Goal: Transaction & Acquisition: Purchase product/service

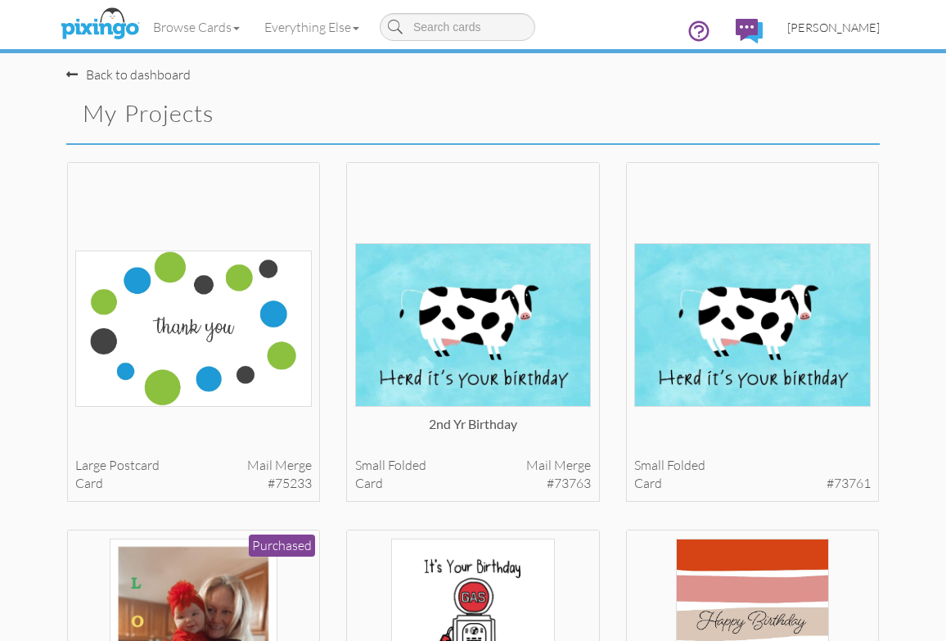
click at [858, 34] on link "[PERSON_NAME]" at bounding box center [833, 28] width 117 height 42
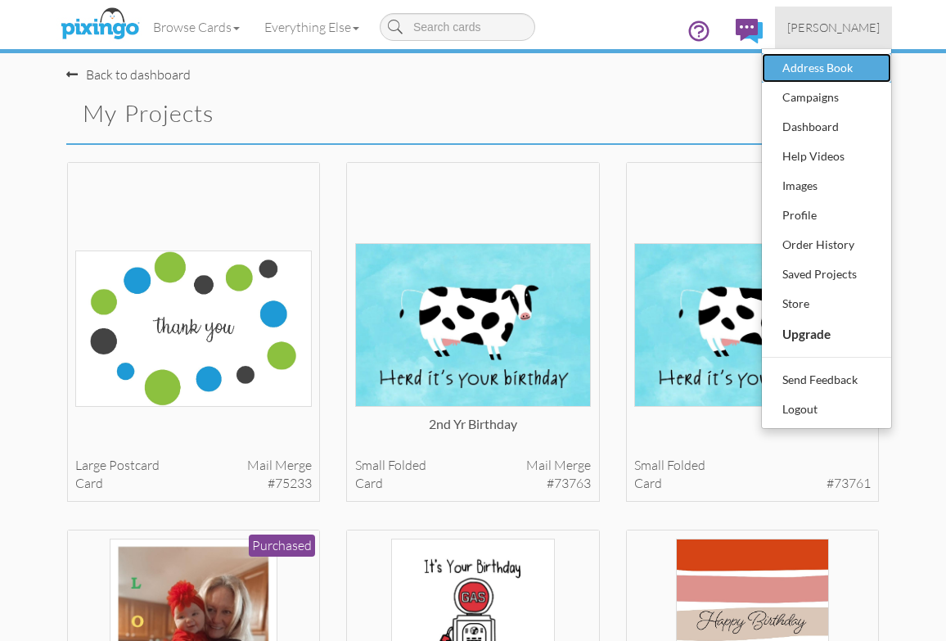
click at [840, 69] on div "Address Book" at bounding box center [826, 68] width 97 height 25
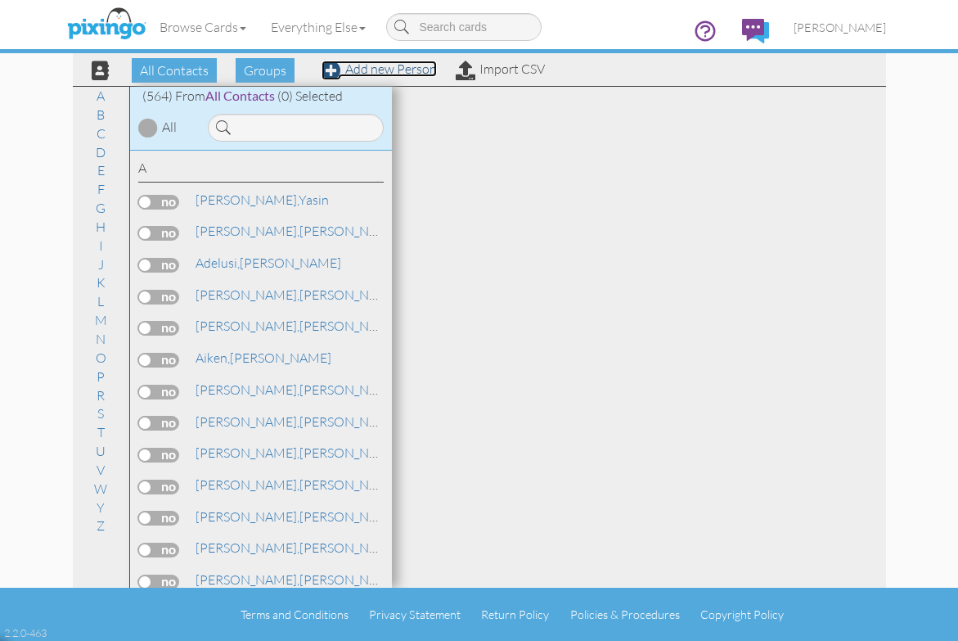
click at [364, 68] on link "Add new Person" at bounding box center [379, 69] width 115 height 16
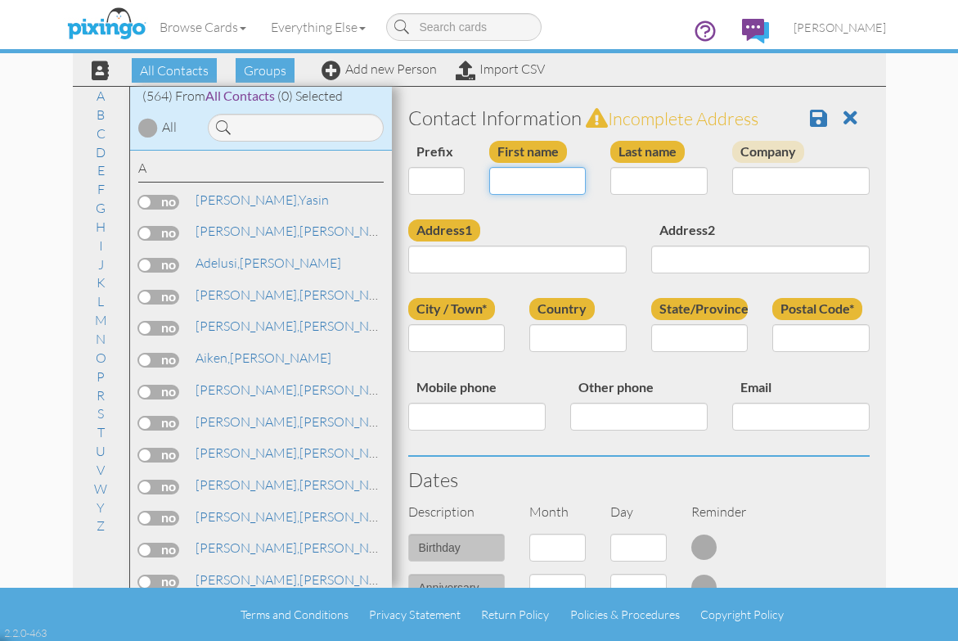
click at [508, 182] on input "First name" at bounding box center [537, 181] width 97 height 28
type input "[PERSON_NAME]"
type input "Heideman"
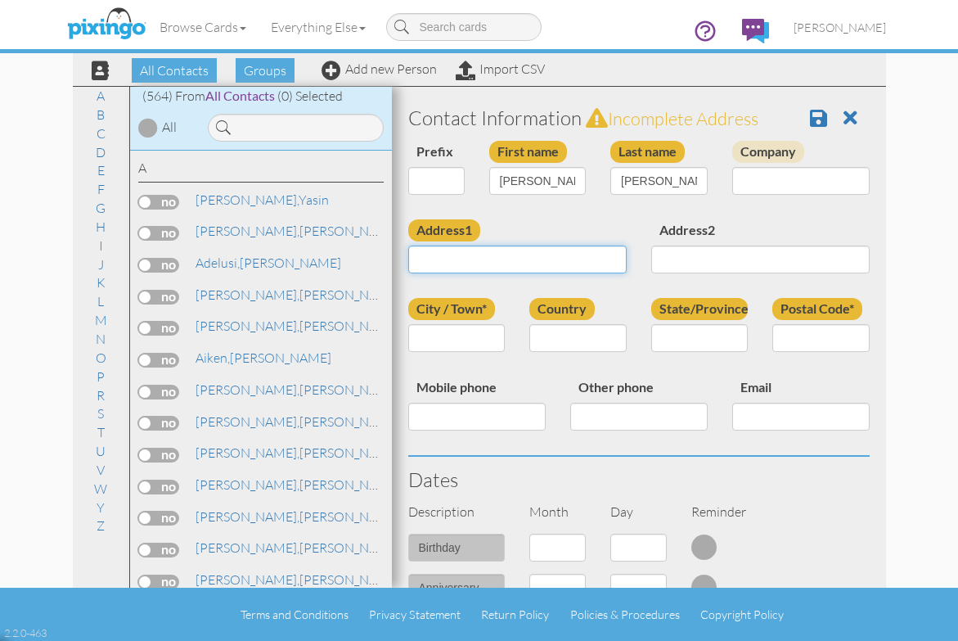
click at [448, 257] on input "Address1" at bounding box center [517, 259] width 218 height 28
type input "7482 HANGING VINE WAY"
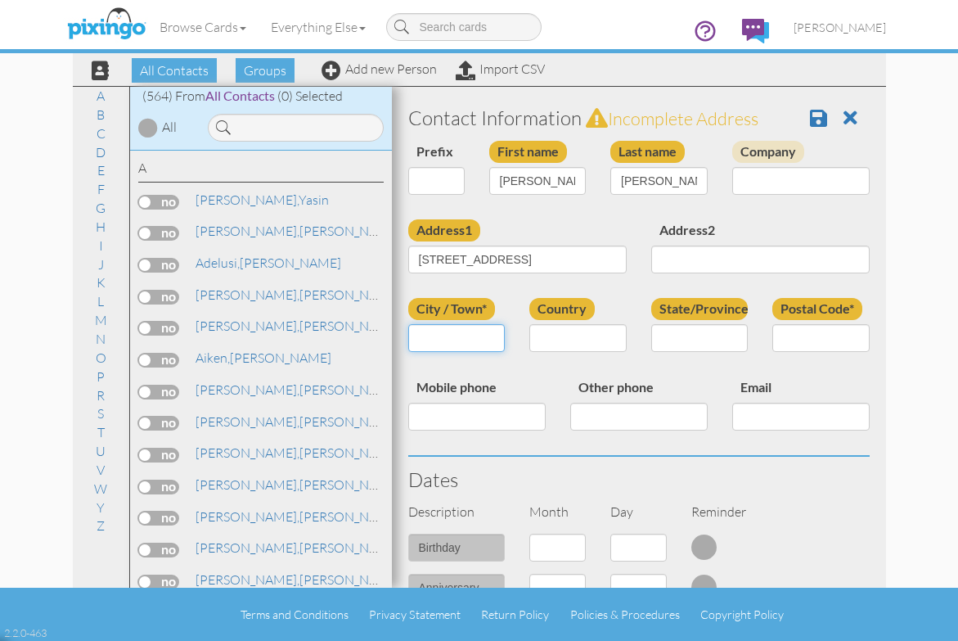
click at [470, 342] on input "City / Town*" at bounding box center [456, 338] width 97 height 28
type input "Tallahassee"
click at [569, 334] on select "[GEOGRAPHIC_DATA] -------------- [GEOGRAPHIC_DATA] [GEOGRAPHIC_DATA] [GEOGRAPHI…" at bounding box center [577, 338] width 97 height 28
select select "object:3986"
click at [529, 324] on select "[GEOGRAPHIC_DATA] -------------- [GEOGRAPHIC_DATA] [GEOGRAPHIC_DATA] [GEOGRAPHI…" at bounding box center [577, 338] width 97 height 28
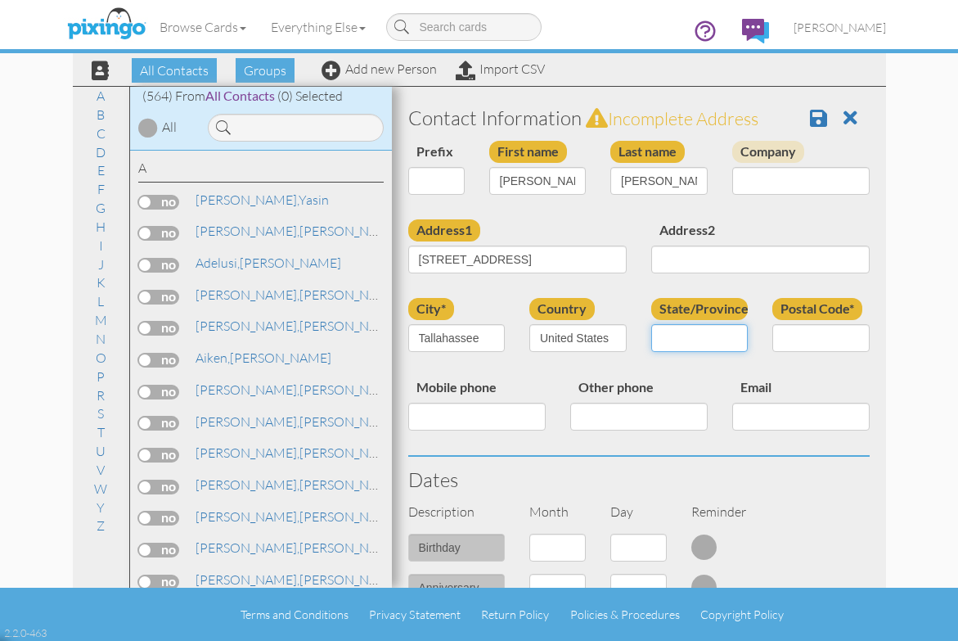
click at [694, 332] on select "AA (Military) AE (Military) [US_STATE] [US_STATE] [US_STATE] AP (Military) [US_…" at bounding box center [699, 338] width 97 height 28
select select "object:4245"
click at [651, 324] on select "AA (Military) AE (Military) [US_STATE] [US_STATE] [US_STATE] AP (Military) [US_…" at bounding box center [699, 338] width 97 height 28
click at [807, 337] on input "Postal Code*" at bounding box center [820, 338] width 97 height 28
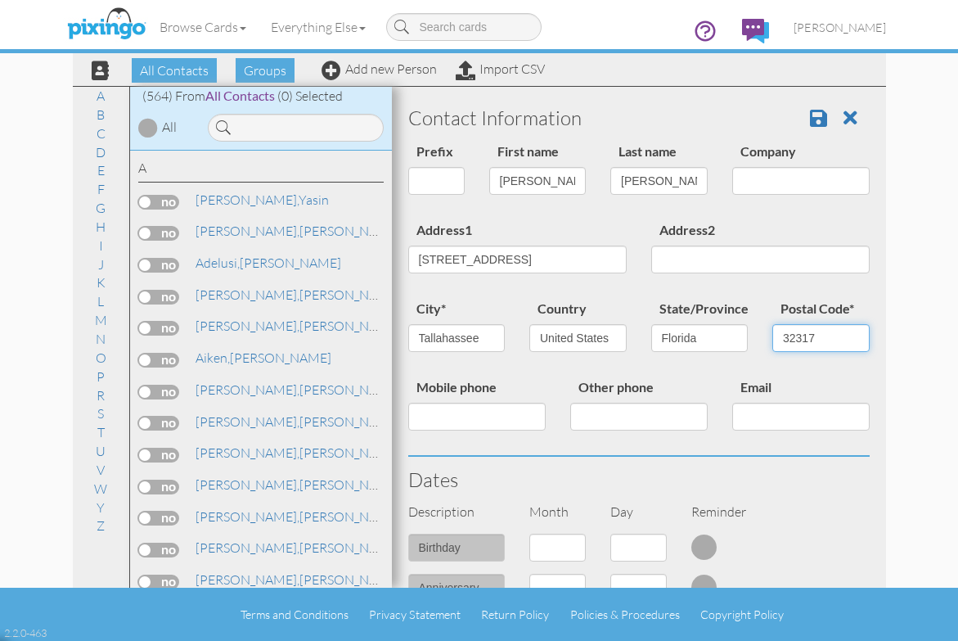
type input "32317"
click at [624, 481] on h3 "Dates" at bounding box center [638, 479] width 461 height 21
click at [429, 409] on input "Mobile phone" at bounding box center [476, 417] width 137 height 28
type input "8508786242"
click at [629, 480] on h3 "Dates" at bounding box center [638, 479] width 461 height 21
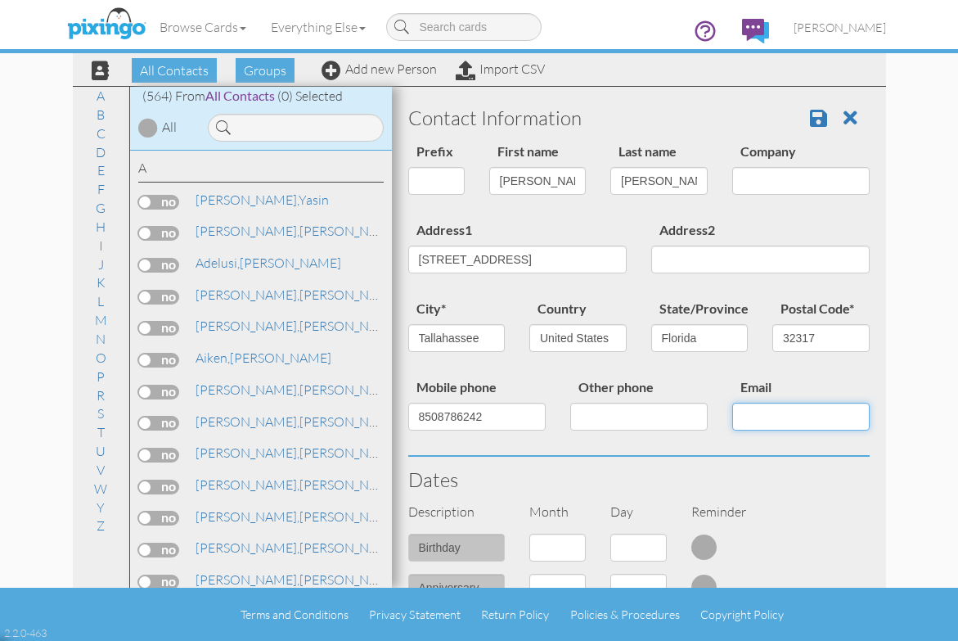
click at [747, 422] on input "Email" at bounding box center [800, 417] width 137 height 28
click at [740, 413] on input "Email" at bounding box center [800, 417] width 137 height 28
paste input "BJHEIDEMAN@AOL.COM"
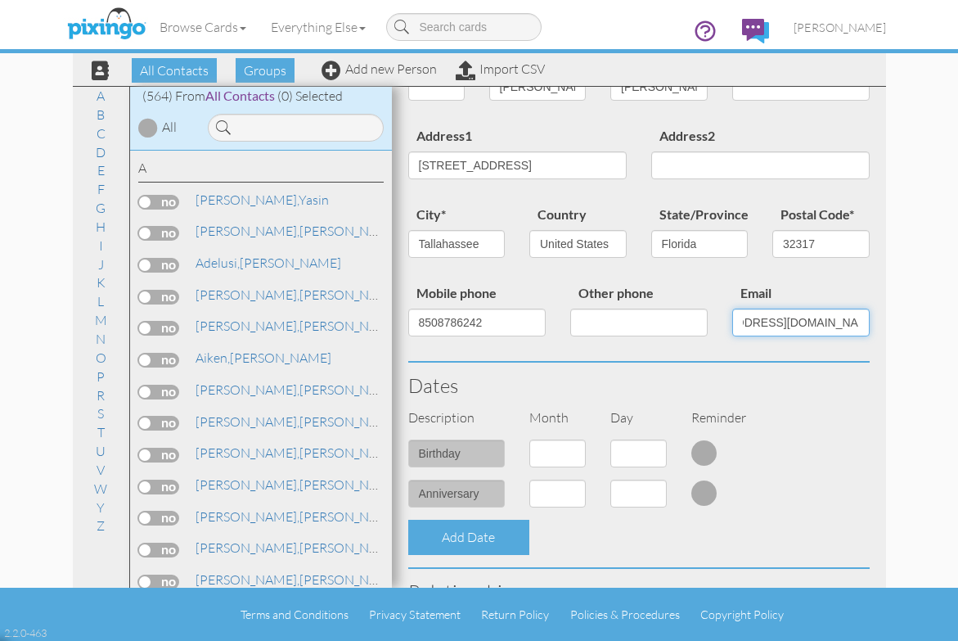
scroll to position [164, 0]
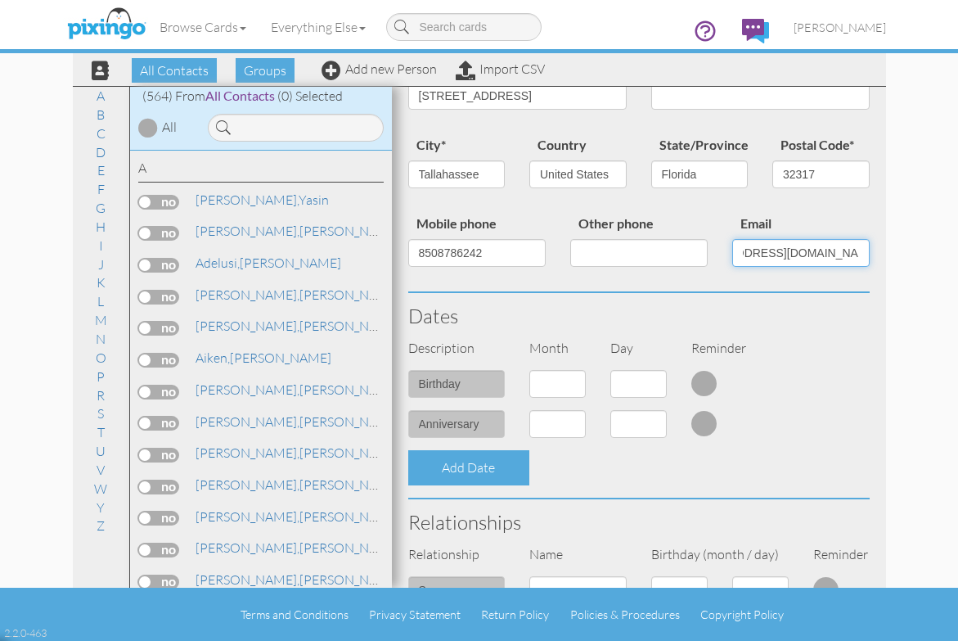
type input "BJHEIDEMAN@AOL.COM"
click at [575, 385] on select "1 - [DATE] - [DATE] - [DATE] - [DATE] - [DATE] - [DATE] - [DATE] - [DATE] - [DA…" at bounding box center [557, 384] width 56 height 28
select select "object:3976"
click at [529, 370] on select "1 - [DATE] - [DATE] - [DATE] - [DATE] - [DATE] - [DATE] - [DATE] - [DATE] - [DA…" at bounding box center [557, 384] width 56 height 28
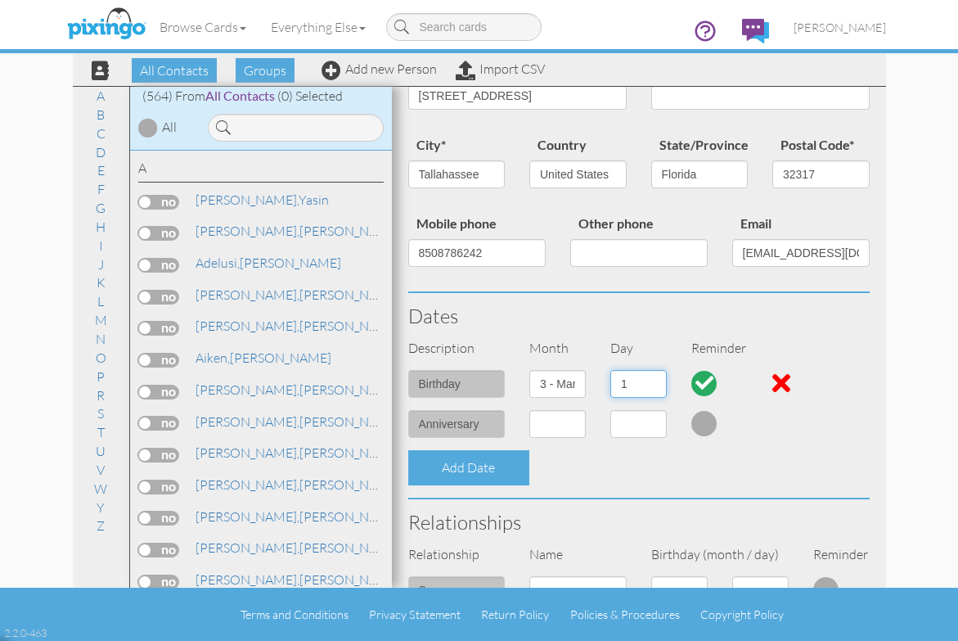
click at [654, 383] on select "1 2 3 4 5 6 7 8 9 10 11 12 13 14 15 16 17 18 19 20 21 22 23 24 25 26 27 28 29 3…" at bounding box center [638, 384] width 56 height 28
select select "number:15"
click at [610, 370] on select "1 2 3 4 5 6 7 8 9 10 11 12 13 14 15 16 17 18 19 20 21 22 23 24 25 26 27 28 29 3…" at bounding box center [638, 384] width 56 height 28
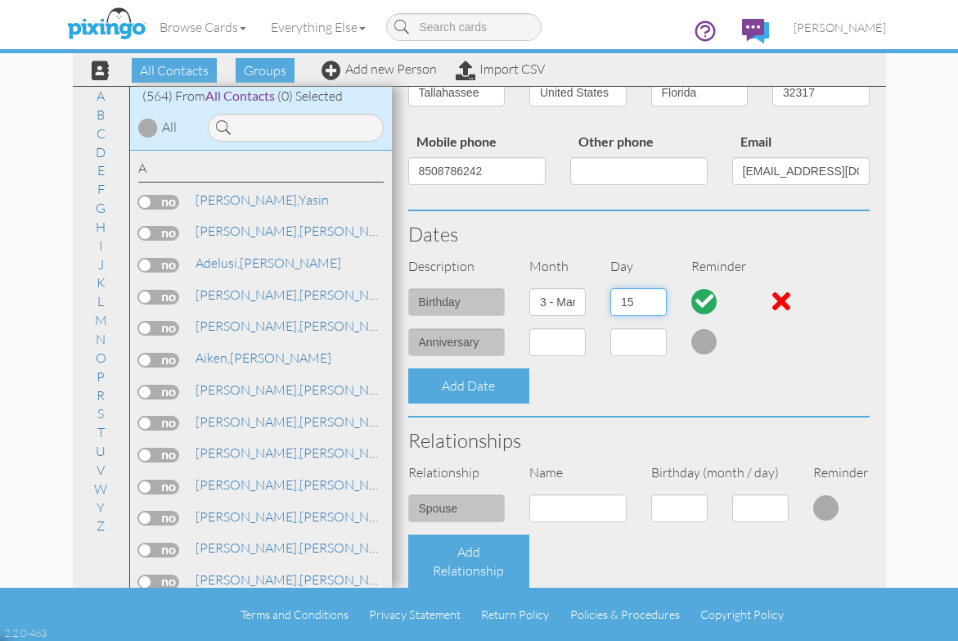
scroll to position [327, 0]
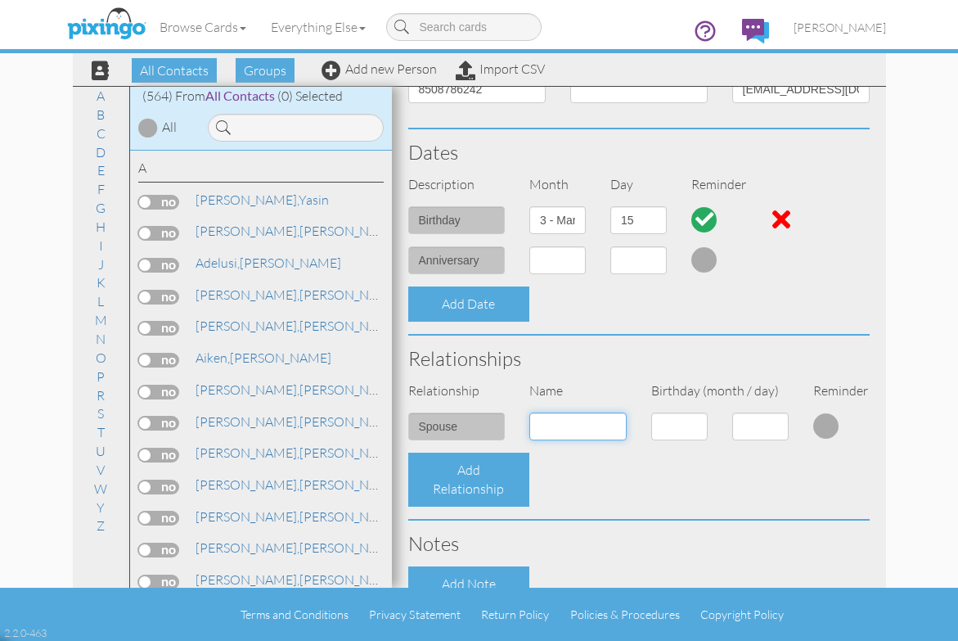
click at [599, 421] on input at bounding box center [577, 426] width 97 height 28
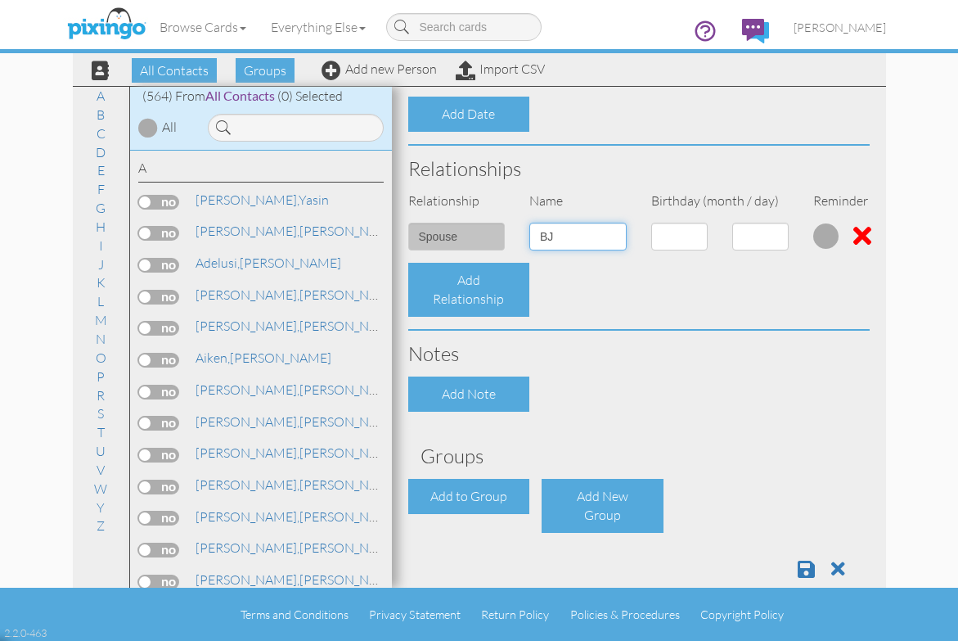
scroll to position [546, 0]
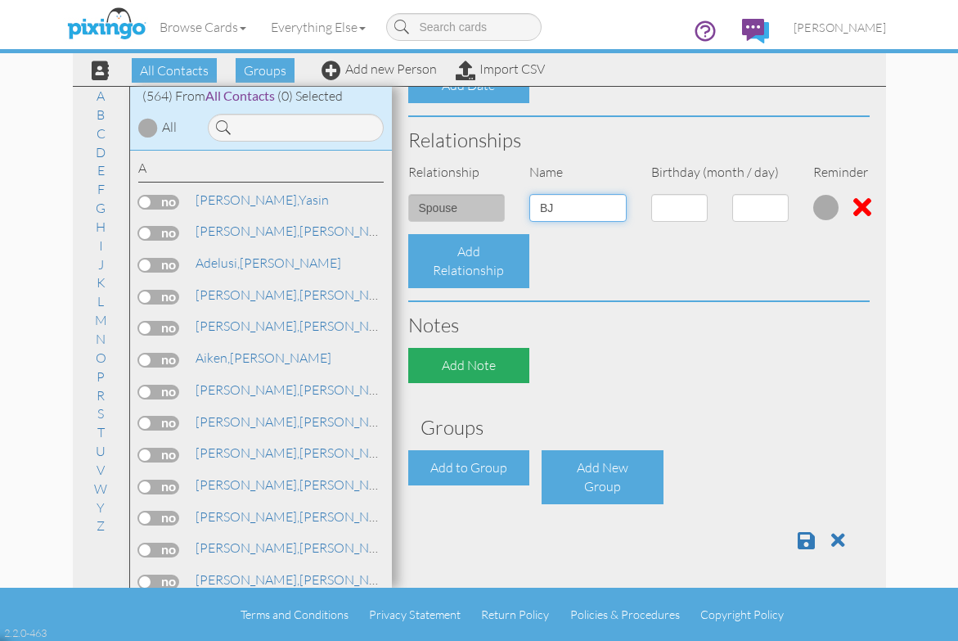
type input "BJ"
click at [509, 363] on div "Add Note" at bounding box center [469, 365] width 122 height 35
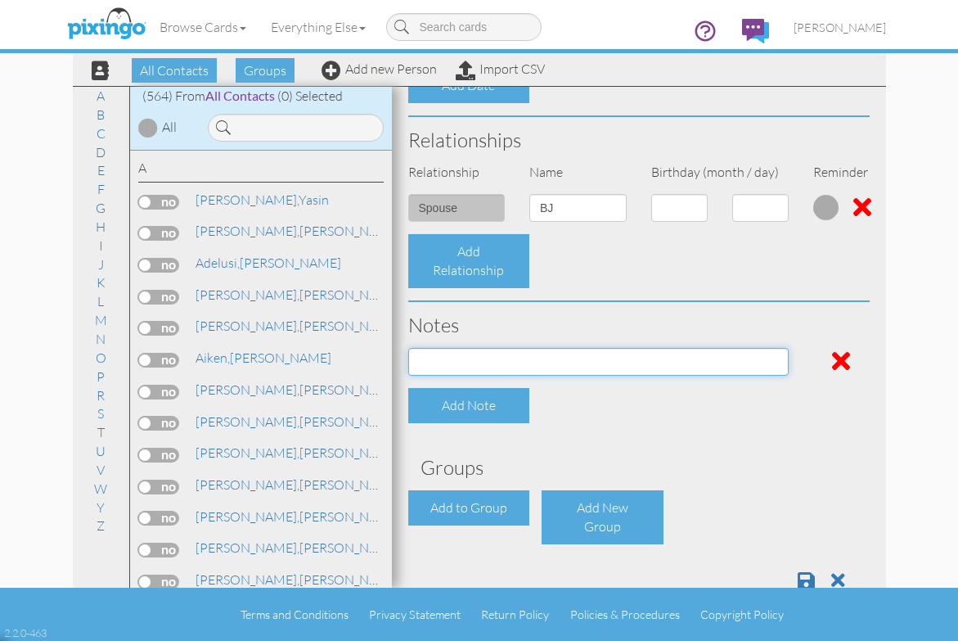
click at [529, 361] on input at bounding box center [598, 362] width 380 height 28
paste input "New 2026 Chevrolet RS 4dr Front-Wheel Drive 3GNAXLEG6TL230681"
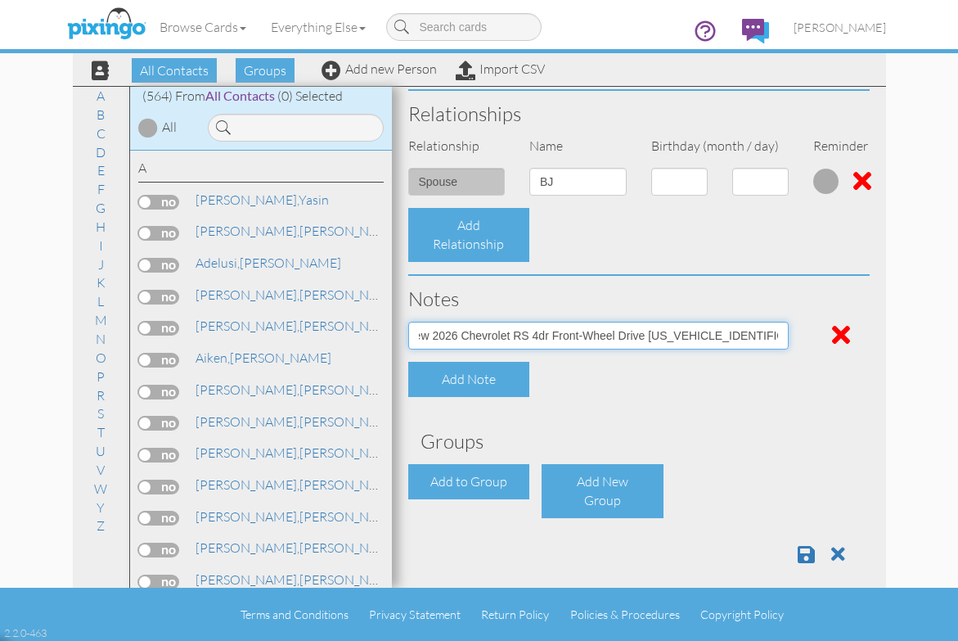
scroll to position [586, 0]
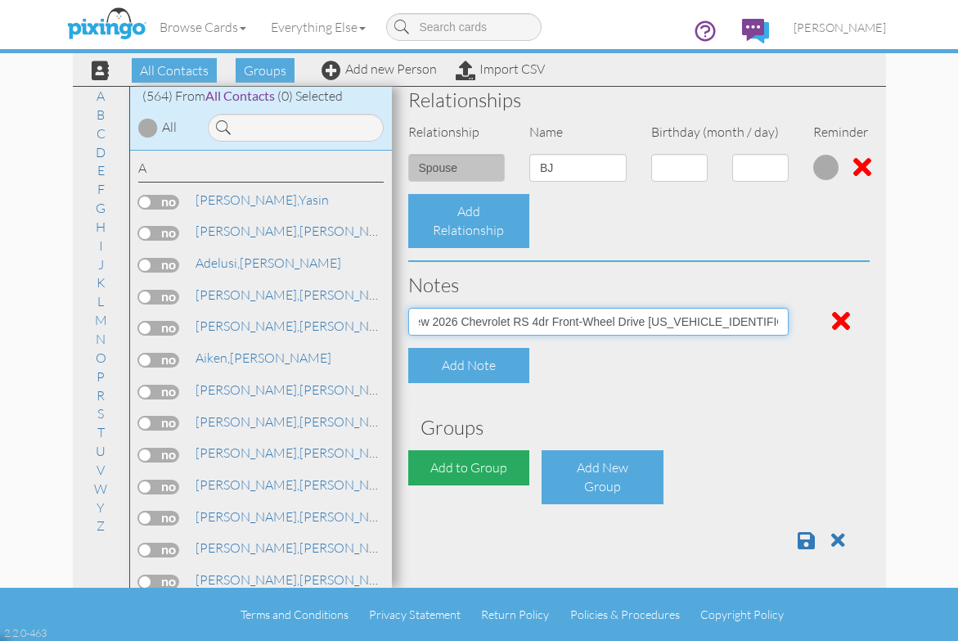
type input "New 2026 Chevrolet RS 4dr Front-Wheel Drive 3GNAXLEG6TL230681"
click at [490, 463] on div "Add to Group" at bounding box center [469, 467] width 122 height 35
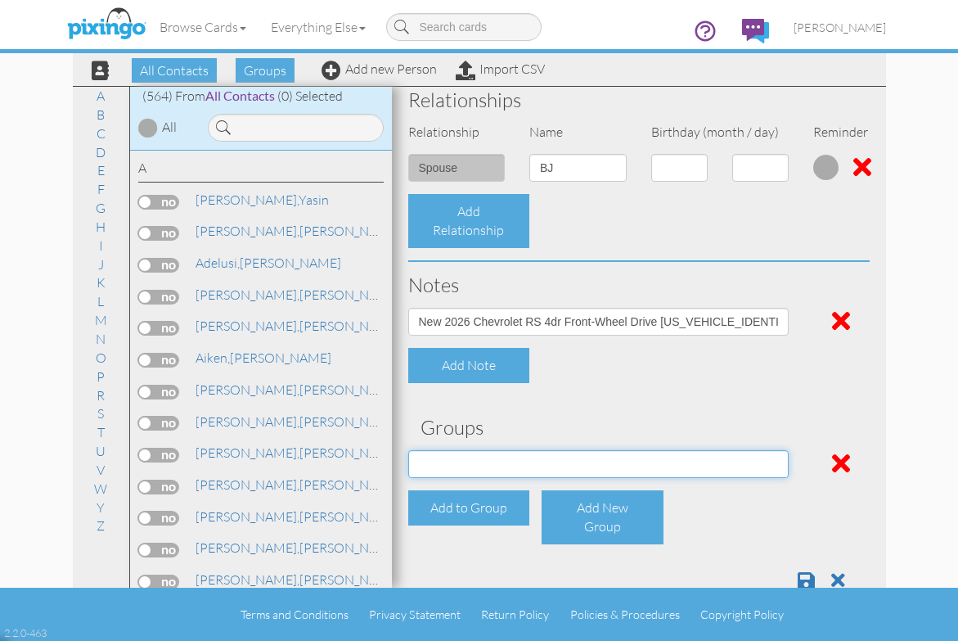
click at [771, 461] on select "Employee's Friends Sold list [DATE] 05:03:00 PM Suspects Trifecta Referral group" at bounding box center [598, 464] width 380 height 28
select select "object:4301"
click at [408, 450] on select "Employee's Friends Sold list [DATE] 05:03:00 PM Suspects Trifecta Referral group" at bounding box center [598, 464] width 380 height 28
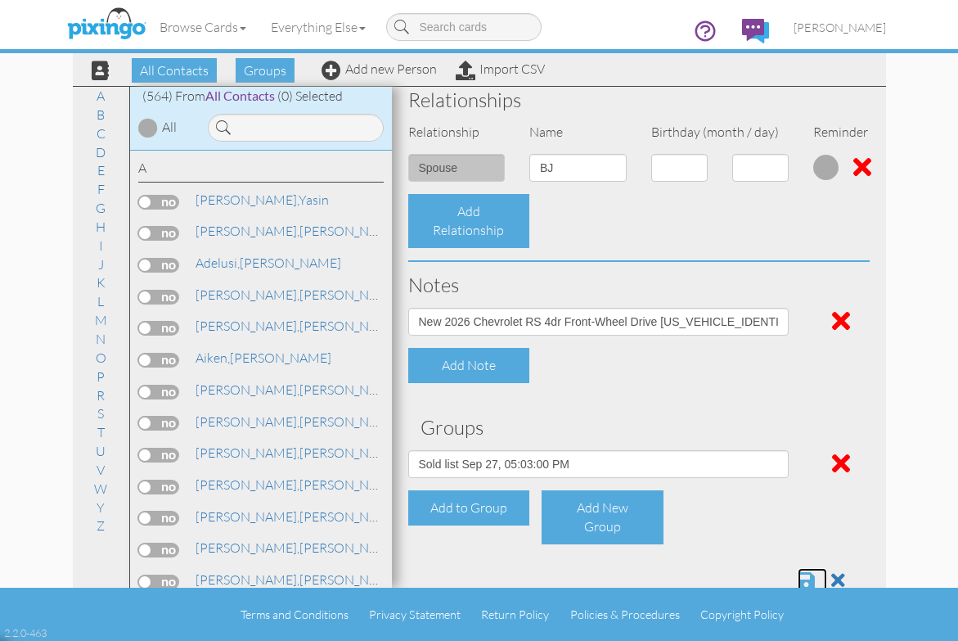
click at [798, 572] on span at bounding box center [806, 580] width 17 height 20
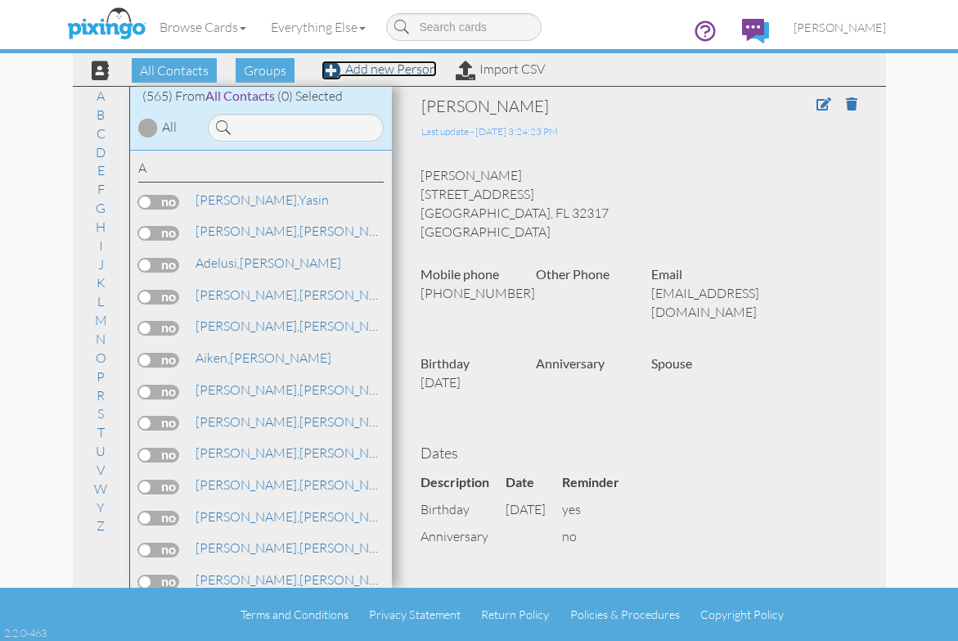
click at [378, 75] on link "Add new Person" at bounding box center [379, 69] width 115 height 16
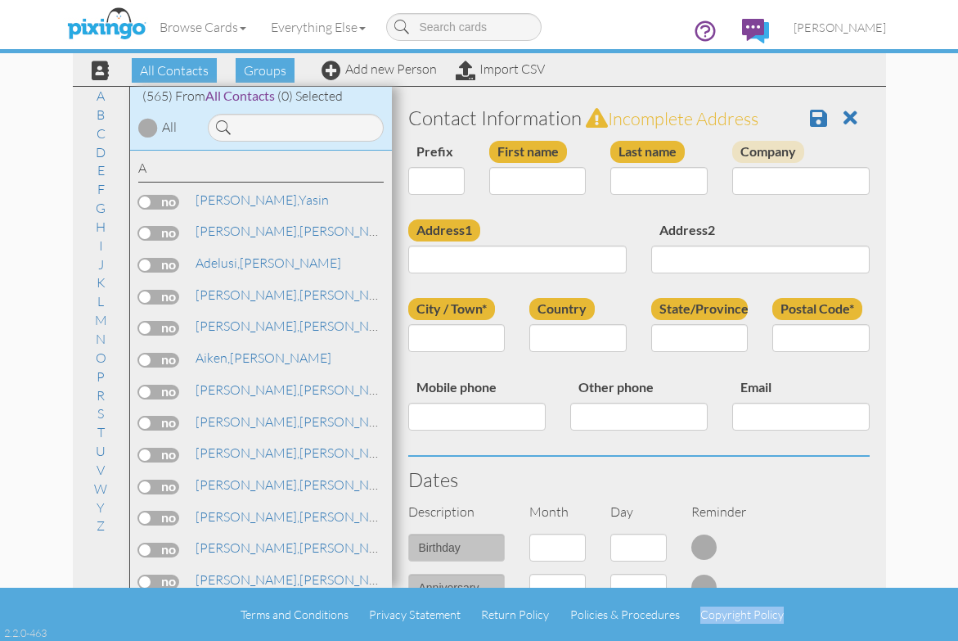
drag, startPoint x: 843, startPoint y: 614, endPoint x: 753, endPoint y: 604, distance: 90.5
click at [753, 604] on div "Terms and Conditions Privacy Statement Return Policy Policies & Procedures Copy…" at bounding box center [479, 613] width 958 height 53
click at [359, 67] on link "Add new Person" at bounding box center [379, 69] width 115 height 16
click at [508, 184] on input "First name" at bounding box center [537, 181] width 97 height 28
type input "[PERSON_NAME]"
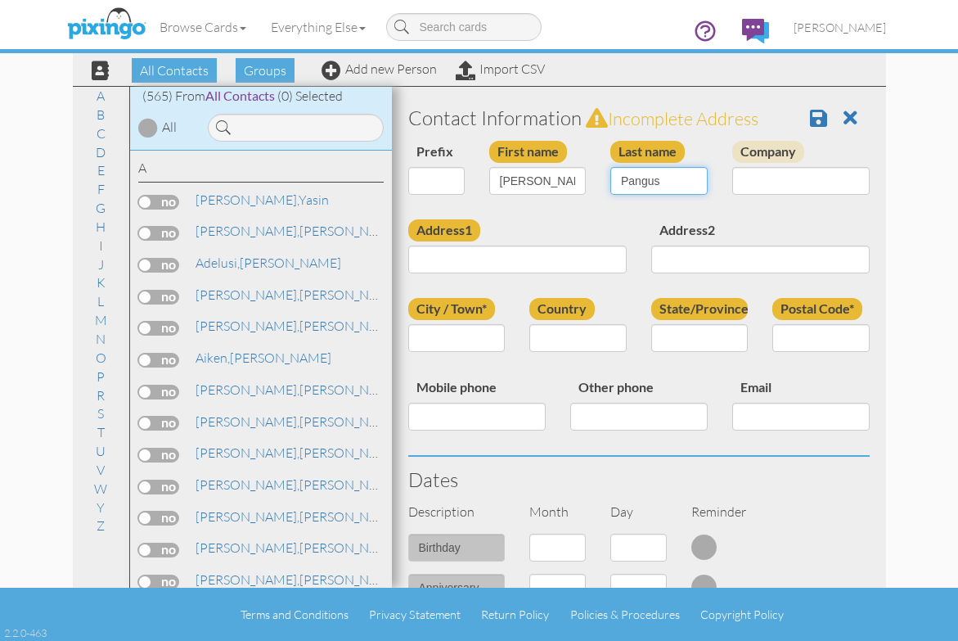
type input "Pangus"
click at [473, 250] on input "Address1" at bounding box center [517, 259] width 218 height 28
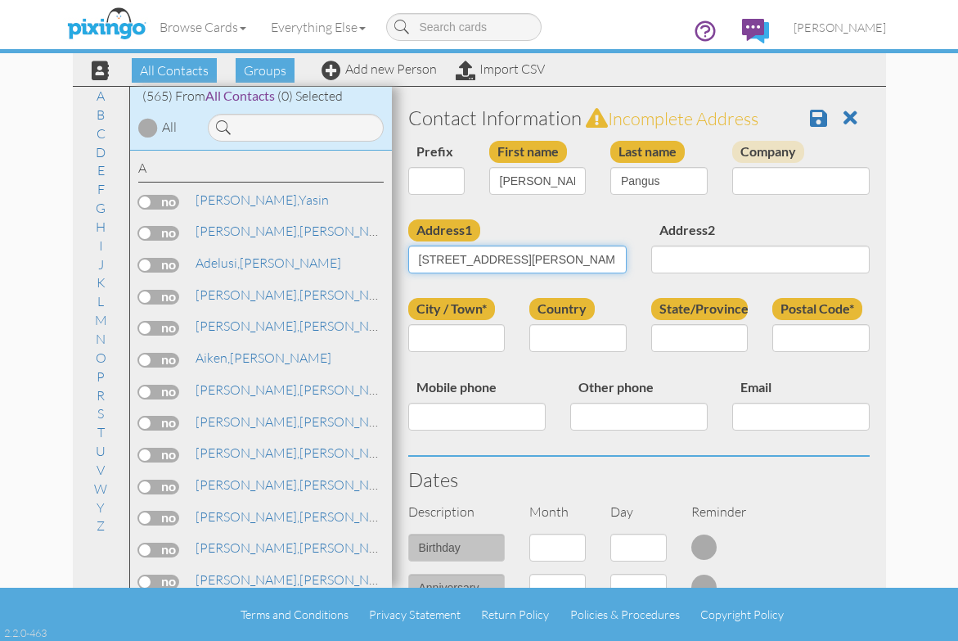
type input "1016 THOMAS DR # 304"
click at [445, 336] on input "City / Town*" at bounding box center [456, 338] width 97 height 28
type input "[GEOGRAPHIC_DATA]"
select select "object:1956"
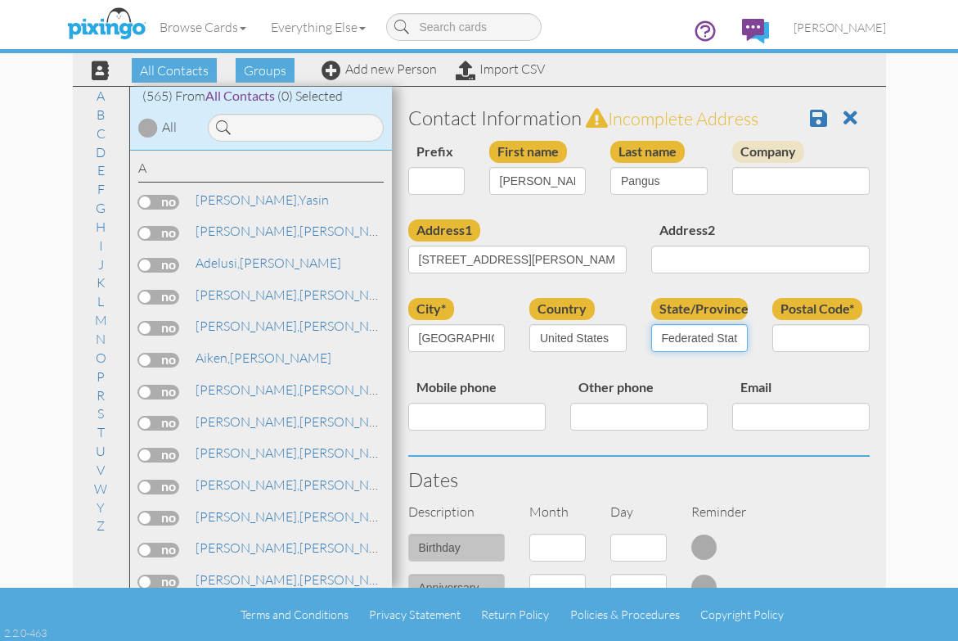
click at [735, 337] on select "AA (Military) AE (Military) [US_STATE] [US_STATE] [US_STATE] AP (Military) [US_…" at bounding box center [699, 338] width 97 height 28
select select "object:2215"
click at [651, 324] on select "AA (Military) AE (Military) [US_STATE] [US_STATE] [US_STATE] AP (Military) [US_…" at bounding box center [699, 338] width 97 height 28
click at [795, 335] on input "Postal Code*" at bounding box center [820, 338] width 97 height 28
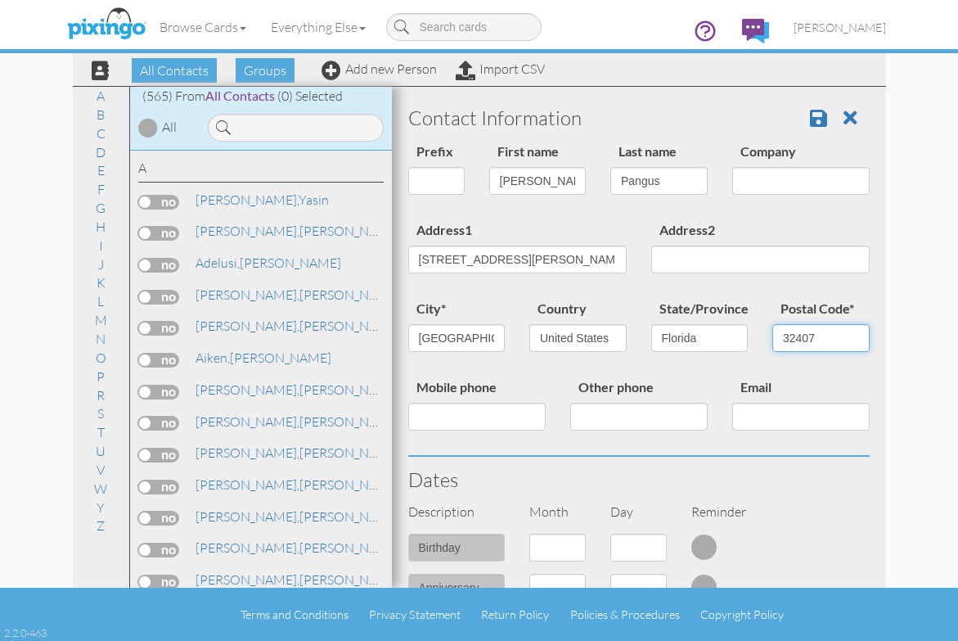
type input "32407"
click at [502, 414] on input "Mobile phone" at bounding box center [476, 417] width 137 height 28
type input "3035702363"
click at [775, 414] on input "Email" at bounding box center [800, 417] width 137 height 28
click at [732, 414] on input "Email" at bounding box center [800, 417] width 137 height 28
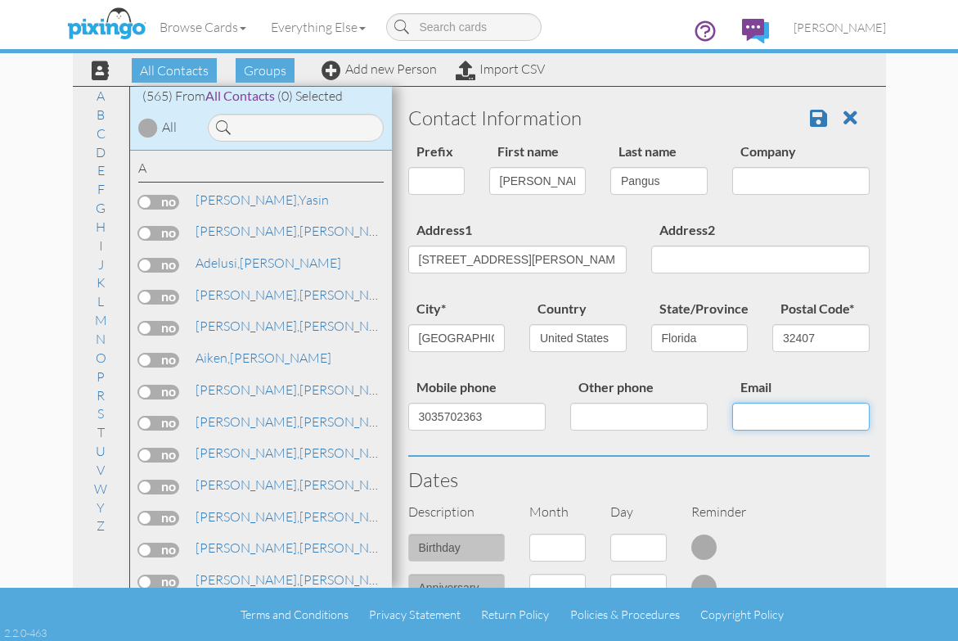
paste input "gcpangus@gmail.com"
type input "gcpangus@gmail.com"
click at [795, 473] on h3 "Dates" at bounding box center [638, 479] width 461 height 21
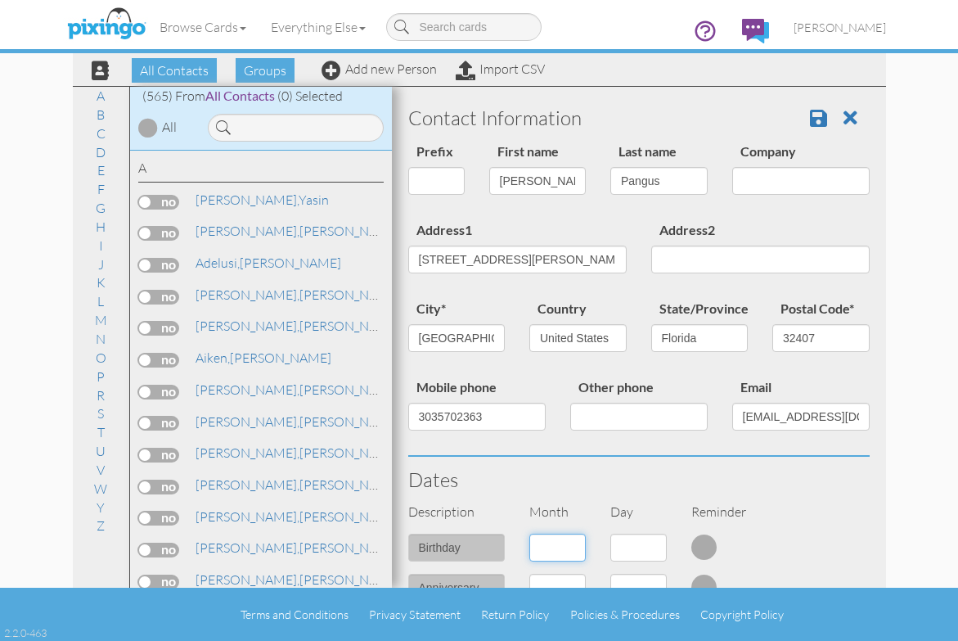
click at [574, 549] on select "1 - [DATE] - [DATE] - [DATE] - [DATE] - [DATE] - [DATE] - [DATE] - [DATE] - [DA…" at bounding box center [557, 547] width 56 height 28
select select "object:1950"
click at [529, 533] on select "1 - [DATE] - [DATE] - [DATE] - [DATE] - [DATE] - [DATE] - [DATE] - [DATE] - [DA…" at bounding box center [557, 547] width 56 height 28
click at [652, 545] on select "1 2 3 4 5 6 7 8 9 10 11 12 13 14 15 16 17 18 19 20 21 22 23 24 25 26 27 28 29 3…" at bounding box center [638, 547] width 56 height 28
select select "number:7"
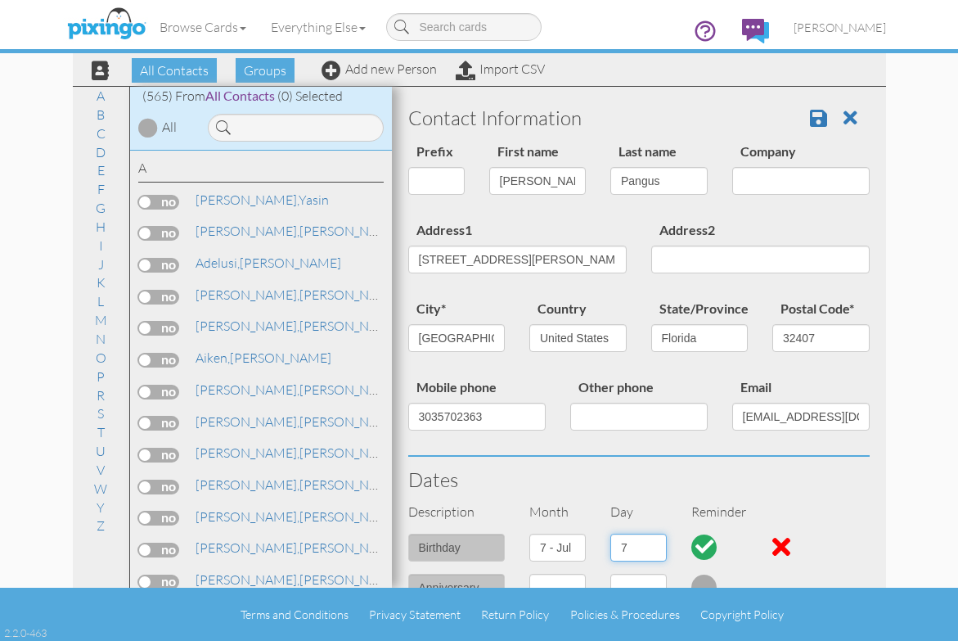
click at [610, 533] on select "1 2 3 4 5 6 7 8 9 10 11 12 13 14 15 16 17 18 19 20 21 22 23 24 25 26 27 28 29 3…" at bounding box center [638, 547] width 56 height 28
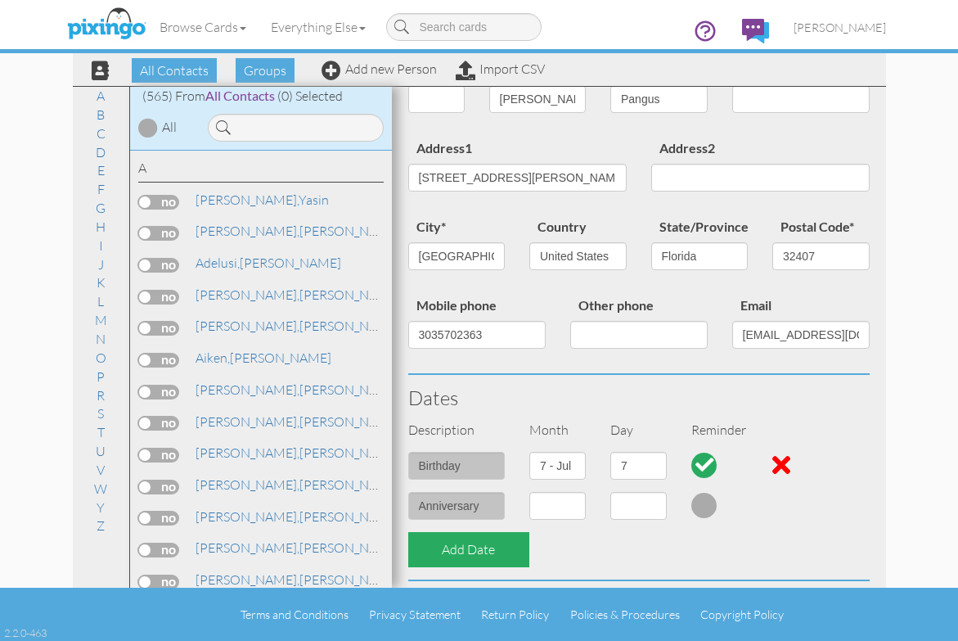
click at [499, 556] on div "Add Date" at bounding box center [469, 549] width 122 height 35
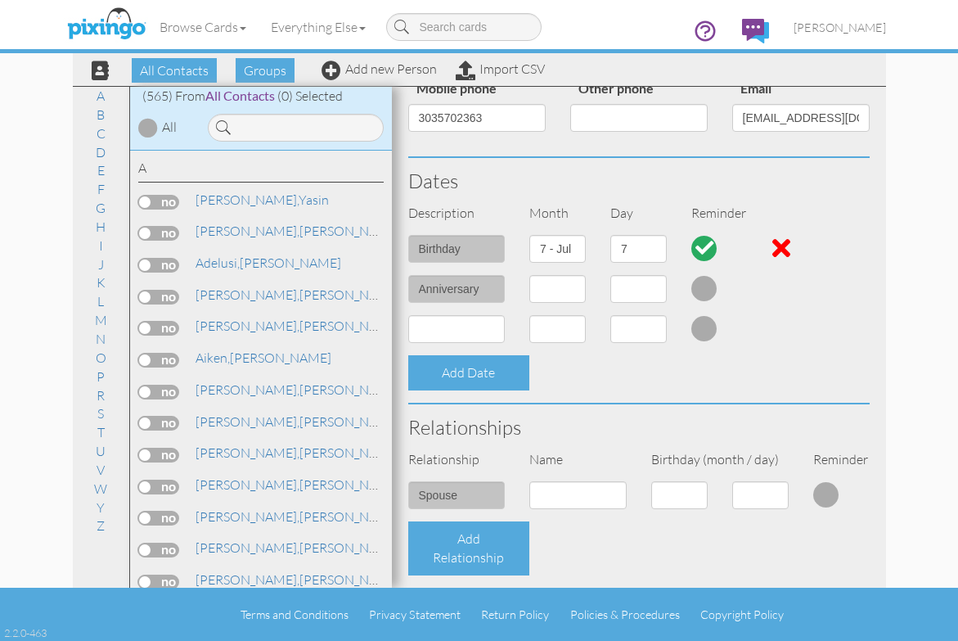
scroll to position [327, 0]
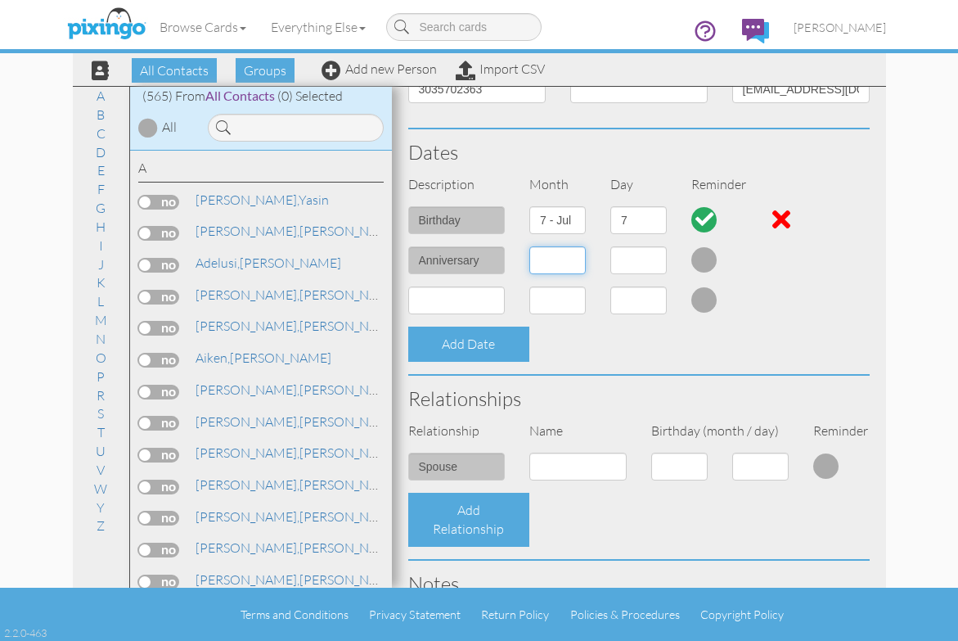
click at [574, 259] on select "1 - [DATE] - [DATE] - [DATE] - [DATE] - [DATE] - [DATE] - [DATE] - [DATE] - [DA…" at bounding box center [557, 260] width 56 height 28
select select "object:1952"
click at [529, 246] on select "1 - [DATE] - [DATE] - [DATE] - [DATE] - [DATE] - [DATE] - [DATE] - [DATE] - [DA…" at bounding box center [557, 260] width 56 height 28
click at [655, 259] on select "1 2 3 4 5 6 7 8 9 10 11 12 13 14 15 16 17 18 19 20 21 22 23 24 25 26 27 28 29 30" at bounding box center [638, 260] width 56 height 28
select select "number:25"
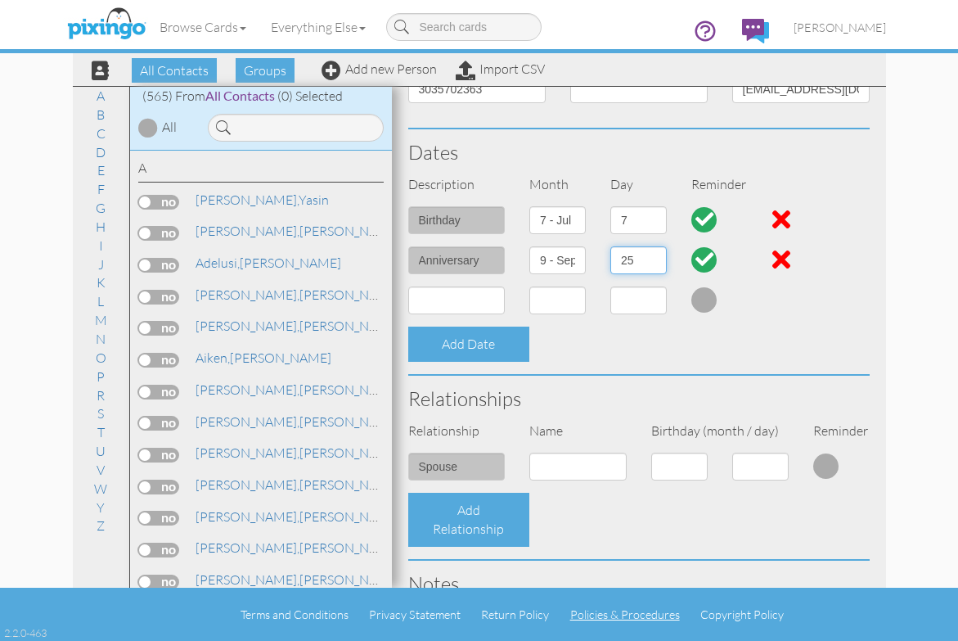
click at [610, 246] on select "1 2 3 4 5 6 7 8 9 10 11 12 13 14 15 16 17 18 19 20 21 22 23 24 25 26 27 28 29 30" at bounding box center [638, 260] width 56 height 28
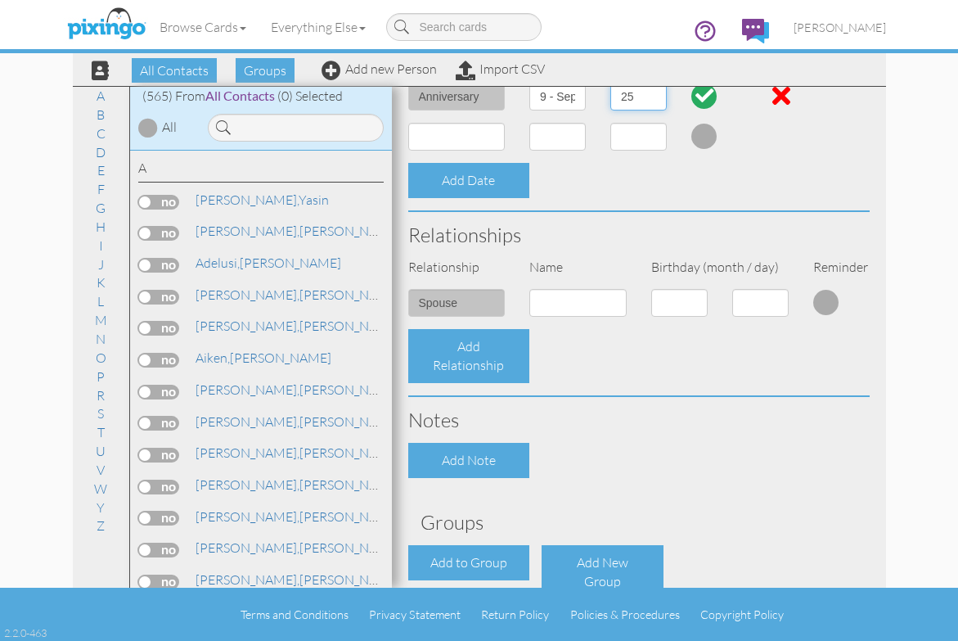
scroll to position [573, 0]
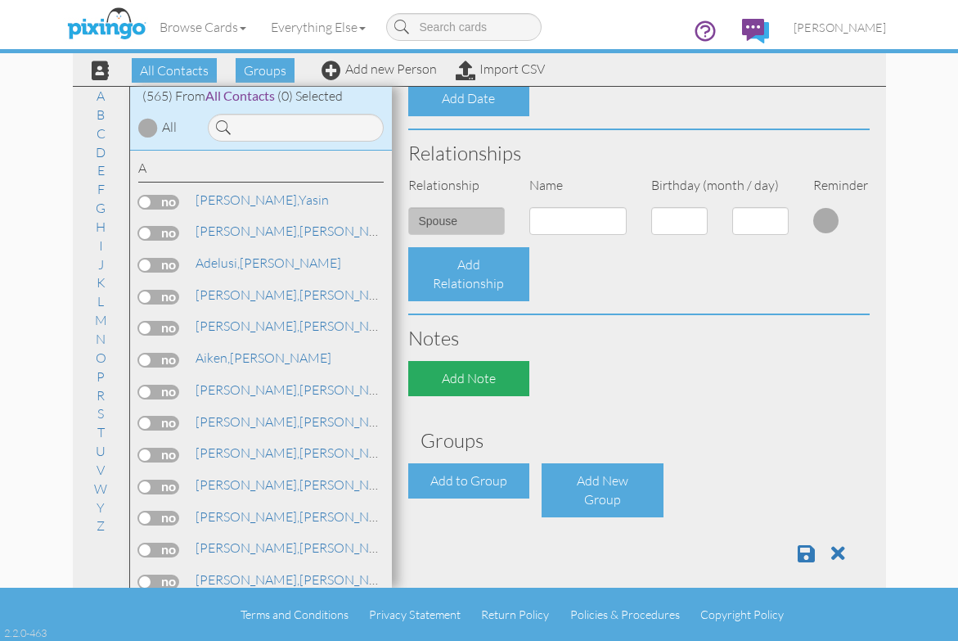
click at [464, 376] on div "Add Note" at bounding box center [469, 378] width 122 height 35
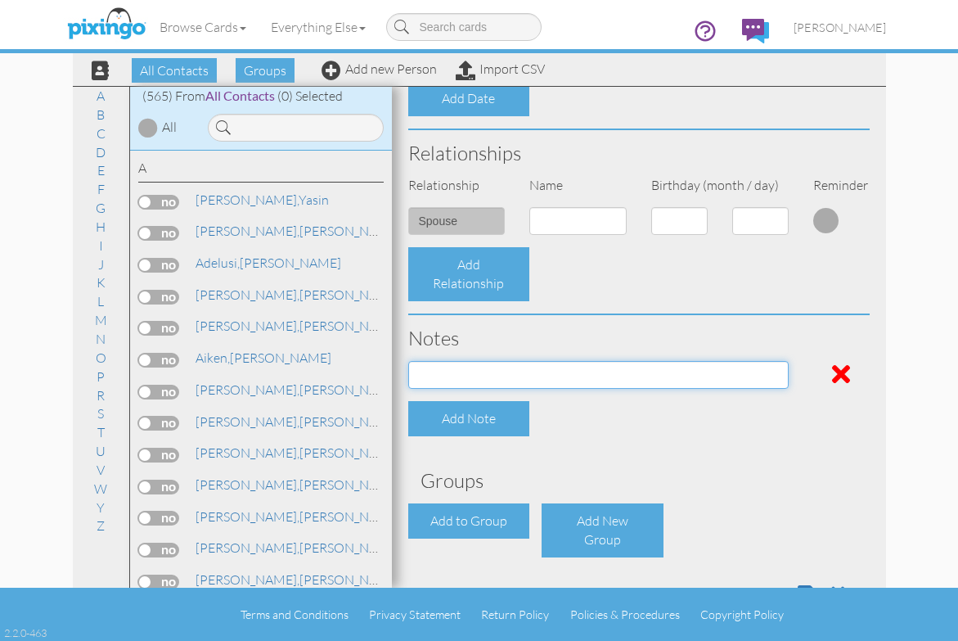
click at [550, 371] on input at bounding box center [598, 375] width 380 height 28
paste input "New 2026 Chevrolet [US_STATE] Z71 4x4 Crew Cab 5 ft. box 131 in. WB [US_VEHICLE…"
type input "New 2026 Chevrolet [US_STATE] Z71 4x4 Crew Cab 5 ft. box 131 in. WB [US_VEHICLE…"
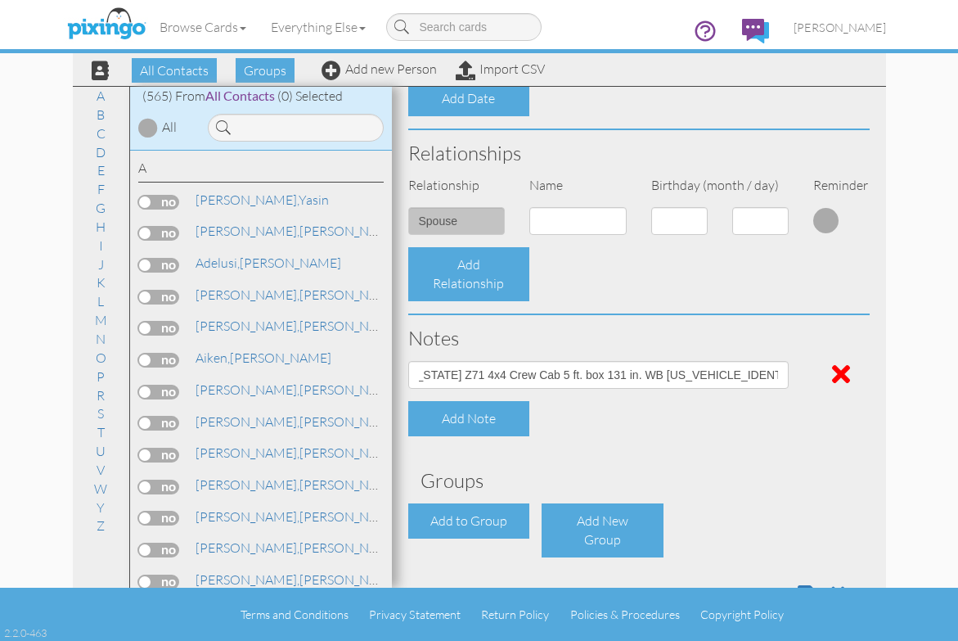
scroll to position [0, 0]
click at [809, 437] on div "Contact Information Prefix Dr. Mr. Mrs. First name Gary Last name Pangus Compan…" at bounding box center [638, 69] width 461 height 1094
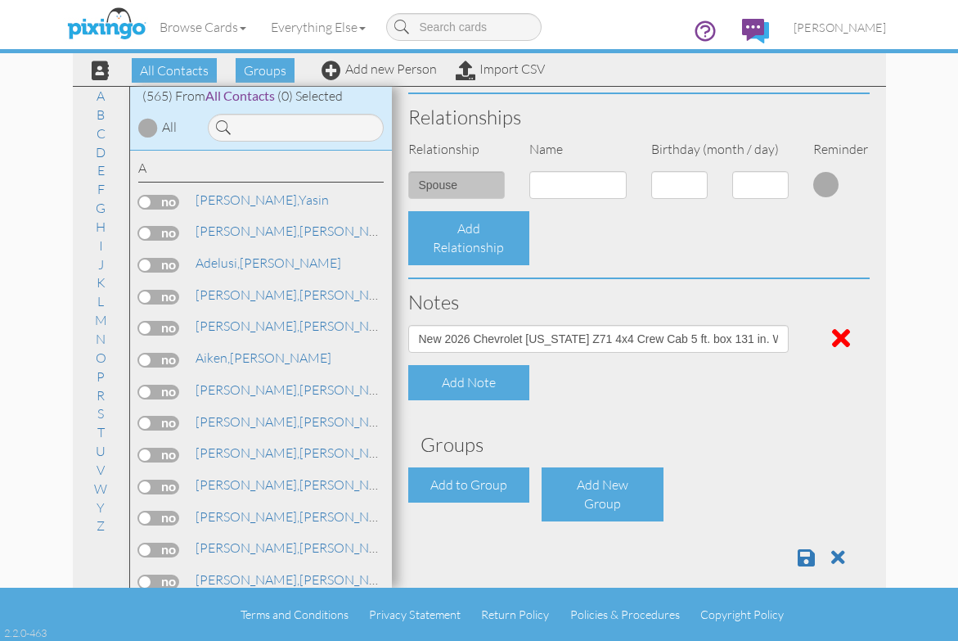
scroll to position [626, 0]
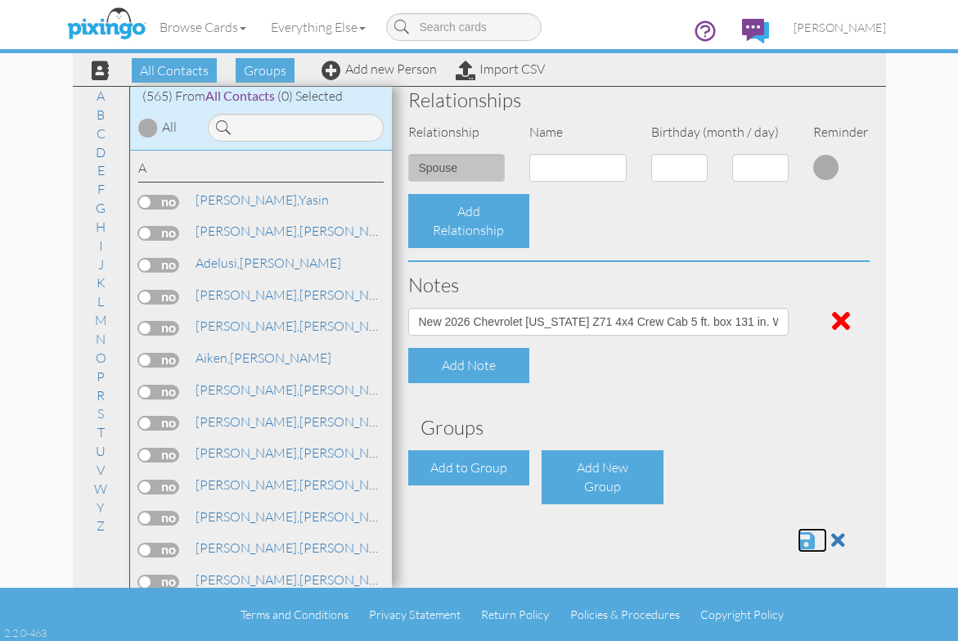
click at [798, 544] on span at bounding box center [806, 540] width 17 height 20
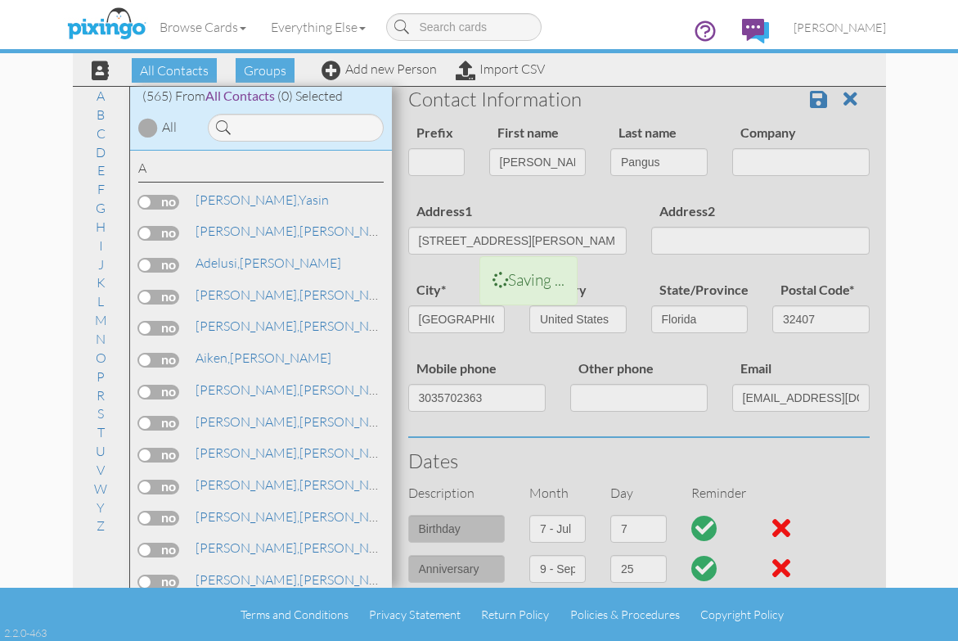
scroll to position [0, 0]
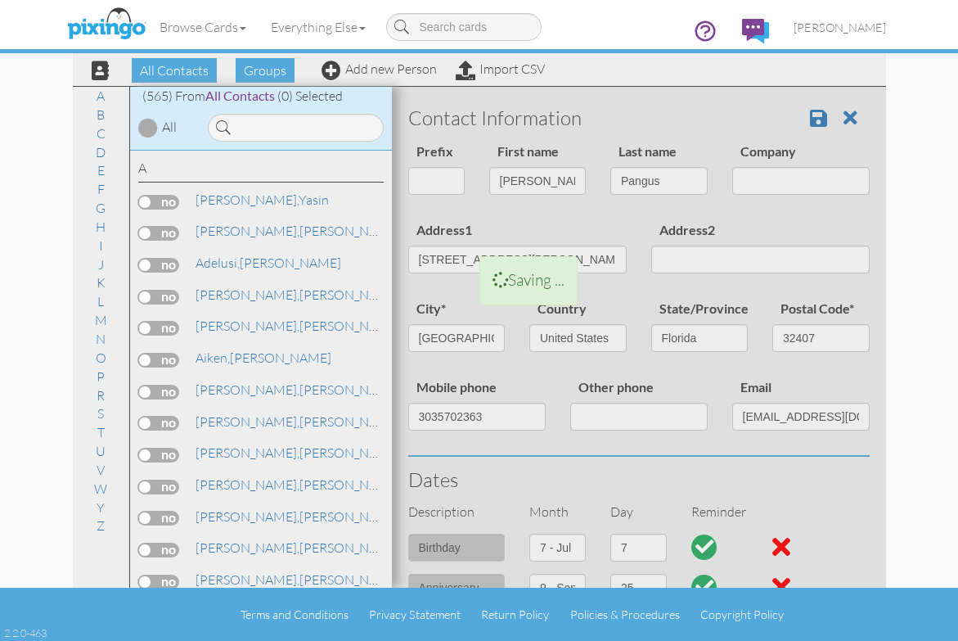
click at [673, 457] on div at bounding box center [639, 642] width 494 height 1110
click at [806, 122] on div at bounding box center [639, 642] width 494 height 1110
click at [805, 116] on div at bounding box center [639, 642] width 494 height 1110
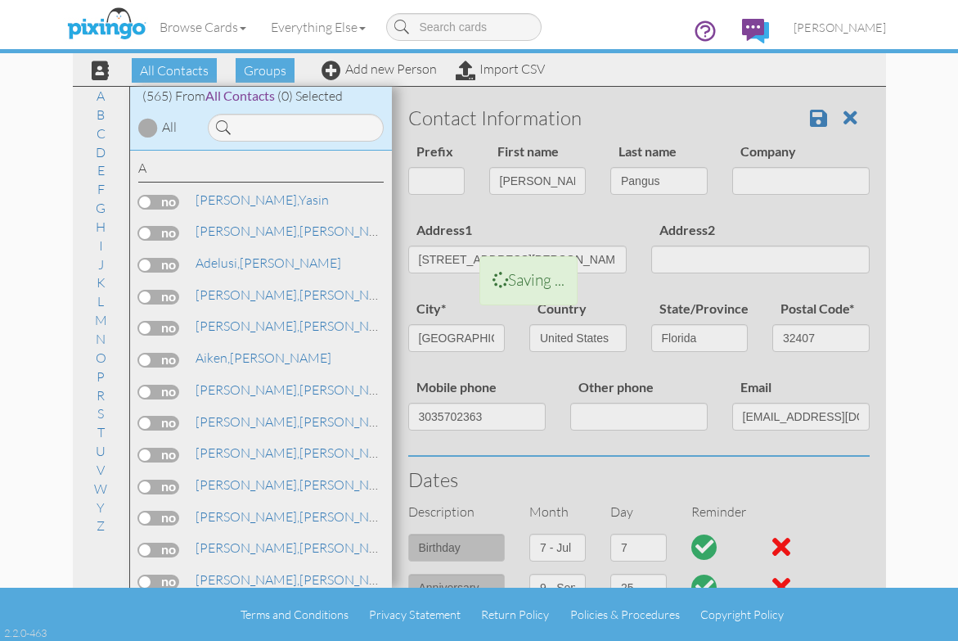
click at [805, 116] on div at bounding box center [639, 642] width 494 height 1110
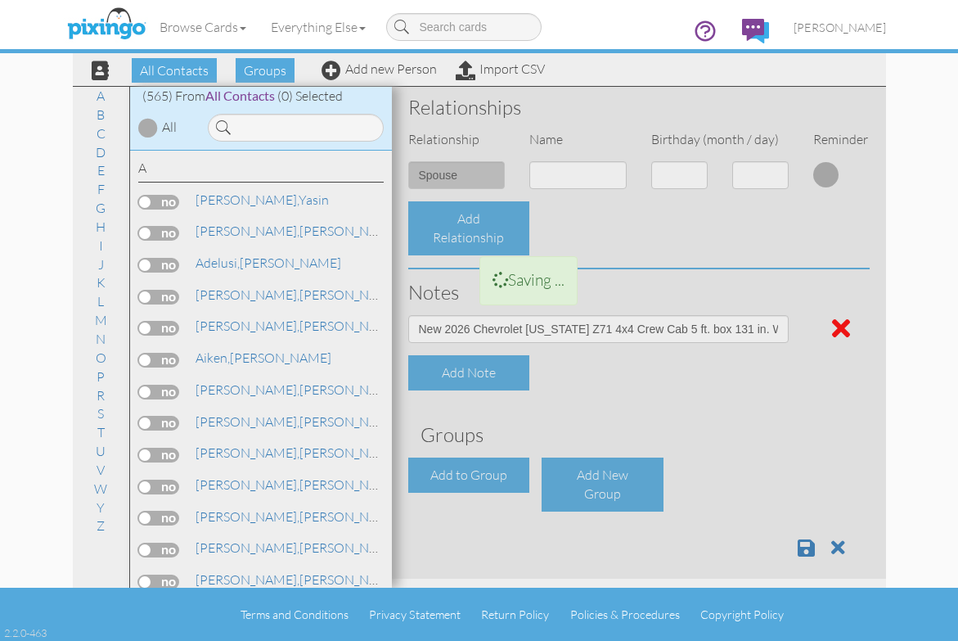
scroll to position [626, 0]
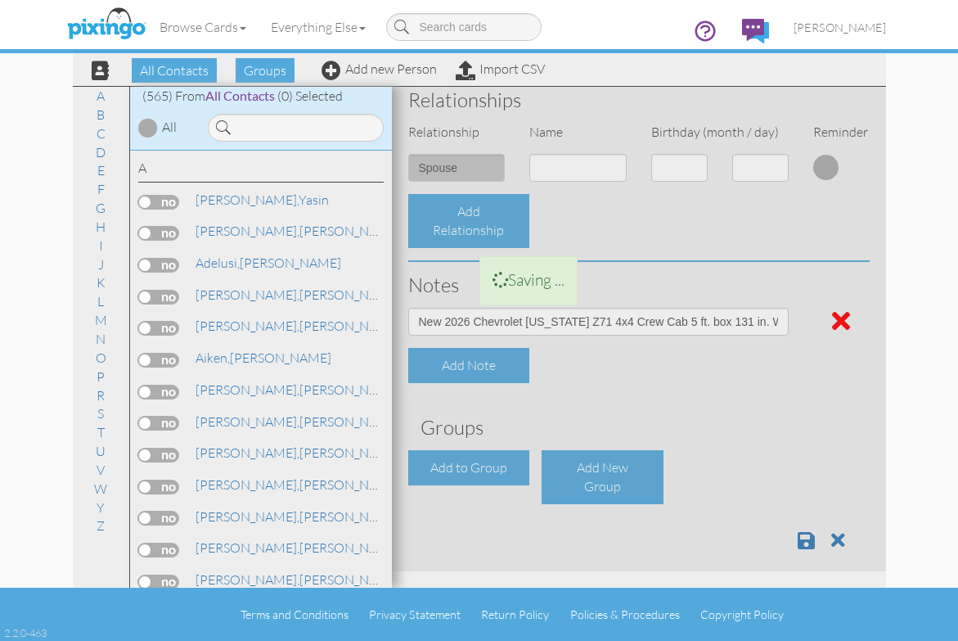
click at [793, 540] on div at bounding box center [639, 16] width 494 height 1110
click at [772, 422] on div at bounding box center [639, 16] width 494 height 1110
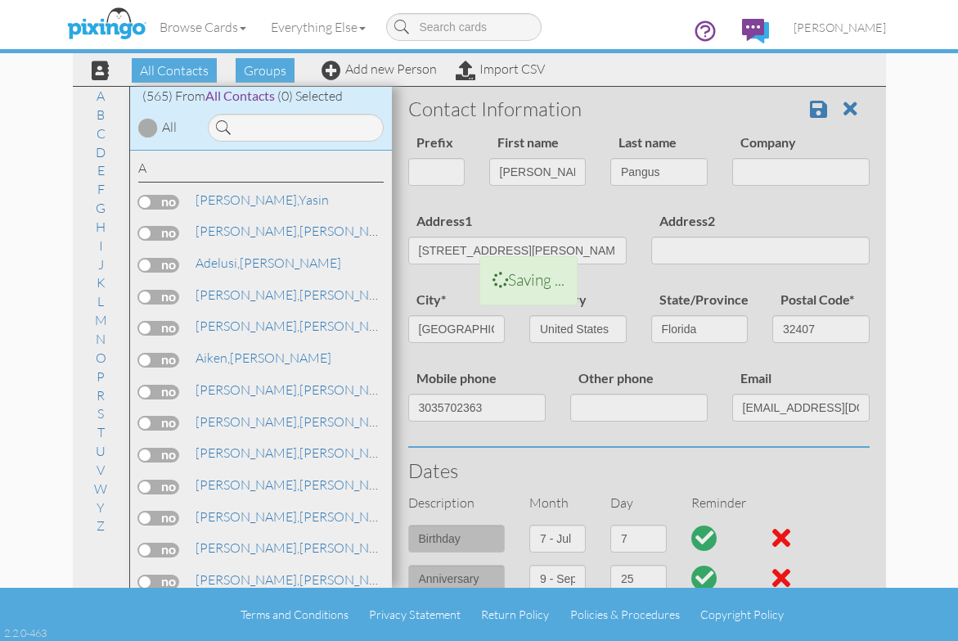
scroll to position [0, 0]
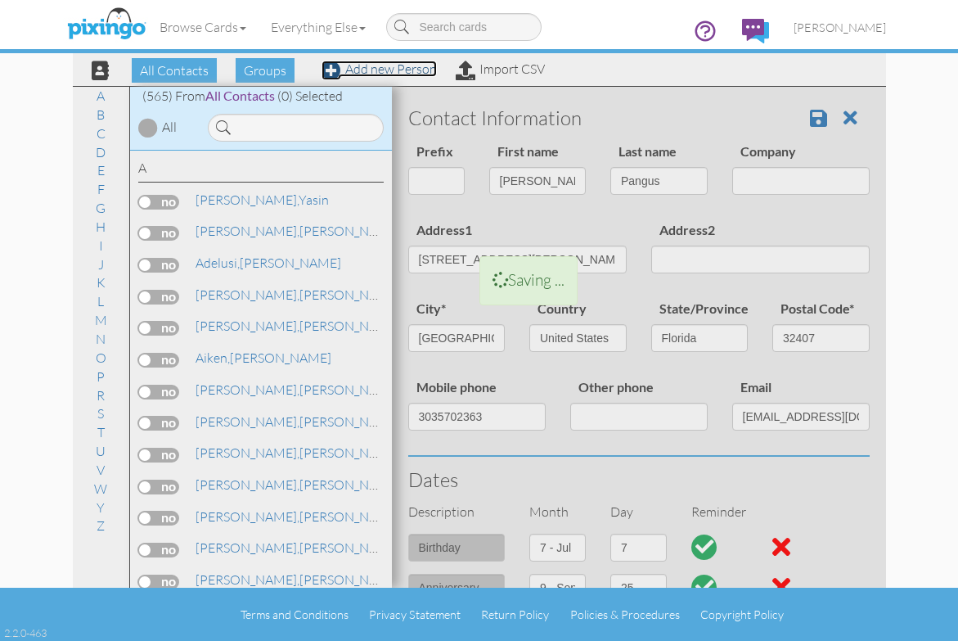
click at [395, 68] on link "Add new Person" at bounding box center [379, 69] width 115 height 16
click at [663, 457] on div at bounding box center [639, 642] width 494 height 1110
click at [806, 117] on div at bounding box center [639, 642] width 494 height 1110
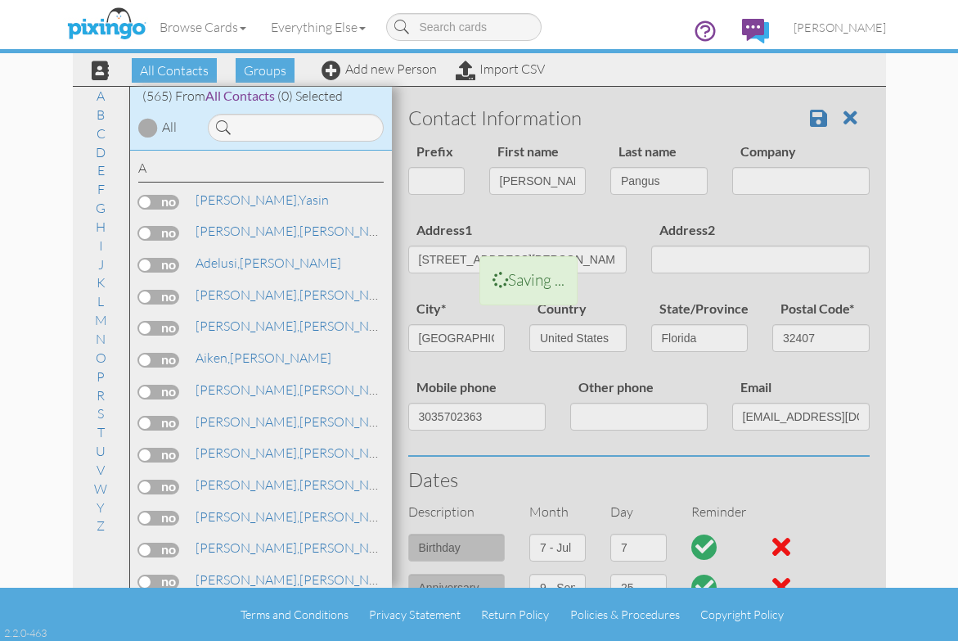
click at [806, 117] on div at bounding box center [639, 642] width 494 height 1110
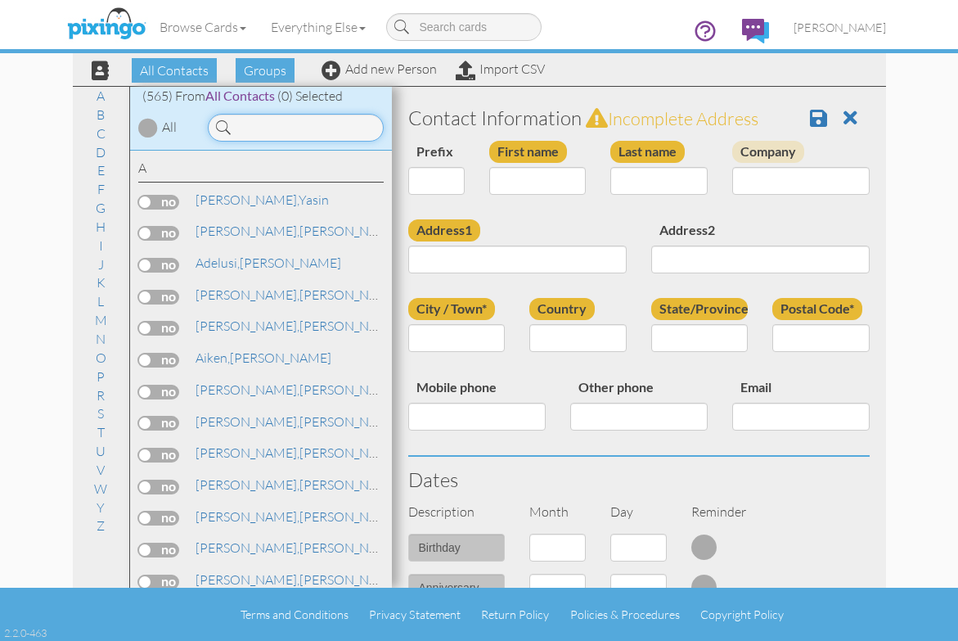
click at [272, 132] on input at bounding box center [296, 128] width 176 height 28
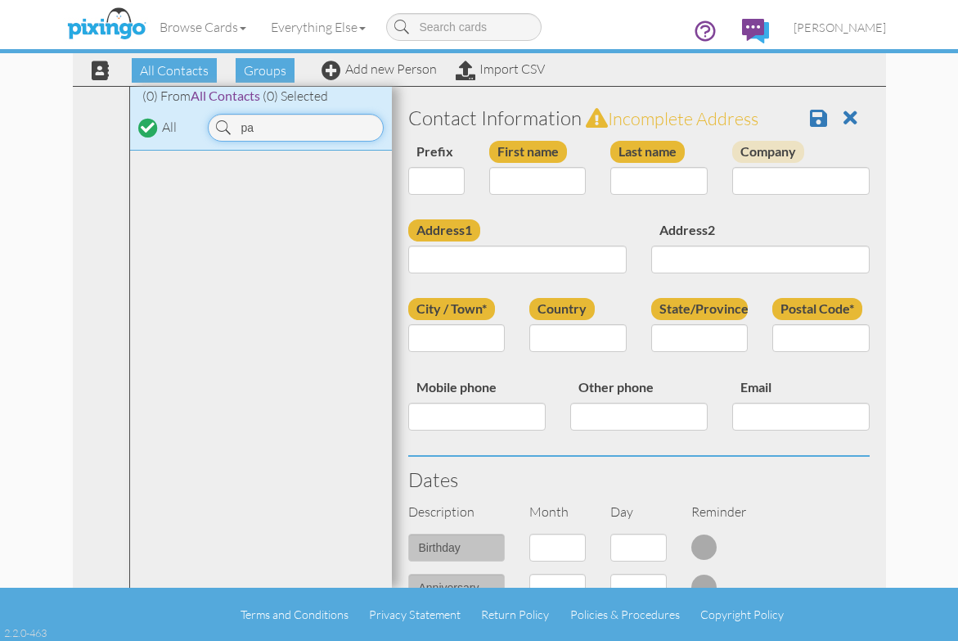
type input "p"
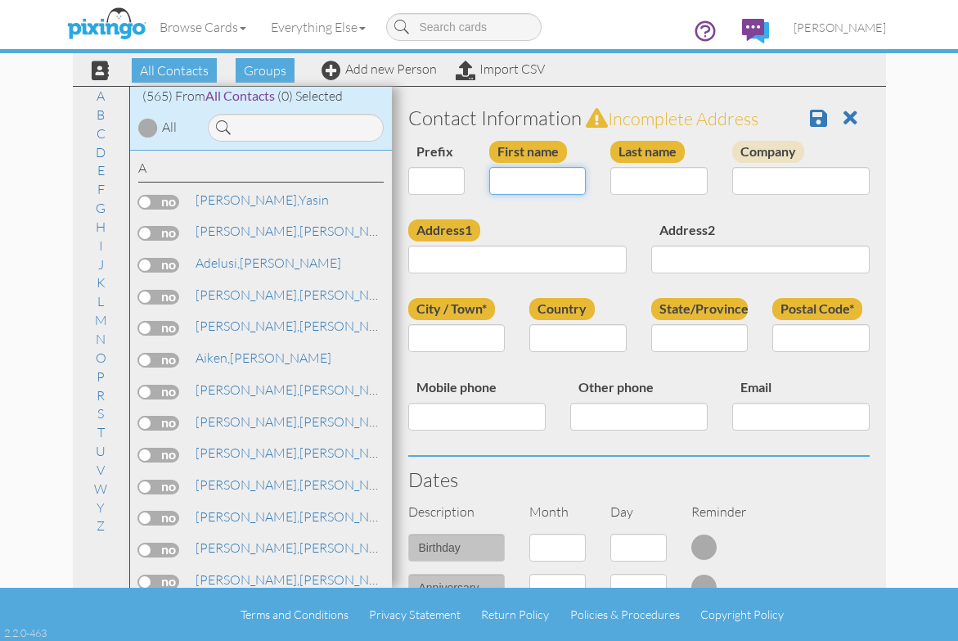
click at [547, 184] on input "First name" at bounding box center [537, 181] width 97 height 28
type input "[PERSON_NAME]"
type input "Pangus"
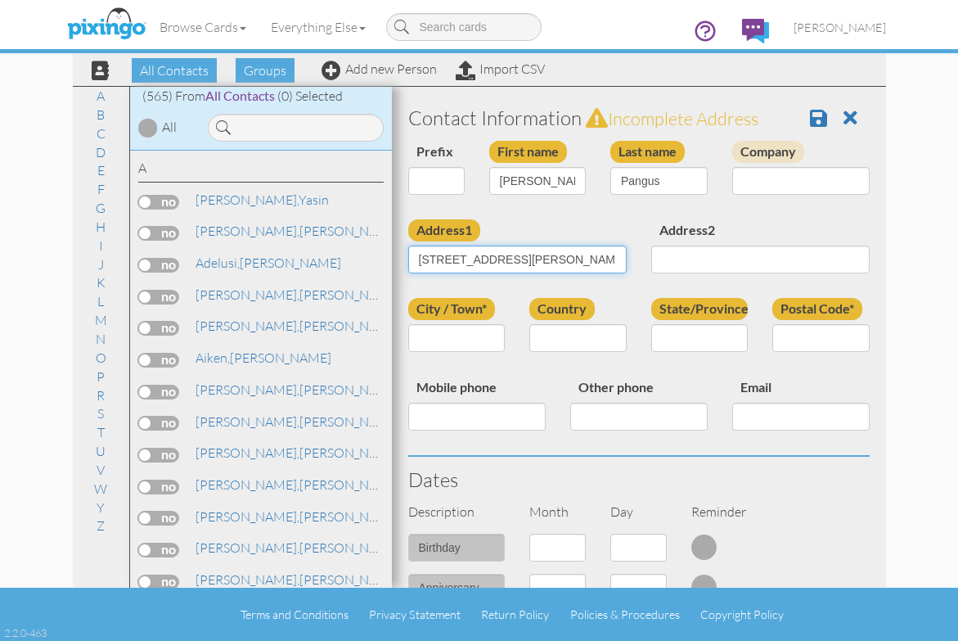
type input "[STREET_ADDRESS][PERSON_NAME]"
click at [475, 330] on input "City / Town*" at bounding box center [456, 338] width 97 height 28
type input "Panama City"
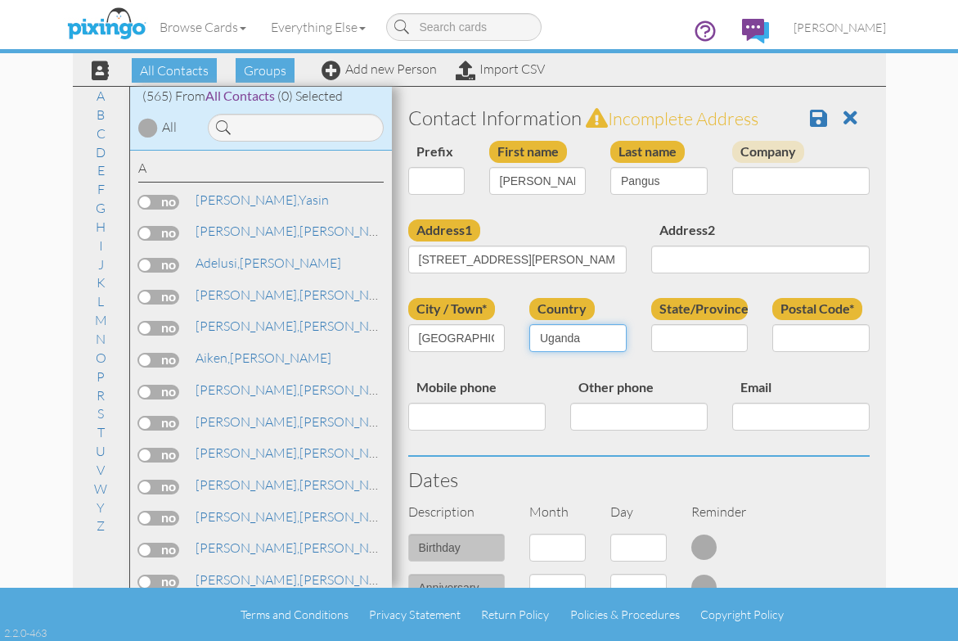
click at [616, 338] on select "[GEOGRAPHIC_DATA] -------------- [GEOGRAPHIC_DATA] [GEOGRAPHIC_DATA] [GEOGRAPHI…" at bounding box center [577, 338] width 97 height 28
select select "object:82"
click at [529, 324] on select "[GEOGRAPHIC_DATA] -------------- [GEOGRAPHIC_DATA] [GEOGRAPHIC_DATA] [GEOGRAPHI…" at bounding box center [577, 338] width 97 height 28
click at [733, 338] on select "AA (Military) AE (Military) [US_STATE] [US_STATE] [US_STATE] AP (Military) [US_…" at bounding box center [699, 338] width 97 height 28
select select "object:3425"
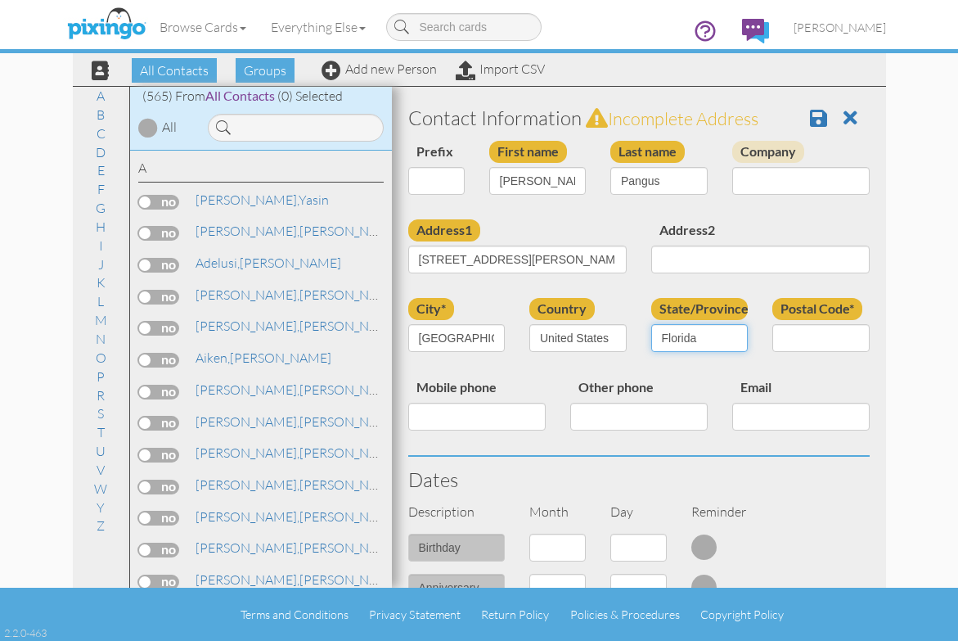
click at [651, 324] on select "AA (Military) AE (Military) [US_STATE] [US_STATE] [US_STATE] AP (Military) [US_…" at bounding box center [699, 338] width 97 height 28
click at [809, 343] on input "Postal Code*" at bounding box center [820, 338] width 97 height 28
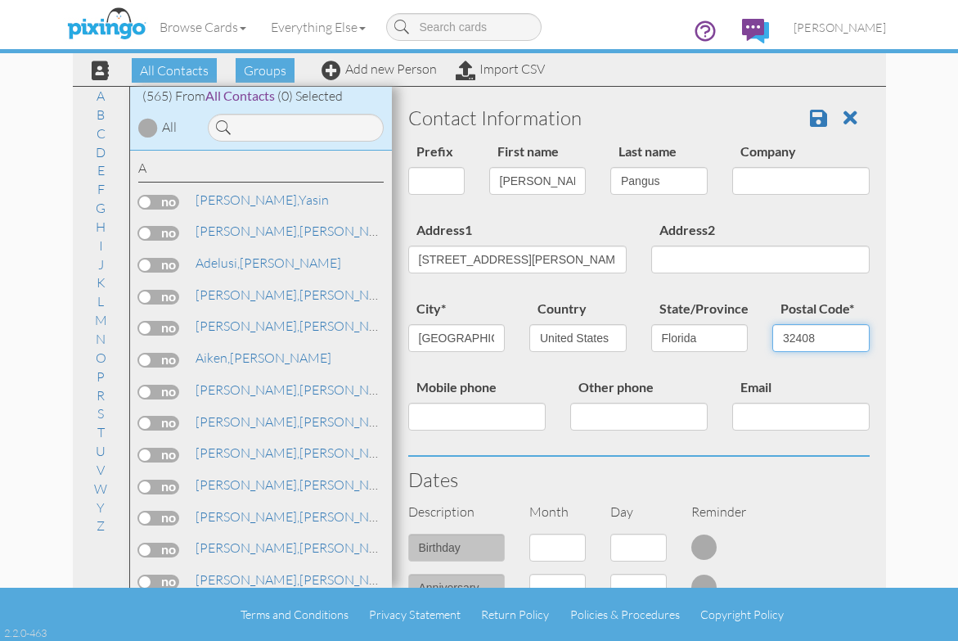
type input "32408"
drag, startPoint x: 579, startPoint y: 461, endPoint x: 596, endPoint y: 426, distance: 38.4
click at [579, 460] on div "Dates" at bounding box center [639, 480] width 486 height 46
click at [490, 415] on input "Mobile phone" at bounding box center [476, 417] width 137 height 28
type input "3035702363"
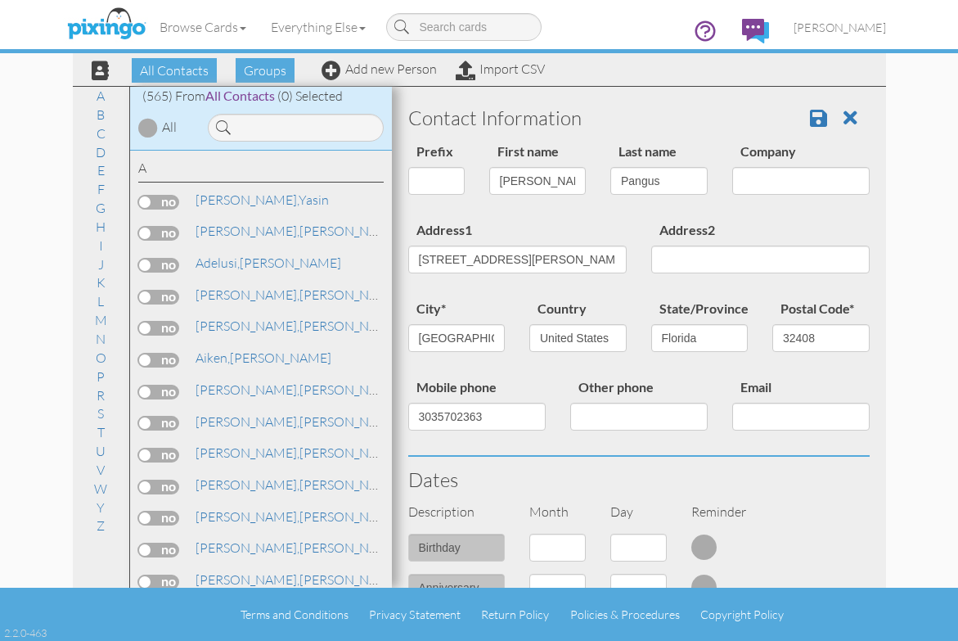
click at [524, 481] on h3 "Dates" at bounding box center [638, 479] width 461 height 21
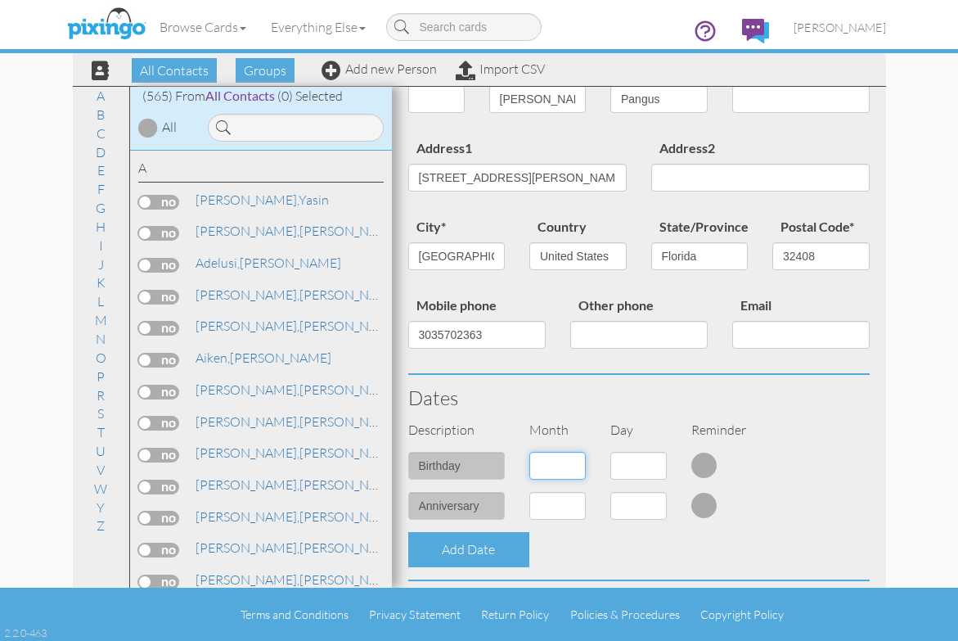
click at [571, 461] on select "1 - Jan 2 - Feb 3 - Mar 4 - Apr 5 - May 6 - Jun 7 - Jul 8 - Aug 9 - Sep 10 - Oc…" at bounding box center [557, 466] width 56 height 28
select select "object:76"
click at [529, 452] on select "1 - Jan 2 - Feb 3 - Mar 4 - Apr 5 - May 6 - Jun 7 - Jul 8 - Aug 9 - Sep 10 - Oc…" at bounding box center [557, 466] width 56 height 28
click at [650, 462] on select "1 2 3 4 5 6 7 8 9 10 11 12 13 14 15 16 17 18 19 20 21 22 23 24 25 26 27 28 29 3…" at bounding box center [638, 466] width 56 height 28
select select "number:7"
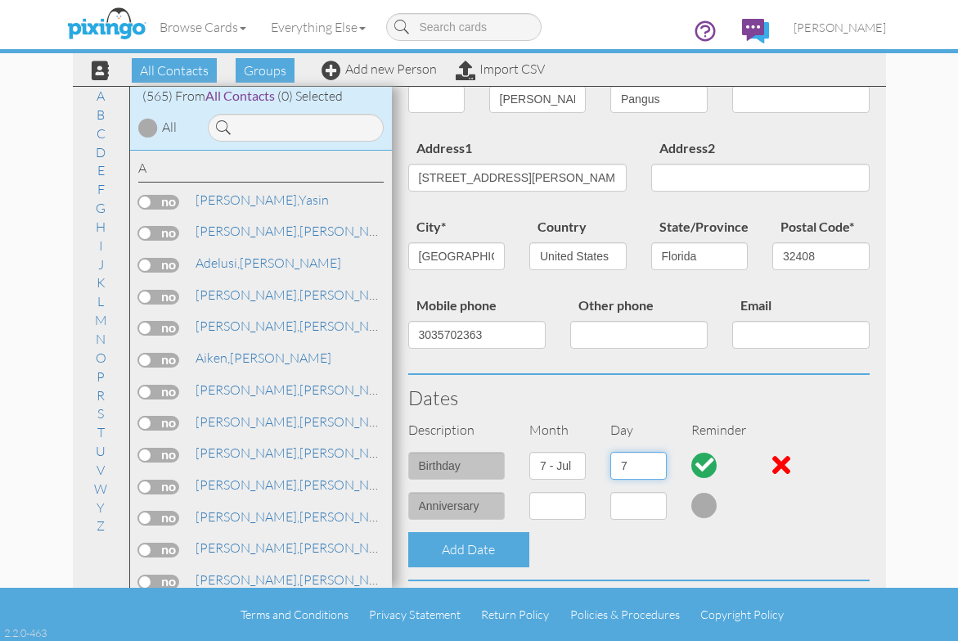
click at [610, 452] on select "1 2 3 4 5 6 7 8 9 10 11 12 13 14 15 16 17 18 19 20 21 22 23 24 25 26 27 28 29 3…" at bounding box center [638, 466] width 56 height 28
click at [572, 504] on select "1 - Jan 2 - Feb 3 - Mar 4 - Apr 5 - May 6 - Jun 7 - Jul 8 - Aug 9 - Sep 10 - Oc…" at bounding box center [557, 506] width 56 height 28
select select "object:78"
click at [529, 492] on select "1 - Jan 2 - Feb 3 - Mar 4 - Apr 5 - May 6 - Jun 7 - Jul 8 - Aug 9 - Sep 10 - Oc…" at bounding box center [557, 506] width 56 height 28
click at [654, 506] on select "1 2 3 4 5 6 7 8 9 10 11 12 13 14 15 16 17 18 19 20 21 22 23 24 25 26 27 28 29 30" at bounding box center [638, 506] width 56 height 28
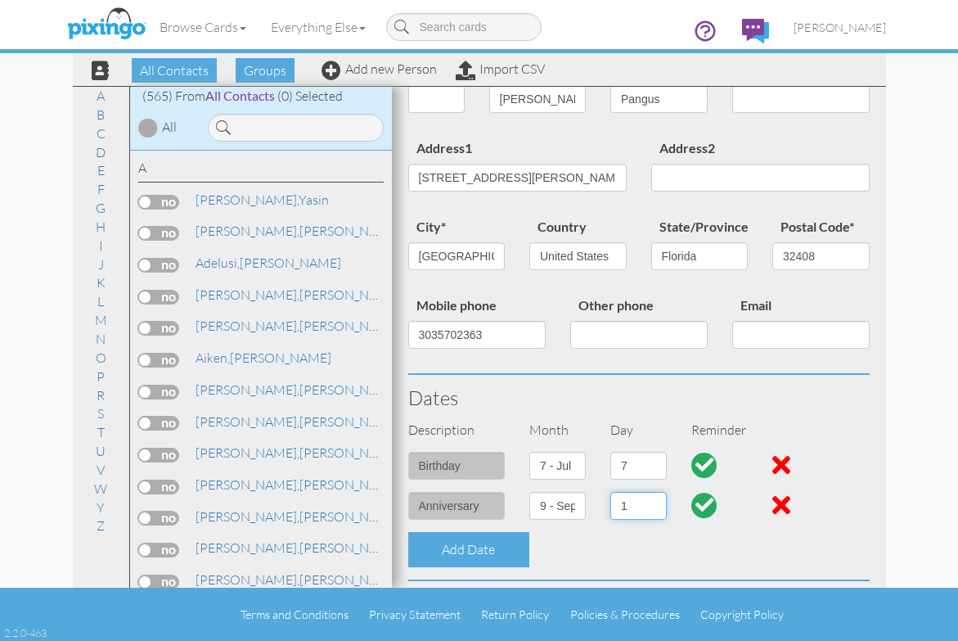
select select "number:25"
click at [610, 492] on select "1 2 3 4 5 6 7 8 9 10 11 12 13 14 15 16 17 18 19 20 21 22 23 24 25 26 27 28 29 30" at bounding box center [638, 506] width 56 height 28
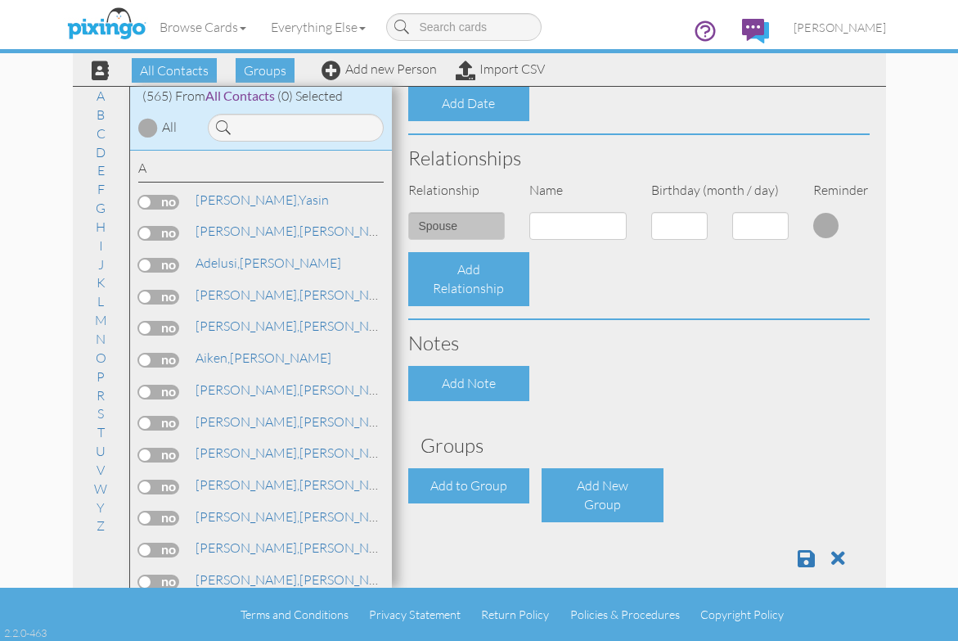
scroll to position [546, 0]
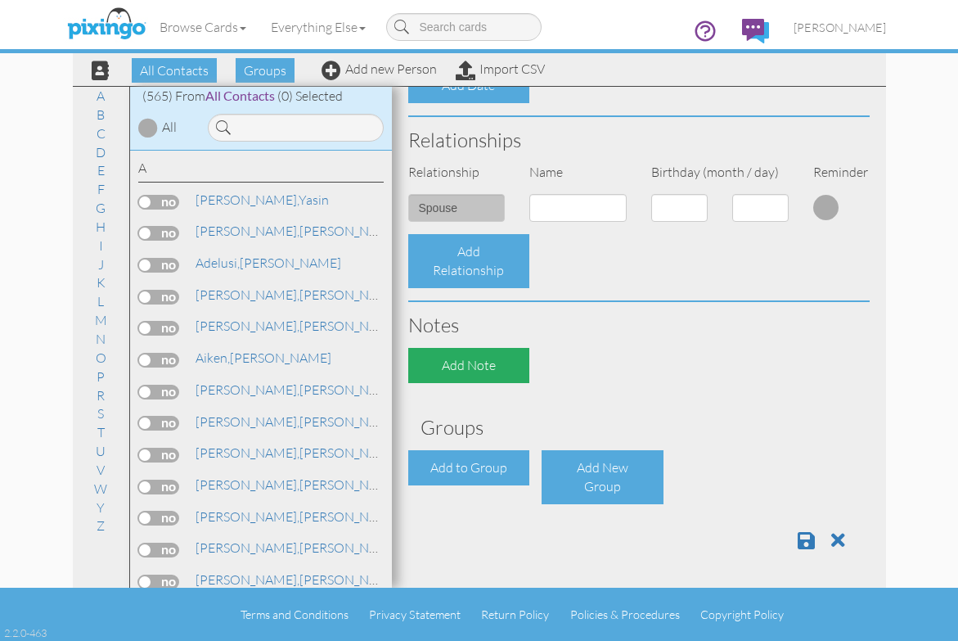
click at [466, 365] on div "Add Note" at bounding box center [469, 365] width 122 height 35
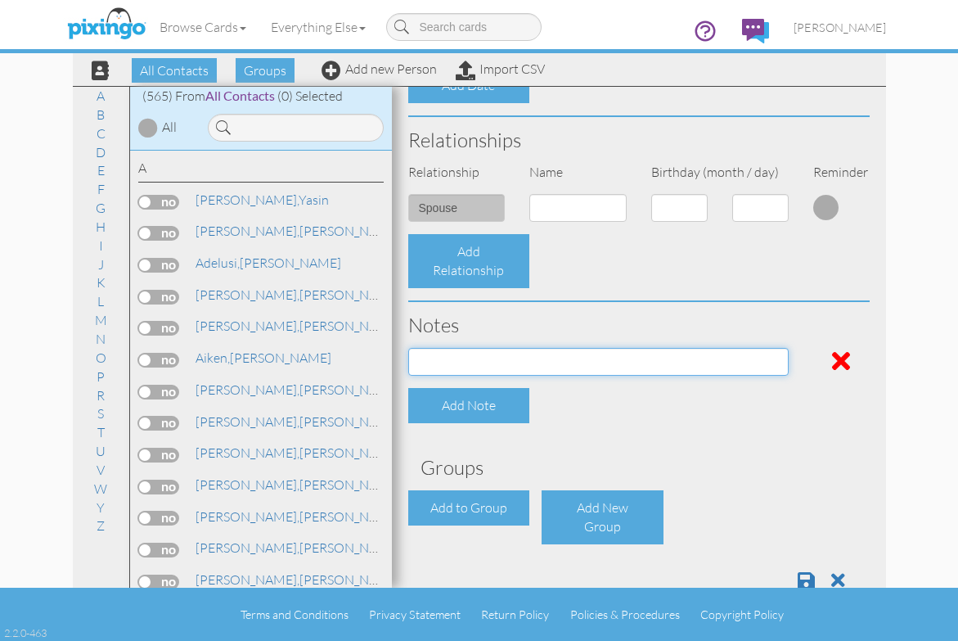
click at [466, 362] on input at bounding box center [598, 362] width 380 height 28
click at [576, 356] on input at bounding box center [598, 362] width 380 height 28
paste input "New 2026 Chevrolet [US_STATE] Z71 4x4 Crew Cab 5 ft. box 131 in. WB [US_VEHICLE…"
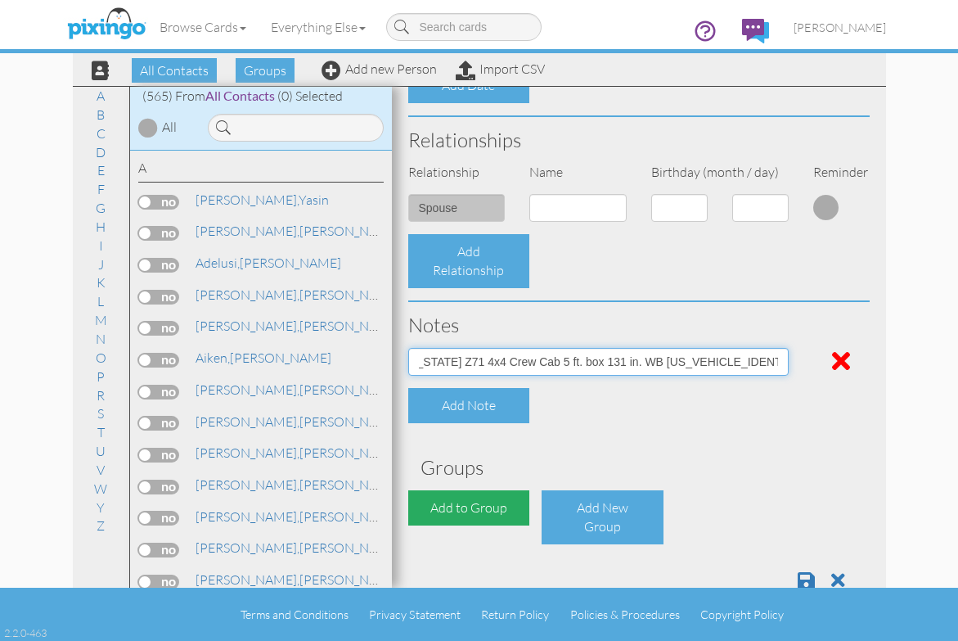
type input "New 2026 Chevrolet [US_STATE] Z71 4x4 Crew Cab 5 ft. box 131 in. WB [US_VEHICLE…"
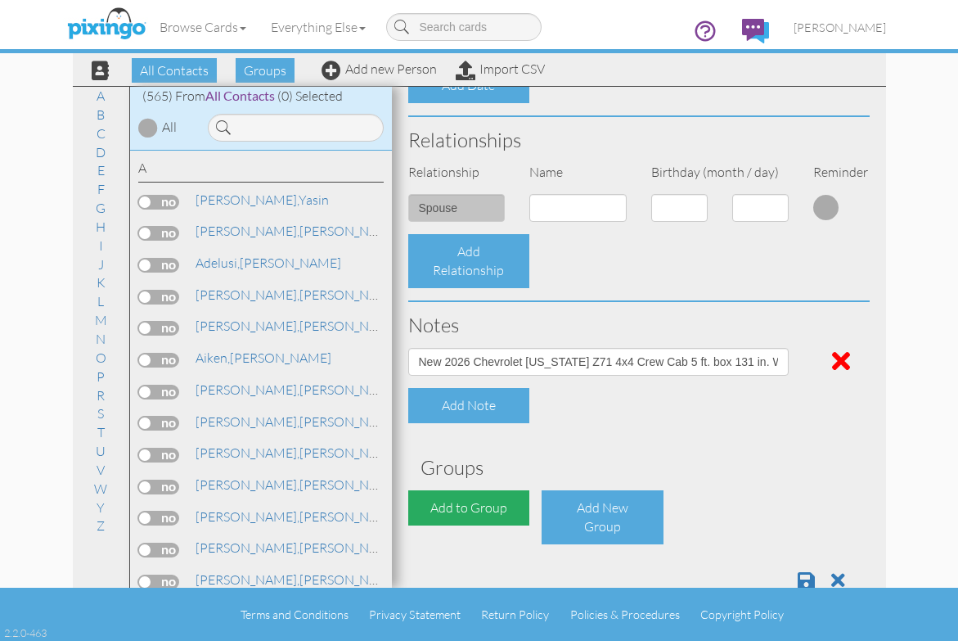
click at [515, 502] on div "Add to Group" at bounding box center [469, 507] width 122 height 35
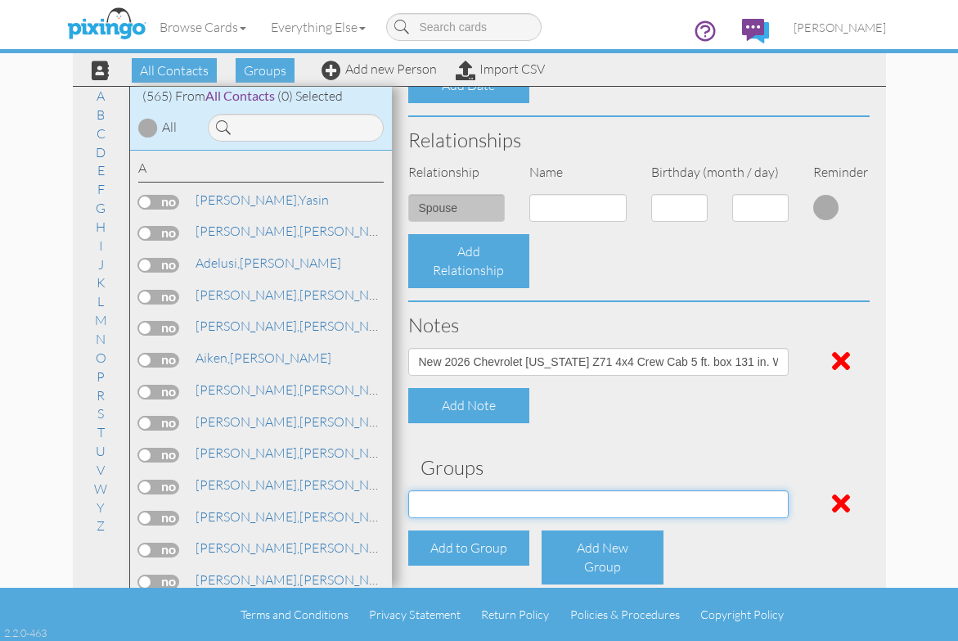
click at [769, 505] on select "Employee's Friends Sold list Sep 27, 05:03:00 PM Suspects Trifecta Referral gro…" at bounding box center [598, 504] width 380 height 28
select select "object:3482"
click at [408, 490] on select "Employee's Friends Sold list Sep 27, 05:03:00 PM Suspects Trifecta Referral gro…" at bounding box center [598, 504] width 380 height 28
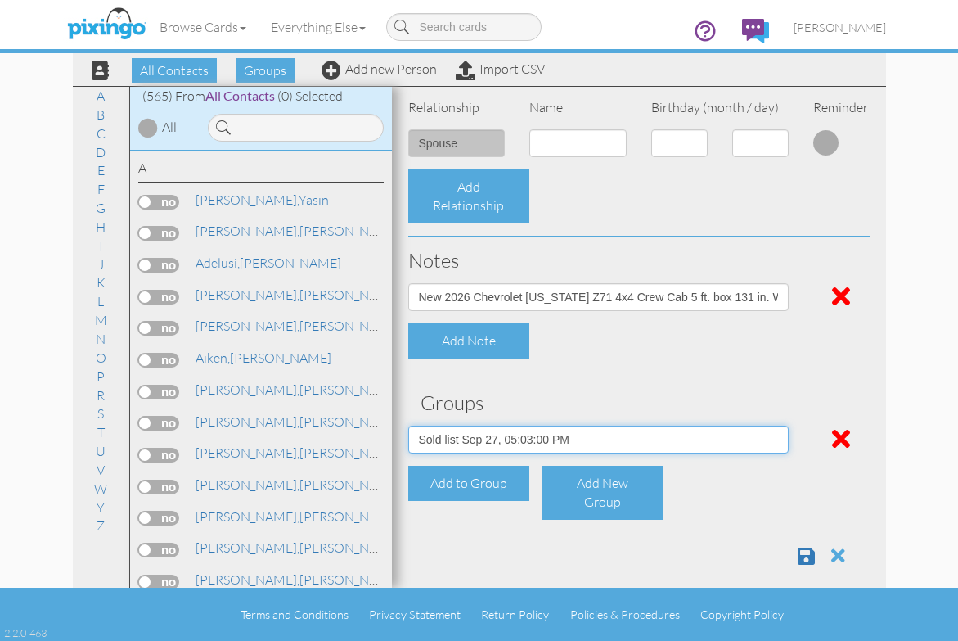
scroll to position [626, 0]
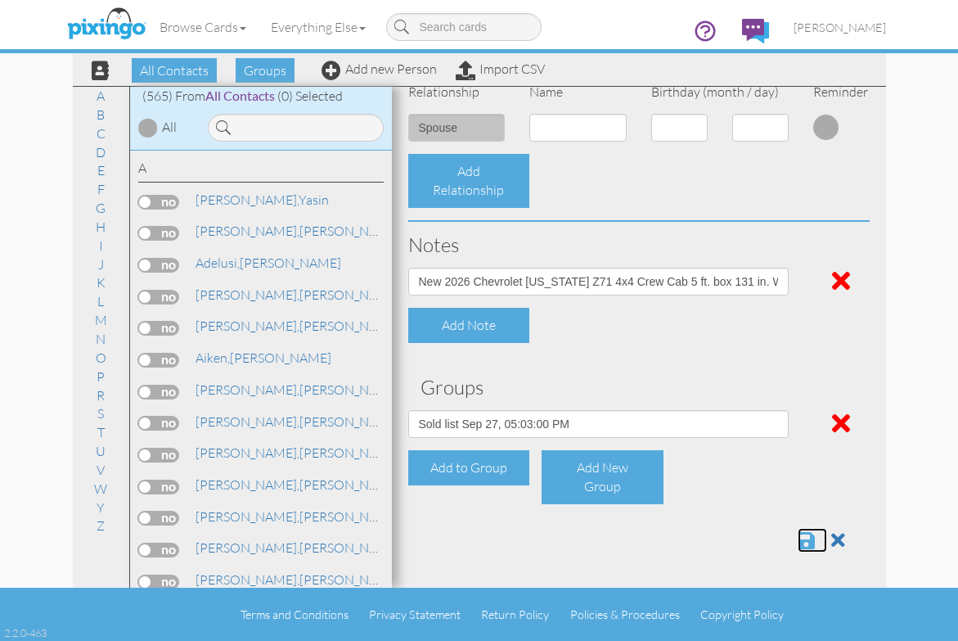
click at [798, 543] on span at bounding box center [806, 540] width 17 height 20
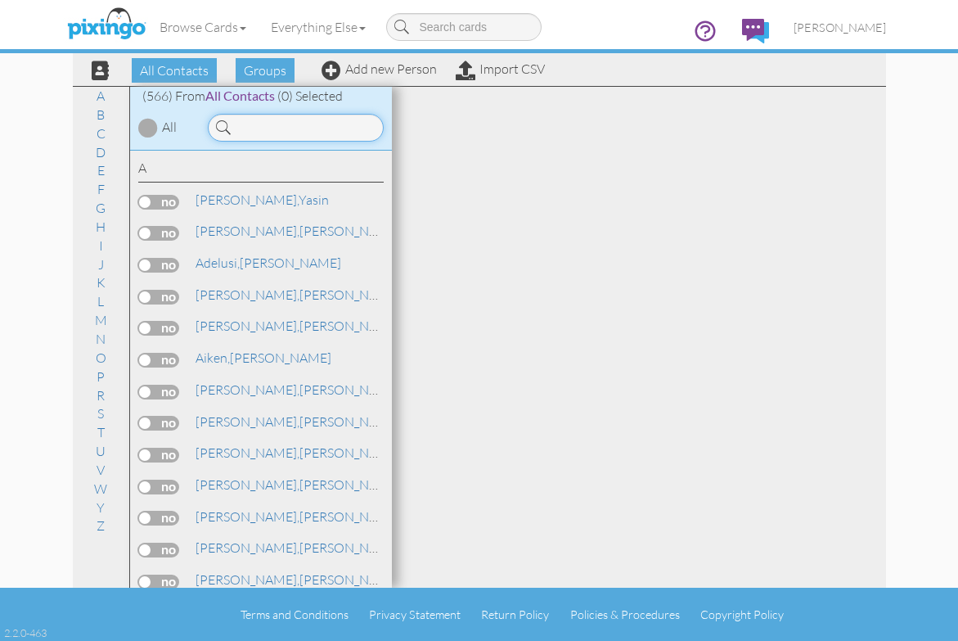
click at [268, 129] on input at bounding box center [296, 128] width 176 height 28
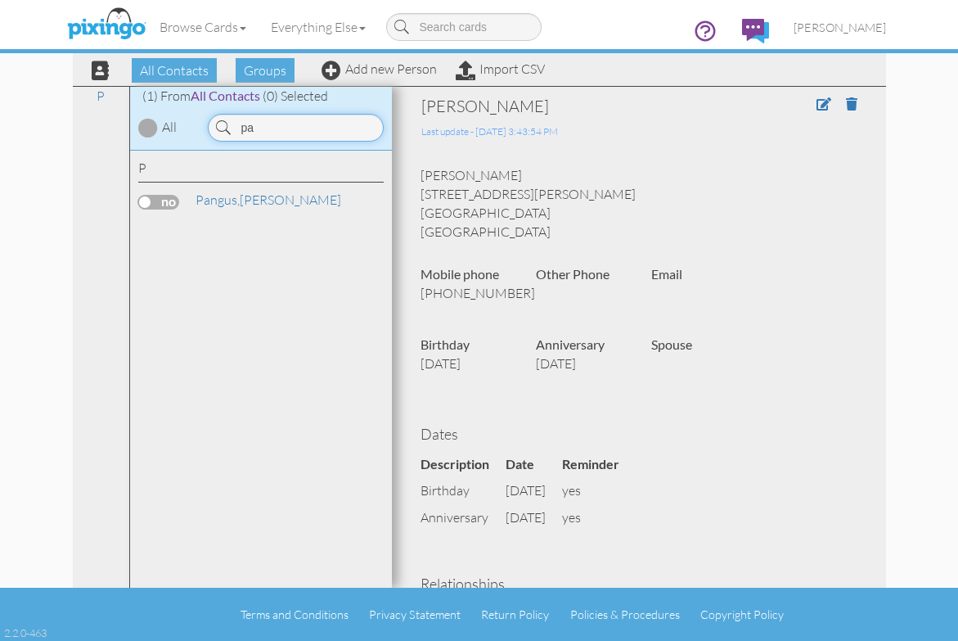
type input "p"
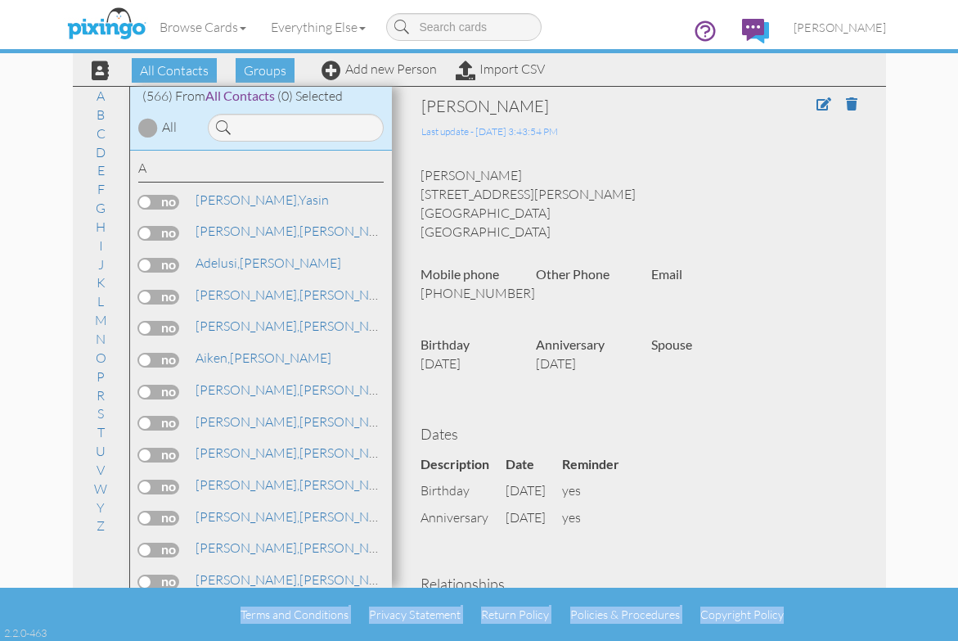
scroll to position [11, 0]
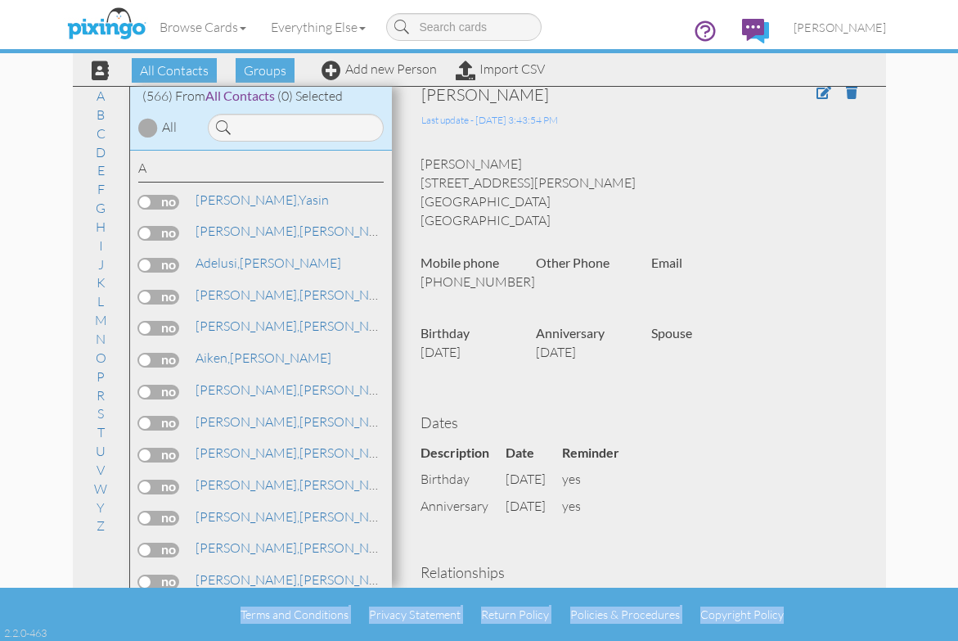
drag, startPoint x: 825, startPoint y: 596, endPoint x: 666, endPoint y: 551, distance: 165.2
click at [666, 551] on contacts "Toggle navigation Visit Pixingo Mobile Browse Cards Business Accounting Automot…" at bounding box center [479, 320] width 958 height 641
click at [358, 73] on link "Add new Person" at bounding box center [379, 69] width 115 height 16
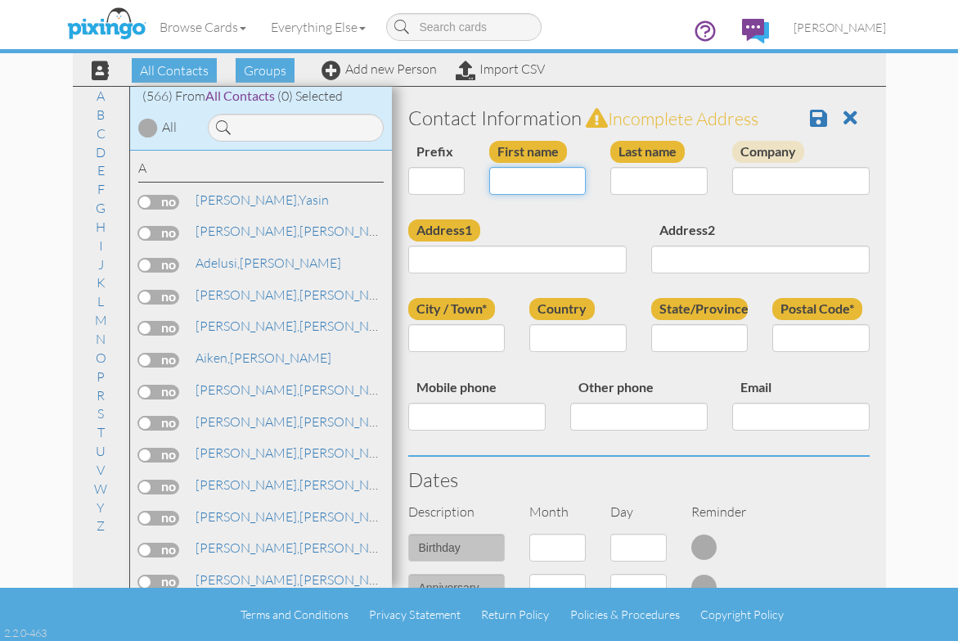
click at [502, 175] on input "First name" at bounding box center [537, 181] width 97 height 28
type input "[PERSON_NAME]"
type input "Jakiel"
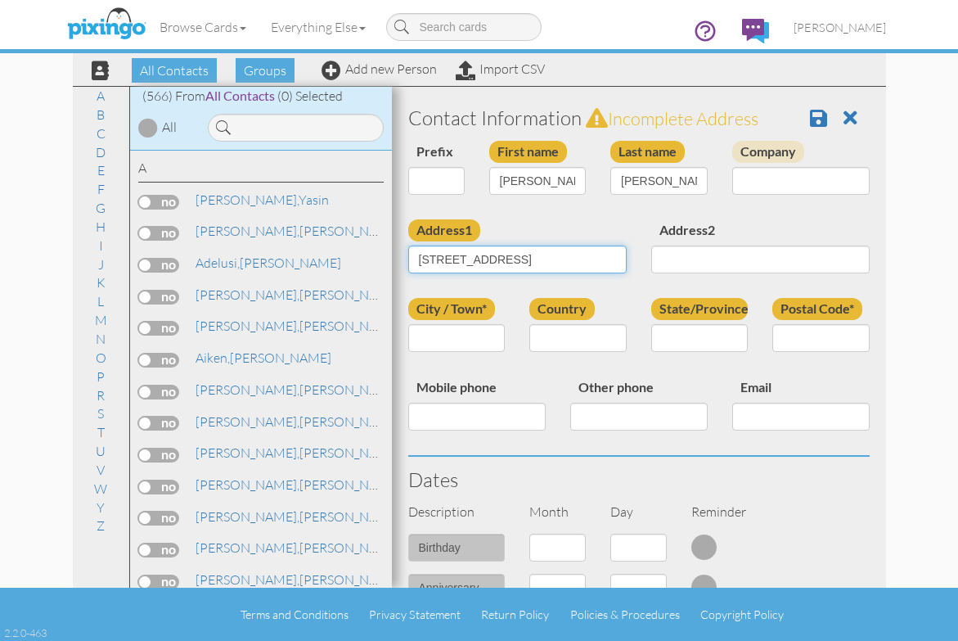
type input "468 Richview Park Circle W"
type input "Tallahassee"
click at [566, 334] on select "[GEOGRAPHIC_DATA] -------------- [GEOGRAPHIC_DATA] [GEOGRAPHIC_DATA] [GEOGRAPHI…" at bounding box center [577, 338] width 97 height 28
select select "object:3228"
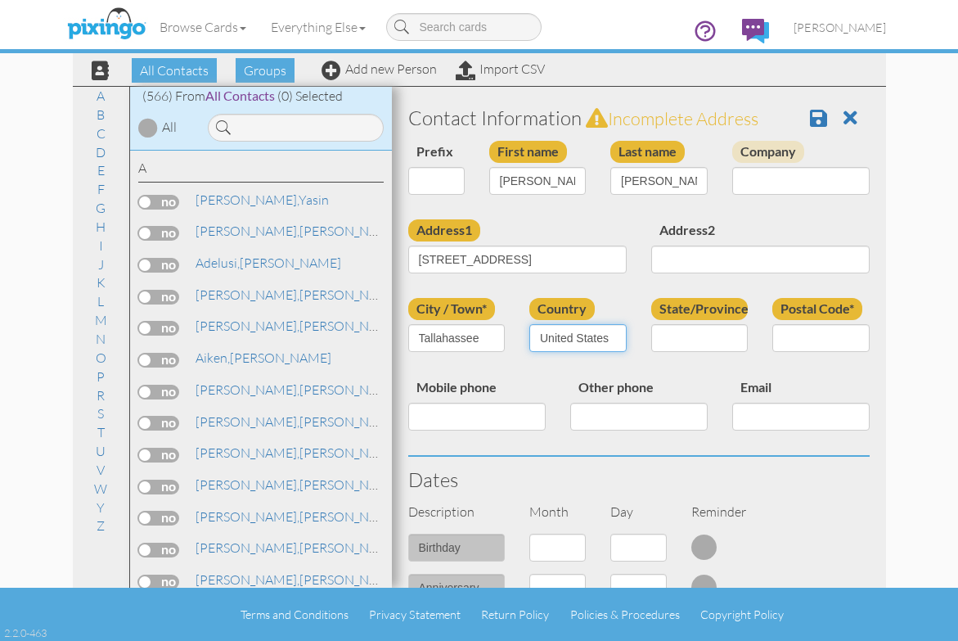
click at [529, 324] on select "[GEOGRAPHIC_DATA] -------------- [GEOGRAPHIC_DATA] [GEOGRAPHIC_DATA] [GEOGRAPHI…" at bounding box center [577, 338] width 97 height 28
click at [695, 332] on select "AA (Military) AE (Military) [US_STATE] [US_STATE] [US_STATE] AP (Military) [US_…" at bounding box center [699, 338] width 97 height 28
select select "object:3487"
click at [651, 324] on select "AA (Military) AE (Military) [US_STATE] [US_STATE] [US_STATE] AP (Military) [US_…" at bounding box center [699, 338] width 97 height 28
click at [790, 334] on input "Postal Code*" at bounding box center [820, 338] width 97 height 28
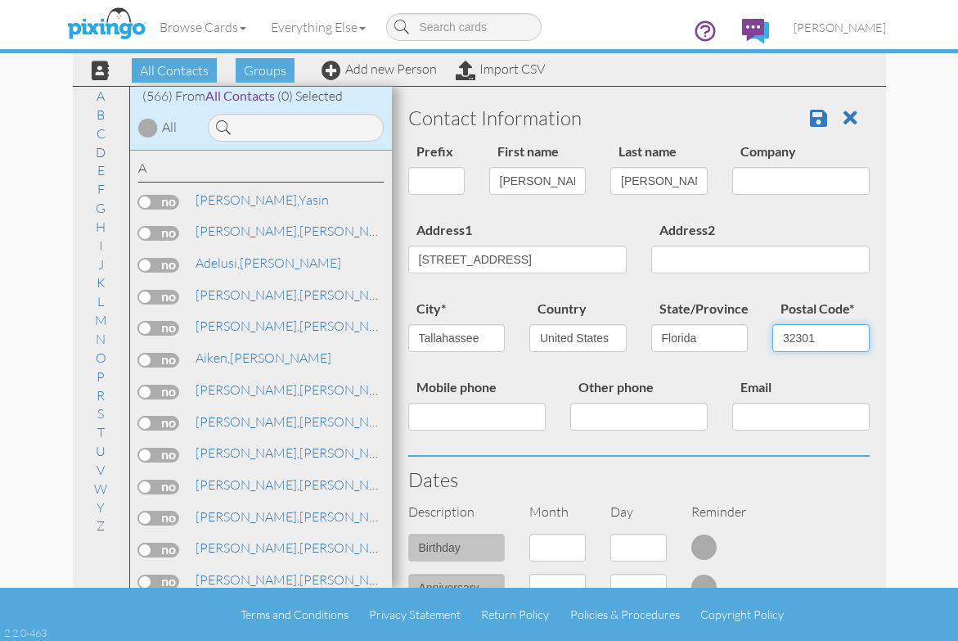
type input "32301"
click at [614, 420] on input "Other phone" at bounding box center [638, 417] width 137 height 28
click at [614, 416] on input "Other phone" at bounding box center [638, 417] width 137 height 28
type input "4074379146"
click at [776, 498] on div "Dates" at bounding box center [639, 480] width 486 height 46
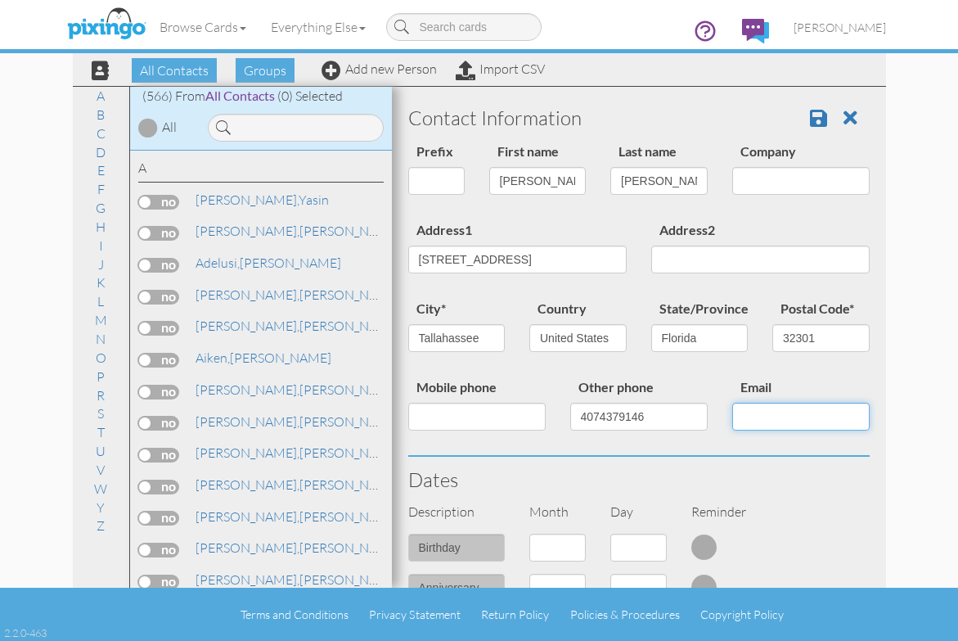
click at [735, 420] on input "Email" at bounding box center [800, 417] width 137 height 28
paste input "jakiella@gmail.com"
type input "jakiella@gmail.com"
click at [818, 493] on div "Dates" at bounding box center [639, 480] width 486 height 46
click at [574, 548] on select "1 - [DATE] - [DATE] - [DATE] - [DATE] - [DATE] - [DATE] - [DATE] - [DATE] - [DA…" at bounding box center [557, 547] width 56 height 28
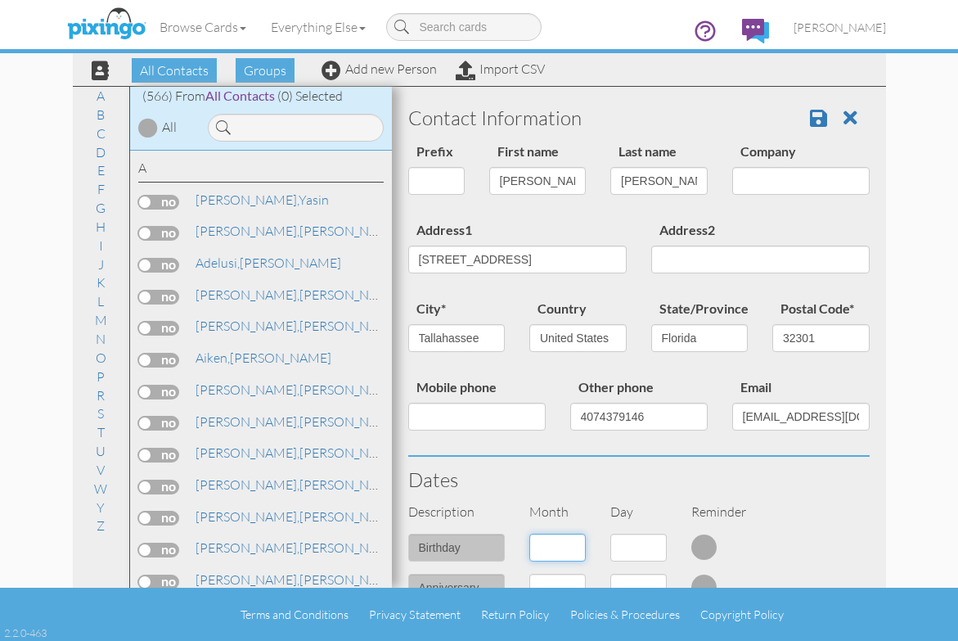
select select "object:3226"
click at [529, 533] on select "1 - [DATE] - [DATE] - [DATE] - [DATE] - [DATE] - [DATE] - [DATE] - [DATE] - [DA…" at bounding box center [557, 547] width 56 height 28
click at [652, 550] on select "1 2 3 4 5 6 7 8 9 10 11 12 13 14 15 16 17 18 19 20 21 22 23 24 25 26 27 28 29 30" at bounding box center [638, 547] width 56 height 28
select select "number:5"
click at [610, 533] on select "1 2 3 4 5 6 7 8 9 10 11 12 13 14 15 16 17 18 19 20 21 22 23 24 25 26 27 28 29 30" at bounding box center [638, 547] width 56 height 28
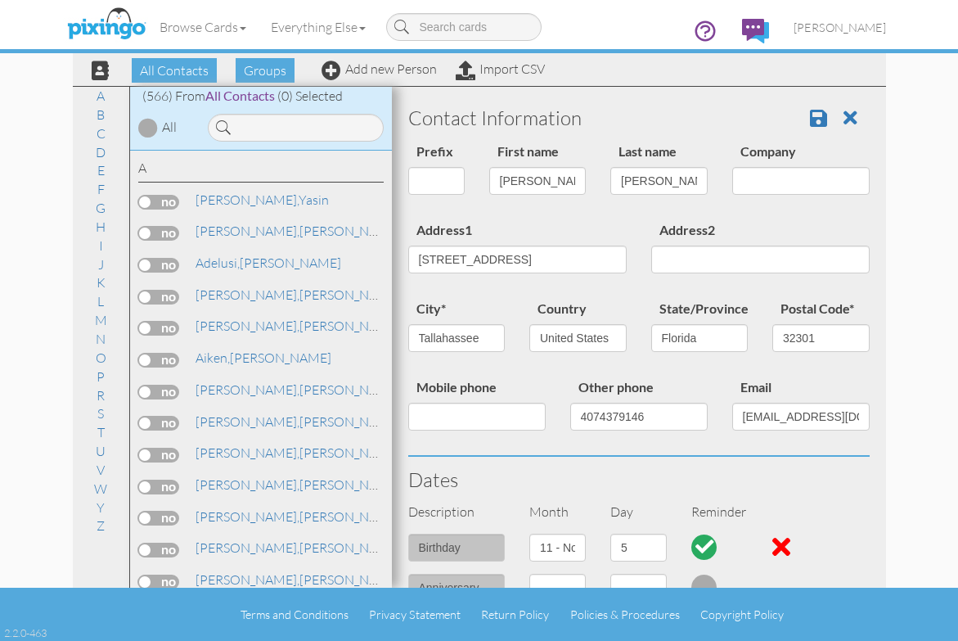
click at [788, 480] on h3 "Dates" at bounding box center [638, 479] width 461 height 21
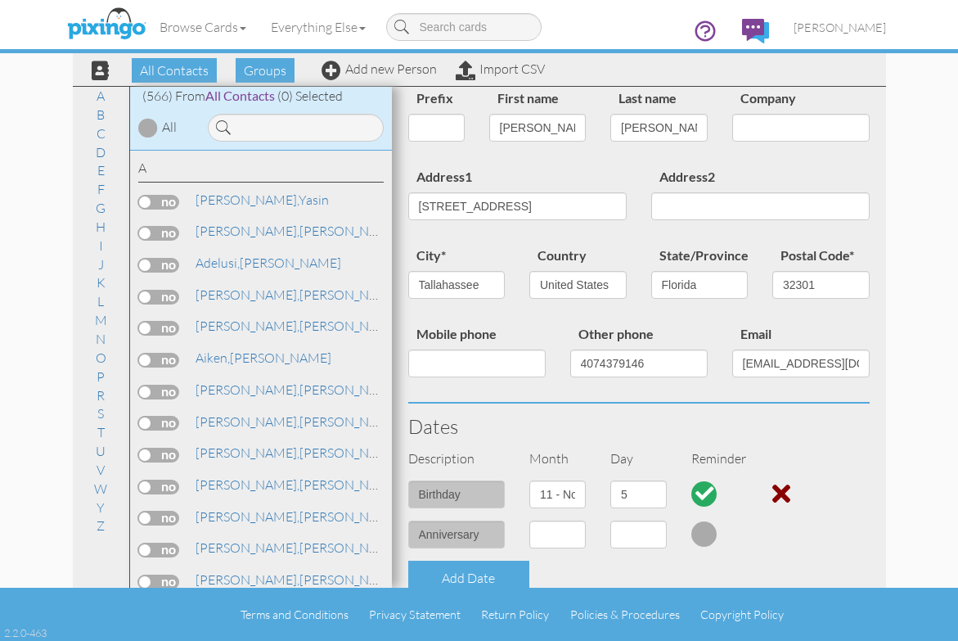
scroll to position [82, 0]
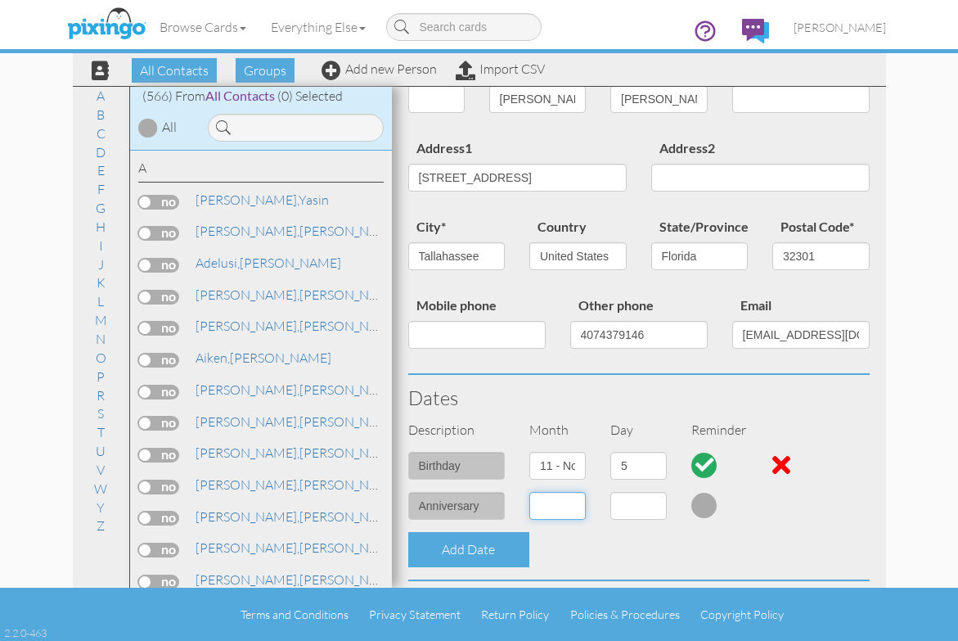
click at [569, 506] on select "1 - [DATE] - [DATE] - [DATE] - [DATE] - [DATE] - [DATE] - [DATE] - [DATE] - [DA…" at bounding box center [557, 506] width 56 height 28
select select "object:3224"
click at [529, 492] on select "1 - [DATE] - [DATE] - [DATE] - [DATE] - [DATE] - [DATE] - [DATE] - [DATE] - [DA…" at bounding box center [557, 506] width 56 height 28
click at [651, 506] on select "1 2 3 4 5 6 7 8 9 10 11 12 13 14 15 16 17 18 19 20 21 22 23 24 25 26 27 28 29 30" at bounding box center [638, 506] width 56 height 28
select select "number:26"
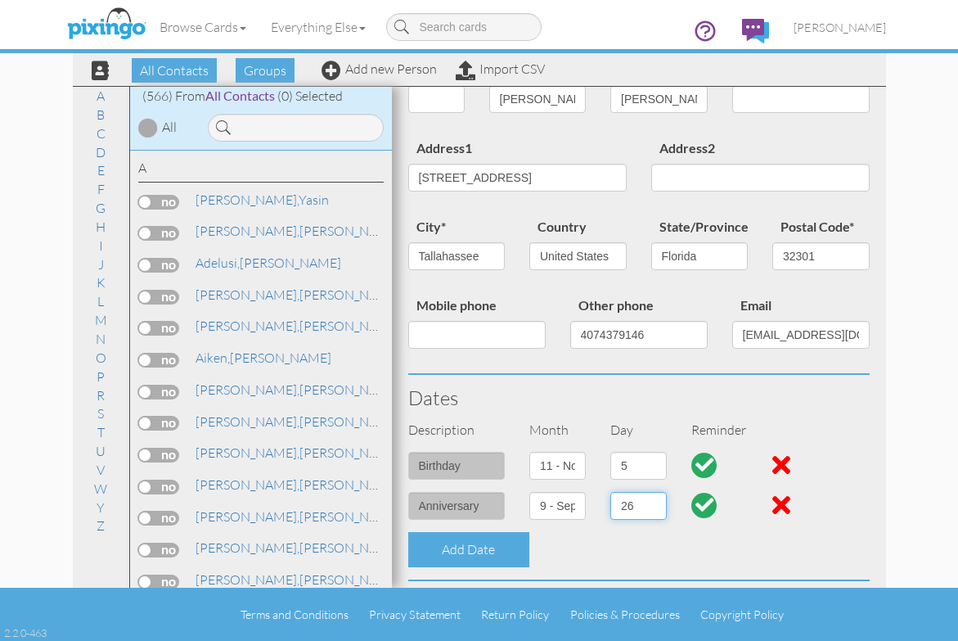
click at [610, 492] on select "1 2 3 4 5 6 7 8 9 10 11 12 13 14 15 16 17 18 19 20 21 22 23 24 25 26 27 28 29 30" at bounding box center [638, 506] width 56 height 28
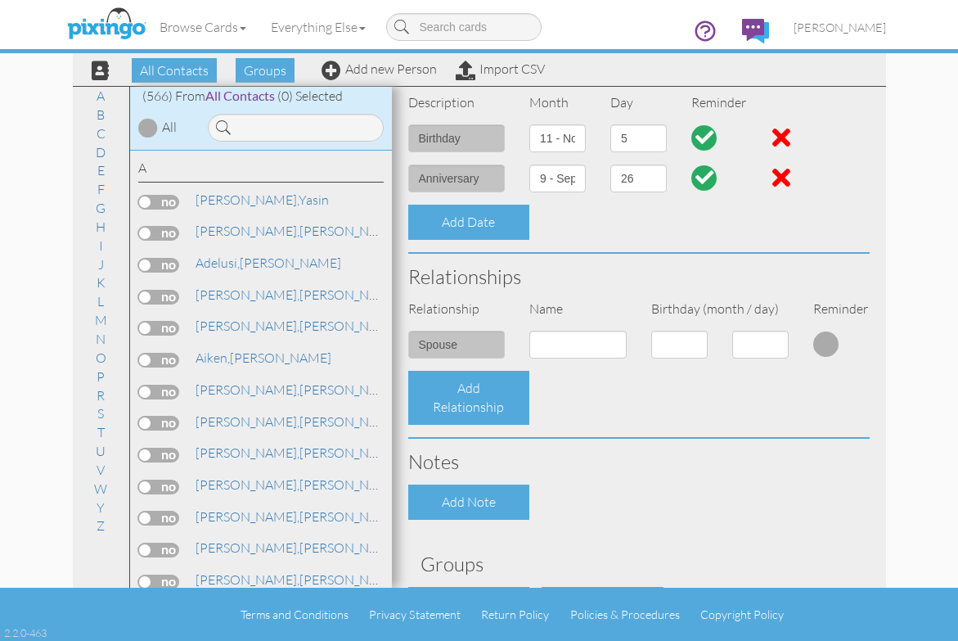
scroll to position [491, 0]
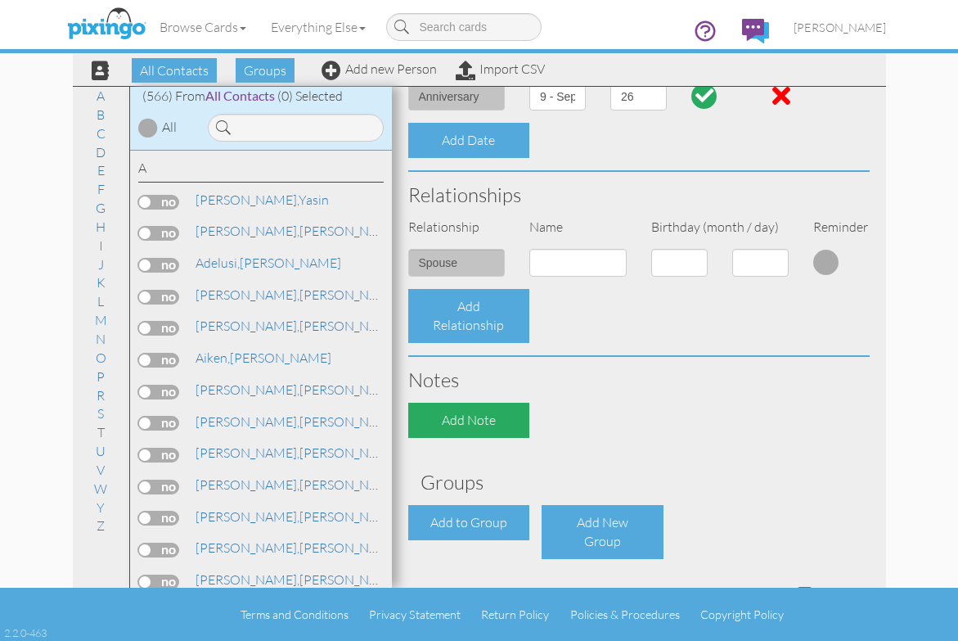
click at [471, 418] on div "Add Note" at bounding box center [469, 420] width 122 height 35
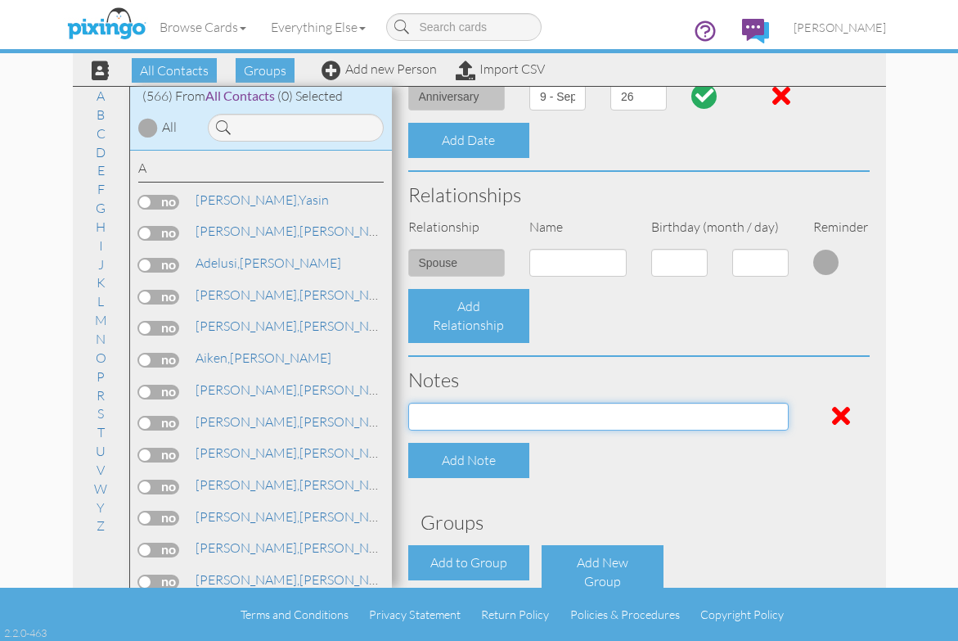
click at [471, 418] on input at bounding box center [598, 417] width 380 height 28
paste input "New 2026 Chevrolet Equinox LT 4dr Front-Wheel Drive 3GNAXHEG5TL225775"
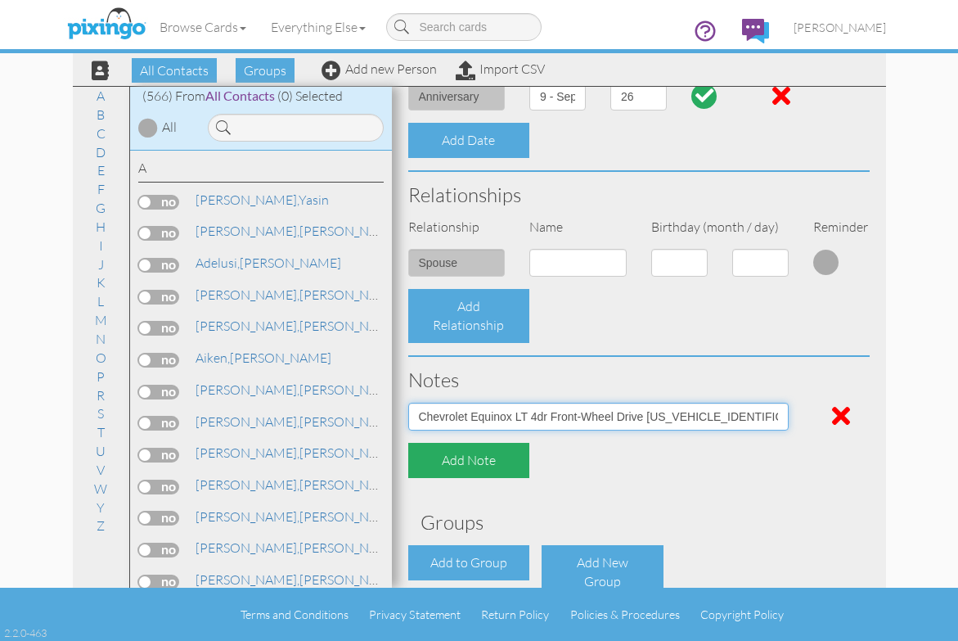
type input "New 2026 Chevrolet Equinox LT 4dr Front-Wheel Drive 3GNAXHEG5TL225775"
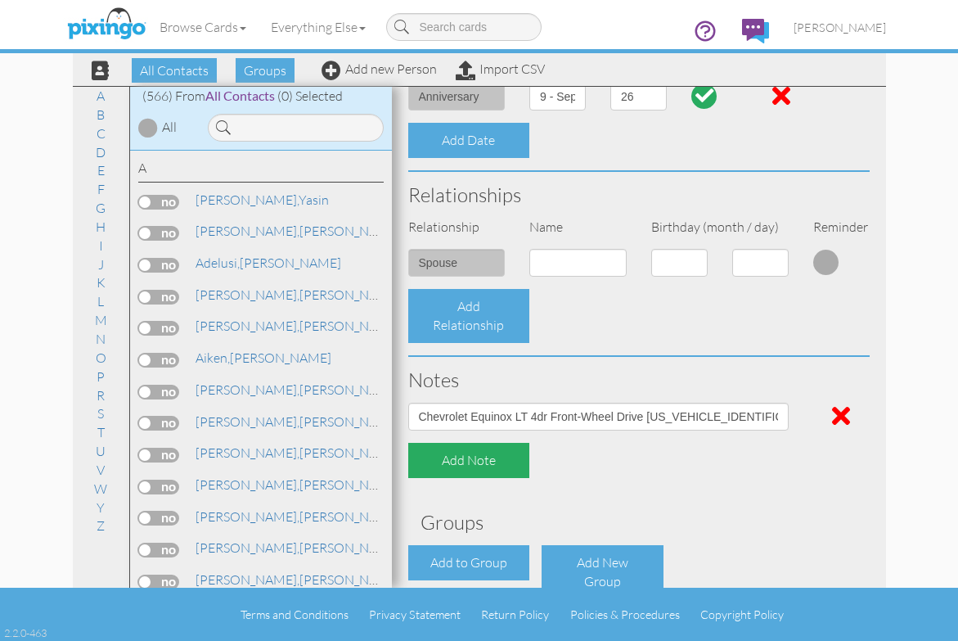
scroll to position [0, 0]
click at [497, 456] on div "Add Note" at bounding box center [469, 460] width 122 height 35
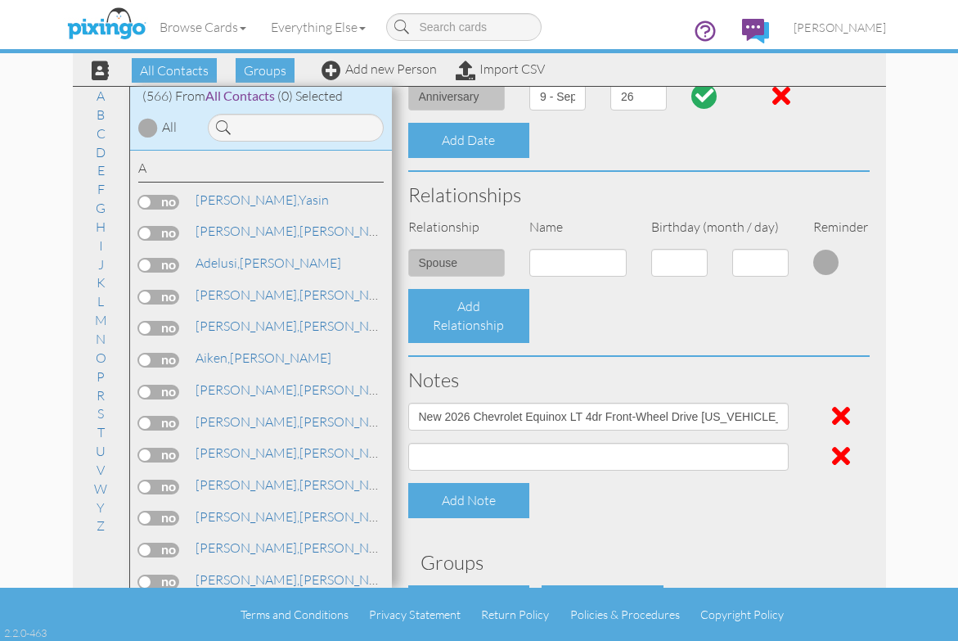
scroll to position [573, 0]
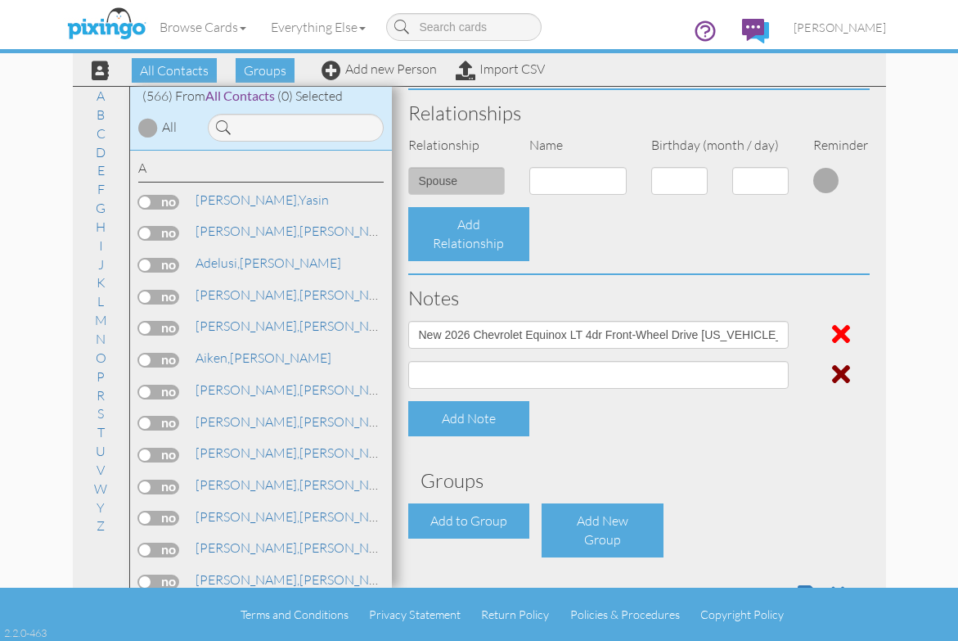
click at [832, 375] on span at bounding box center [841, 374] width 18 height 26
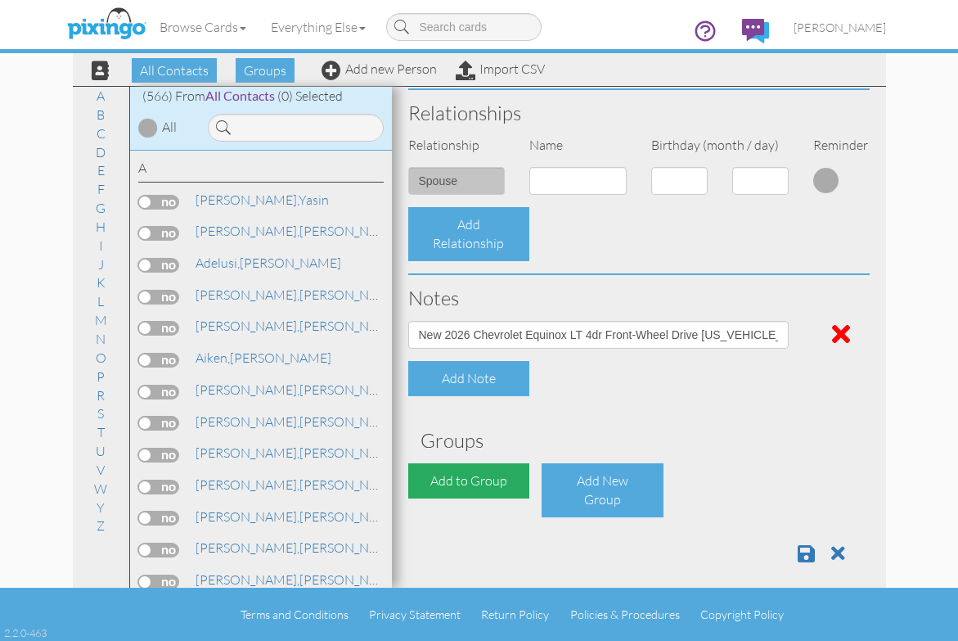
click at [490, 478] on div "Add to Group" at bounding box center [469, 480] width 122 height 35
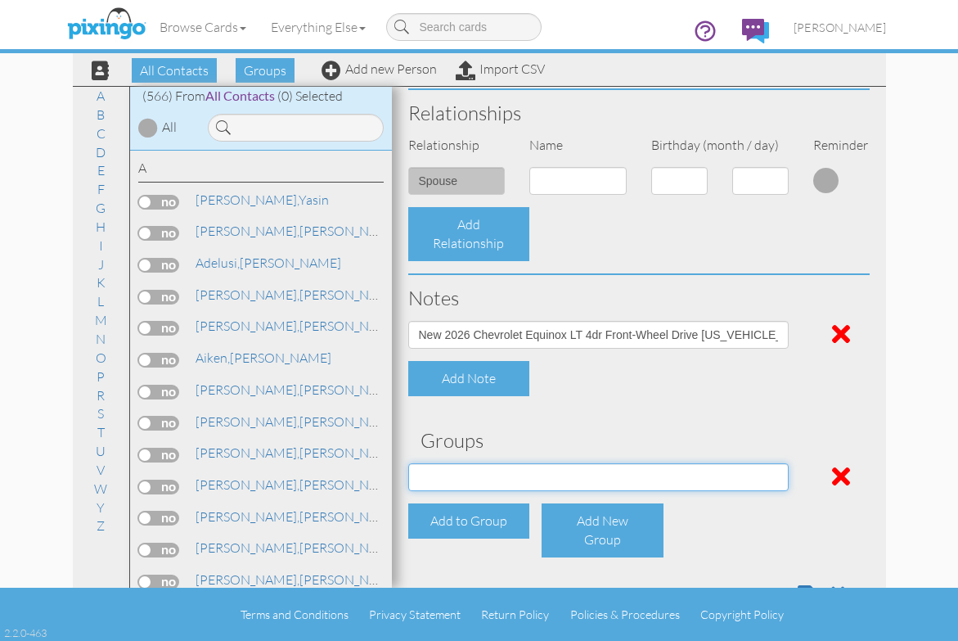
click at [773, 476] on select "Employee's Friends Sold list [DATE] 05:03:00 PM Suspects Trifecta Referral group" at bounding box center [598, 477] width 380 height 28
select select "object:3546"
click at [408, 463] on select "Employee's Friends Sold list [DATE] 05:03:00 PM Suspects Trifecta Referral group" at bounding box center [598, 477] width 380 height 28
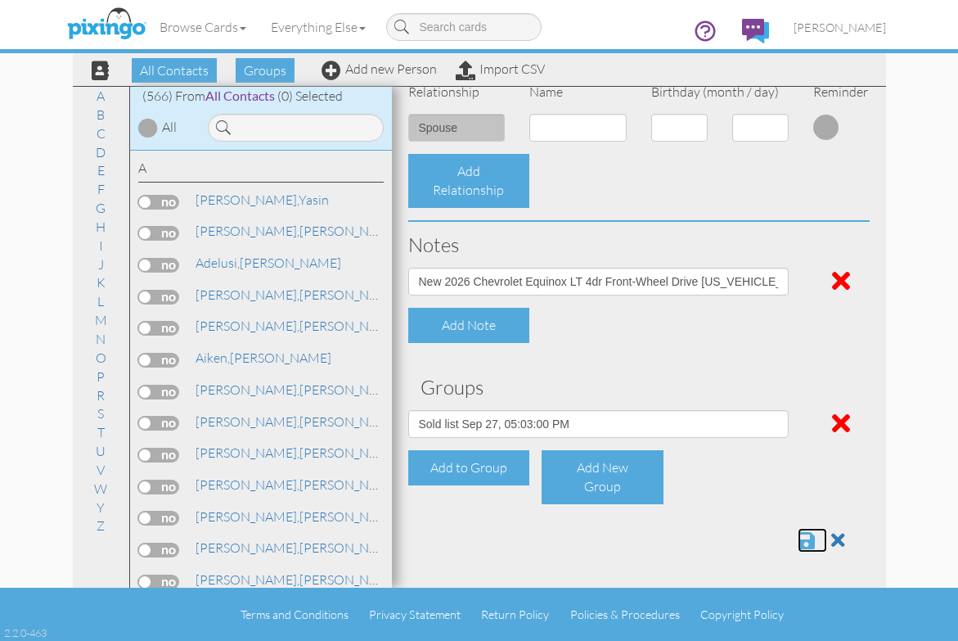
click at [798, 544] on span at bounding box center [806, 540] width 17 height 20
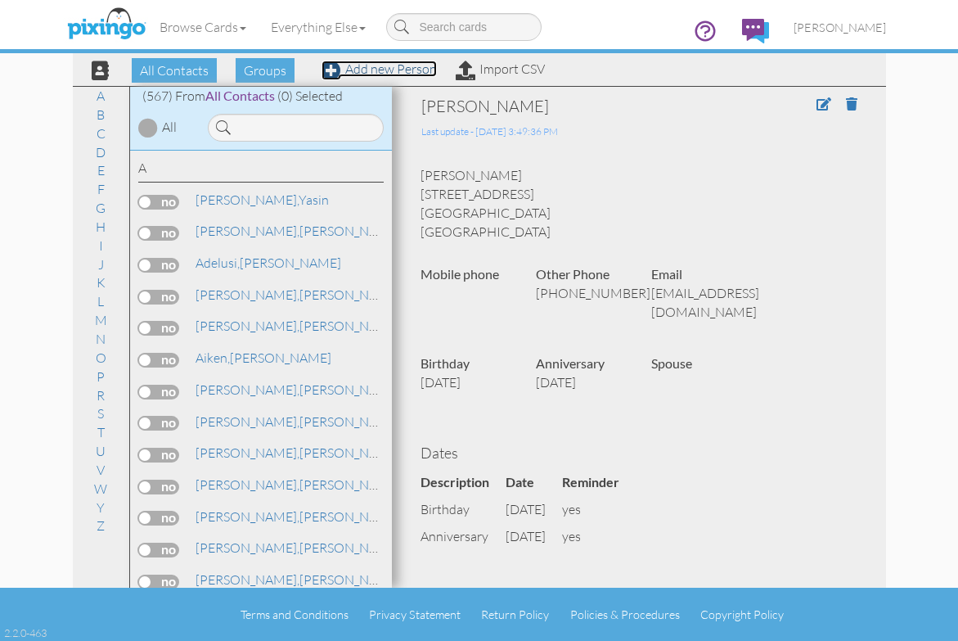
click at [335, 72] on span at bounding box center [332, 71] width 20 height 20
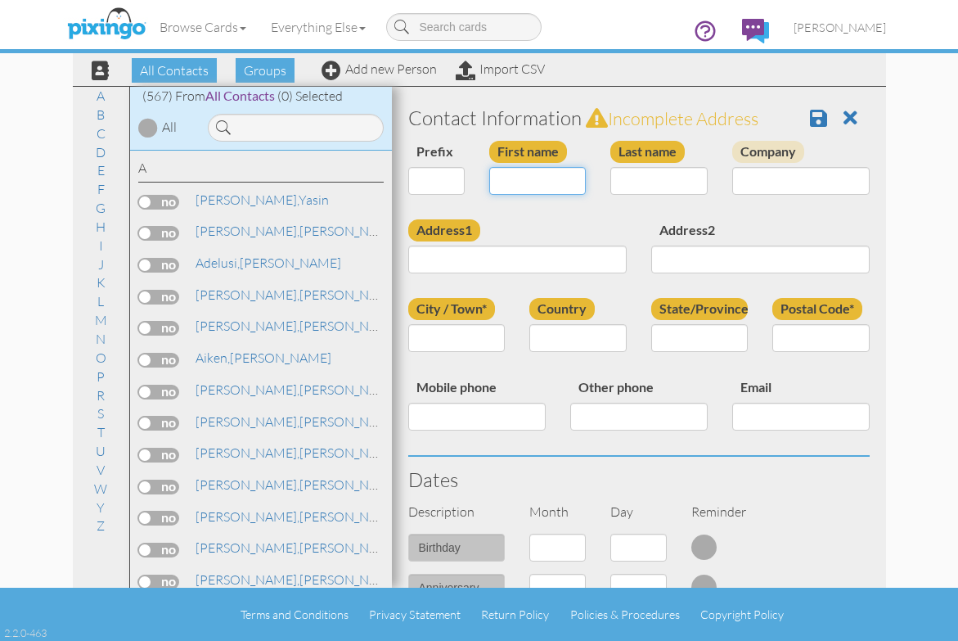
click at [504, 185] on input "First name" at bounding box center [537, 181] width 97 height 28
type input "Q - [PERSON_NAME]"
type input "Wiley"
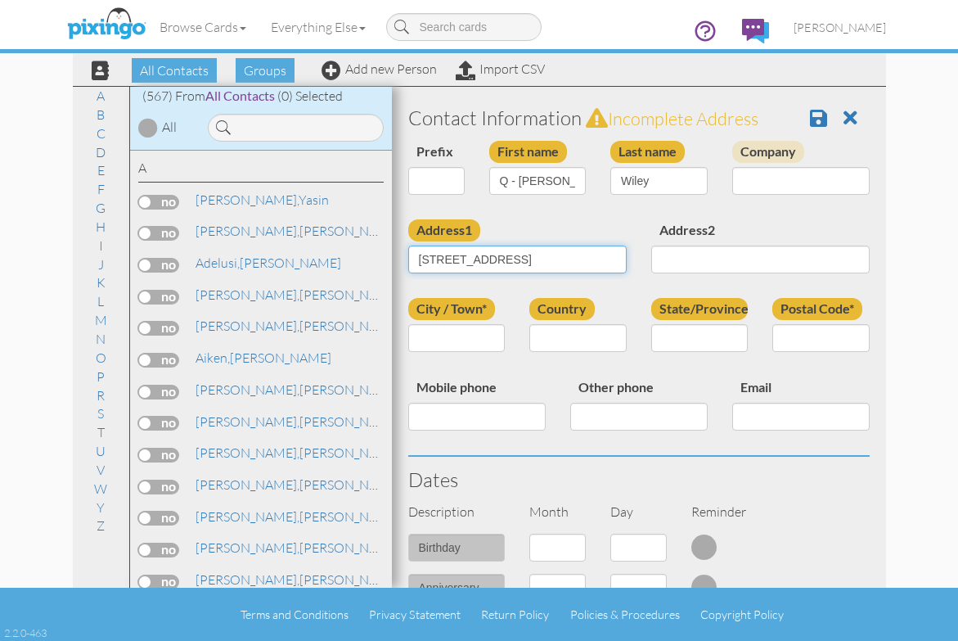
type input "[STREET_ADDRESS]"
click at [454, 338] on input "City / Town*" at bounding box center [456, 338] width 97 height 28
type input "Tallahassee"
click at [569, 331] on select "[GEOGRAPHIC_DATA] -------------- [GEOGRAPHIC_DATA] [GEOGRAPHIC_DATA] [GEOGRAPHI…" at bounding box center [577, 338] width 97 height 28
select select "object:1963"
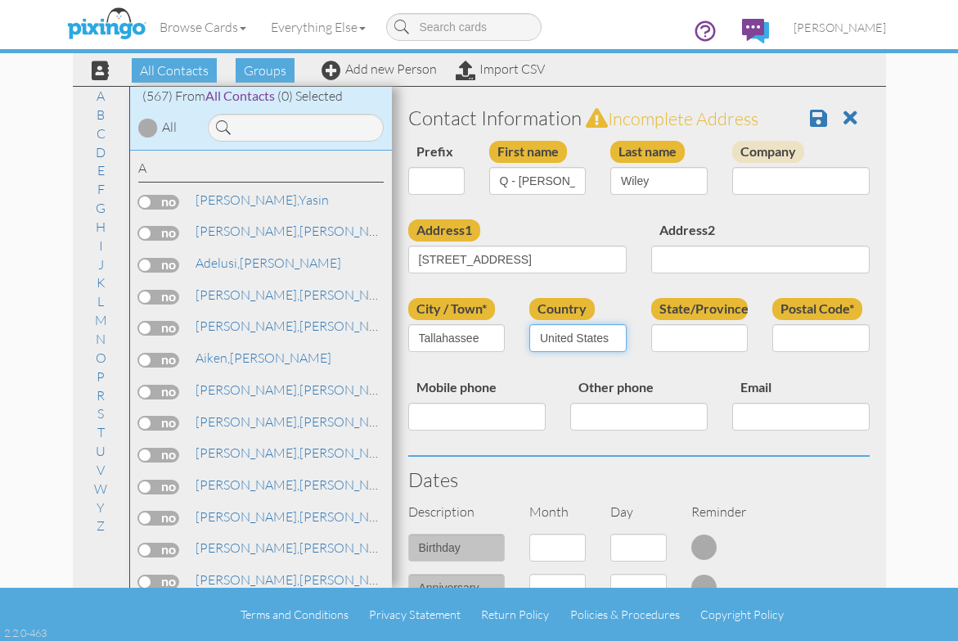
click at [529, 324] on select "[GEOGRAPHIC_DATA] -------------- [GEOGRAPHIC_DATA] [GEOGRAPHIC_DATA] [GEOGRAPHI…" at bounding box center [577, 338] width 97 height 28
click at [673, 330] on select "AA (Military) AE (Military) [US_STATE] [US_STATE] [US_STATE] AP (Military) [US_…" at bounding box center [699, 338] width 97 height 28
select select "object:2222"
click at [651, 324] on select "AA (Military) AE (Military) [US_STATE] [US_STATE] [US_STATE] AP (Military) [US_…" at bounding box center [699, 338] width 97 height 28
click at [787, 335] on input "Postal Code*" at bounding box center [820, 338] width 97 height 28
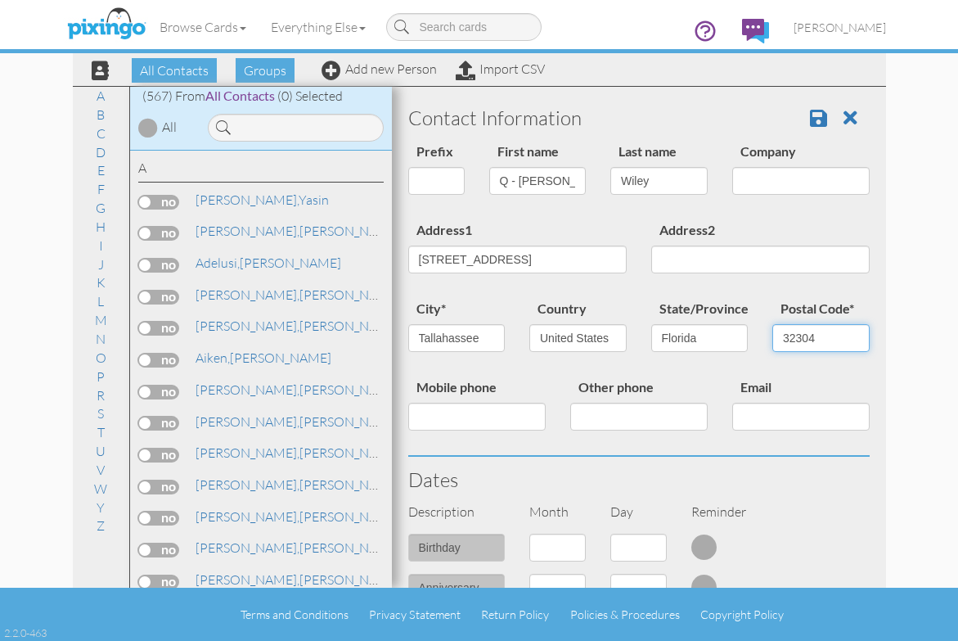
type input "32304"
click at [746, 466] on div "Dates" at bounding box center [639, 480] width 486 height 46
click at [491, 420] on input "Mobile phone" at bounding box center [476, 417] width 137 height 28
type input "8505596662"
click at [735, 416] on input "Email" at bounding box center [800, 417] width 137 height 28
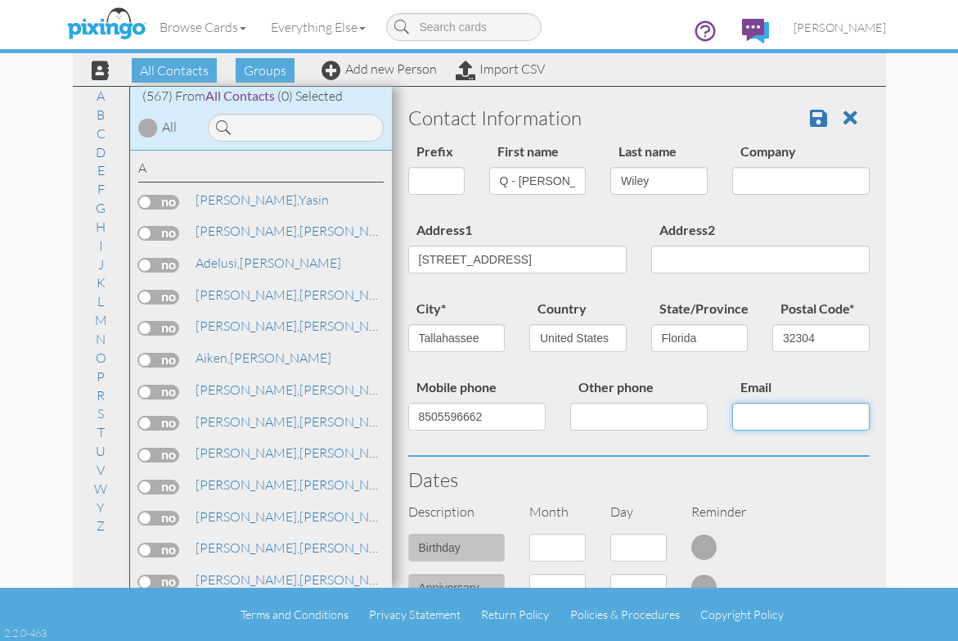
click at [805, 416] on input "Email" at bounding box center [800, 417] width 137 height 28
paste input "[EMAIL_ADDRESS][DOMAIN_NAME]"
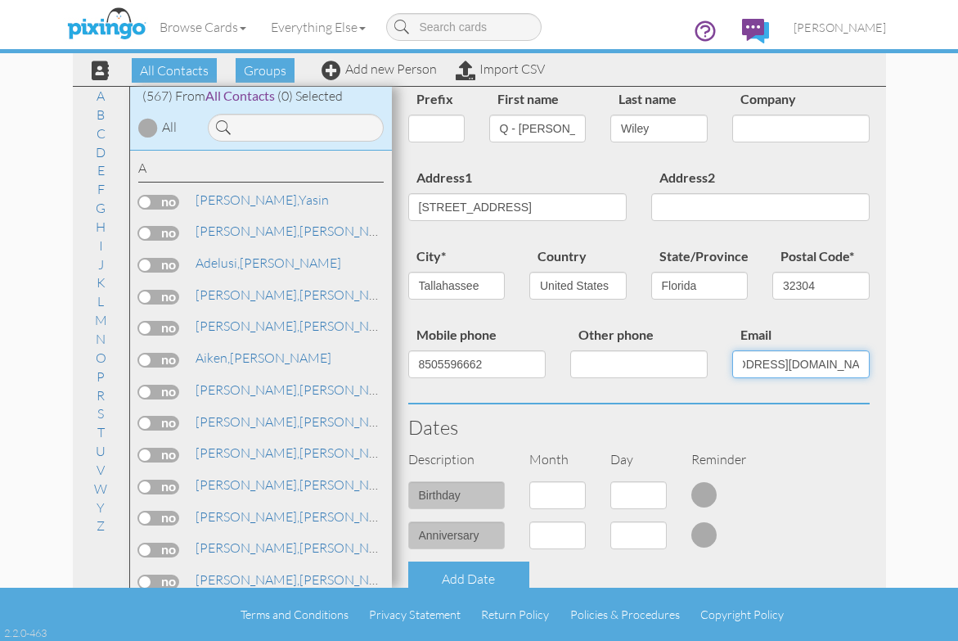
scroll to position [82, 0]
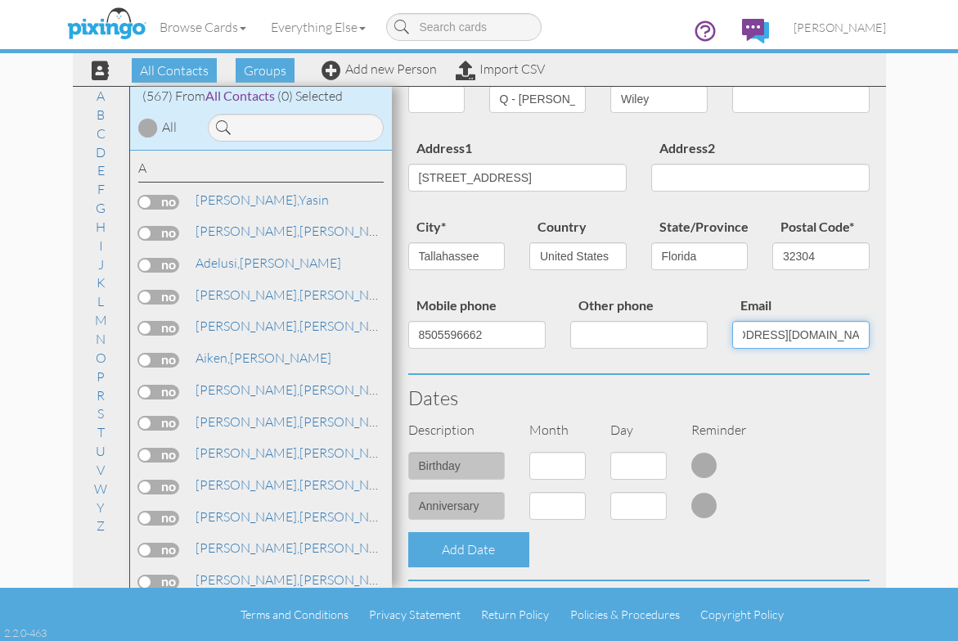
type input "COOLEYBOY772@GMAIL.COM"
click at [574, 464] on select "1 - Jan 2 - Feb 3 - Mar 4 - Apr 5 - May 6 - Jun 7 - Jul 8 - Aug 9 - Sep 10 - Oc…" at bounding box center [557, 466] width 56 height 28
select select "object:1958"
click at [529, 452] on select "1 - Jan 2 - Feb 3 - Mar 4 - Apr 5 - May 6 - Jun 7 - Jul 8 - Aug 9 - Sep 10 - Oc…" at bounding box center [557, 466] width 56 height 28
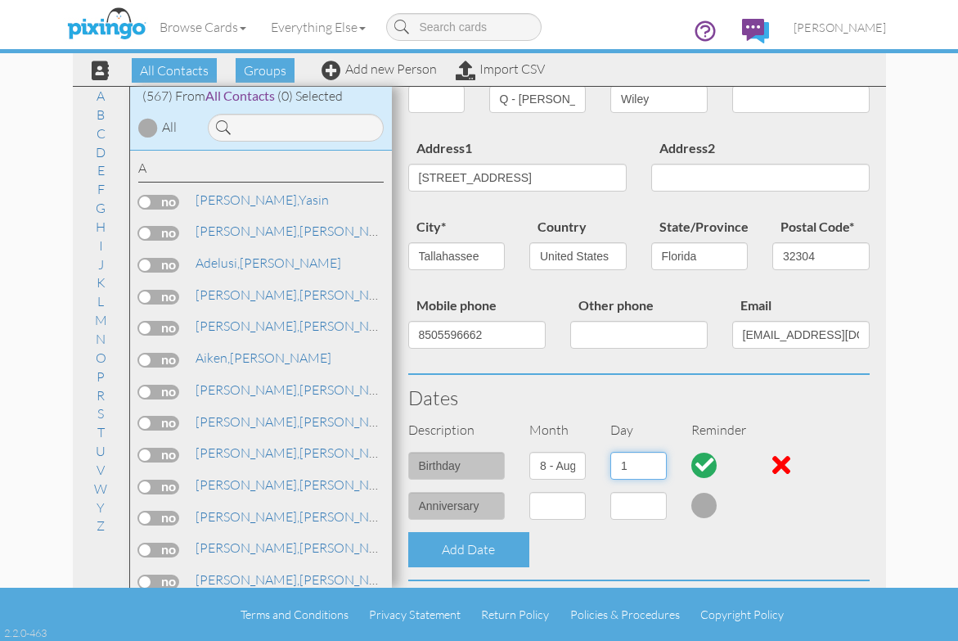
click at [653, 466] on select "1 2 3 4 5 6 7 8 9 10 11 12 13 14 15 16 17 18 19 20 21 22 23 24 25 26 27 28 29 3…" at bounding box center [638, 466] width 56 height 28
select select "number:8"
click at [610, 452] on select "1 2 3 4 5 6 7 8 9 10 11 12 13 14 15 16 17 18 19 20 21 22 23 24 25 26 27 28 29 3…" at bounding box center [638, 466] width 56 height 28
click at [575, 506] on select "1 - Jan 2 - Feb 3 - Mar 4 - Apr 5 - May 6 - Jun 7 - Jul 8 - Aug 9 - Sep 10 - Oc…" at bounding box center [557, 506] width 56 height 28
select select "object:1959"
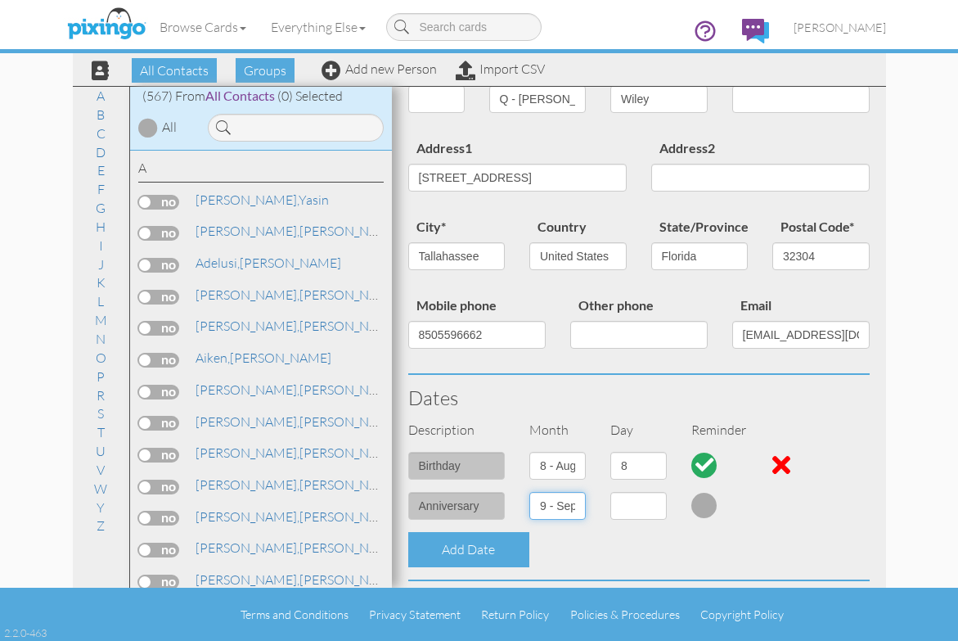
click at [529, 492] on select "1 - Jan 2 - Feb 3 - Mar 4 - Apr 5 - May 6 - Jun 7 - Jul 8 - Aug 9 - Sep 10 - Oc…" at bounding box center [557, 506] width 56 height 28
click at [650, 505] on select "1 2 3 4 5 6 7 8 9 10 11 12 13 14 15 16 17 18 19 20 21 22 23 24 25 26 27 28 29 30" at bounding box center [638, 506] width 56 height 28
select select "number:27"
click at [610, 492] on select "1 2 3 4 5 6 7 8 9 10 11 12 13 14 15 16 17 18 19 20 21 22 23 24 25 26 27 28 29 30" at bounding box center [638, 506] width 56 height 28
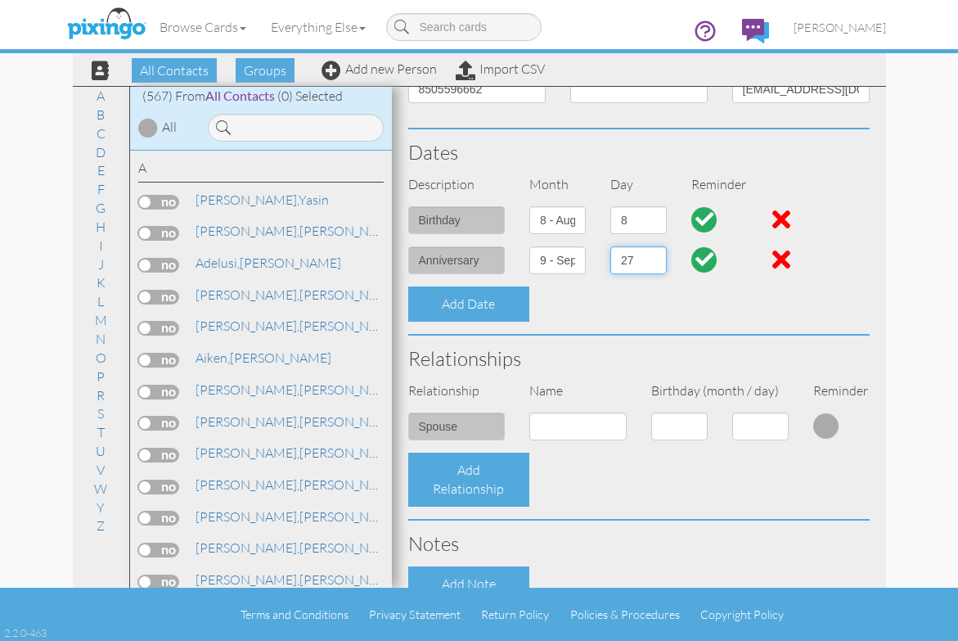
scroll to position [409, 0]
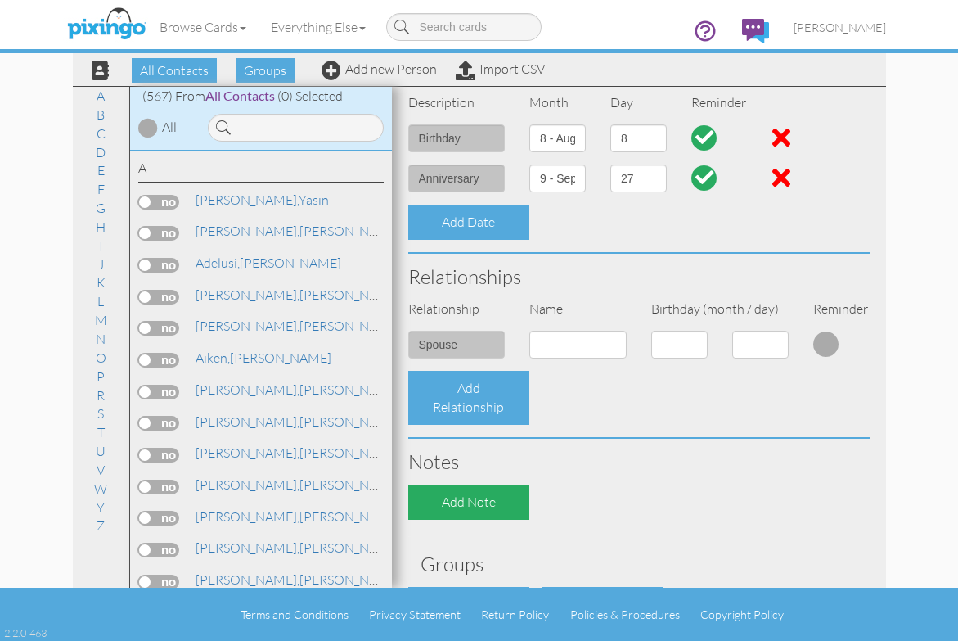
click at [479, 502] on div "Add Note" at bounding box center [469, 501] width 122 height 35
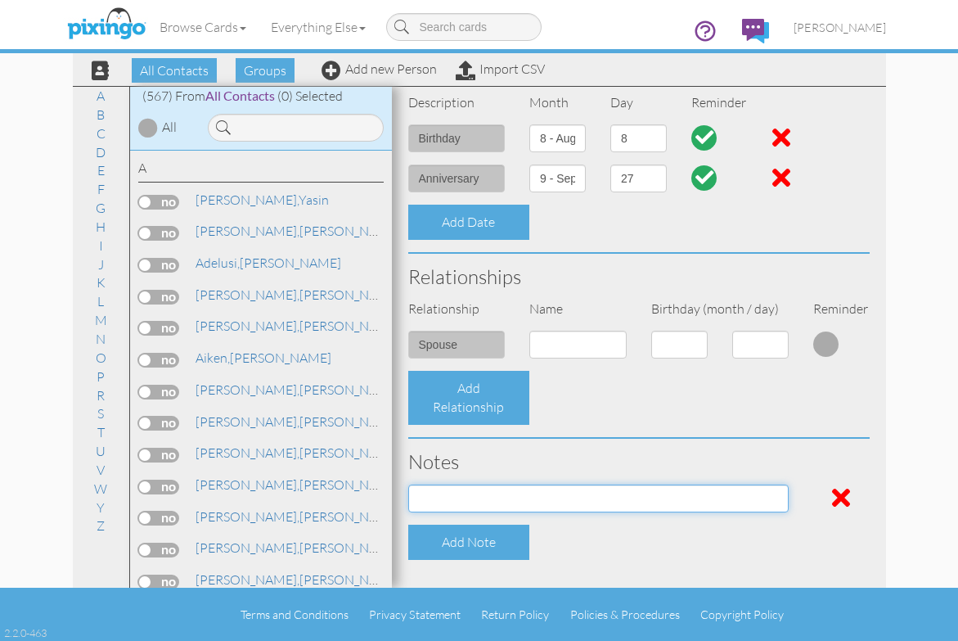
click at [583, 497] on input at bounding box center [598, 498] width 380 height 28
paste input "[US_VEHICLE_IDENTIFICATION_NUMBER] 2022 Chevrolet Tahoe"
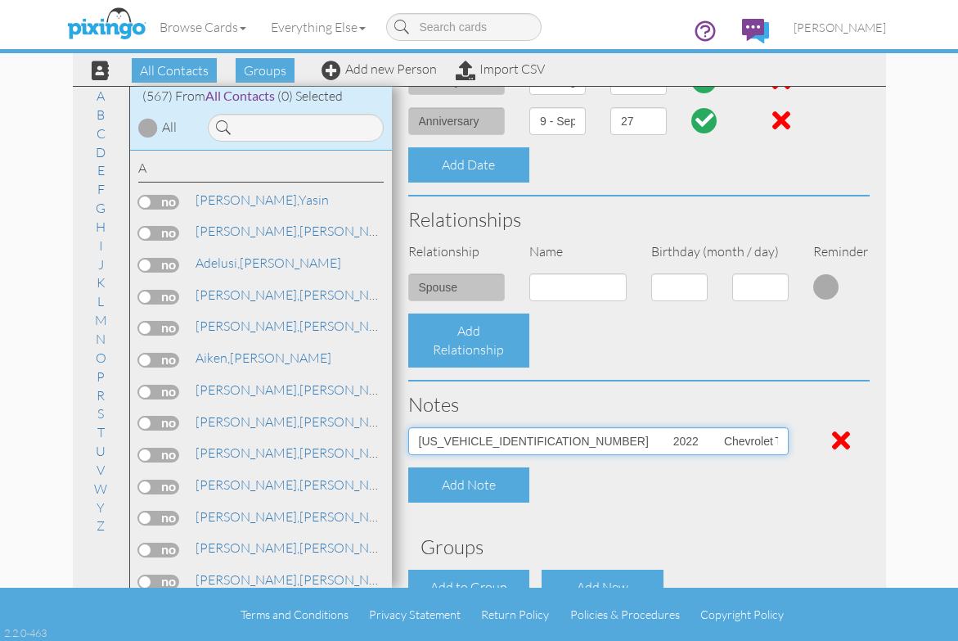
scroll to position [491, 0]
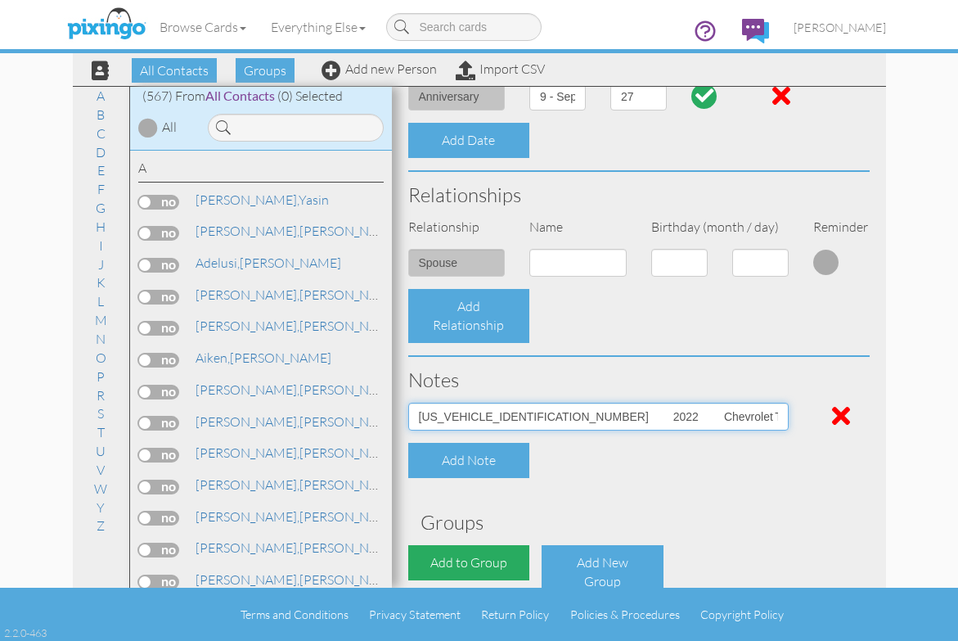
type input "[US_VEHICLE_IDENTIFICATION_NUMBER] 2022 Chevrolet Tahoe"
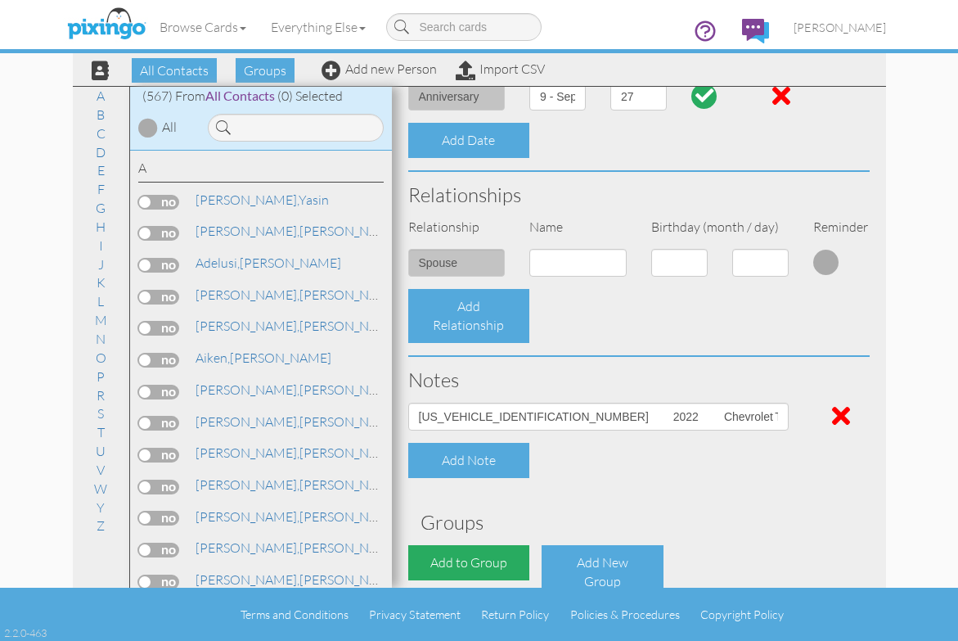
click at [497, 561] on div "Add to Group" at bounding box center [469, 562] width 122 height 35
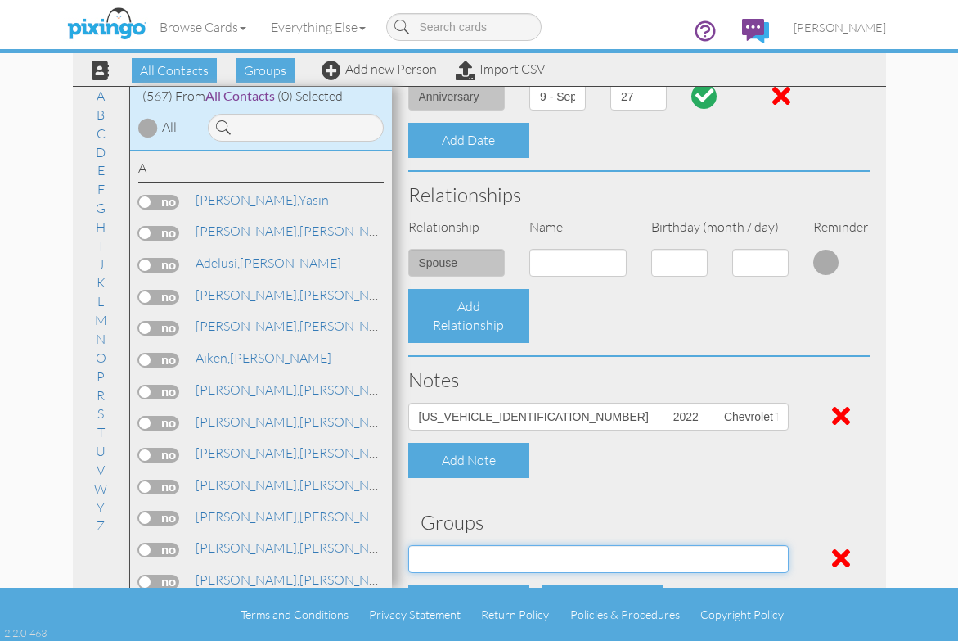
click at [539, 551] on select "Employee's Friends Sold list Sep 27, 05:03:00 PM Suspects Trifecta Referral gro…" at bounding box center [598, 559] width 380 height 28
select select "object:2279"
click at [408, 545] on select "Employee's Friends Sold list Sep 27, 05:03:00 PM Suspects Trifecta Referral gro…" at bounding box center [598, 559] width 380 height 28
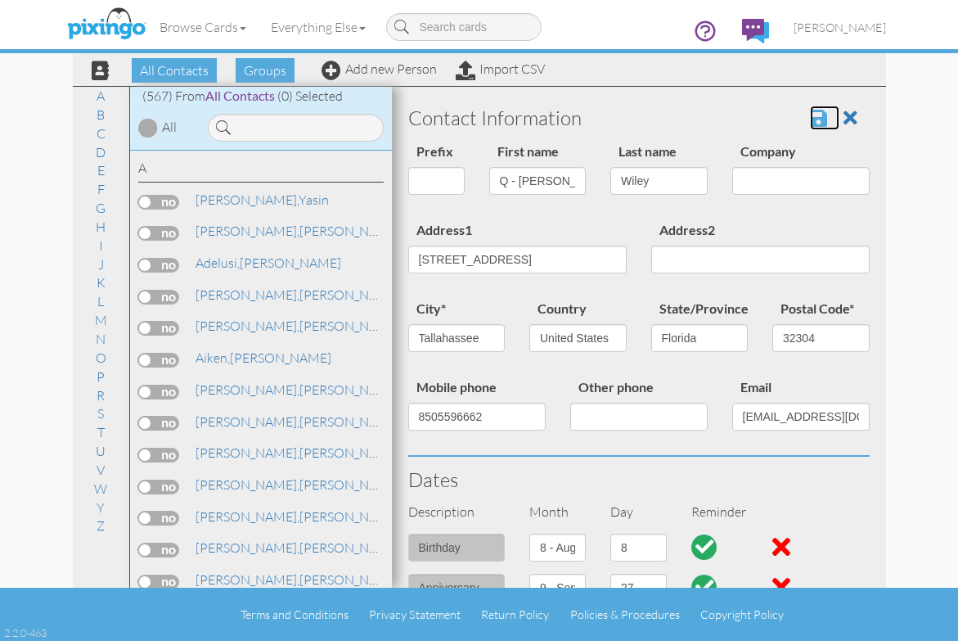
click at [810, 119] on span at bounding box center [818, 118] width 17 height 20
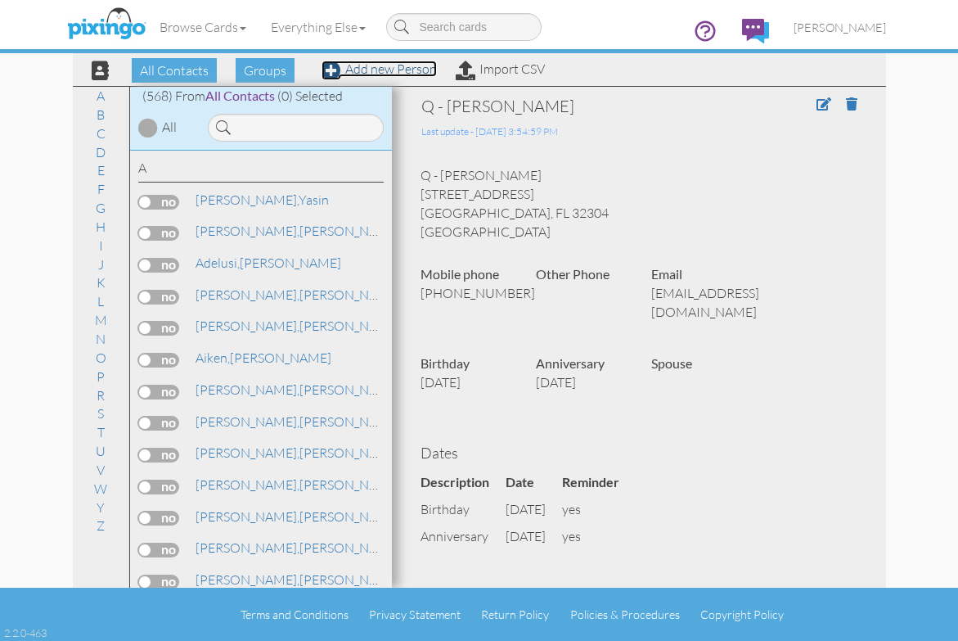
click at [384, 70] on link "Add new Person" at bounding box center [379, 69] width 115 height 16
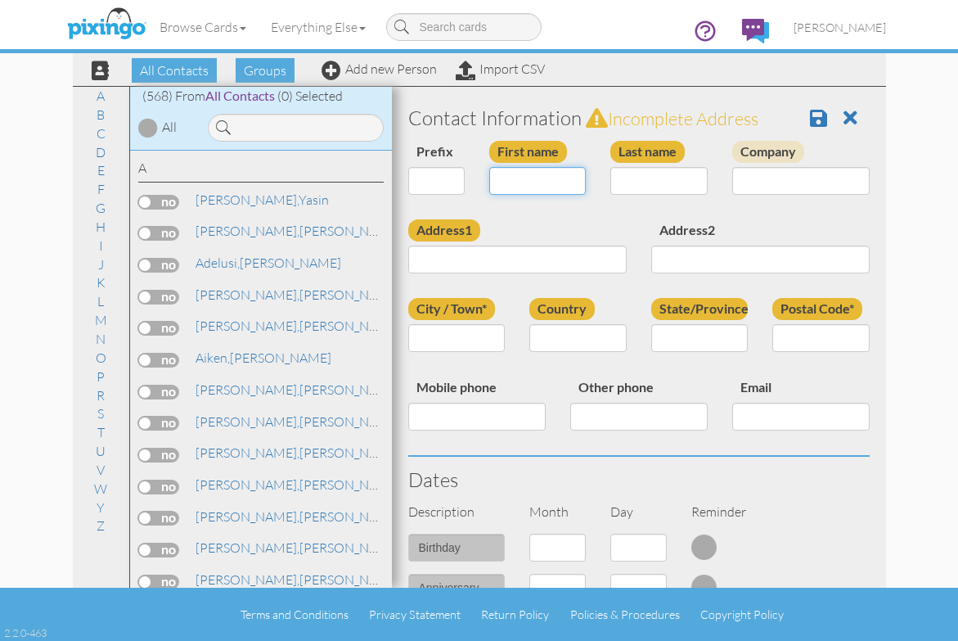
click at [526, 177] on input "First name" at bounding box center [537, 181] width 97 height 28
type input "[PERSON_NAME]"
type input "Godbolt"
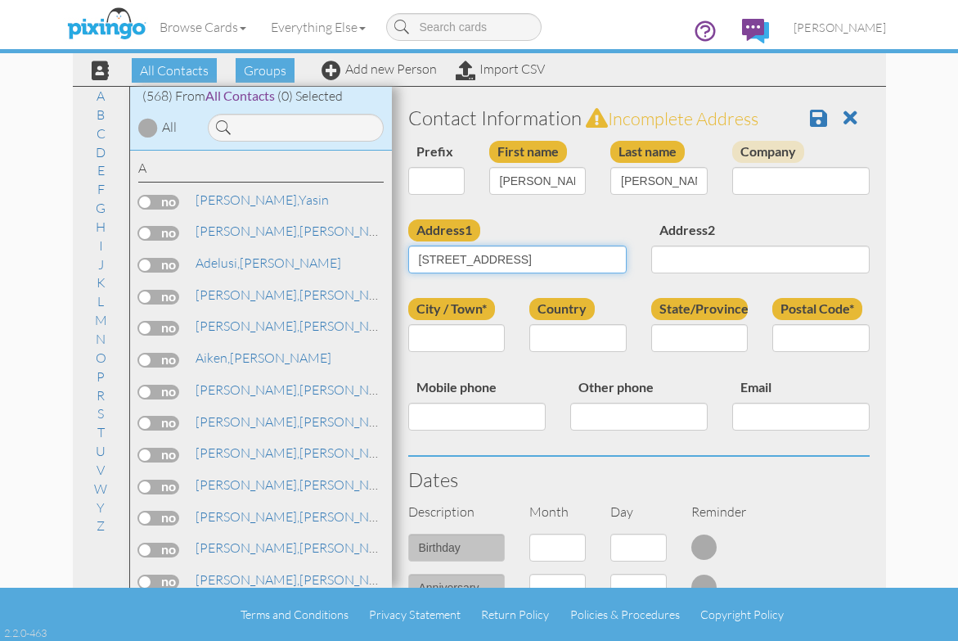
type input "[STREET_ADDRESS]"
type input "Tallahassee"
click at [559, 340] on select "United States -------------- Afghanistan Albania Algeria American Samoa Andorra…" at bounding box center [577, 338] width 97 height 28
select select "object:1966"
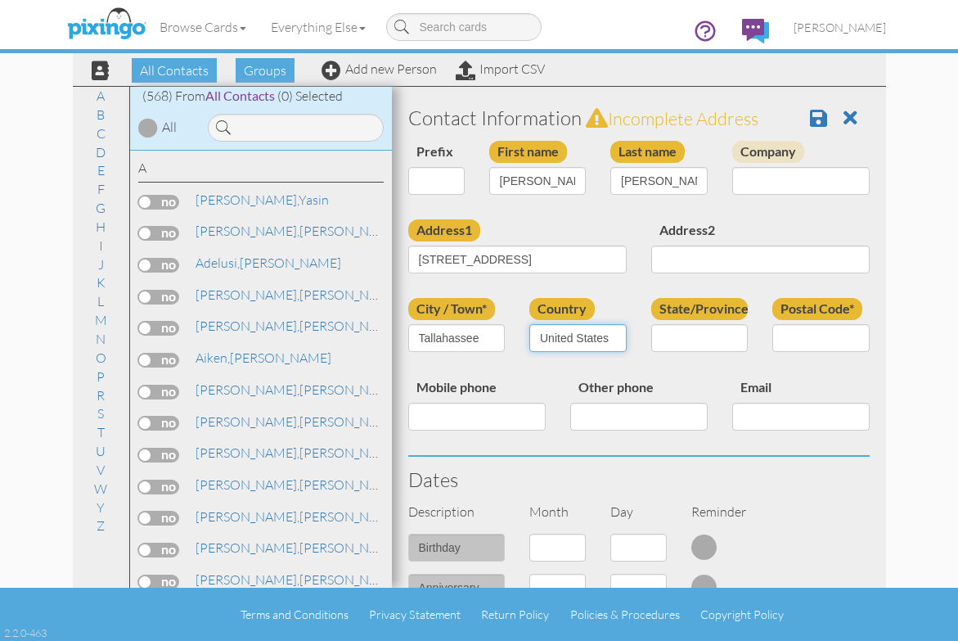
click at [529, 324] on select "United States -------------- Afghanistan Albania Algeria American Samoa Andorra…" at bounding box center [577, 338] width 97 height 28
click at [689, 332] on select "AA (Military) AE (Military) Alabama Alaska American Samoa AP (Military) Arizona…" at bounding box center [699, 338] width 97 height 28
select select "object:2225"
click at [651, 324] on select "AA (Military) AE (Military) Alabama Alaska American Samoa AP (Military) Arizona…" at bounding box center [699, 338] width 97 height 28
click at [799, 331] on input "Postal Code*" at bounding box center [820, 338] width 97 height 28
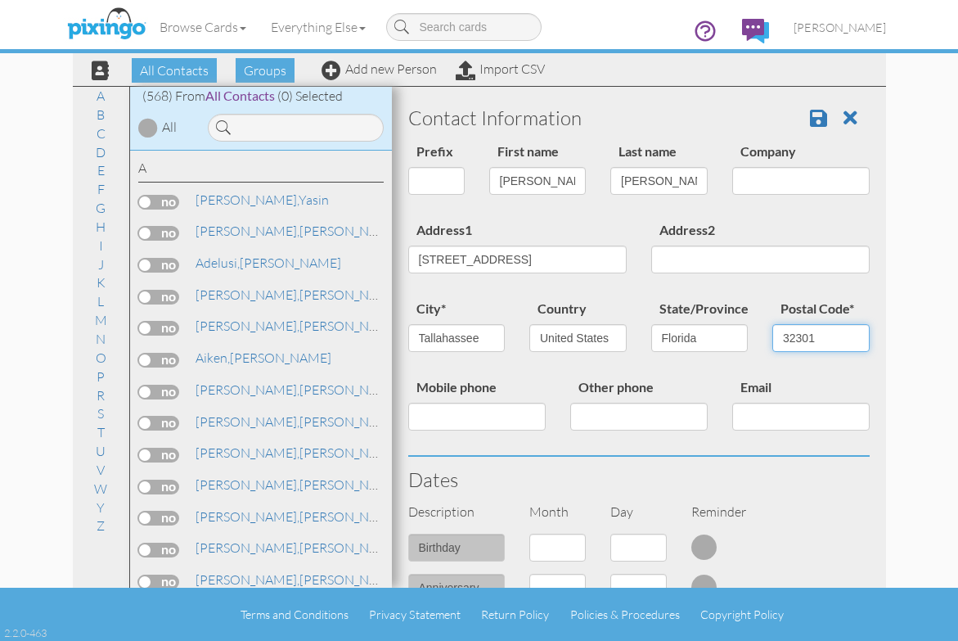
type input "32301"
click at [478, 413] on input "Mobile phone" at bounding box center [476, 417] width 137 height 28
type input "8505091823"
drag, startPoint x: 706, startPoint y: 449, endPoint x: 720, endPoint y: 424, distance: 28.9
click at [707, 449] on div "Mobile phone 8505091823 Other phone Email" at bounding box center [639, 415] width 486 height 79
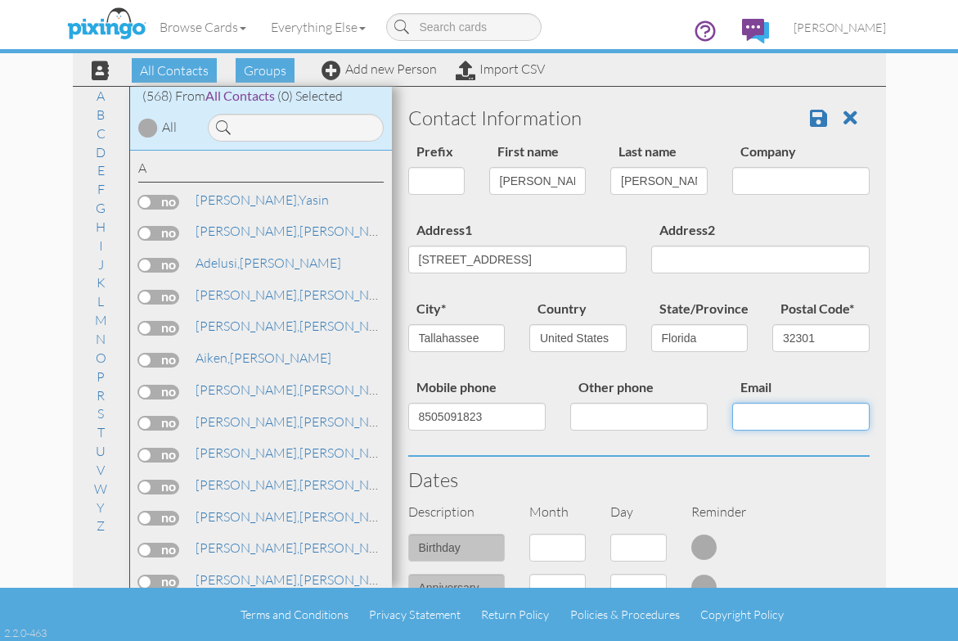
click at [739, 413] on input "Email" at bounding box center [800, 417] width 137 height 28
click at [740, 410] on input "Email" at bounding box center [800, 417] width 137 height 28
paste input "PATRICKGODBOLT1@GMAIL.COM"
type input "PATRICKGODBOLT1@GMAIL.COM"
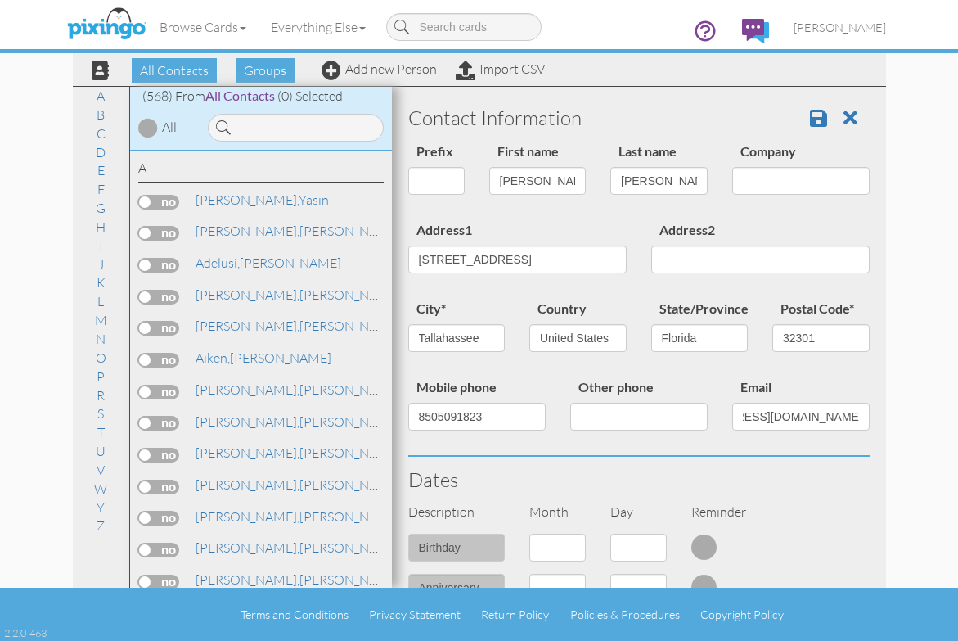
scroll to position [0, 0]
click at [572, 546] on select "1 - Jan 2 - Feb 3 - Mar 4 - Apr 5 - May 6 - Jun 7 - Jul 8 - Aug 9 - Sep 10 - Oc…" at bounding box center [557, 547] width 56 height 28
select select "object:1958"
click at [529, 533] on select "1 - Jan 2 - Feb 3 - Mar 4 - Apr 5 - May 6 - Jun 7 - Jul 8 - Aug 9 - Sep 10 - Oc…" at bounding box center [557, 547] width 56 height 28
click at [650, 546] on select "1 2 3 4 5 6 7 8 9 10 11 12 13 14 15 16 17 18 19 20 21 22 23 24 25 26 27 28 29 3…" at bounding box center [638, 547] width 56 height 28
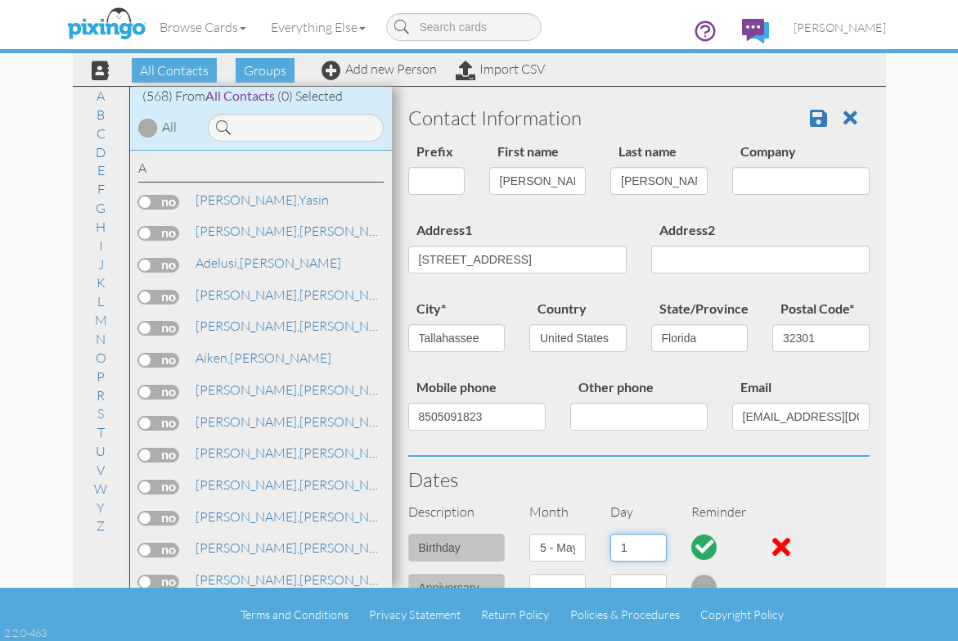
select select "number:12"
click at [610, 533] on select "1 2 3 4 5 6 7 8 9 10 11 12 13 14 15 16 17 18 19 20 21 22 23 24 25 26 27 28 29 3…" at bounding box center [638, 547] width 56 height 28
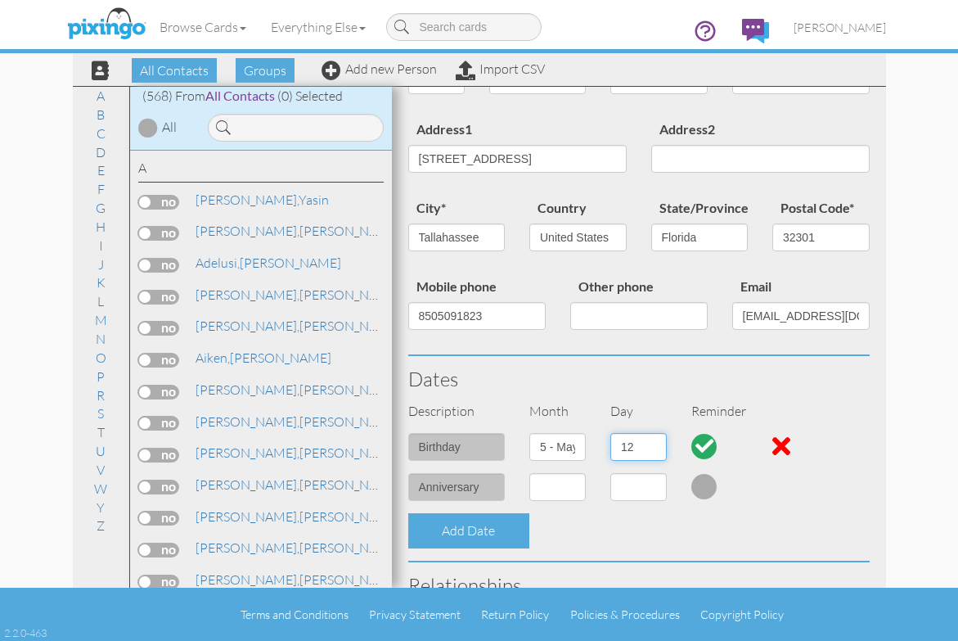
scroll to position [164, 0]
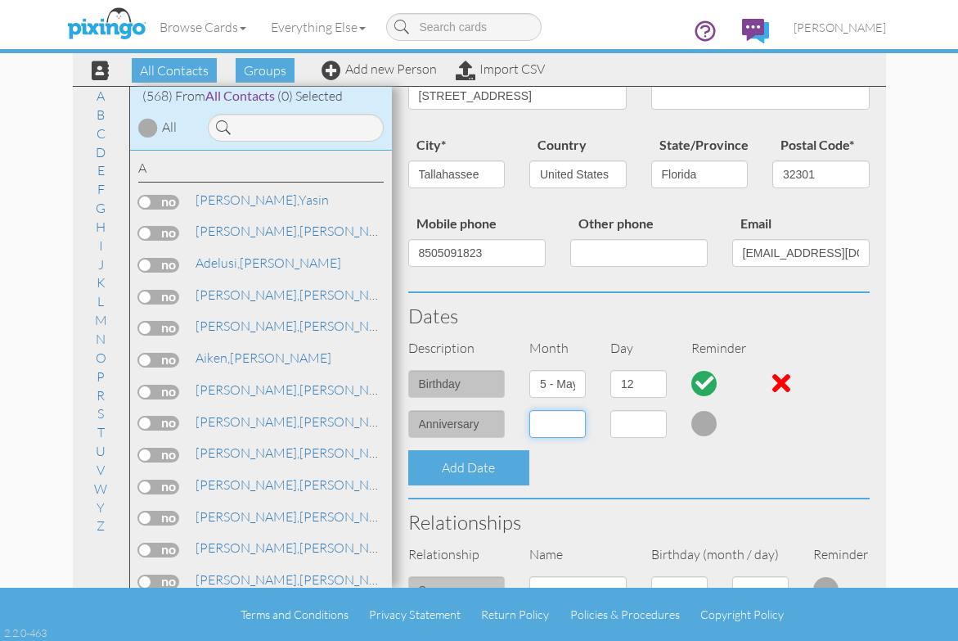
click at [574, 421] on select "1 - Jan 2 - Feb 3 - Mar 4 - Apr 5 - May 6 - Jun 7 - Jul 8 - Aug 9 - Sep 10 - Oc…" at bounding box center [557, 424] width 56 height 28
select select "object:1962"
click at [529, 410] on select "1 - Jan 2 - Feb 3 - Mar 4 - Apr 5 - May 6 - Jun 7 - Jul 8 - Aug 9 - Sep 10 - Oc…" at bounding box center [557, 424] width 56 height 28
click at [654, 423] on select "1 2 3 4 5 6 7 8 9 10 11 12 13 14 15 16 17 18 19 20 21 22 23 24 25 26 27 28 29 30" at bounding box center [638, 424] width 56 height 28
select select "number:30"
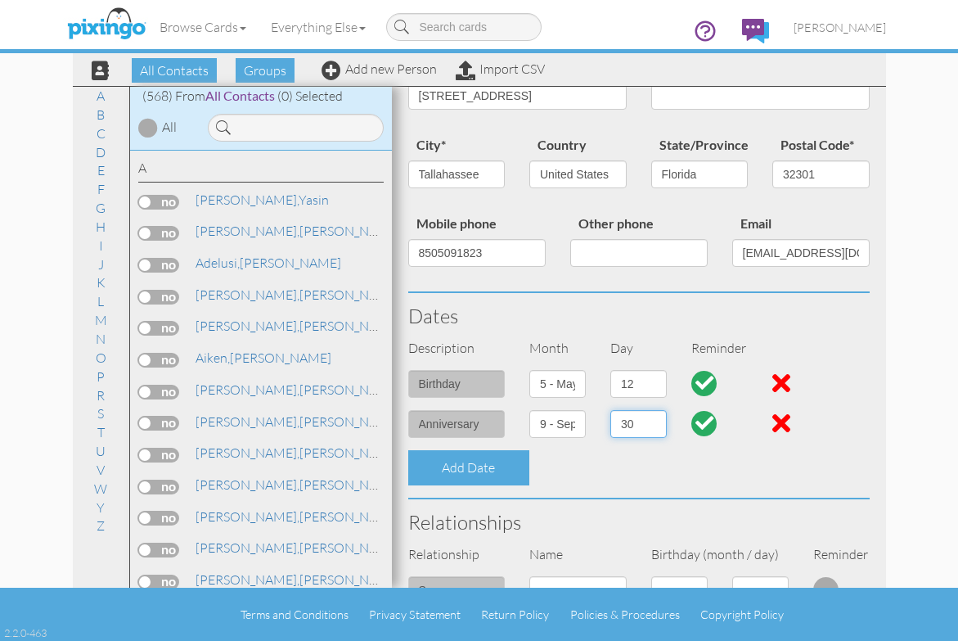
click at [610, 410] on select "1 2 3 4 5 6 7 8 9 10 11 12 13 14 15 16 17 18 19 20 21 22 23 24 25 26 27 28 29 30" at bounding box center [638, 424] width 56 height 28
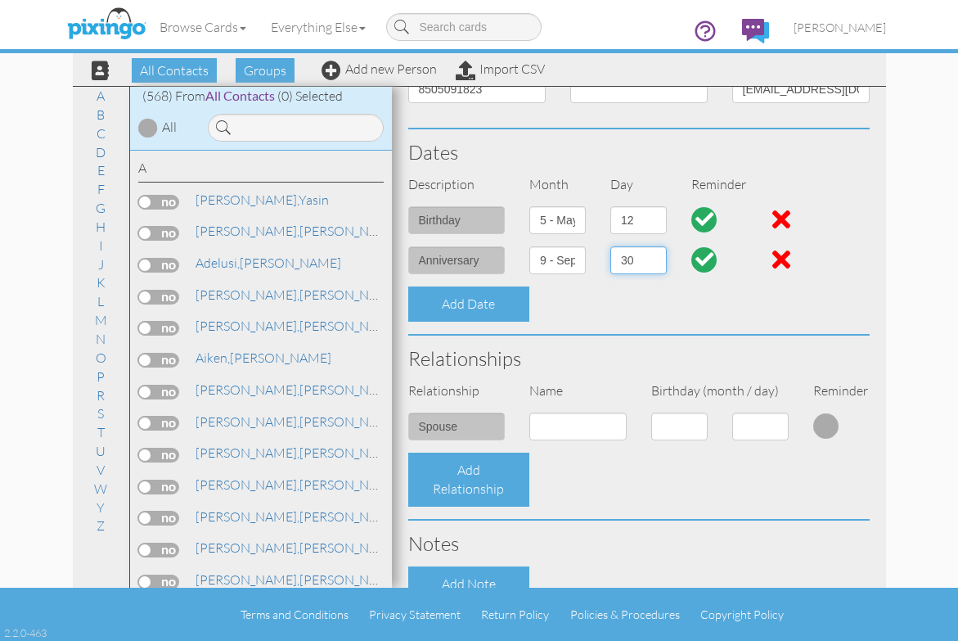
scroll to position [409, 0]
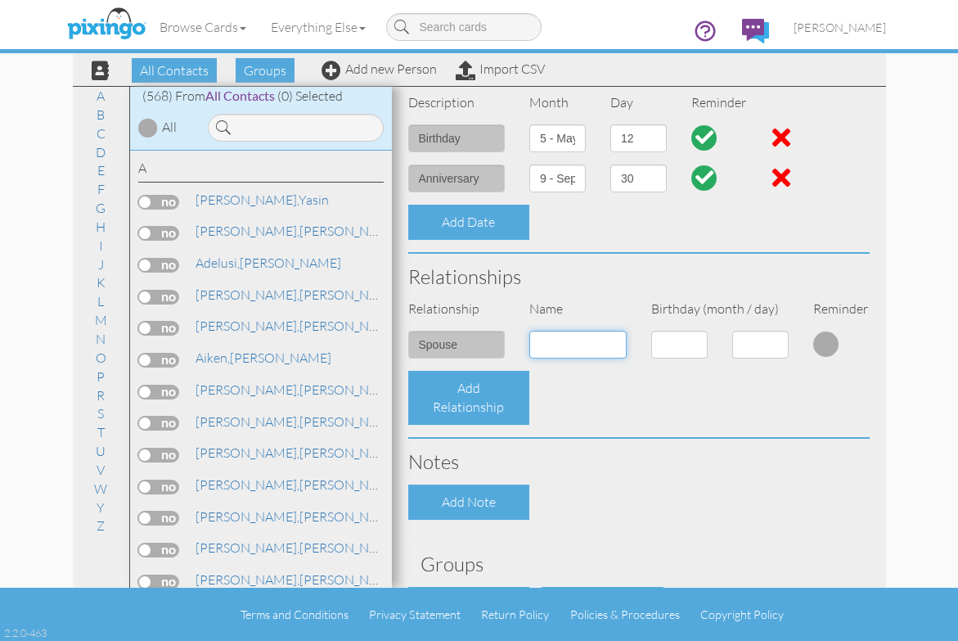
click at [556, 343] on input at bounding box center [577, 345] width 97 height 28
type input "Angel"
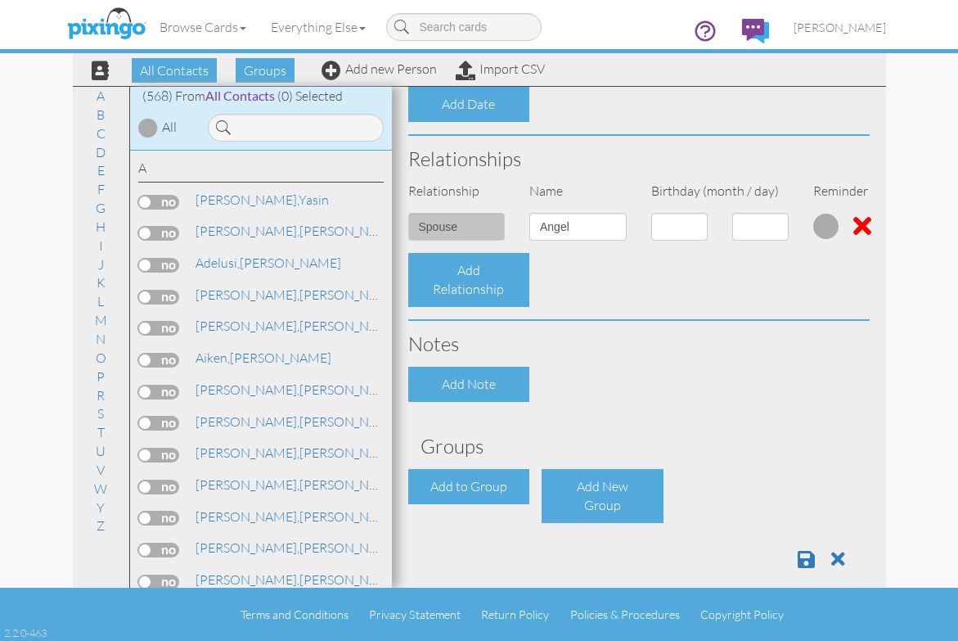
scroll to position [546, 0]
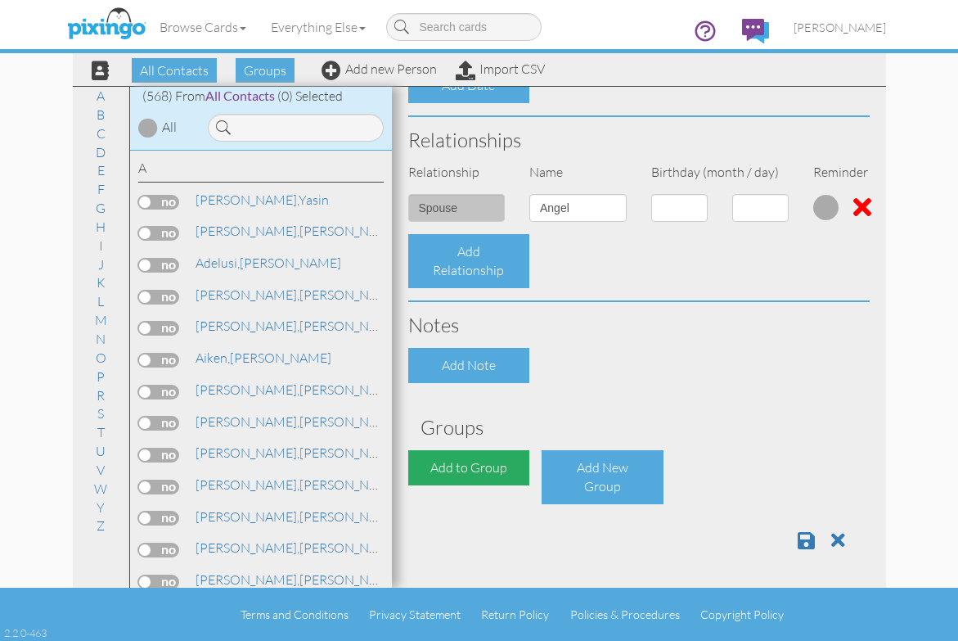
click at [493, 460] on div "Add to Group" at bounding box center [469, 467] width 122 height 35
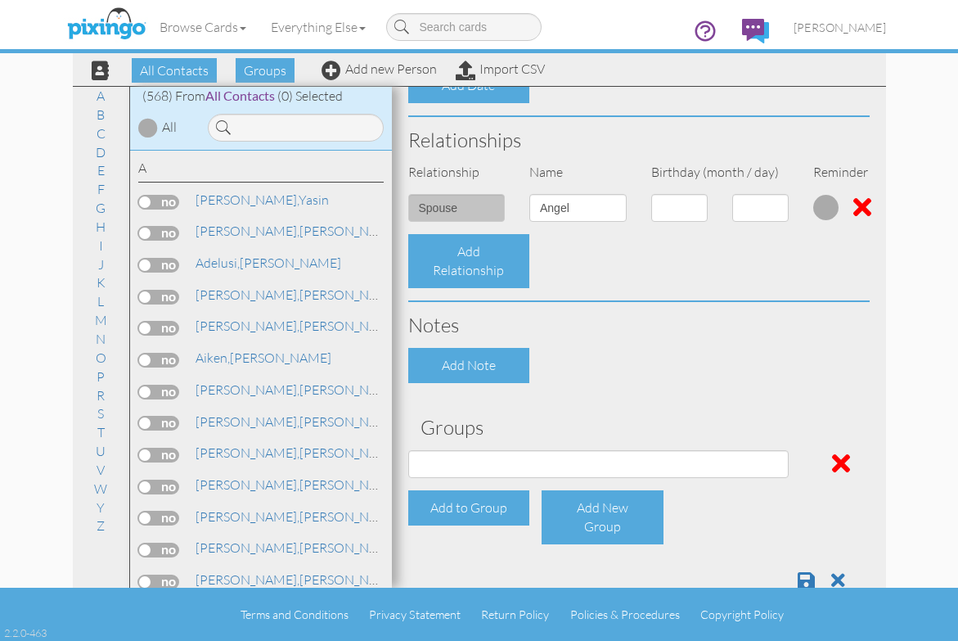
click at [778, 464] on div "Employee's Friends Sold list Sep 27, 05:03:00 PM Suspects Trifecta Referral gro…" at bounding box center [598, 470] width 405 height 40
click at [769, 463] on select "Employee's Friends Sold list Sep 27, 05:03:00 PM Suspects Trifecta Referral gro…" at bounding box center [598, 464] width 380 height 28
select select "object:2281"
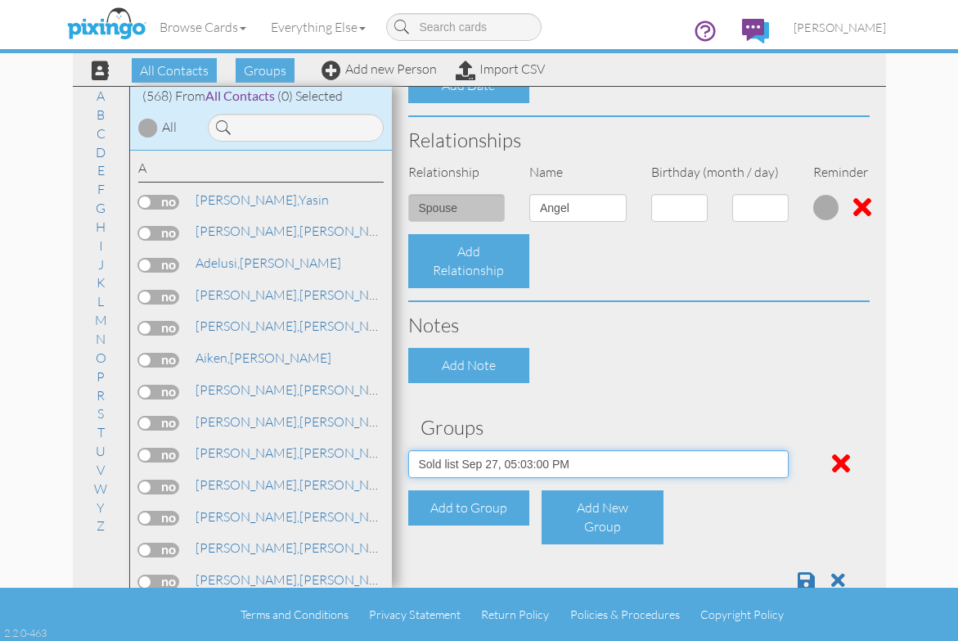
click at [408, 450] on select "Employee's Friends Sold list Sep 27, 05:03:00 PM Suspects Trifecta Referral gro…" at bounding box center [598, 464] width 380 height 28
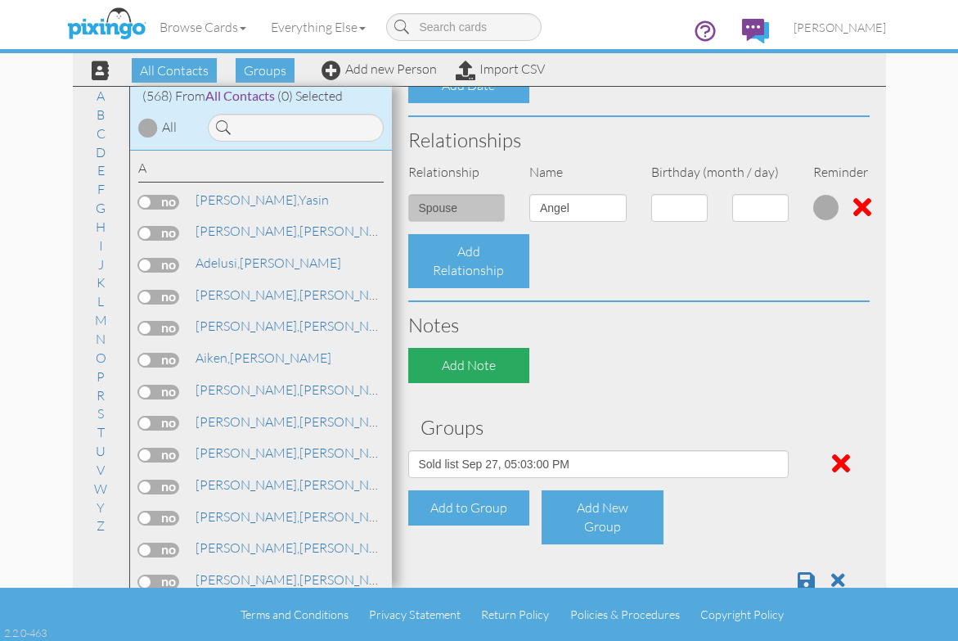
click at [510, 358] on div "Add Note" at bounding box center [469, 365] width 122 height 35
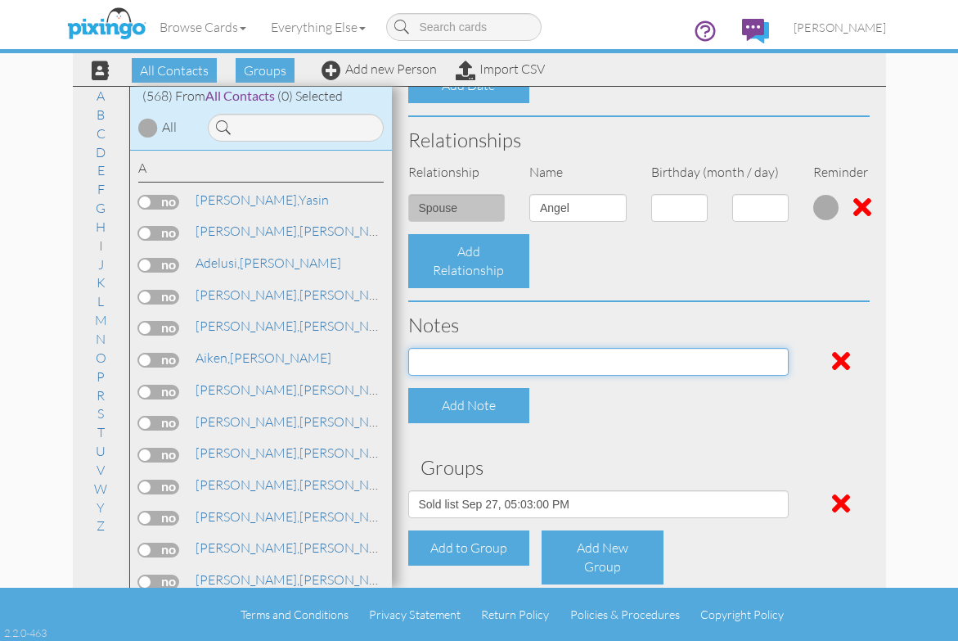
click at [510, 358] on input at bounding box center [598, 362] width 380 height 28
paste input "1GCPYFED0NZ129557 2022 Chevrolet Silverado 1500 LTD"
type input "1GCPYFED0NZ129557 2022 Chevrolet Silverado 1500 LTD"
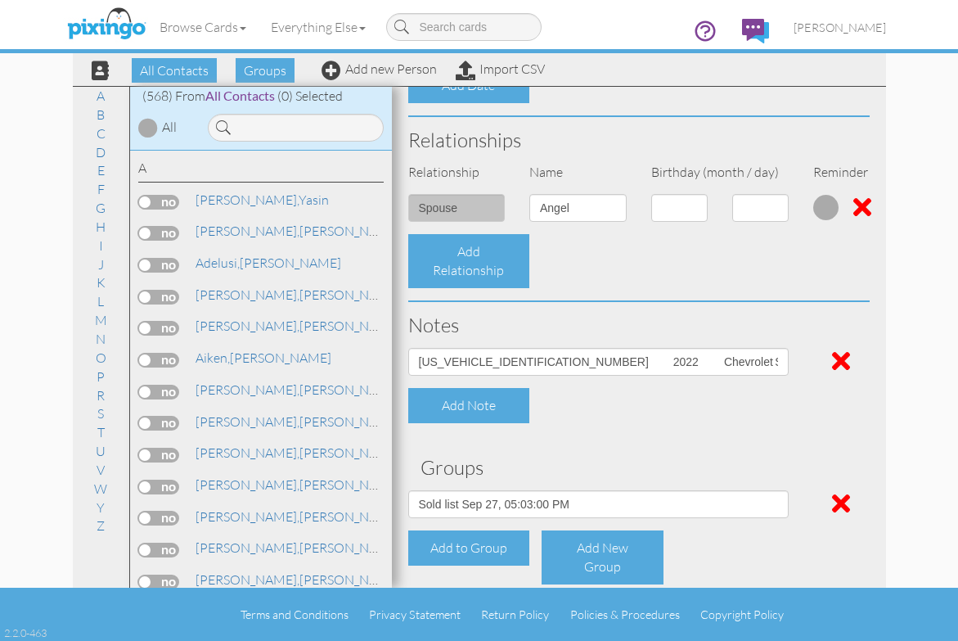
click at [659, 418] on div "Add Note" at bounding box center [639, 405] width 486 height 35
click at [481, 550] on div "Add to Group" at bounding box center [469, 547] width 122 height 35
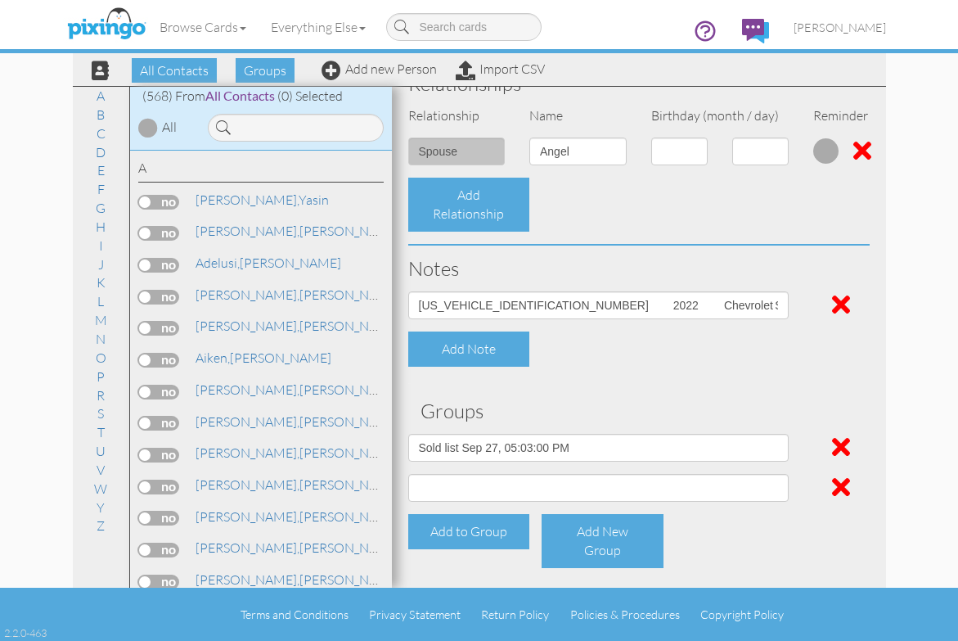
scroll to position [666, 0]
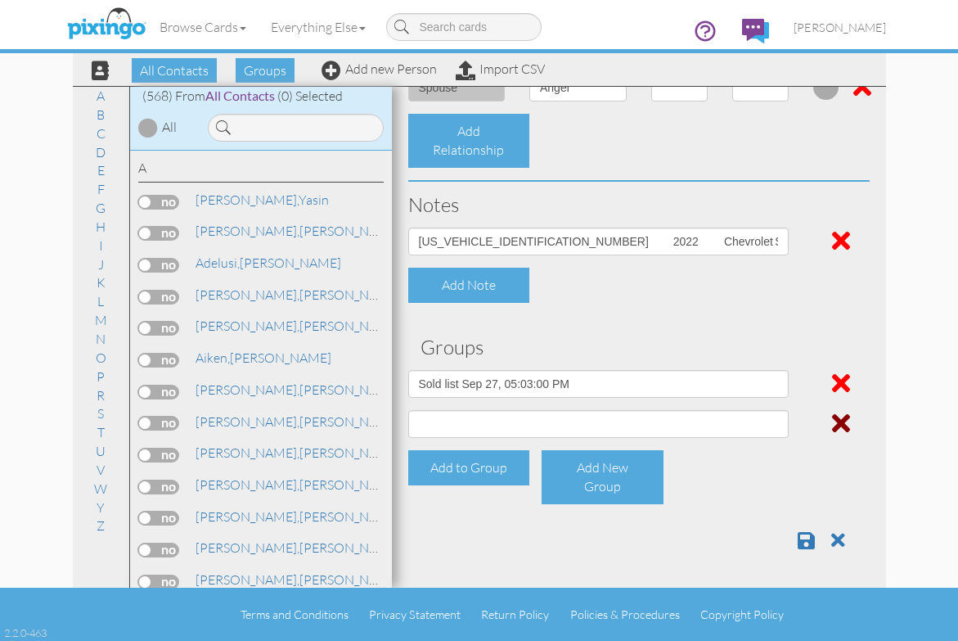
click at [832, 418] on span at bounding box center [841, 423] width 18 height 26
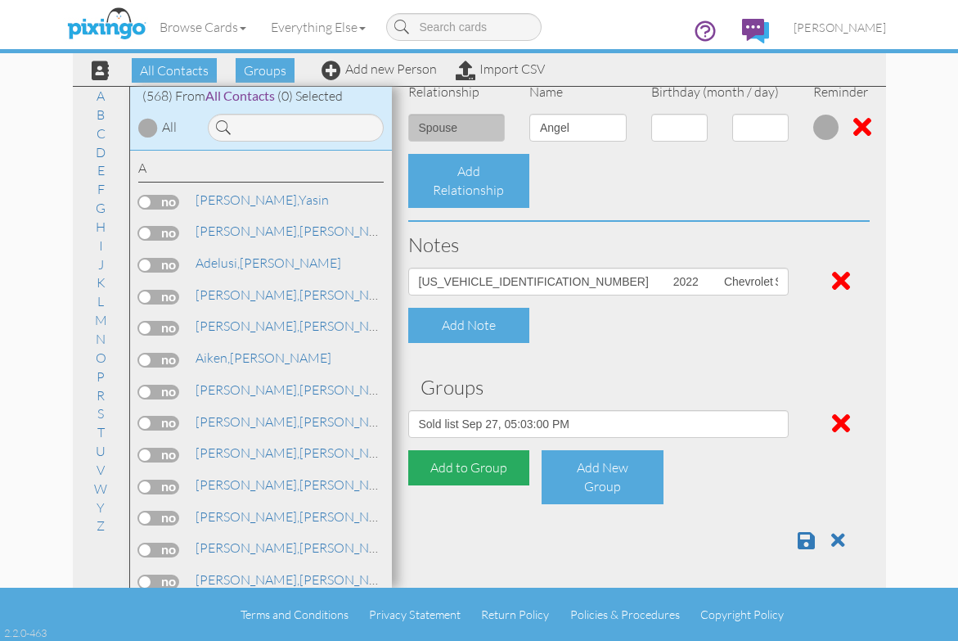
click at [477, 467] on div "Add to Group" at bounding box center [469, 467] width 122 height 35
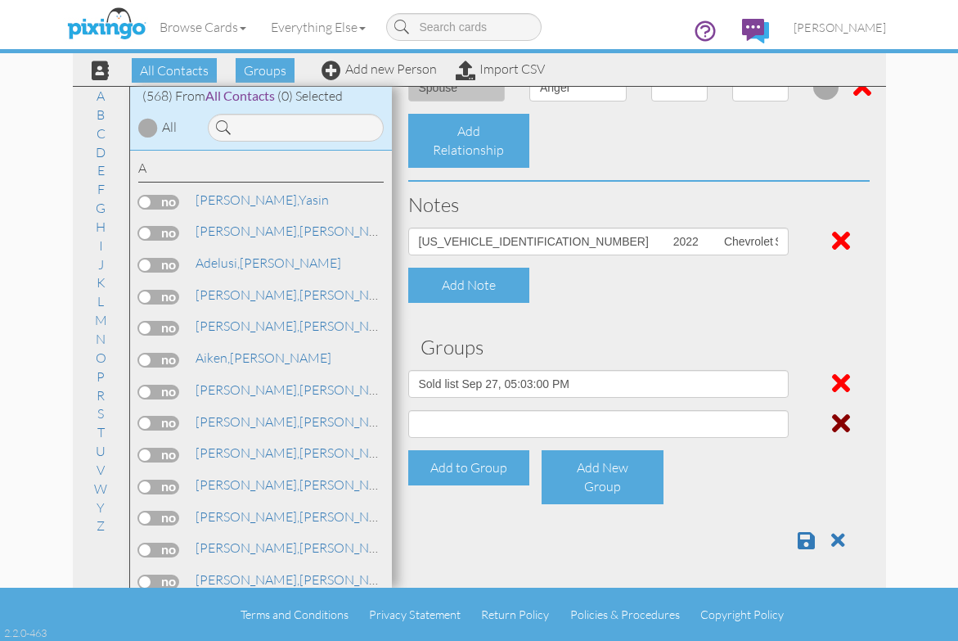
click at [832, 422] on span at bounding box center [841, 423] width 18 height 26
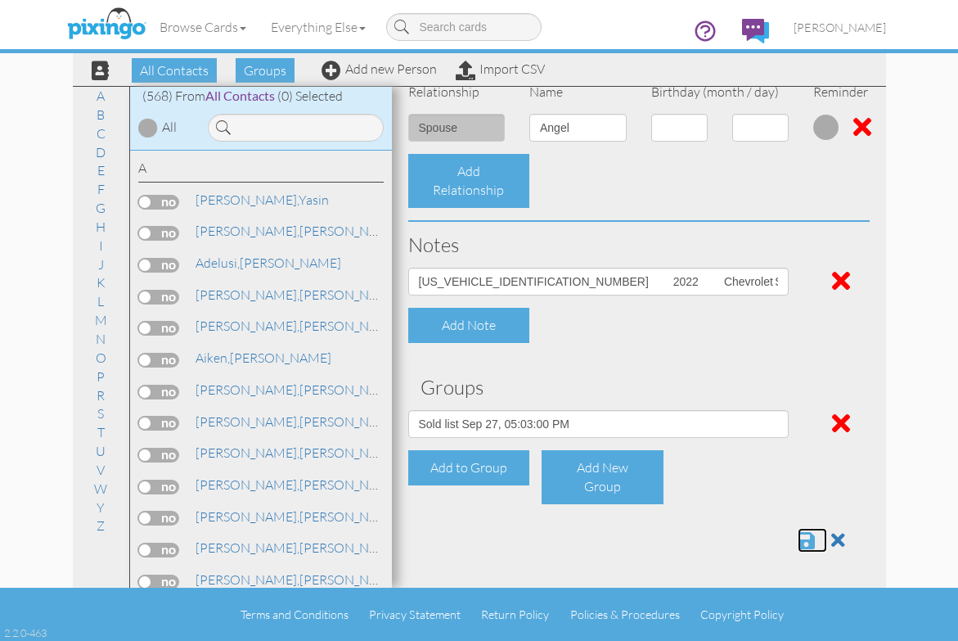
click at [798, 537] on span at bounding box center [806, 540] width 17 height 20
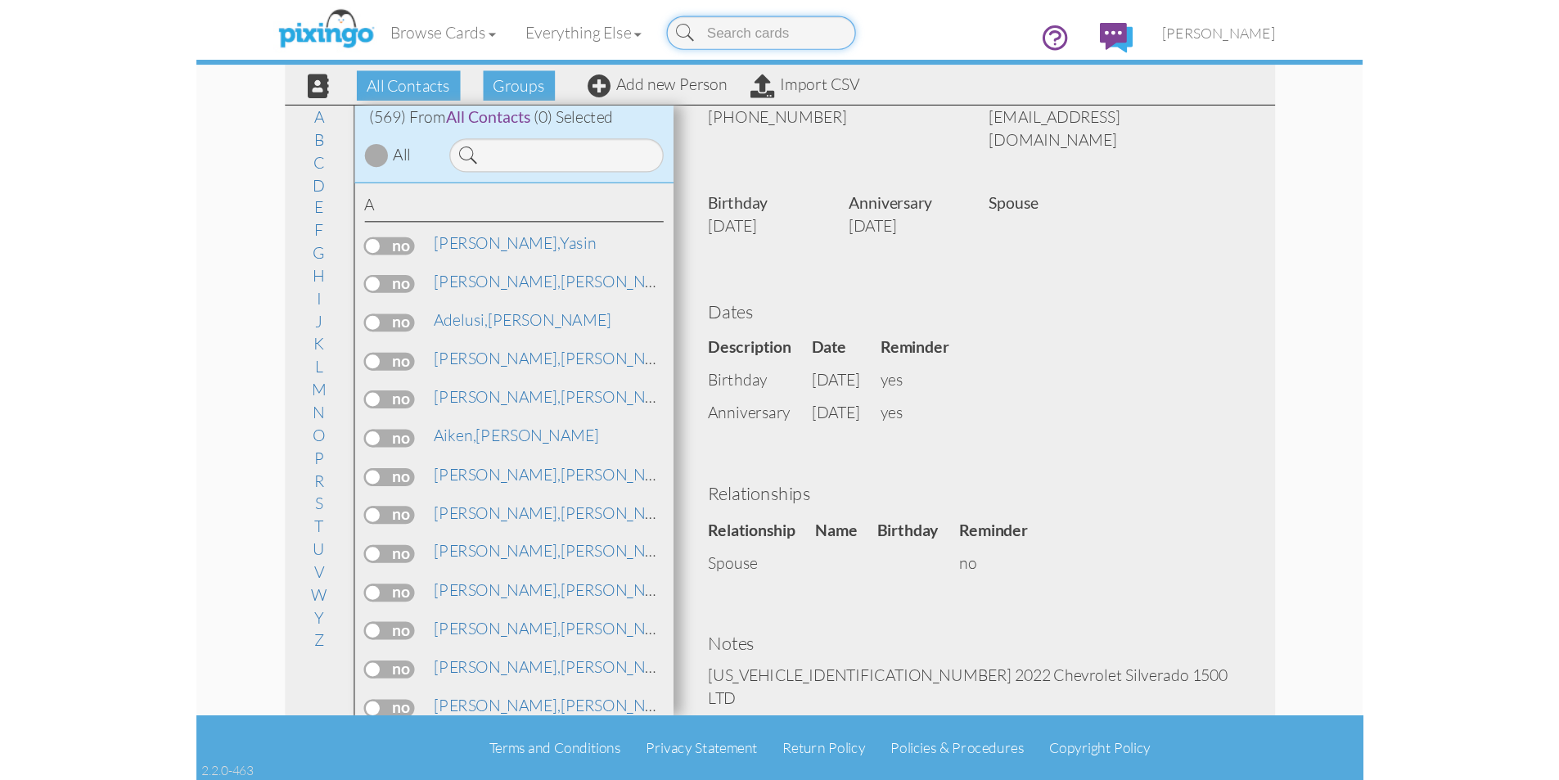
scroll to position [74, 0]
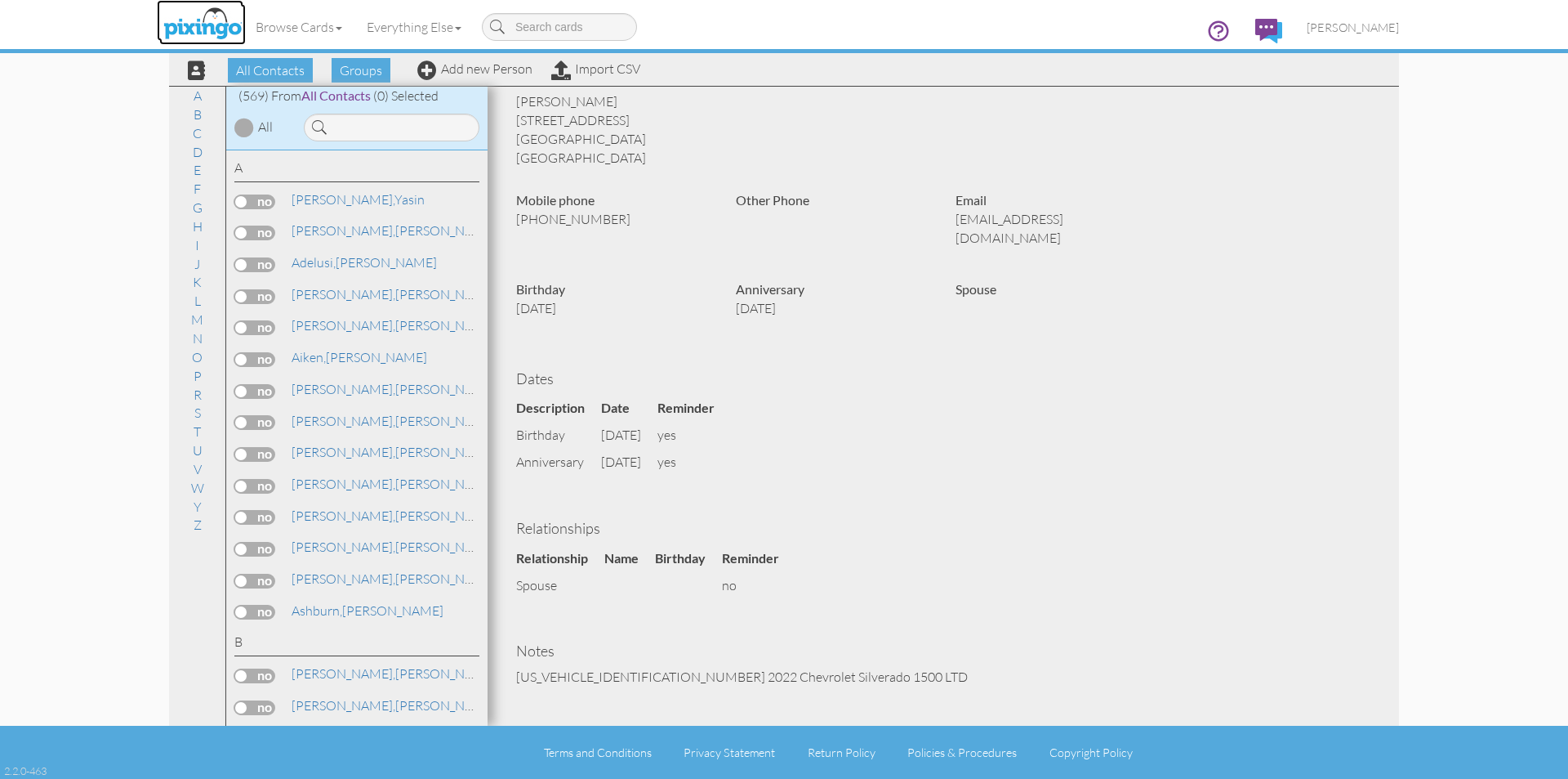
click at [205, 27] on img at bounding box center [203, 24] width 87 height 41
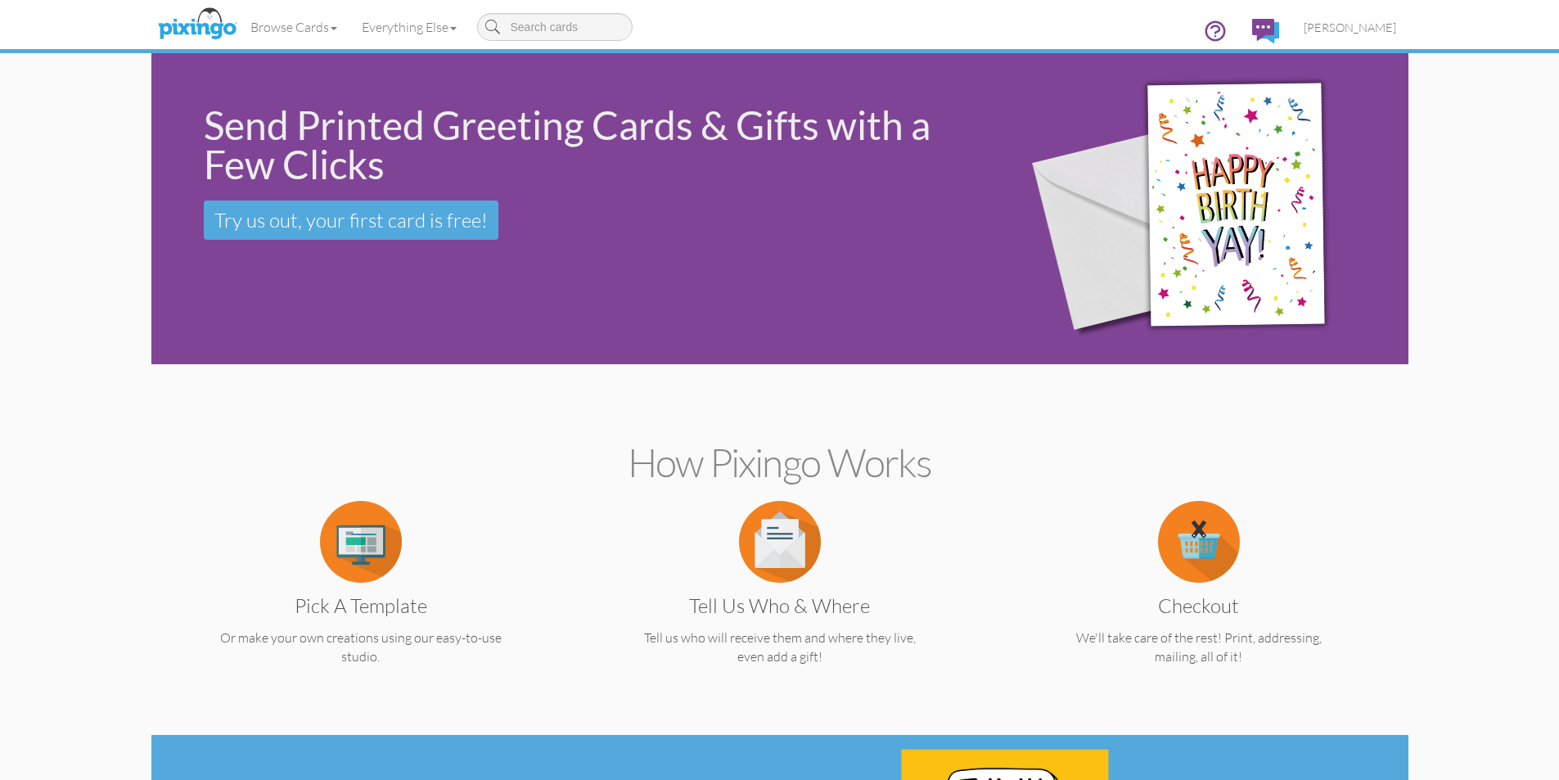
scroll to position [82, 0]
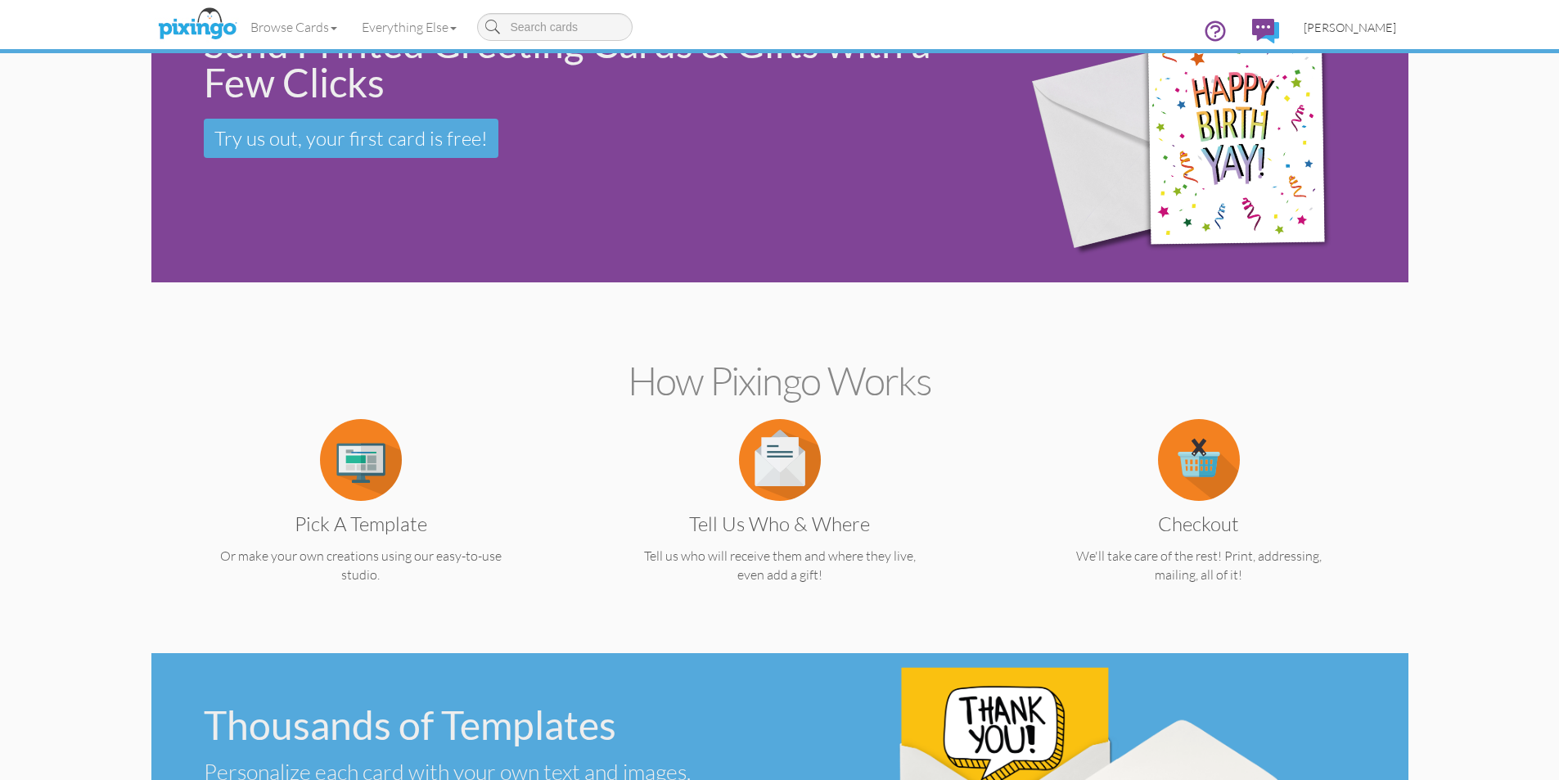
click at [957, 26] on span "[PERSON_NAME]" at bounding box center [1349, 27] width 92 height 14
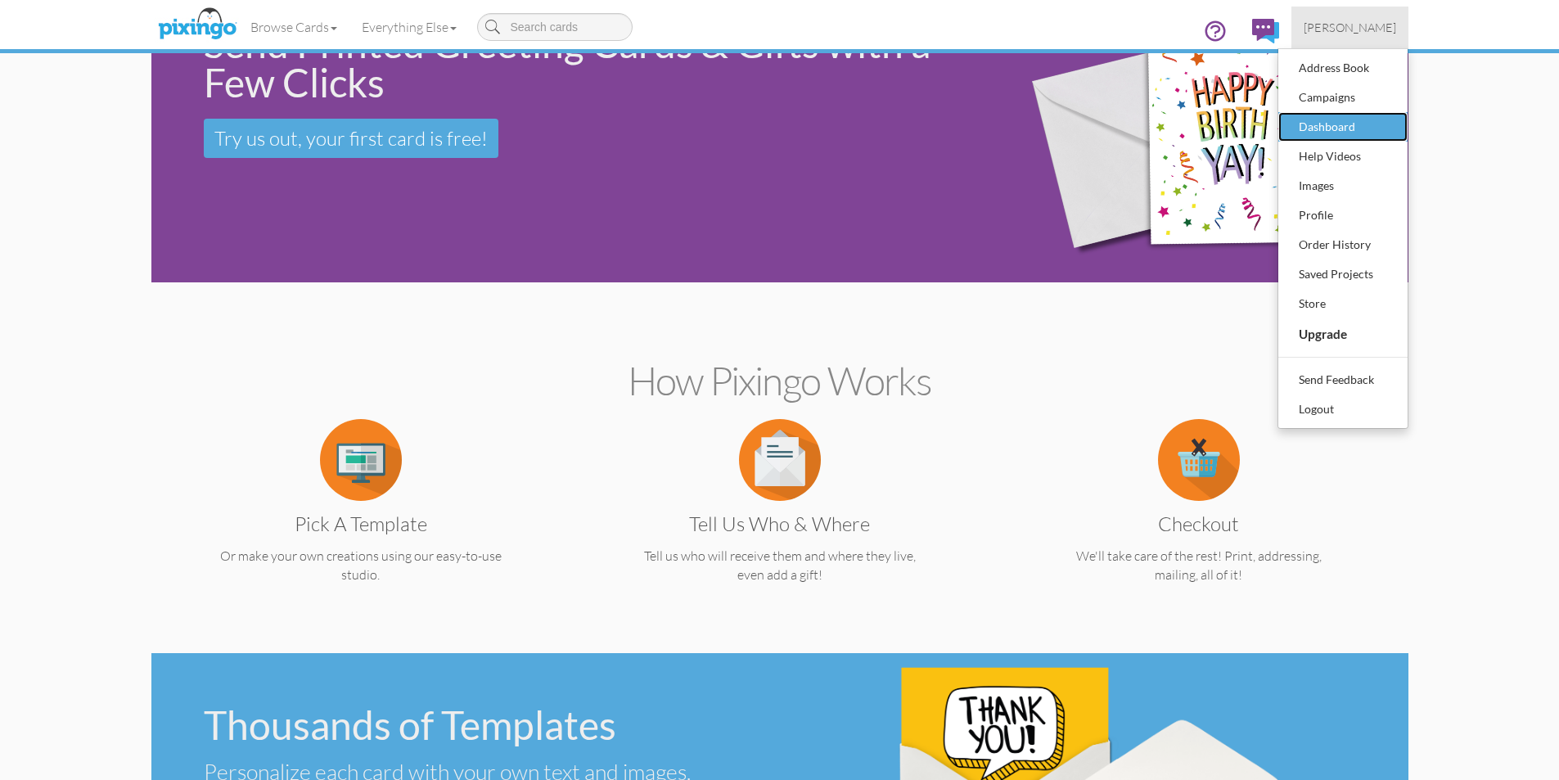
click at [957, 124] on div "Dashboard" at bounding box center [1342, 127] width 97 height 25
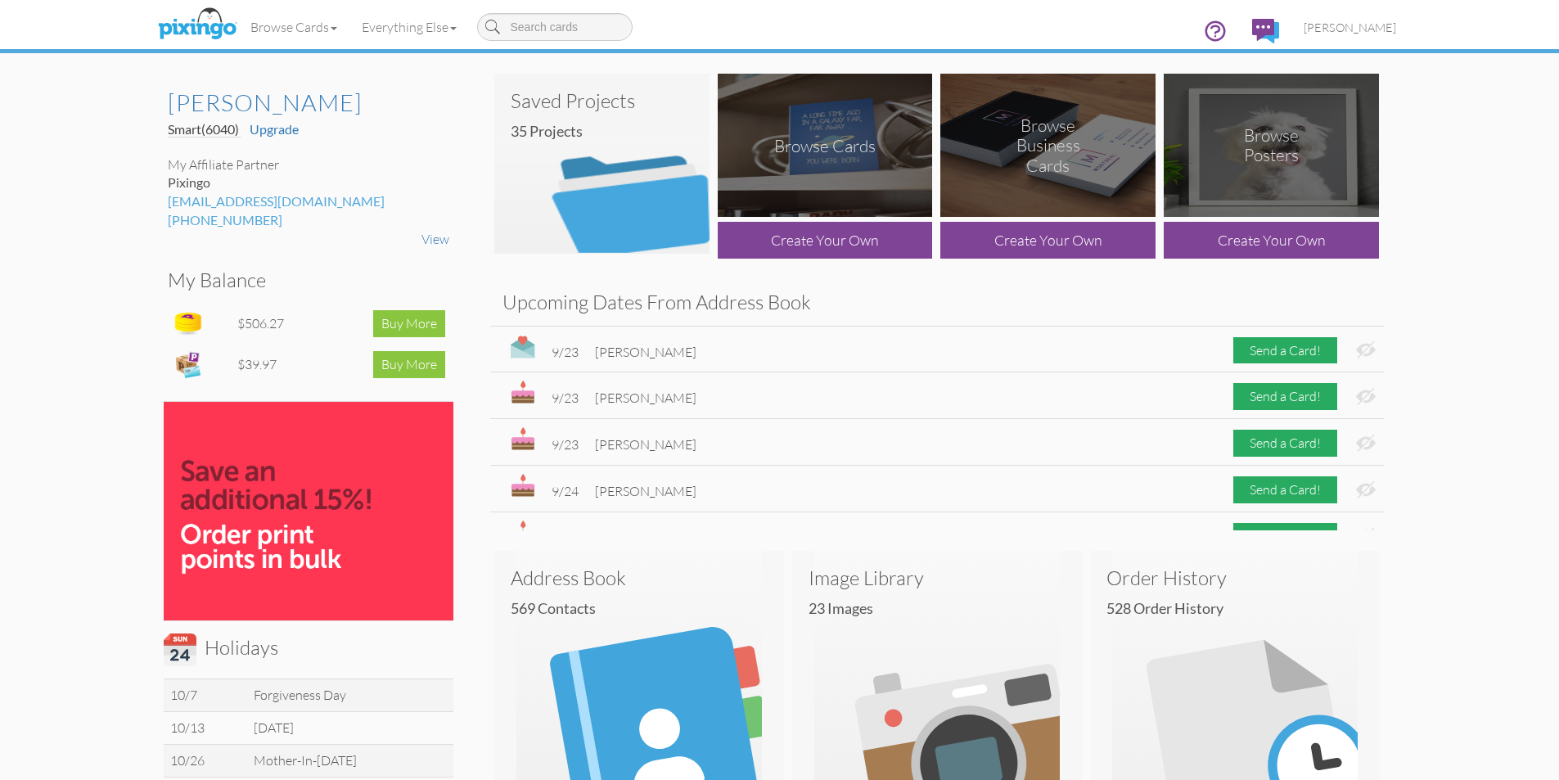
click at [595, 185] on img at bounding box center [601, 164] width 215 height 180
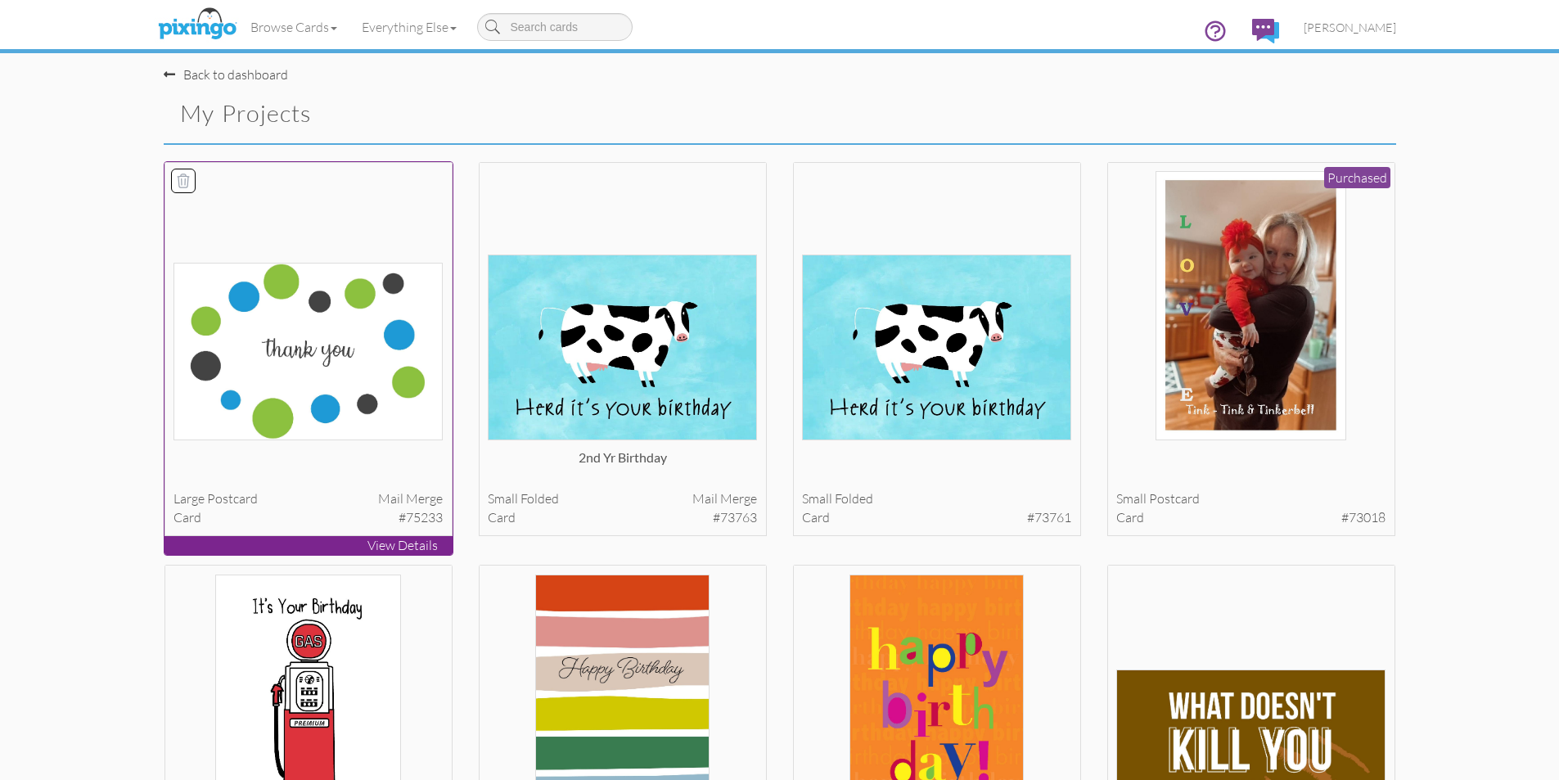
click at [342, 349] on img at bounding box center [307, 352] width 269 height 178
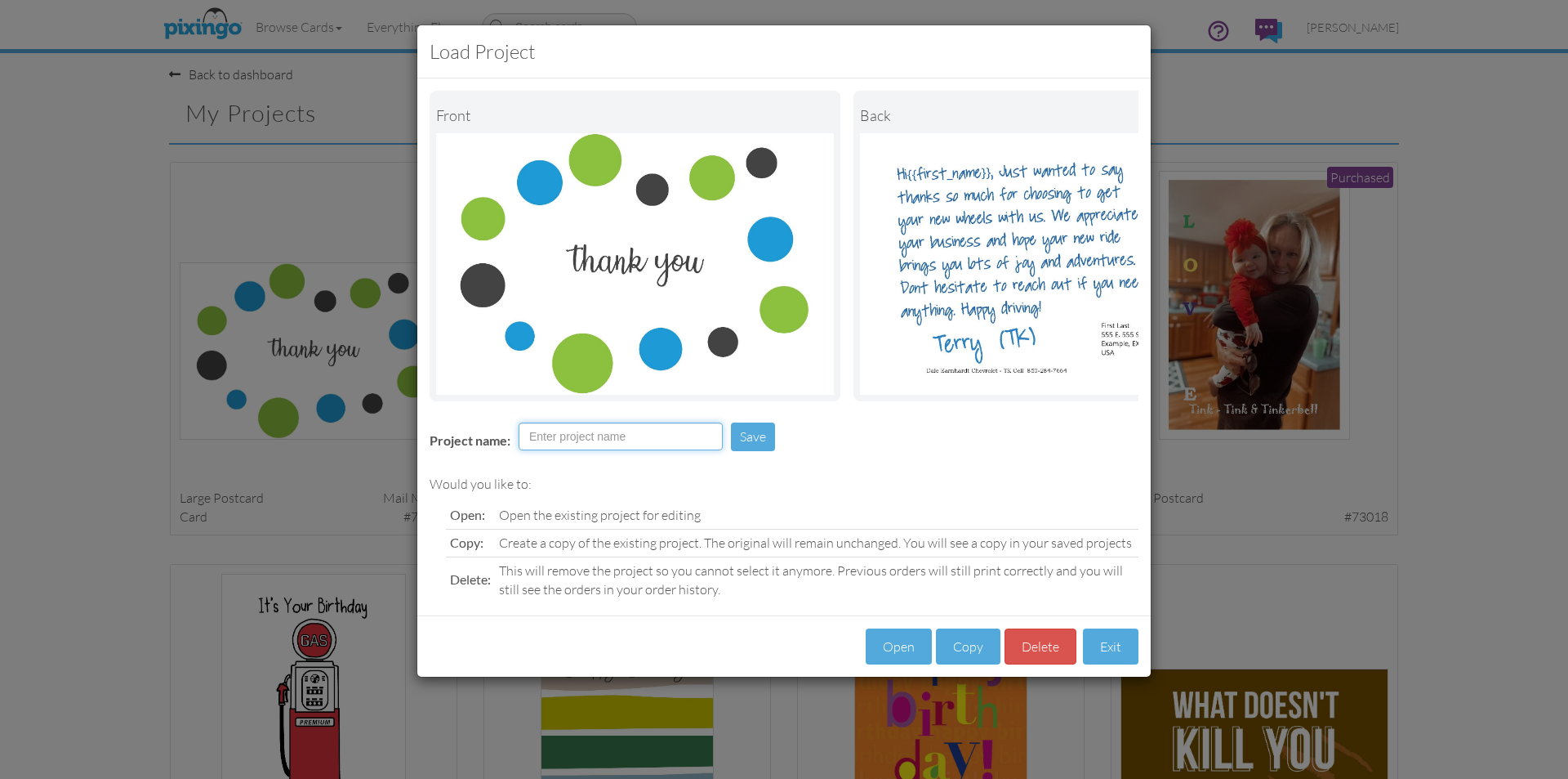
click at [599, 442] on input "Project name:" at bounding box center [621, 436] width 205 height 28
type input "Thank you for Purchase"
click at [754, 444] on button "Save" at bounding box center [753, 436] width 44 height 29
click at [761, 449] on button "Save" at bounding box center [753, 436] width 44 height 29
click at [900, 639] on button "Open" at bounding box center [898, 646] width 66 height 37
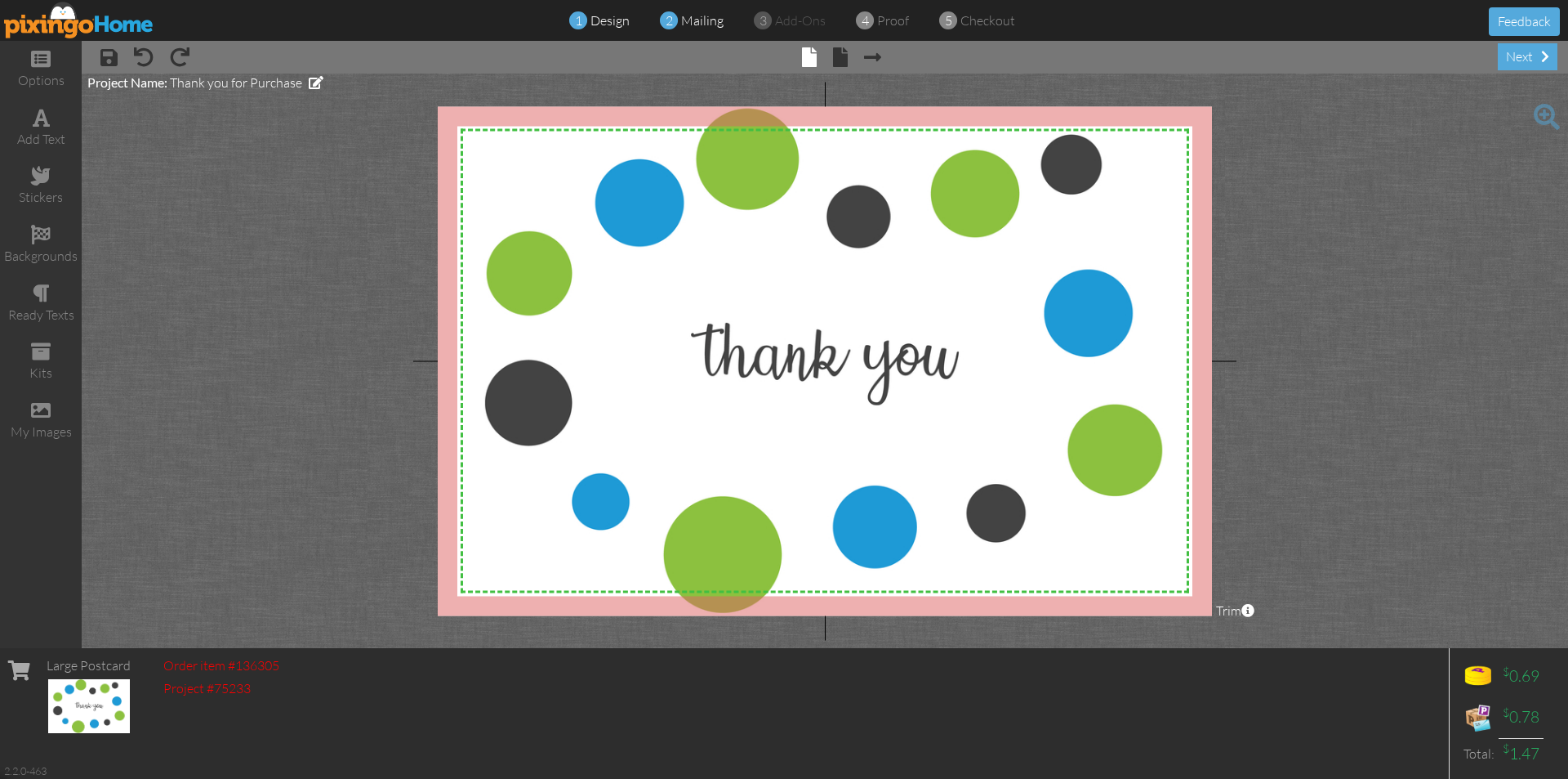
click at [698, 19] on span "mailing" at bounding box center [702, 20] width 43 height 16
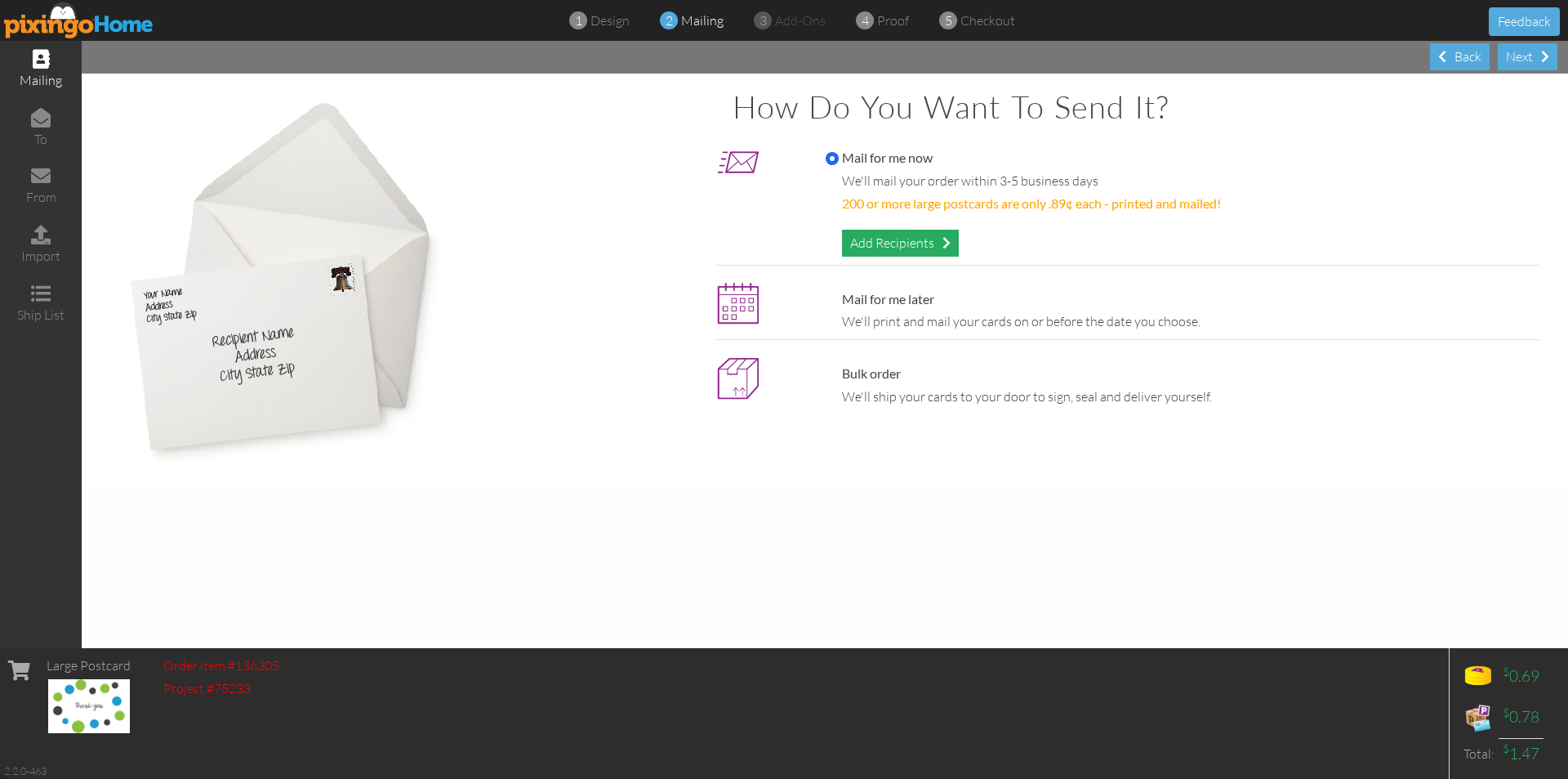
click at [911, 245] on div "Add Recipients" at bounding box center [899, 243] width 117 height 27
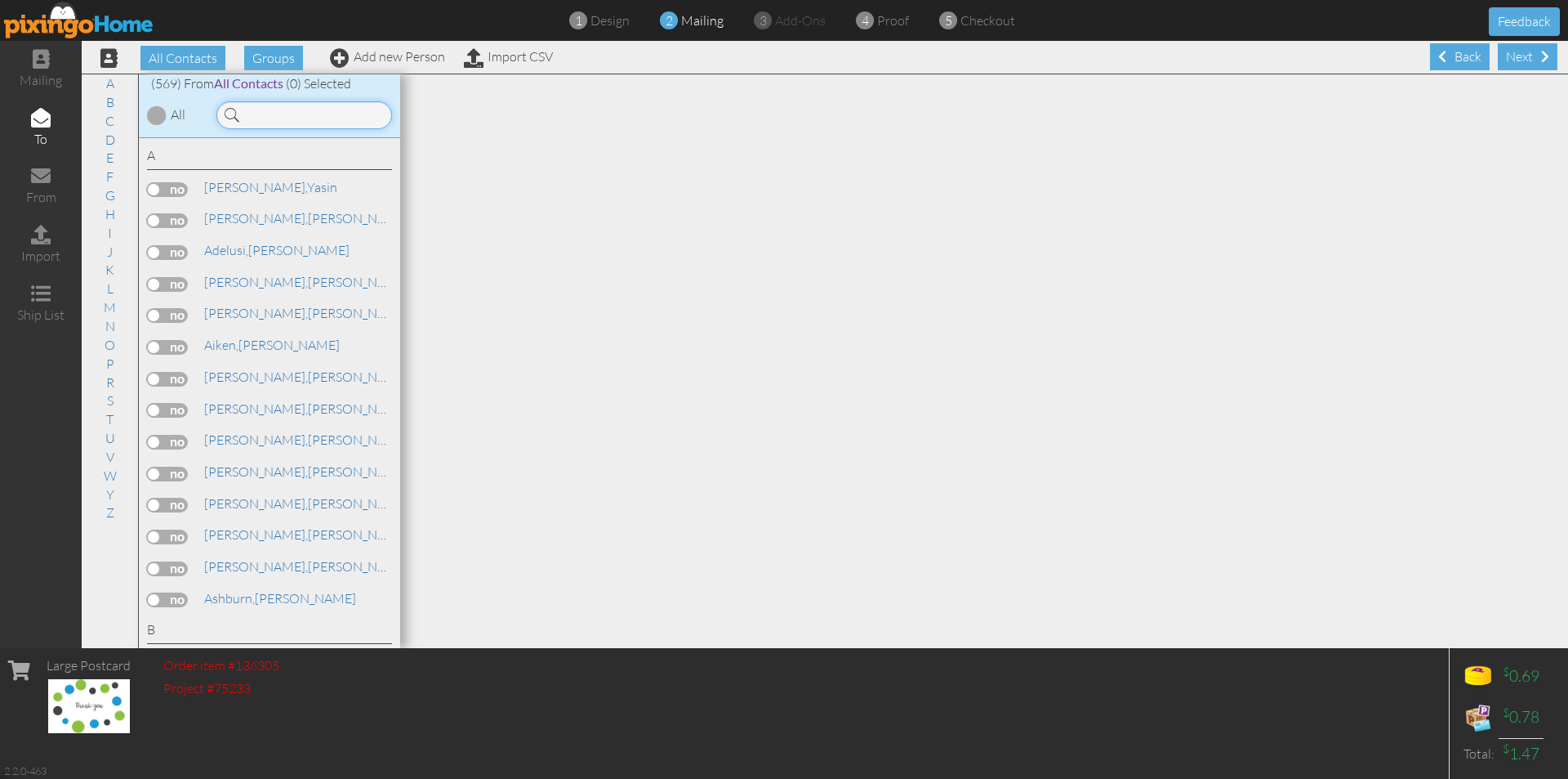
click at [289, 113] on input at bounding box center [304, 115] width 176 height 28
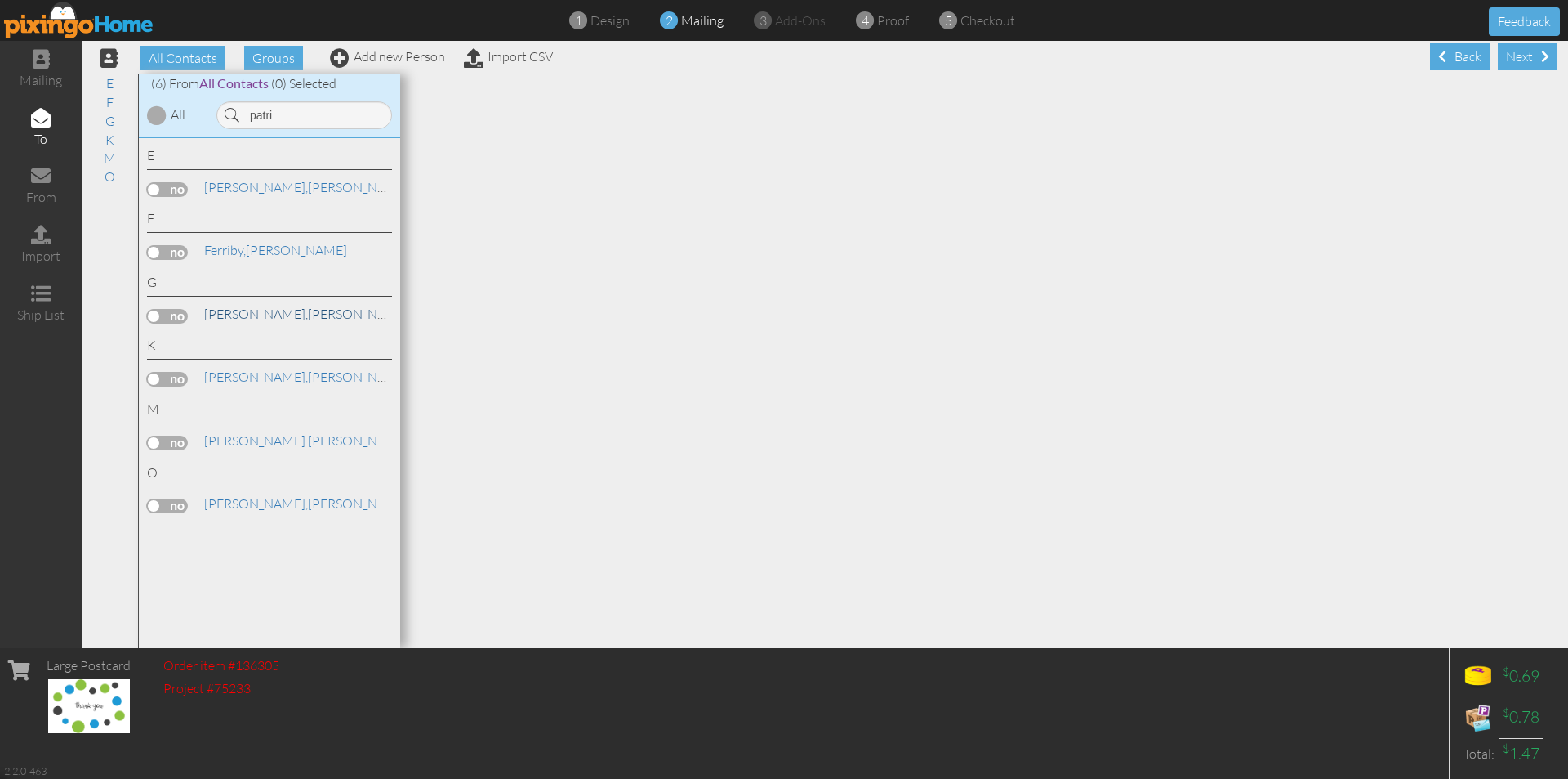
click at [263, 315] on link "[PERSON_NAME]" at bounding box center [306, 314] width 209 height 20
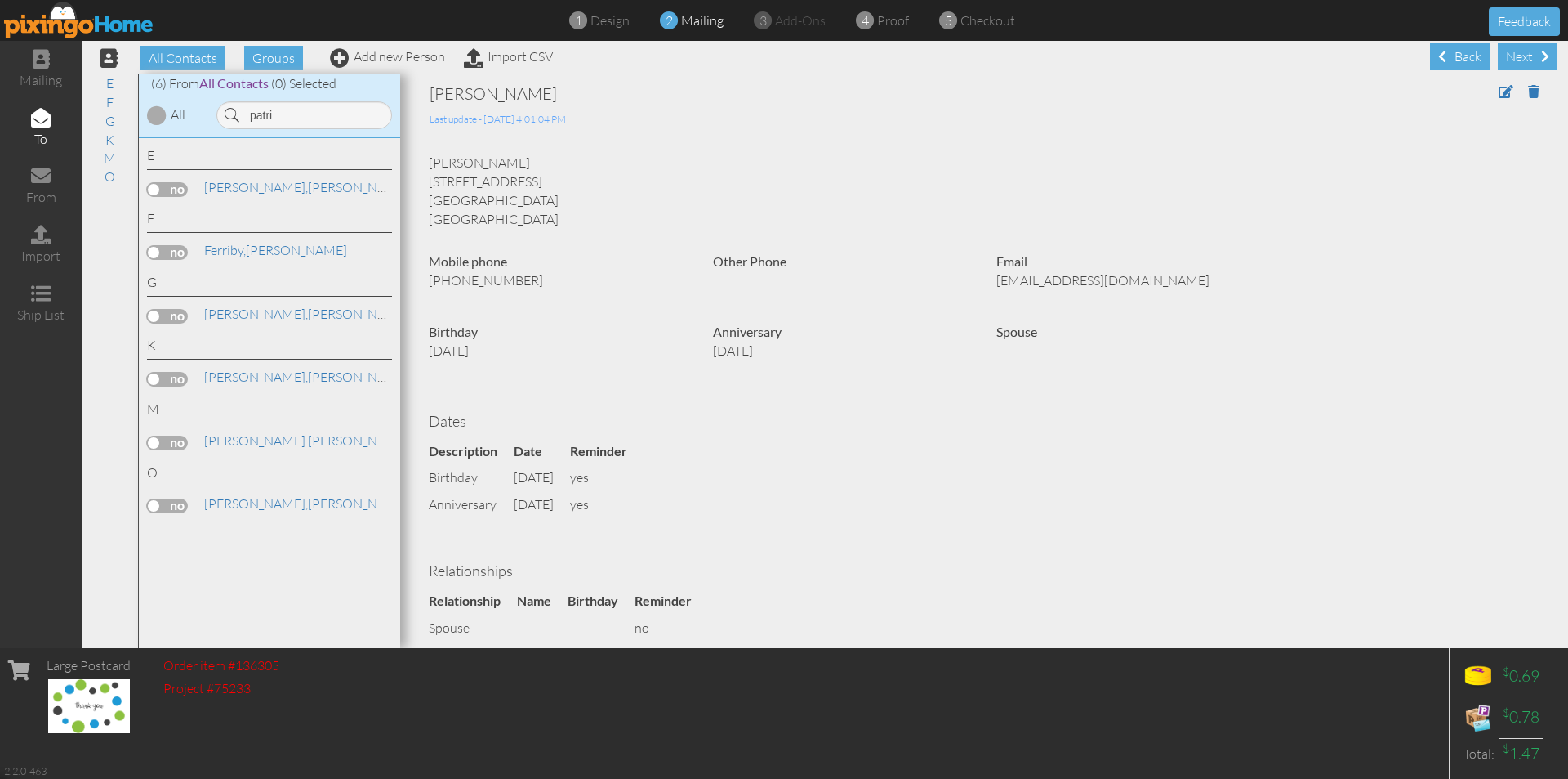
click at [182, 317] on label at bounding box center [167, 316] width 41 height 15
click at [0, 0] on input "checkbox" at bounding box center [0, 0] width 0 height 0
drag, startPoint x: 316, startPoint y: 121, endPoint x: 183, endPoint y: 110, distance: 133.5
click at [183, 110] on div "(6) From All Contacts (1) Selected All patri" at bounding box center [269, 106] width 261 height 64
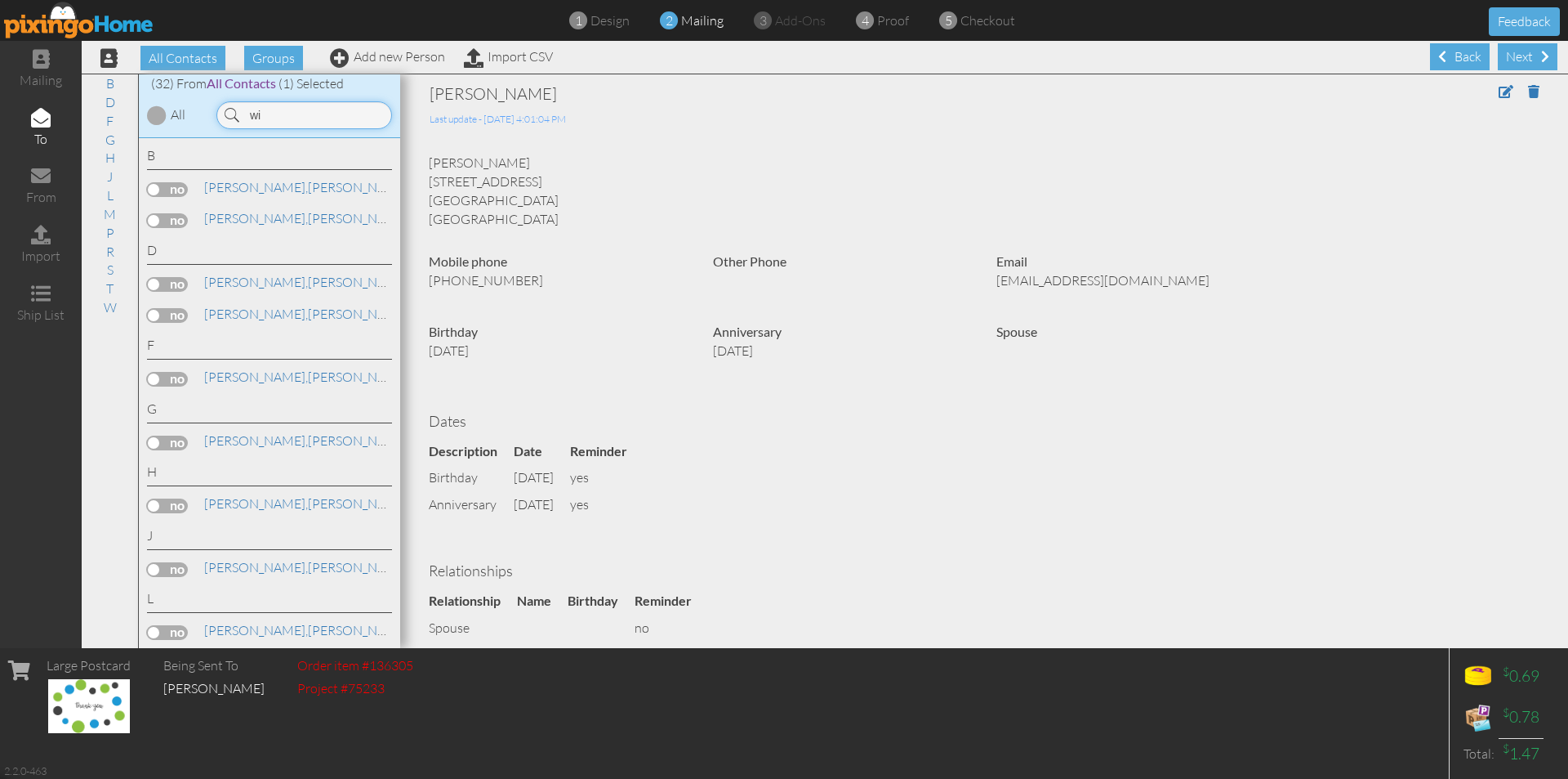
type input "w"
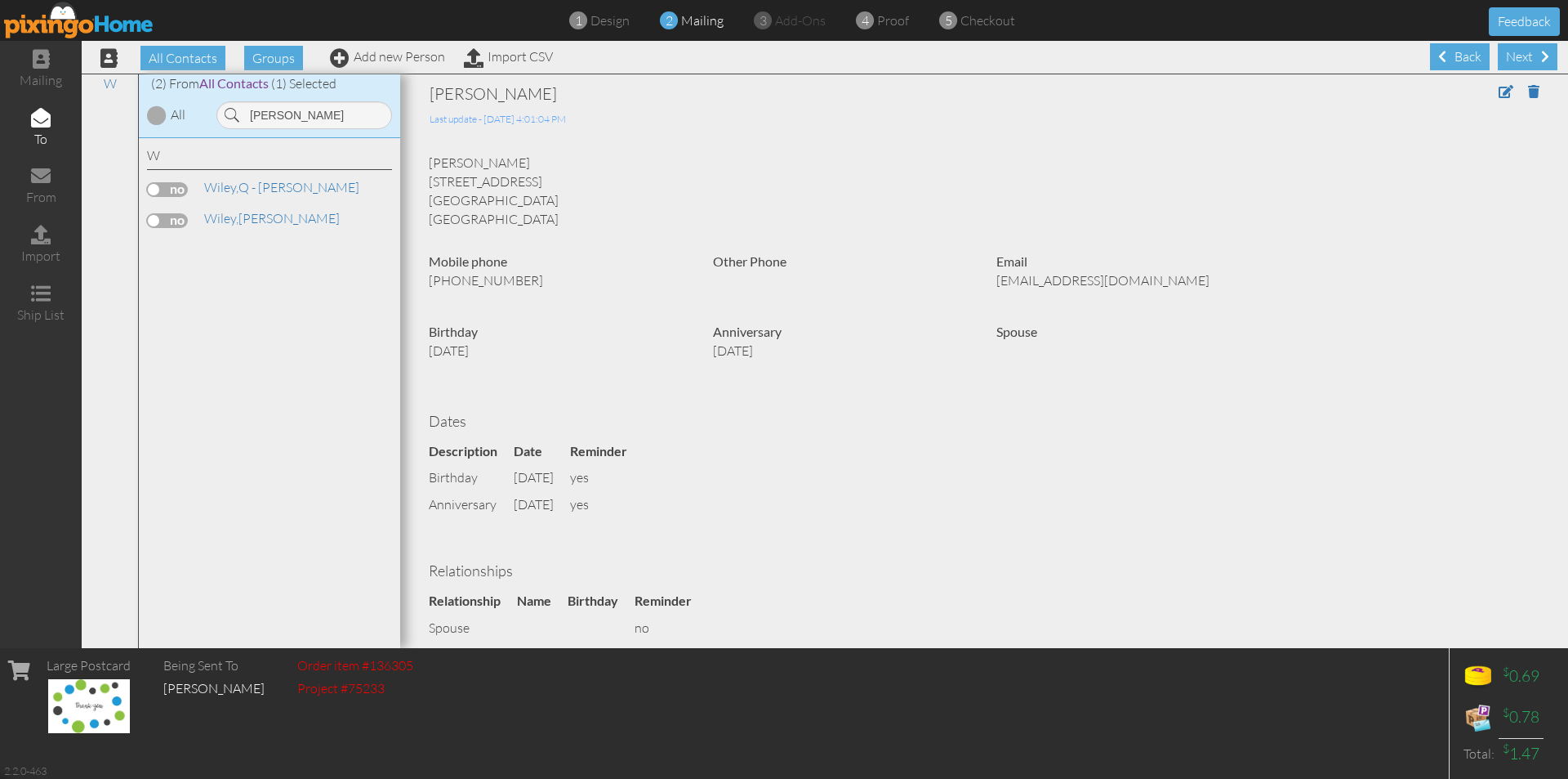
click at [182, 218] on label at bounding box center [167, 221] width 41 height 15
click at [0, 0] on input "checkbox" at bounding box center [0, 0] width 0 height 0
drag, startPoint x: 294, startPoint y: 113, endPoint x: 235, endPoint y: 113, distance: 59.0
click at [235, 113] on div "[PERSON_NAME]" at bounding box center [304, 115] width 176 height 28
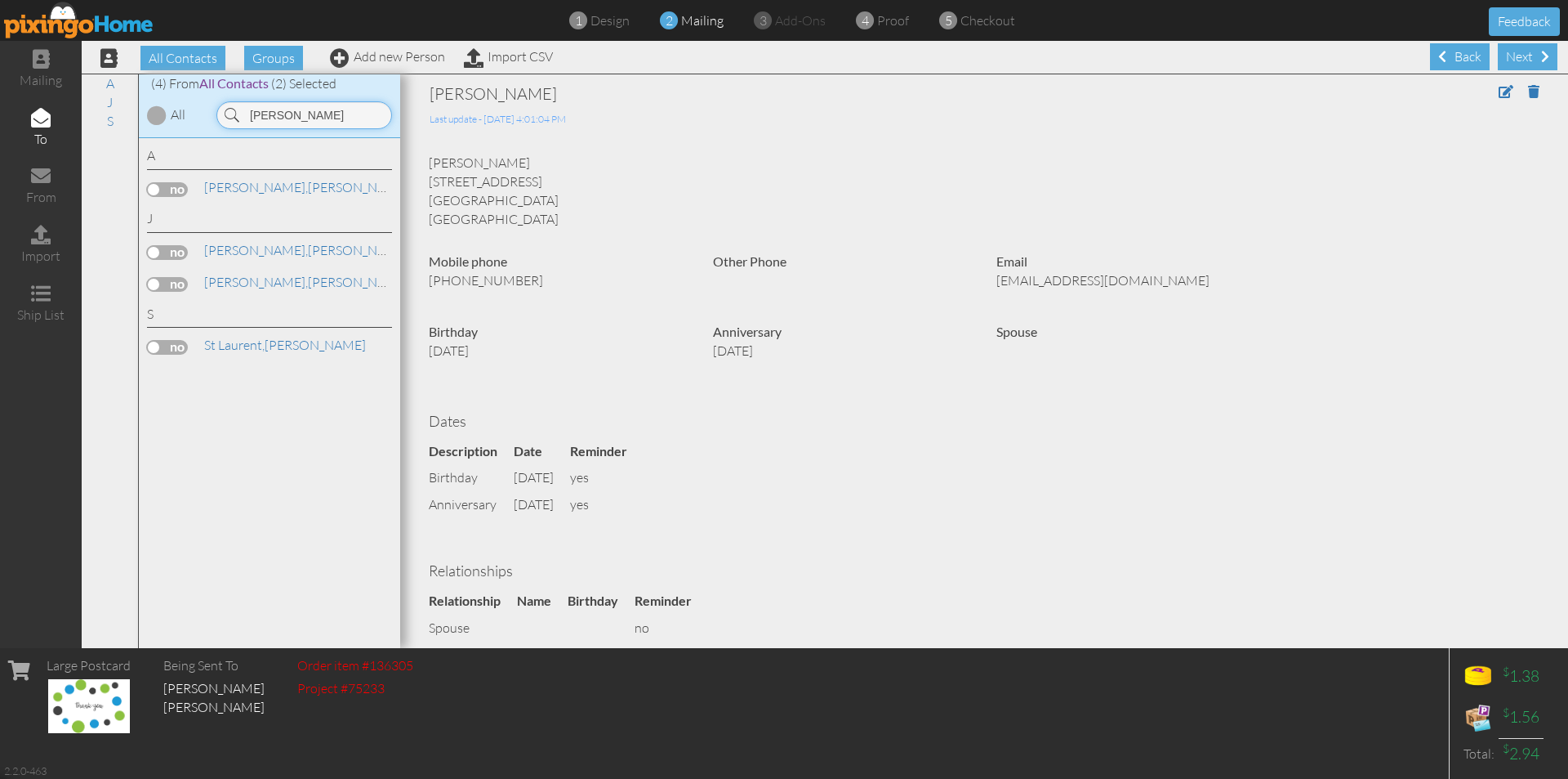
type input "[PERSON_NAME]"
click at [184, 253] on label at bounding box center [167, 252] width 41 height 15
click at [0, 0] on input "checkbox" at bounding box center [0, 0] width 0 height 0
click at [240, 286] on span "[PERSON_NAME]," at bounding box center [257, 282] width 104 height 16
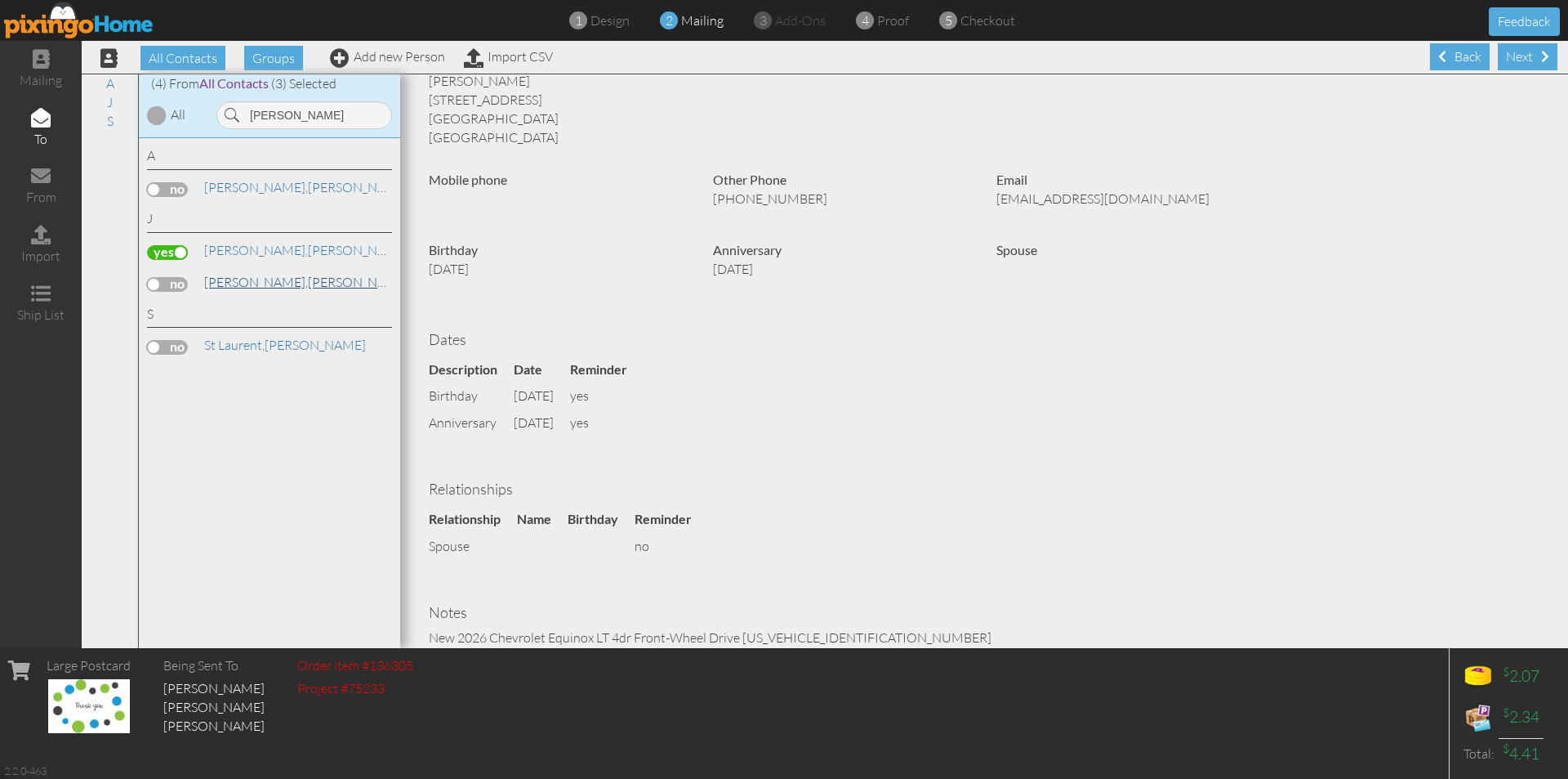
click at [254, 284] on link "[PERSON_NAME]" at bounding box center [306, 282] width 209 height 20
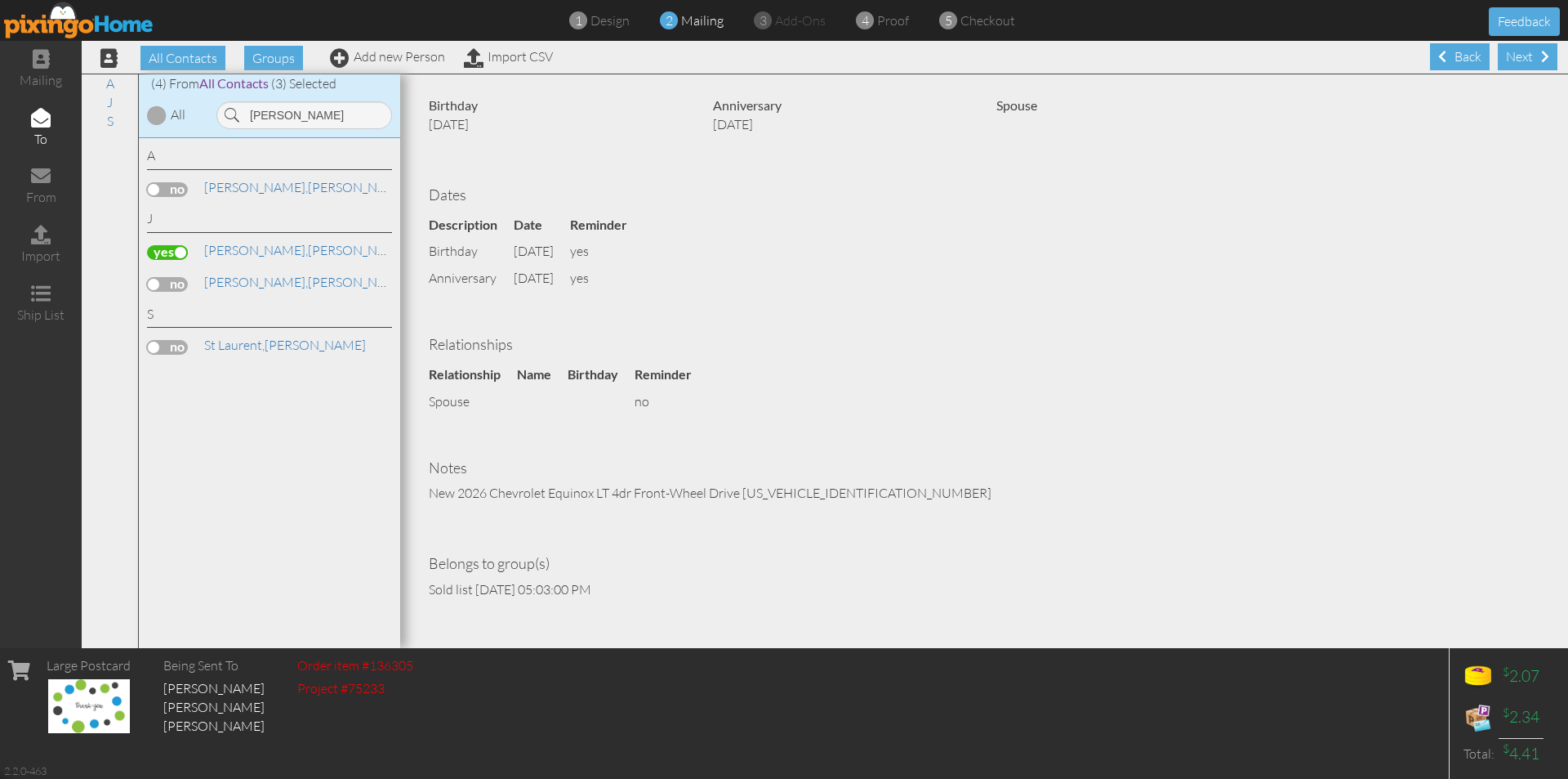
scroll to position [1, 0]
click at [262, 250] on link "[PERSON_NAME]" at bounding box center [306, 250] width 209 height 20
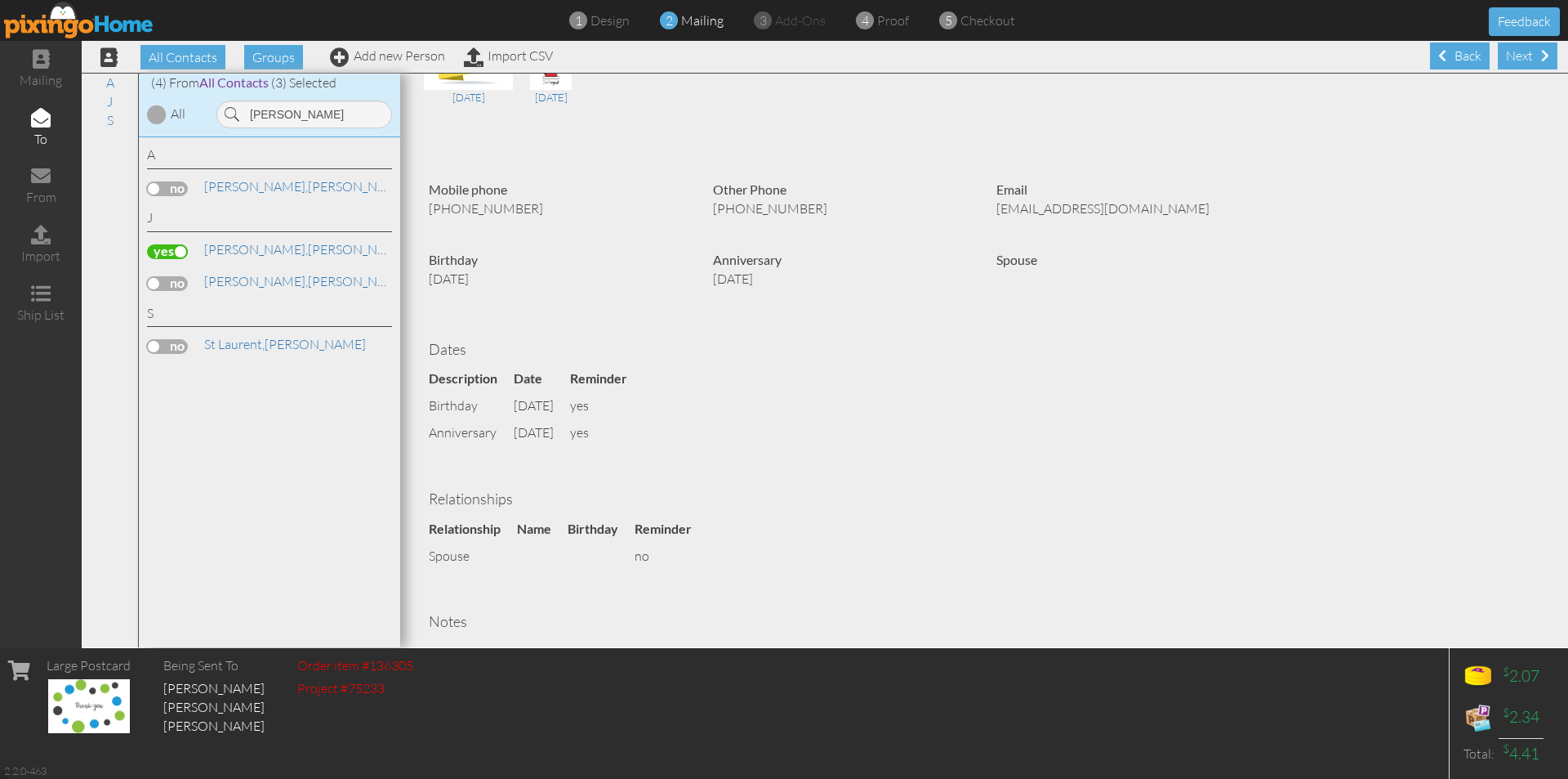
scroll to position [164, 0]
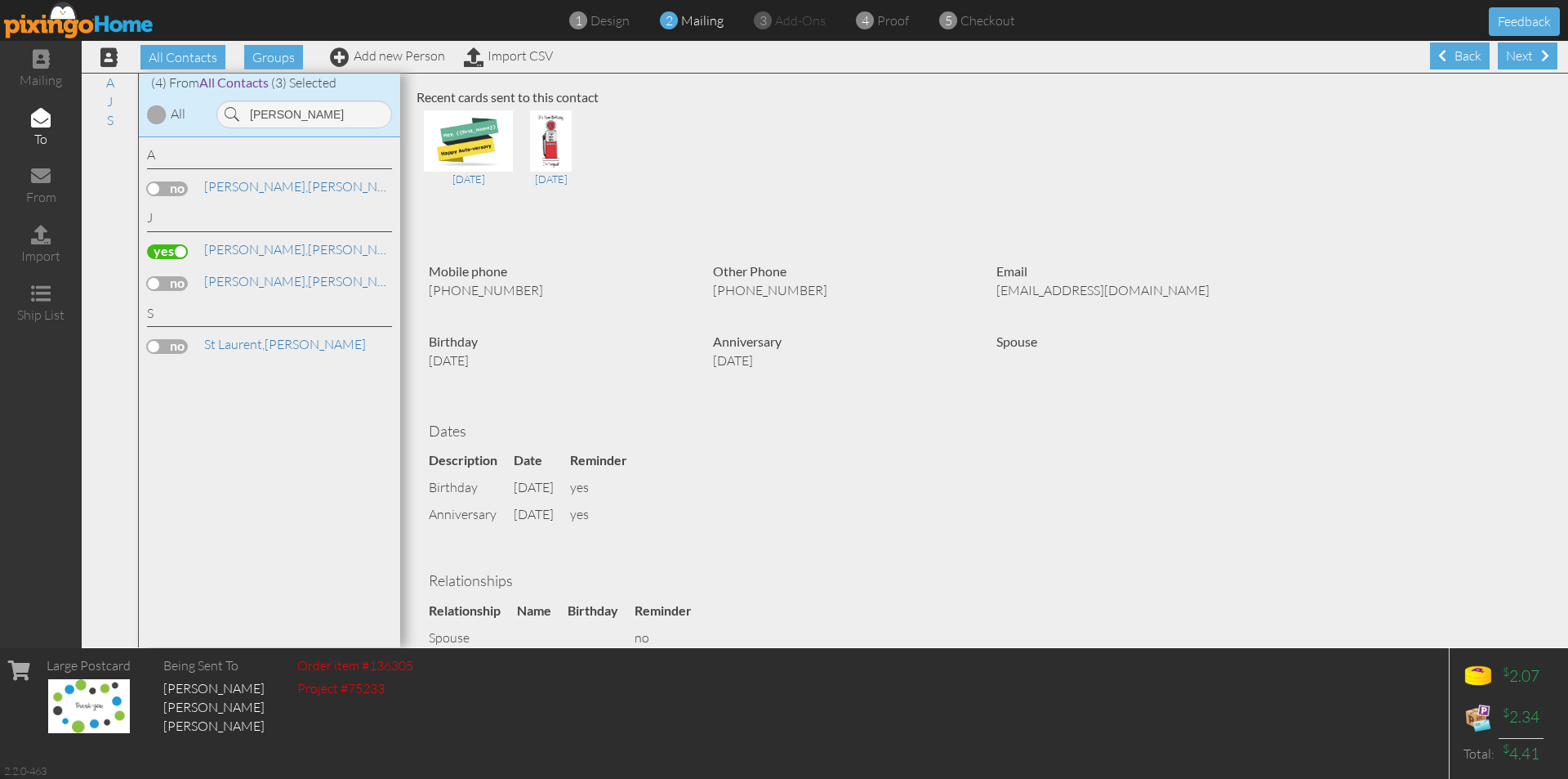
click at [158, 247] on label at bounding box center [167, 252] width 41 height 15
click at [0, 0] on input "checkbox" at bounding box center [0, 0] width 0 height 0
click at [185, 281] on label at bounding box center [167, 284] width 41 height 15
click at [0, 0] on input "checkbox" at bounding box center [0, 0] width 0 height 0
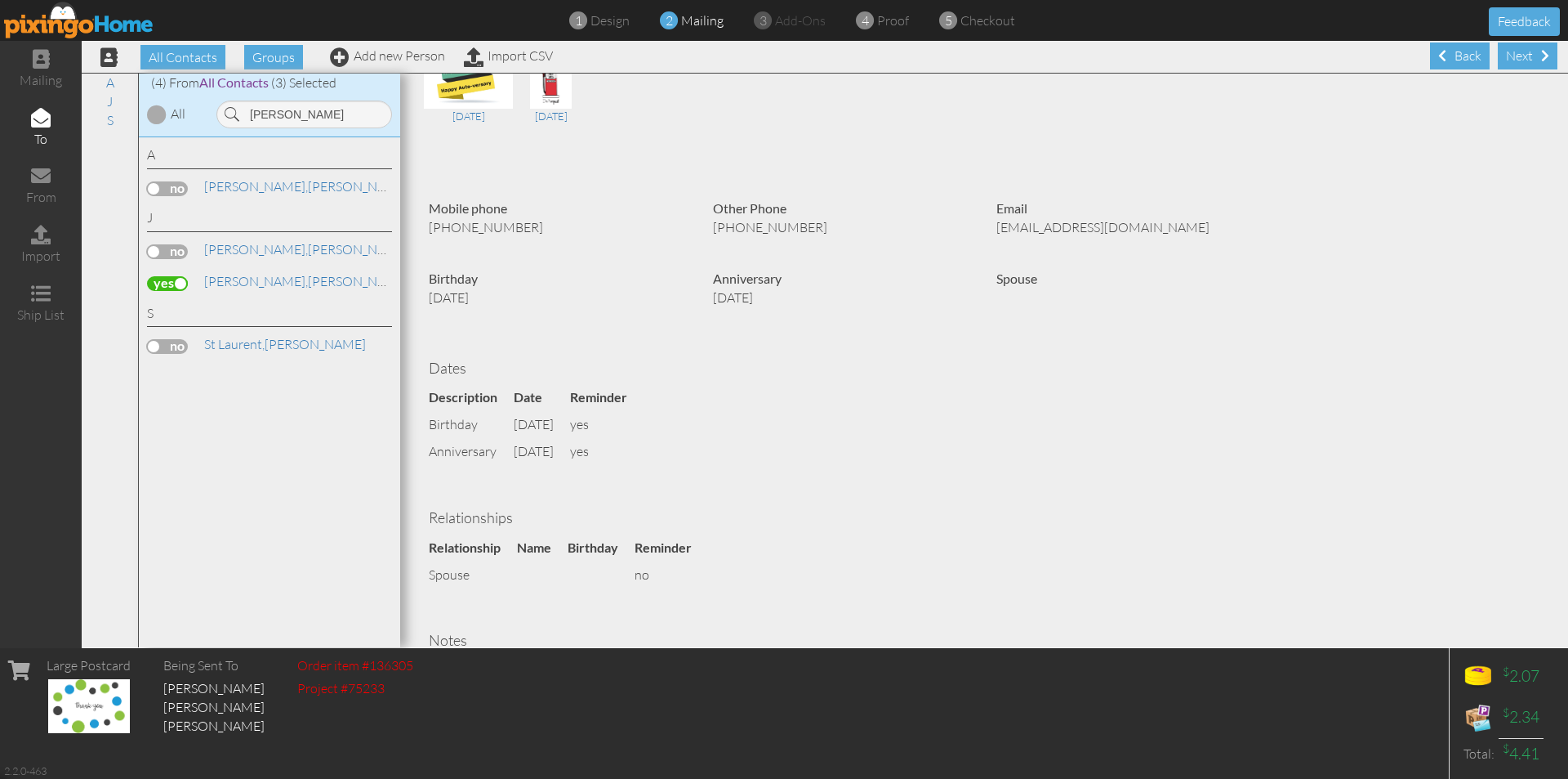
scroll to position [210, 0]
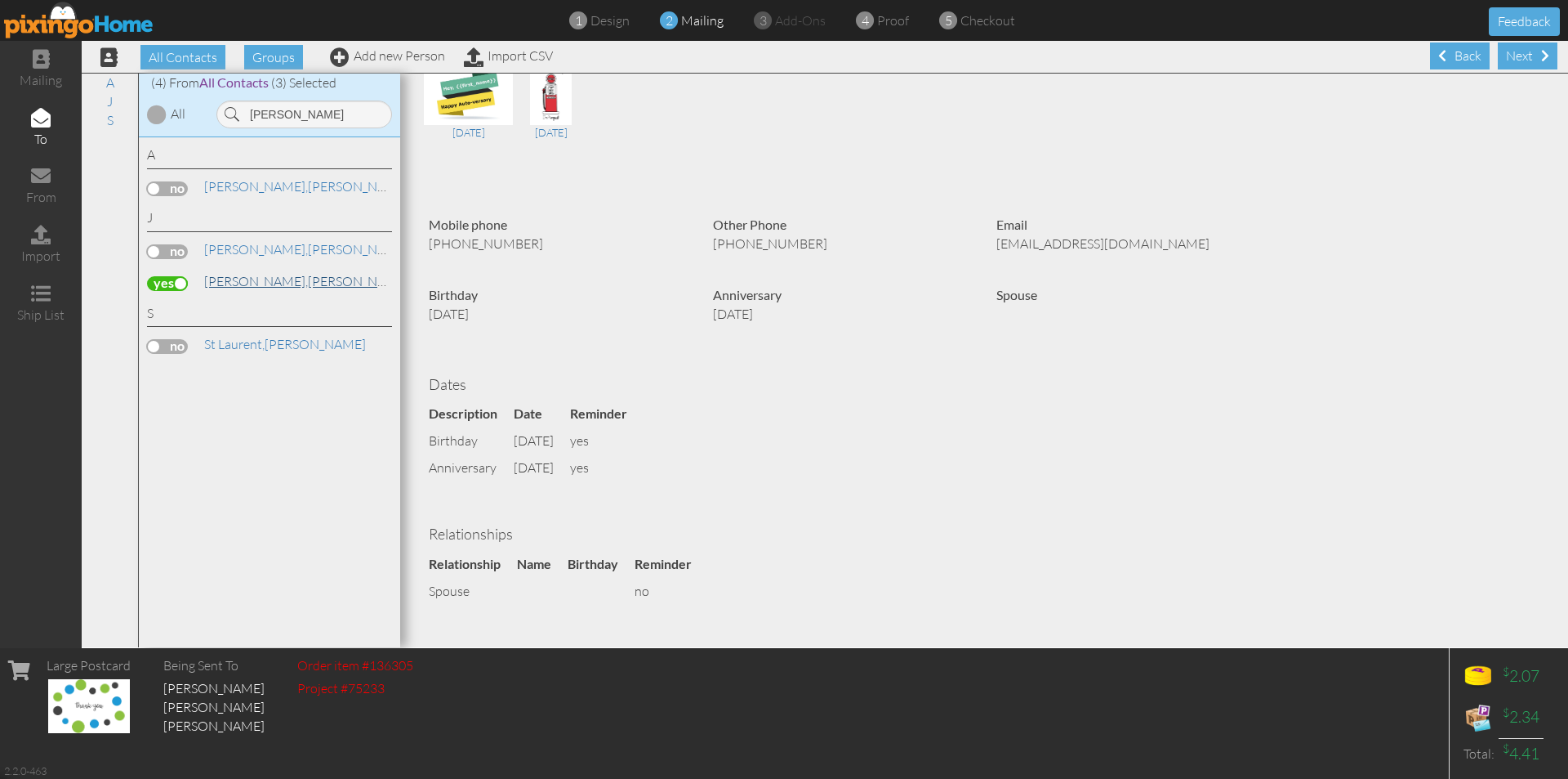
click at [236, 285] on span "[PERSON_NAME]," at bounding box center [257, 281] width 104 height 16
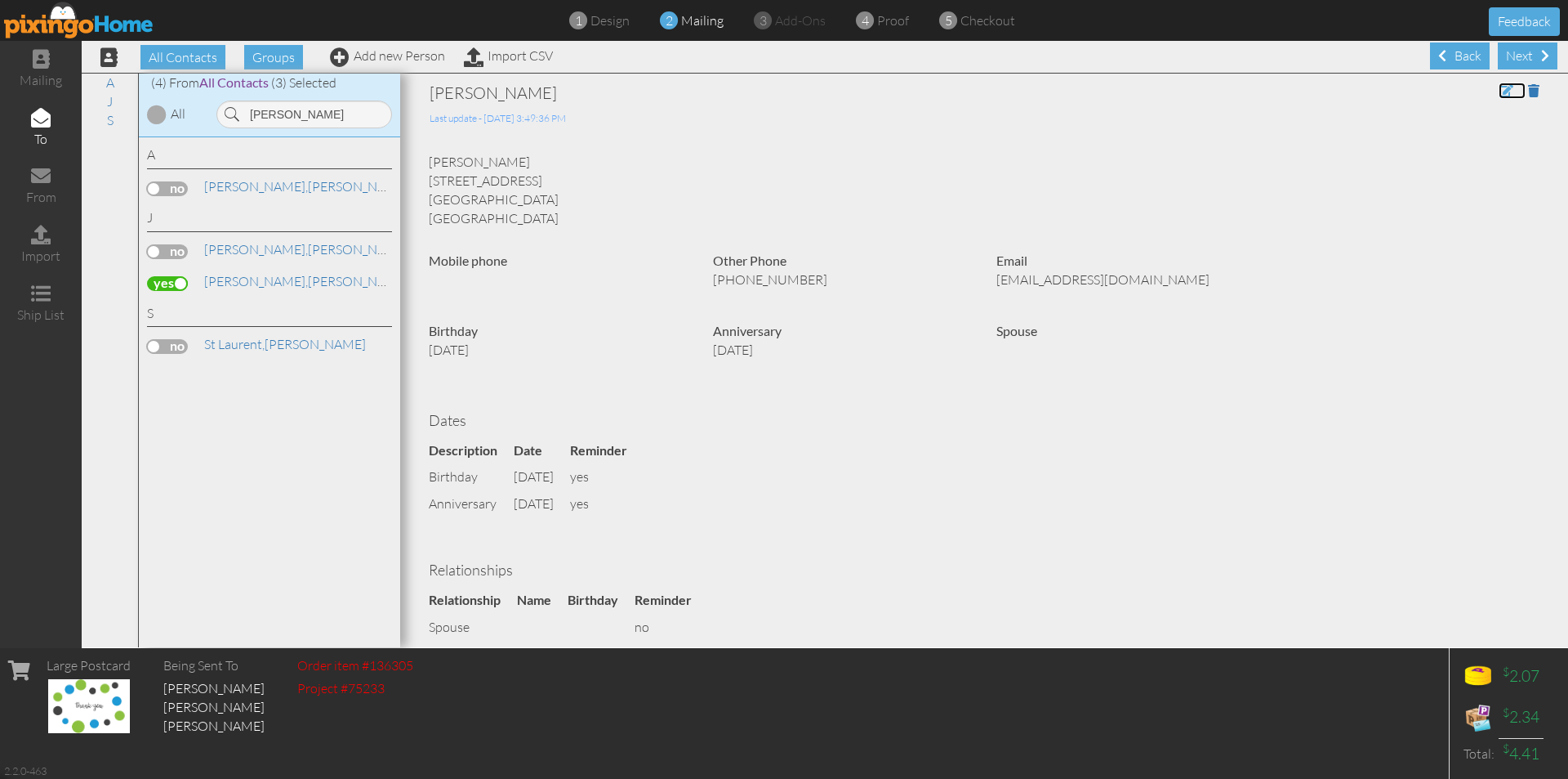
click at [955, 88] on span at bounding box center [1505, 90] width 15 height 13
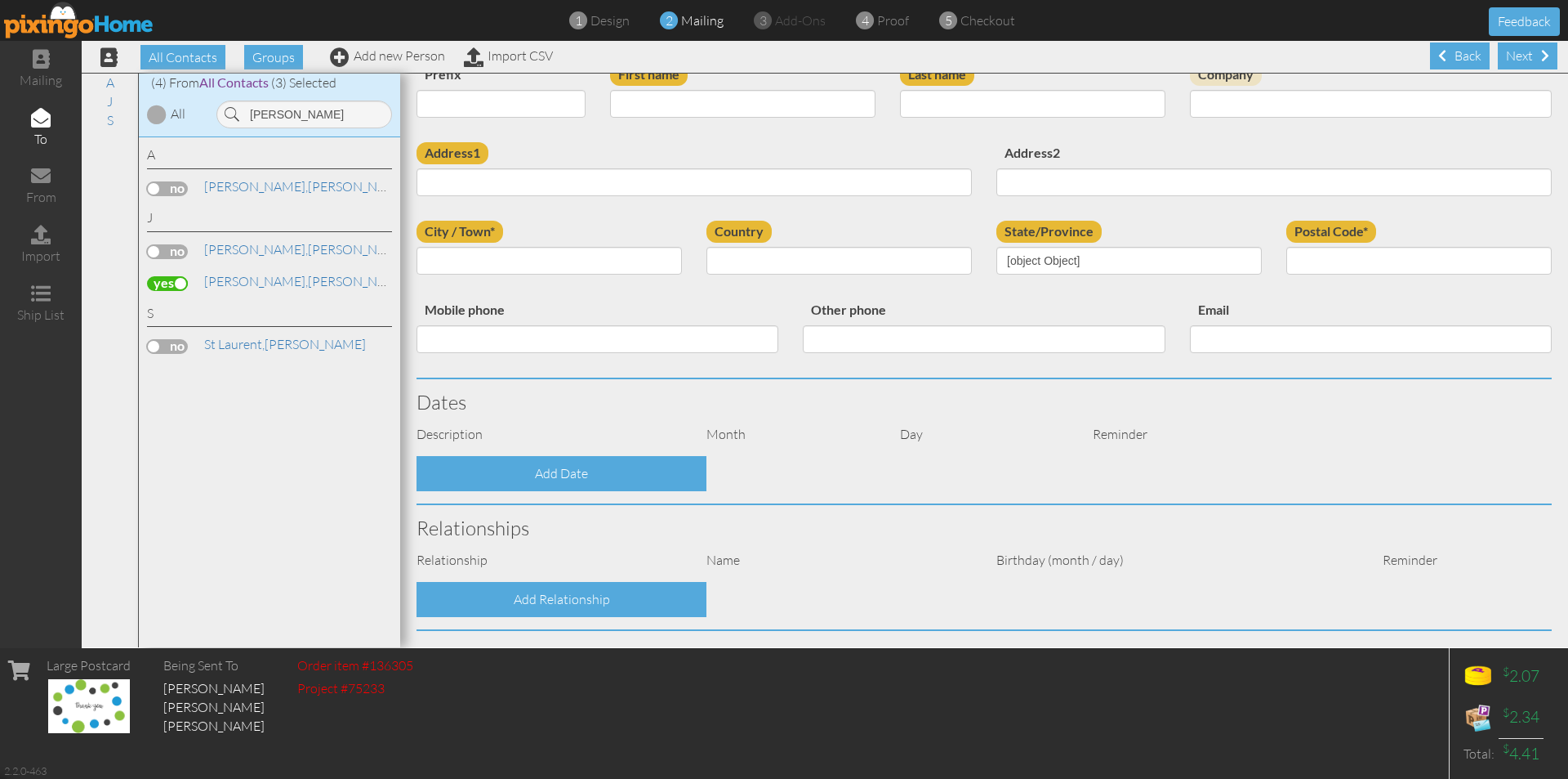
type input "[PERSON_NAME]"
type input "[STREET_ADDRESS]"
type input "Tallahassee"
type input "32301"
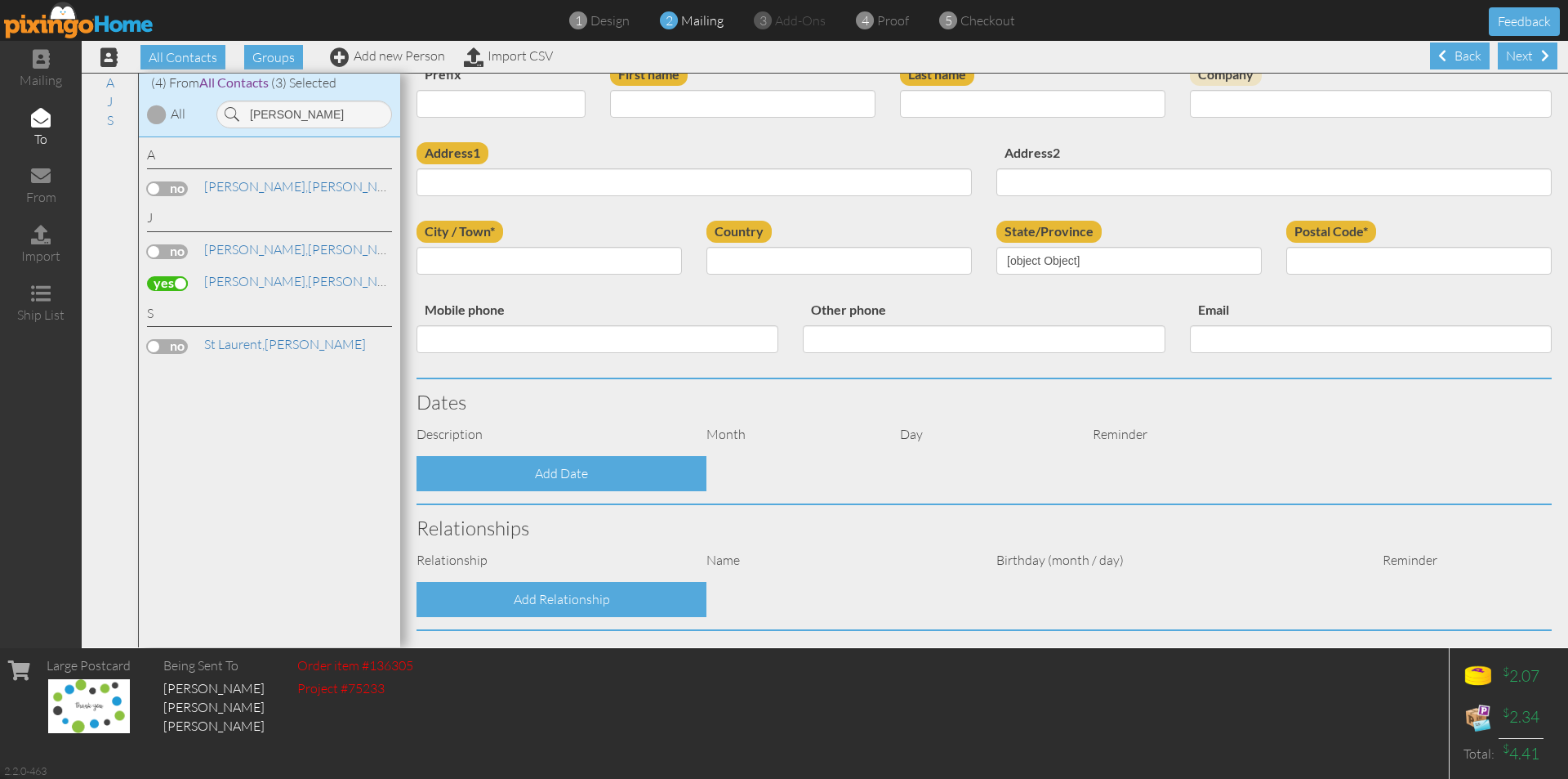
type input "4074379146"
type input "[EMAIL_ADDRESS][DOMAIN_NAME]"
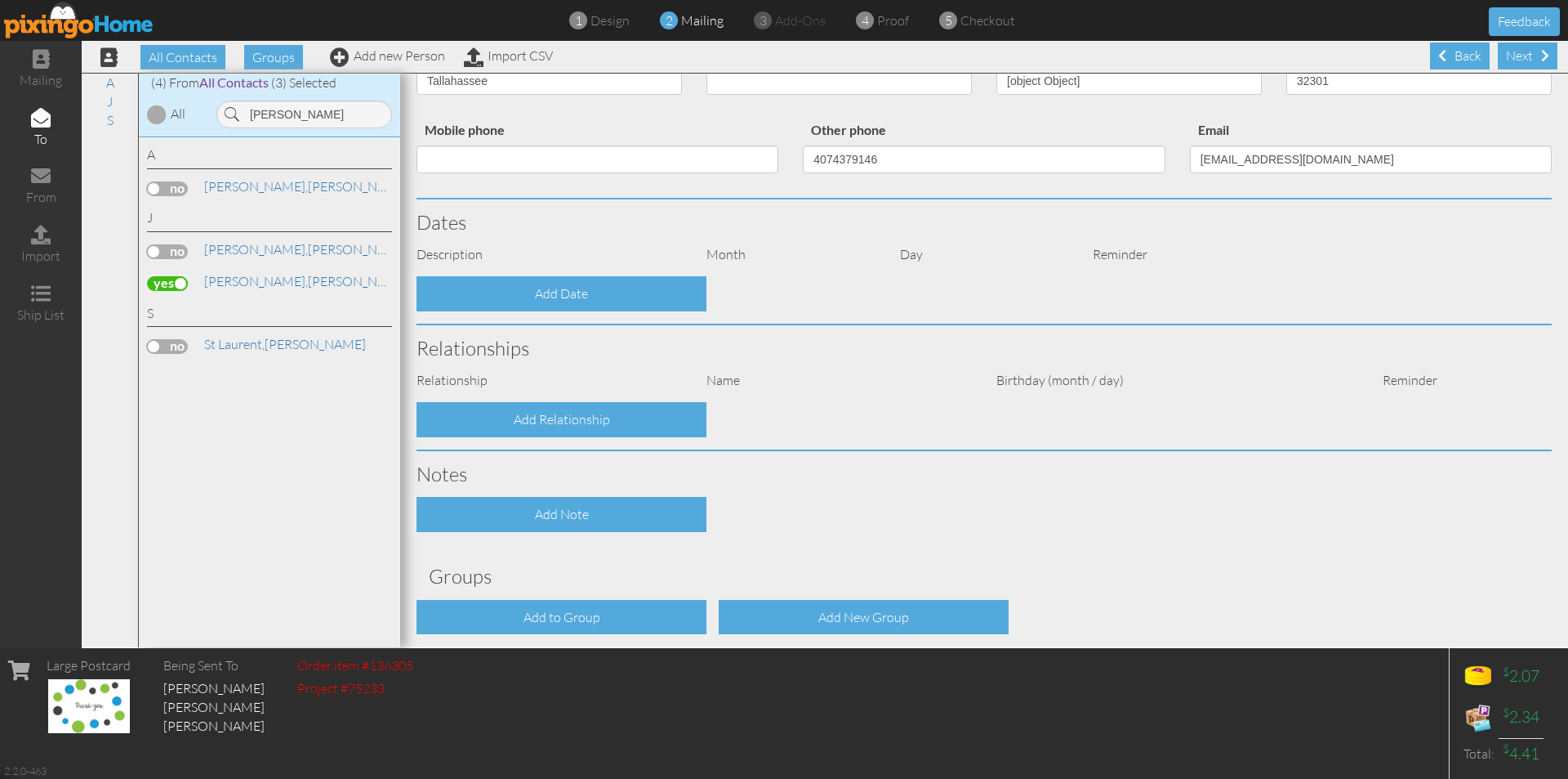
select select "object:7581"
select select "object:7826"
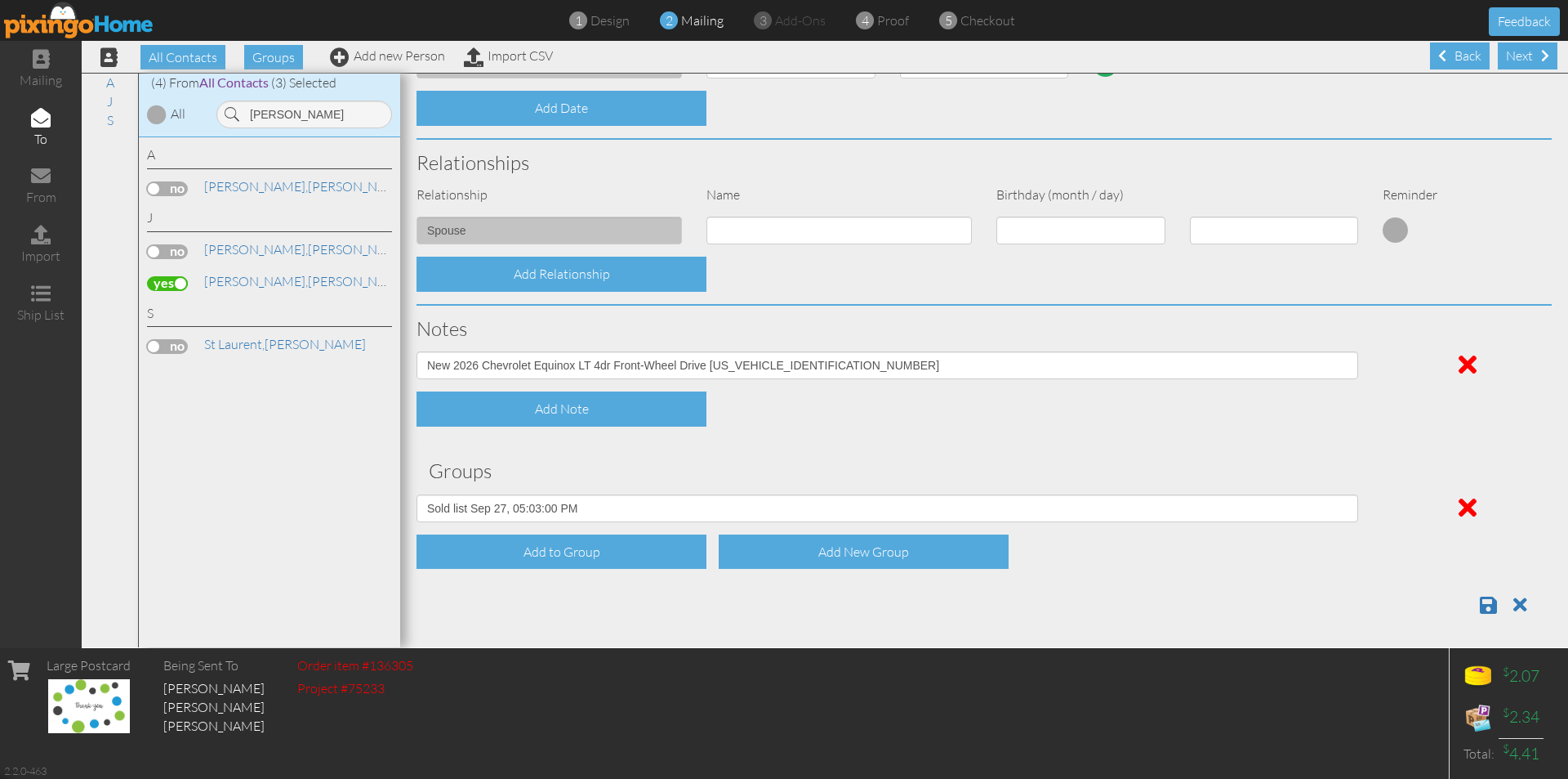
scroll to position [514, 0]
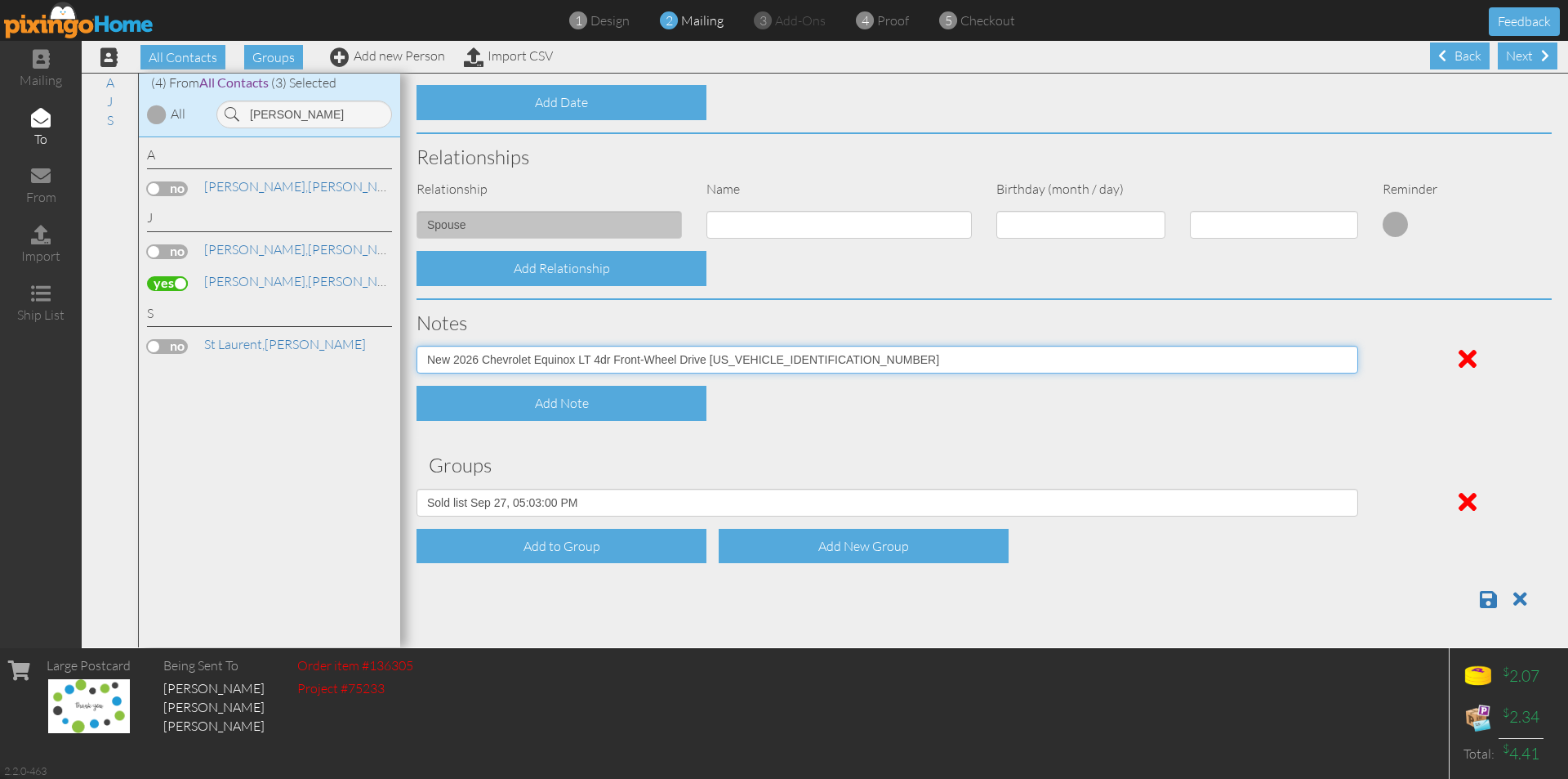
click at [428, 360] on input "New 2026 Chevrolet Equinox LT 4dr Front-Wheel Drive [US_VEHICLE_IDENTIFICATION_…" at bounding box center [886, 360] width 941 height 28
type input "This is her 2nd car from me New 2026 Chevrolet Equinox LT 4dr Front-Wheel Drive…"
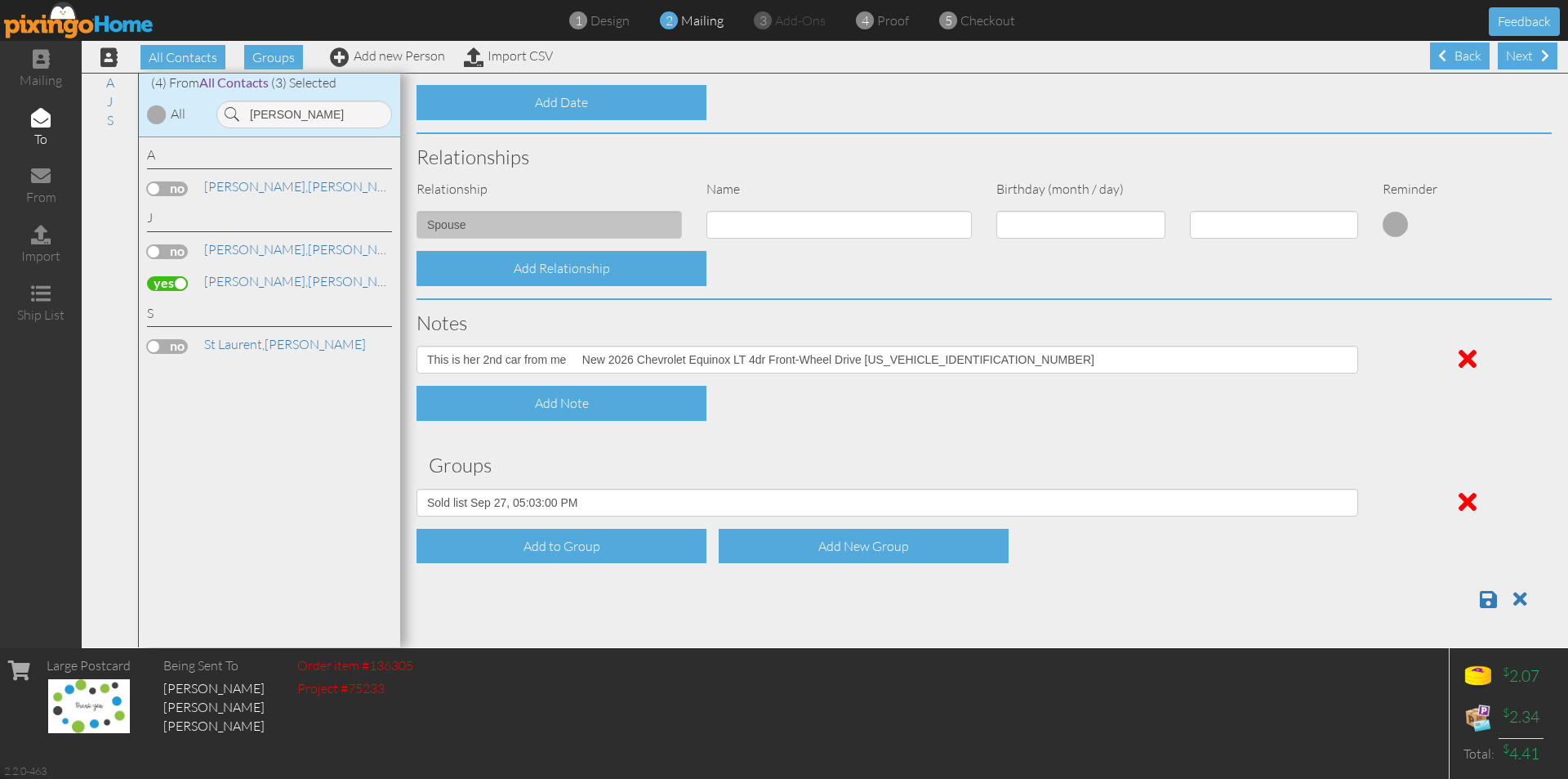
click at [788, 397] on div "Add Note" at bounding box center [984, 402] width 1160 height 35
click at [955, 597] on span at bounding box center [1487, 599] width 17 height 20
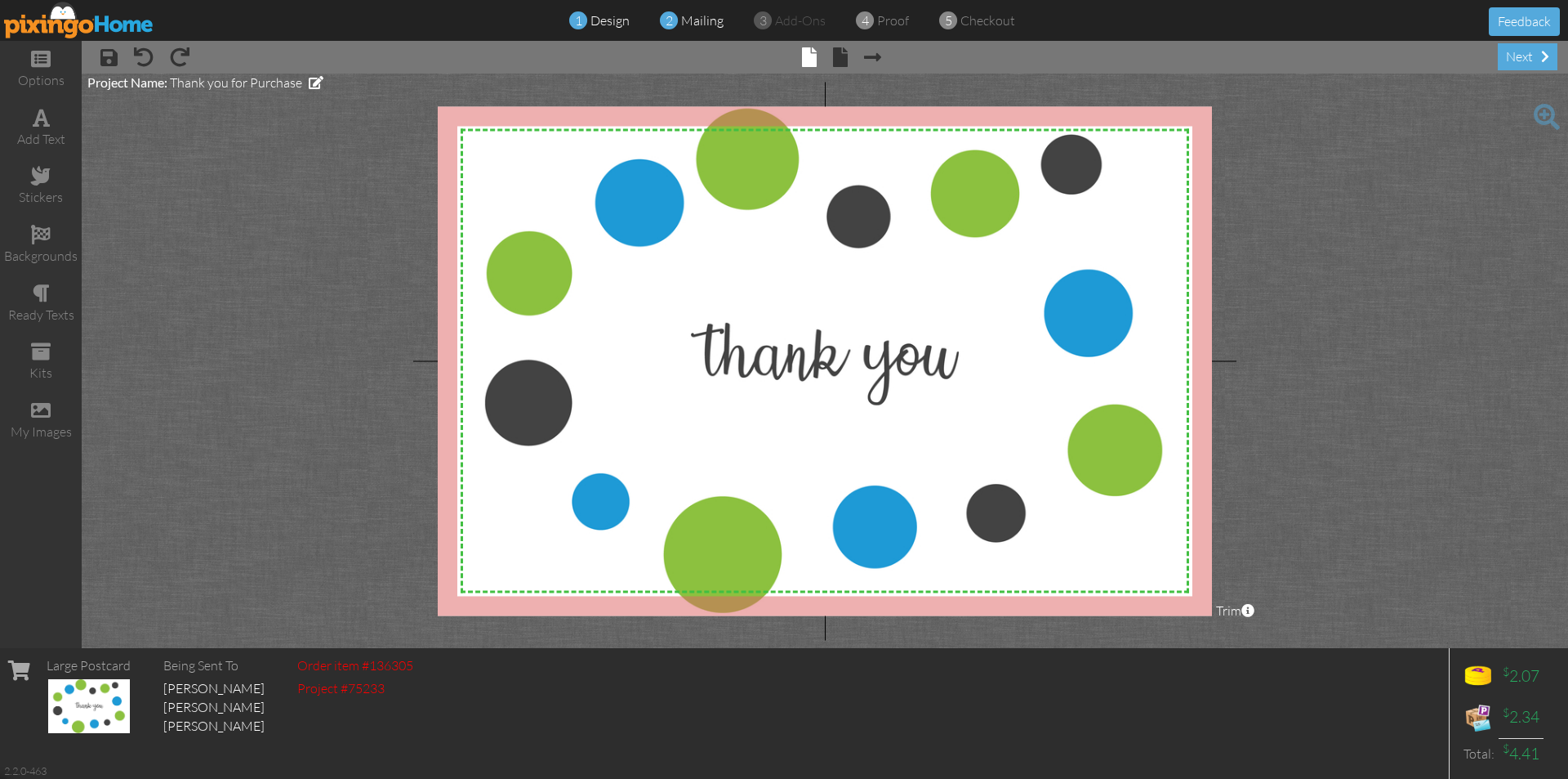
click at [702, 20] on span "mailing" at bounding box center [702, 20] width 43 height 16
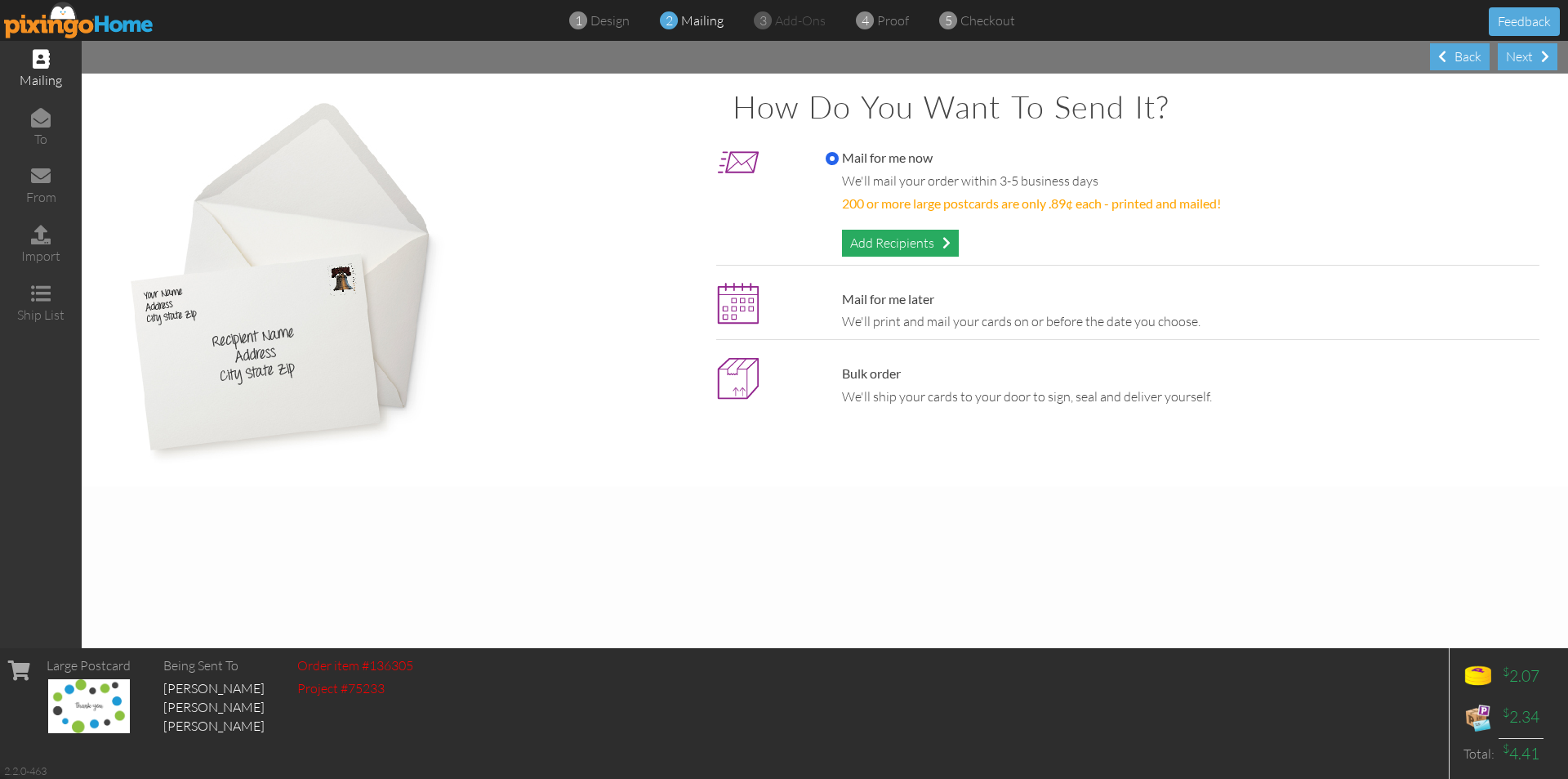
click at [868, 241] on div "Add Recipients" at bounding box center [899, 243] width 117 height 27
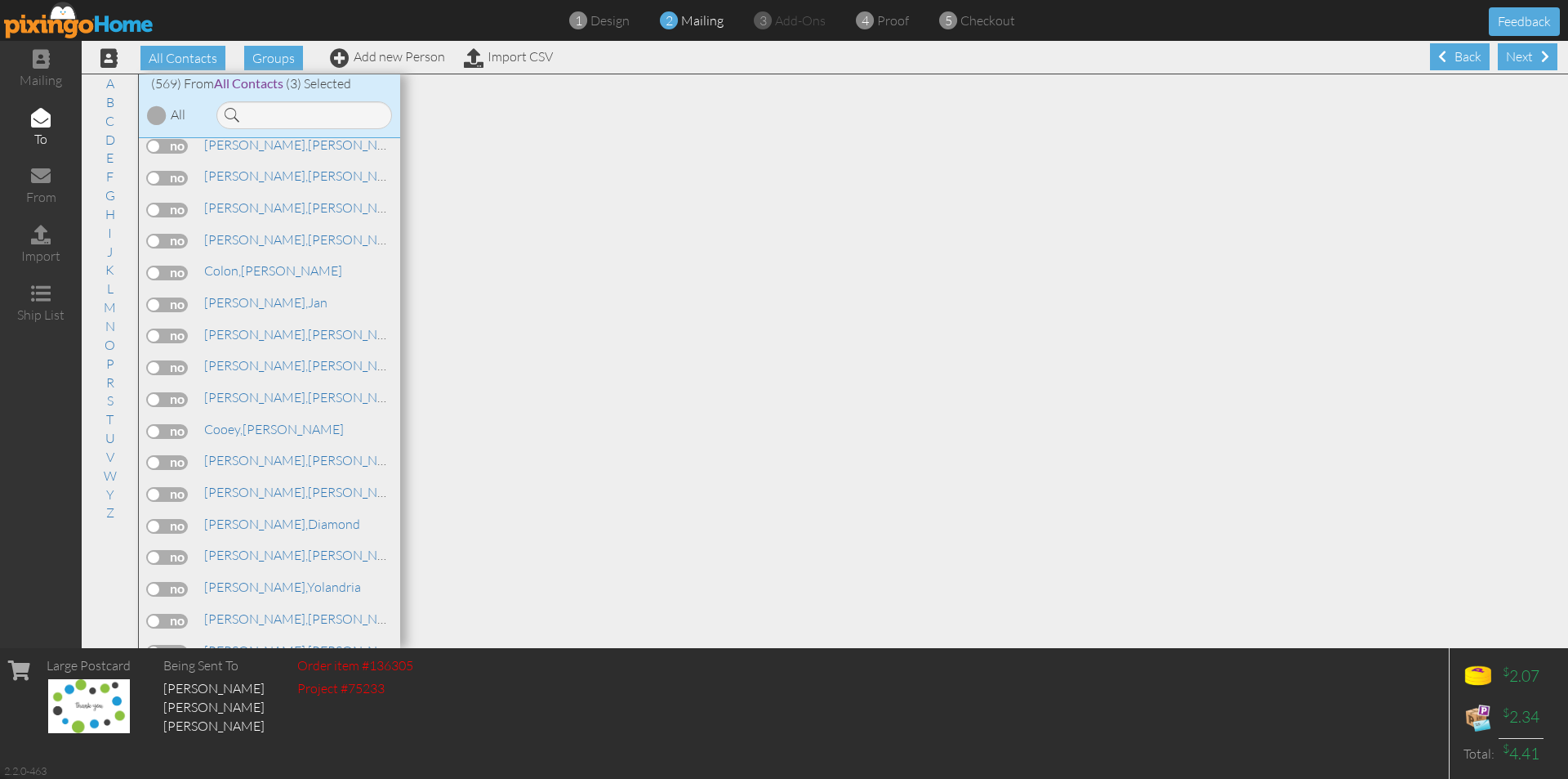
scroll to position [2533, 0]
click at [294, 115] on input at bounding box center [304, 115] width 176 height 28
type input "p"
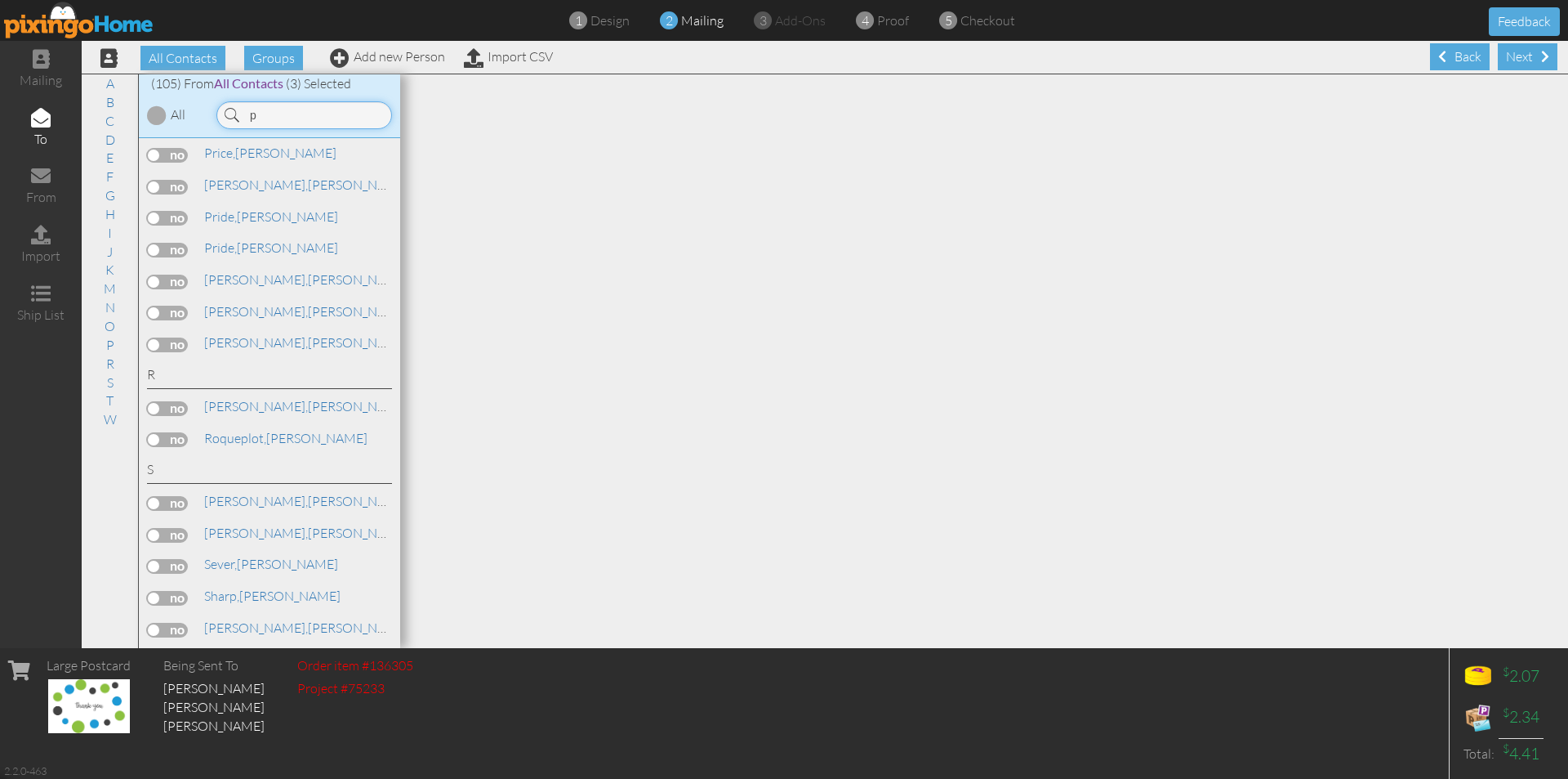
scroll to position [0, 0]
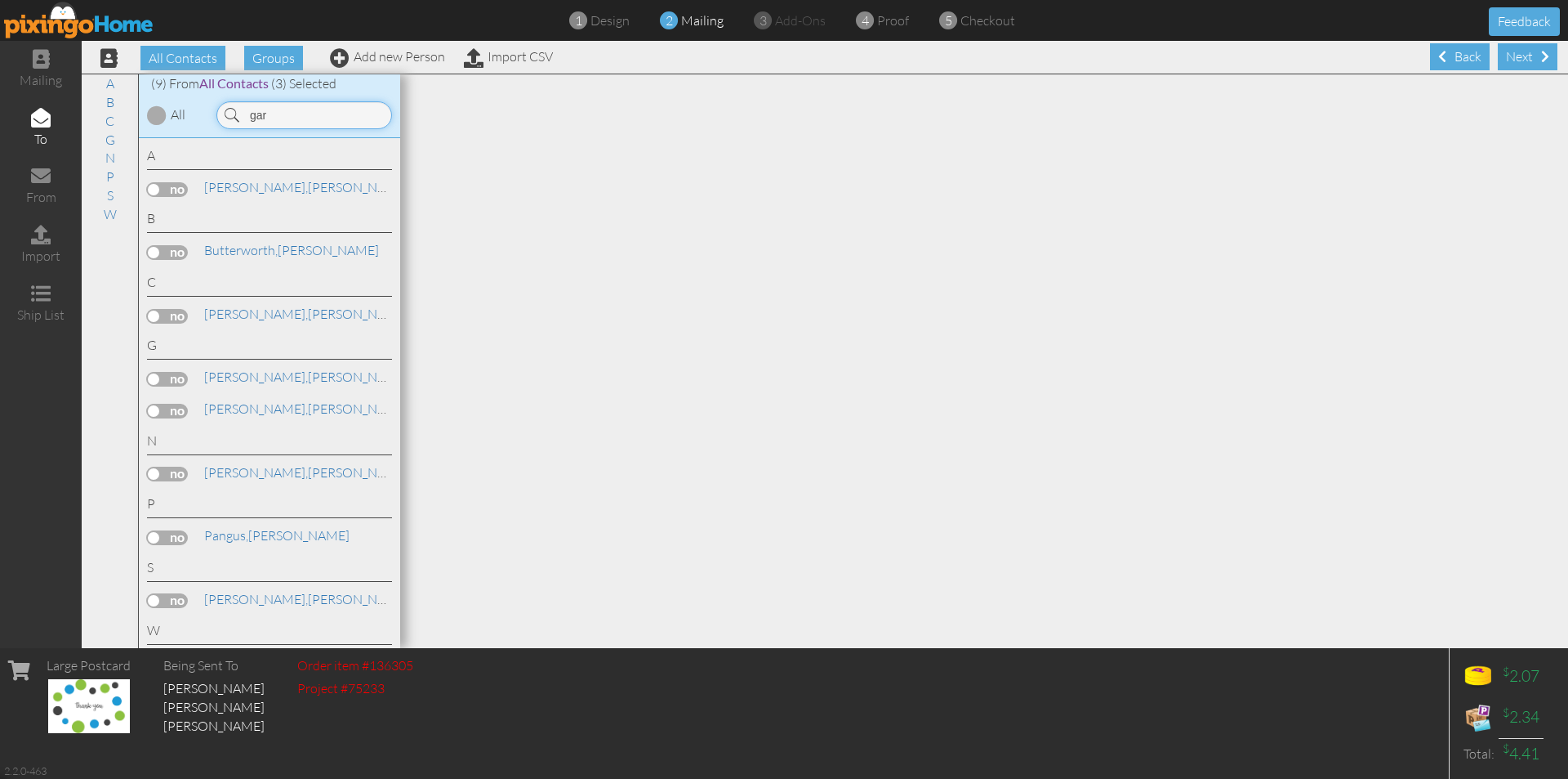
type input "gar"
click at [182, 187] on label at bounding box center [167, 189] width 41 height 15
click at [0, 0] on input "checkbox" at bounding box center [0, 0] width 0 height 0
drag, startPoint x: 283, startPoint y: 115, endPoint x: 183, endPoint y: 108, distance: 100.2
click at [183, 108] on div "(9) From All Contacts (4) Selected All gar" at bounding box center [269, 106] width 261 height 64
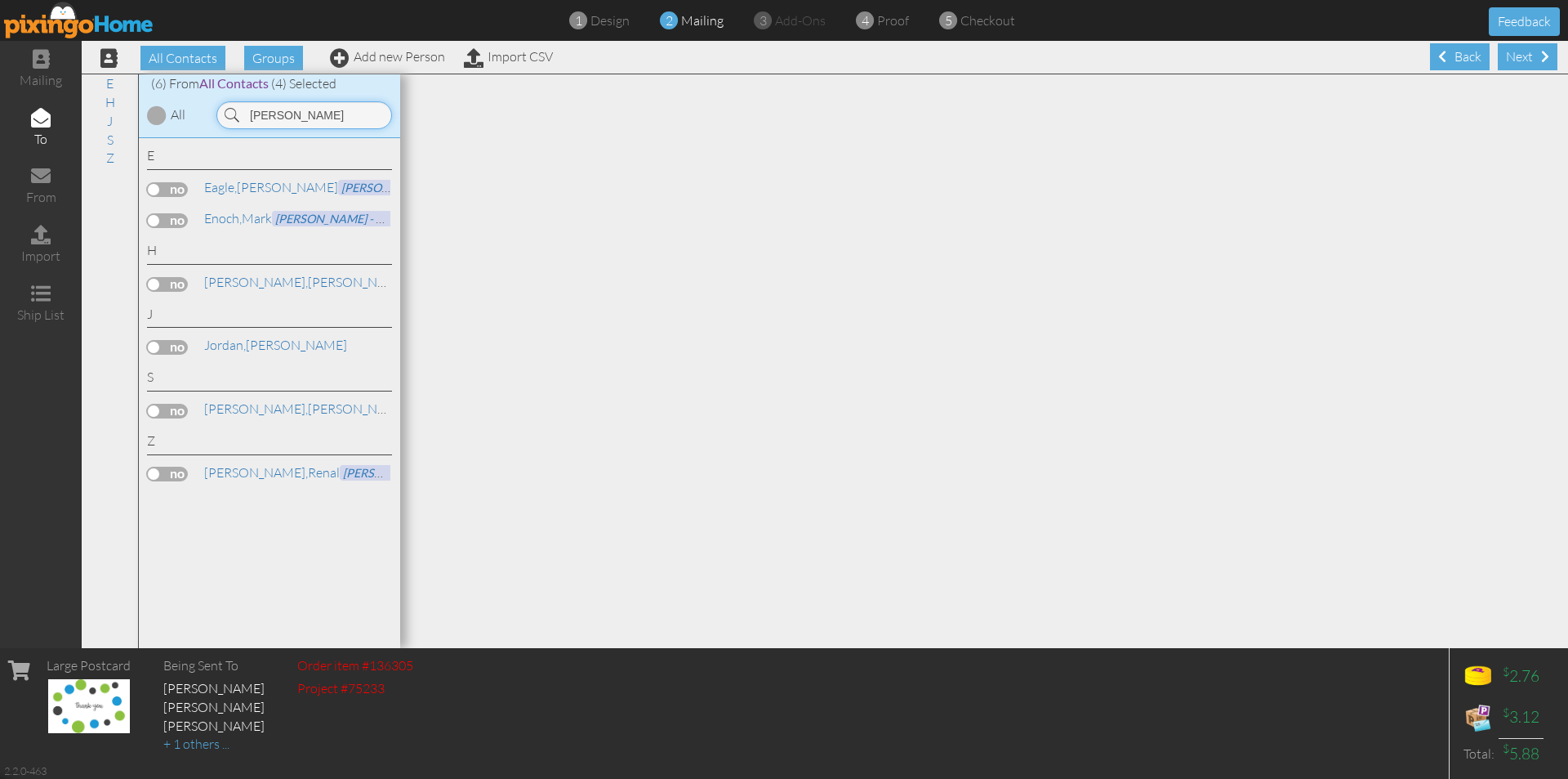
type input "dale"
click at [187, 282] on label at bounding box center [167, 284] width 41 height 15
click at [0, 0] on input "checkbox" at bounding box center [0, 0] width 0 height 0
click at [1509, 58] on div "Next" at bounding box center [1527, 56] width 60 height 27
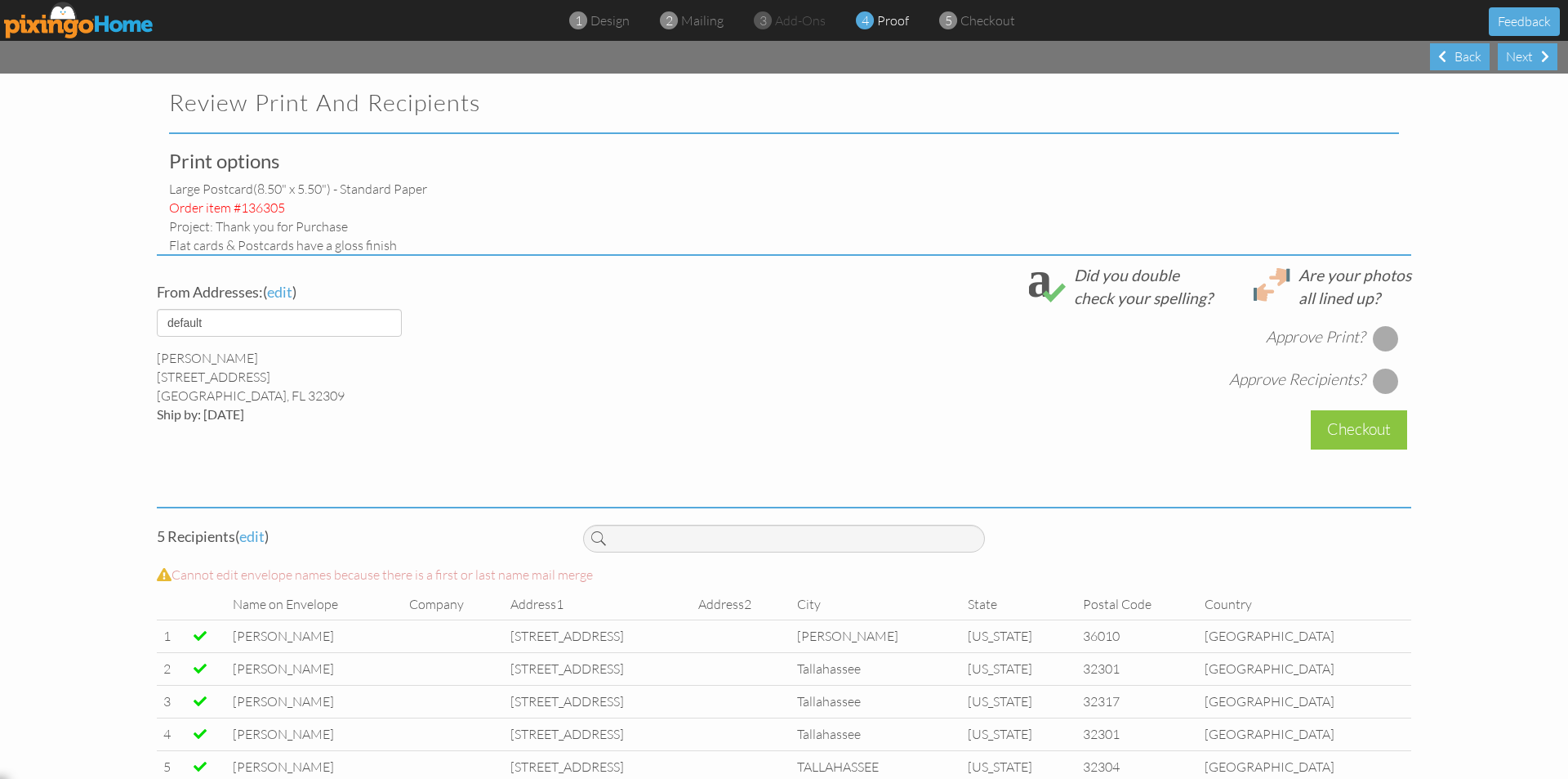
select select "object:4280"
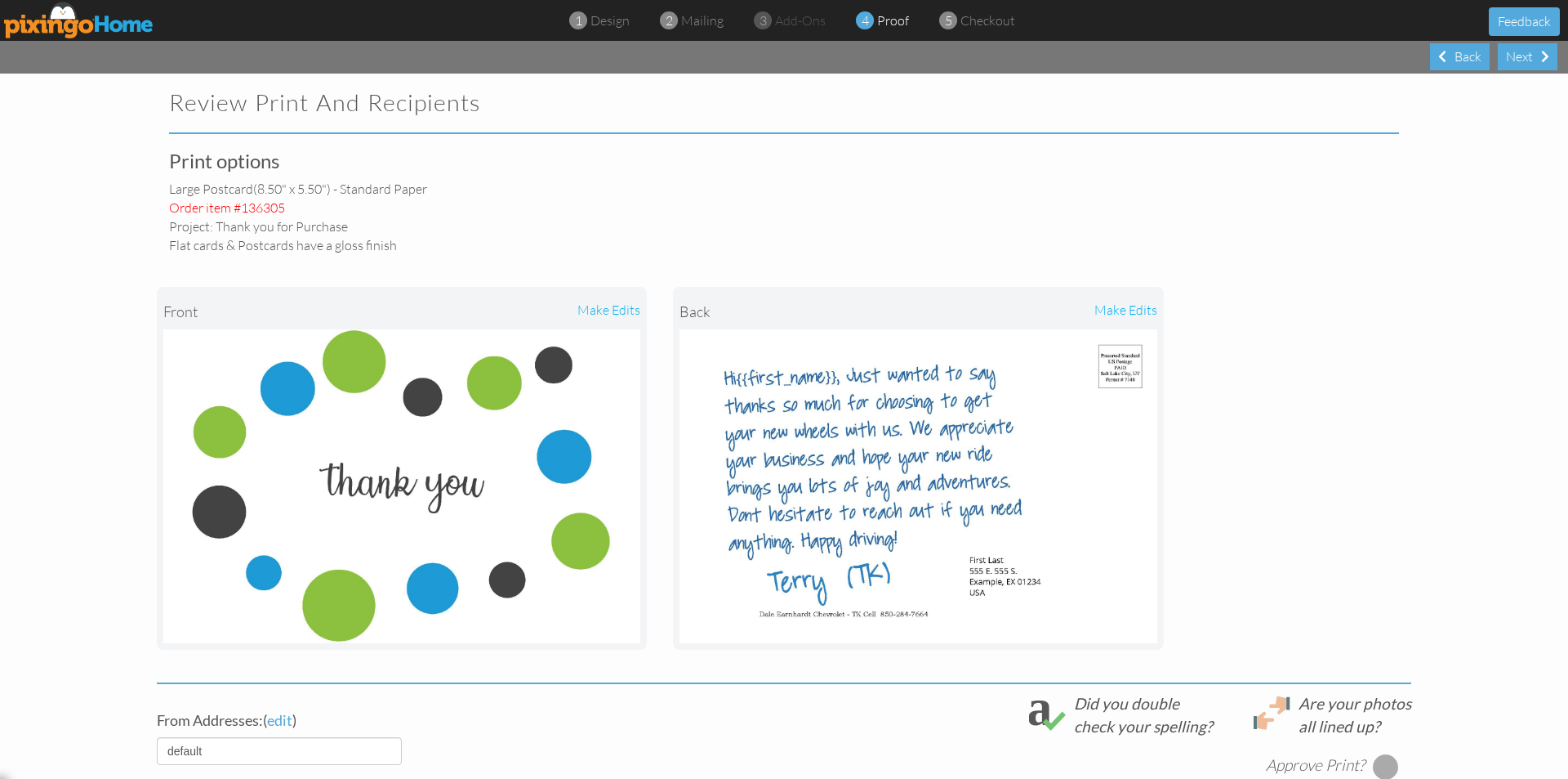
drag, startPoint x: 1525, startPoint y: 54, endPoint x: 1503, endPoint y: 123, distance: 72.4
click at [1503, 123] on div "Next Back Review Print and Recipients Print options large postcard (8.50" x 5.5…" at bounding box center [784, 409] width 1568 height 738
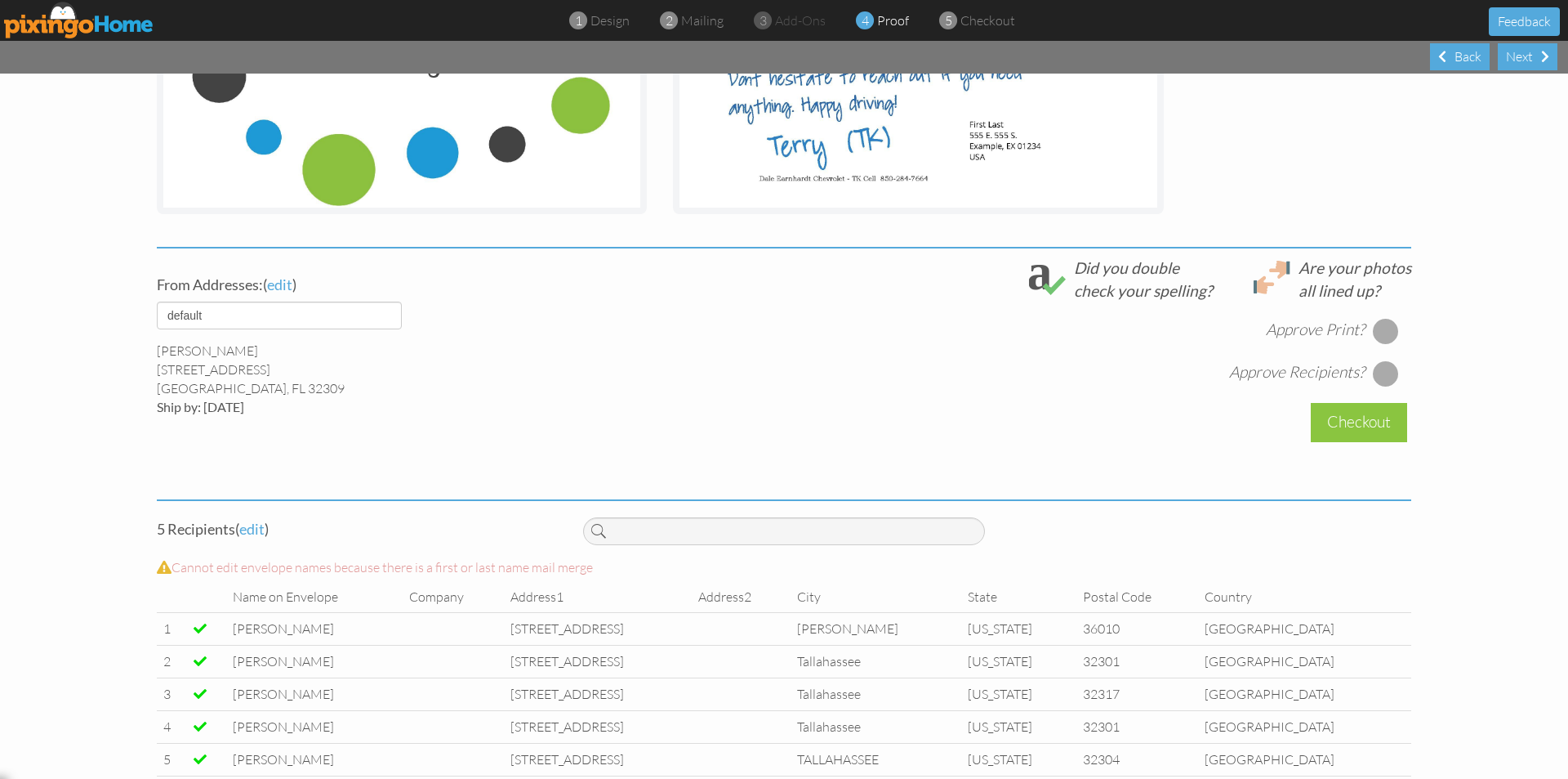
scroll to position [457, 0]
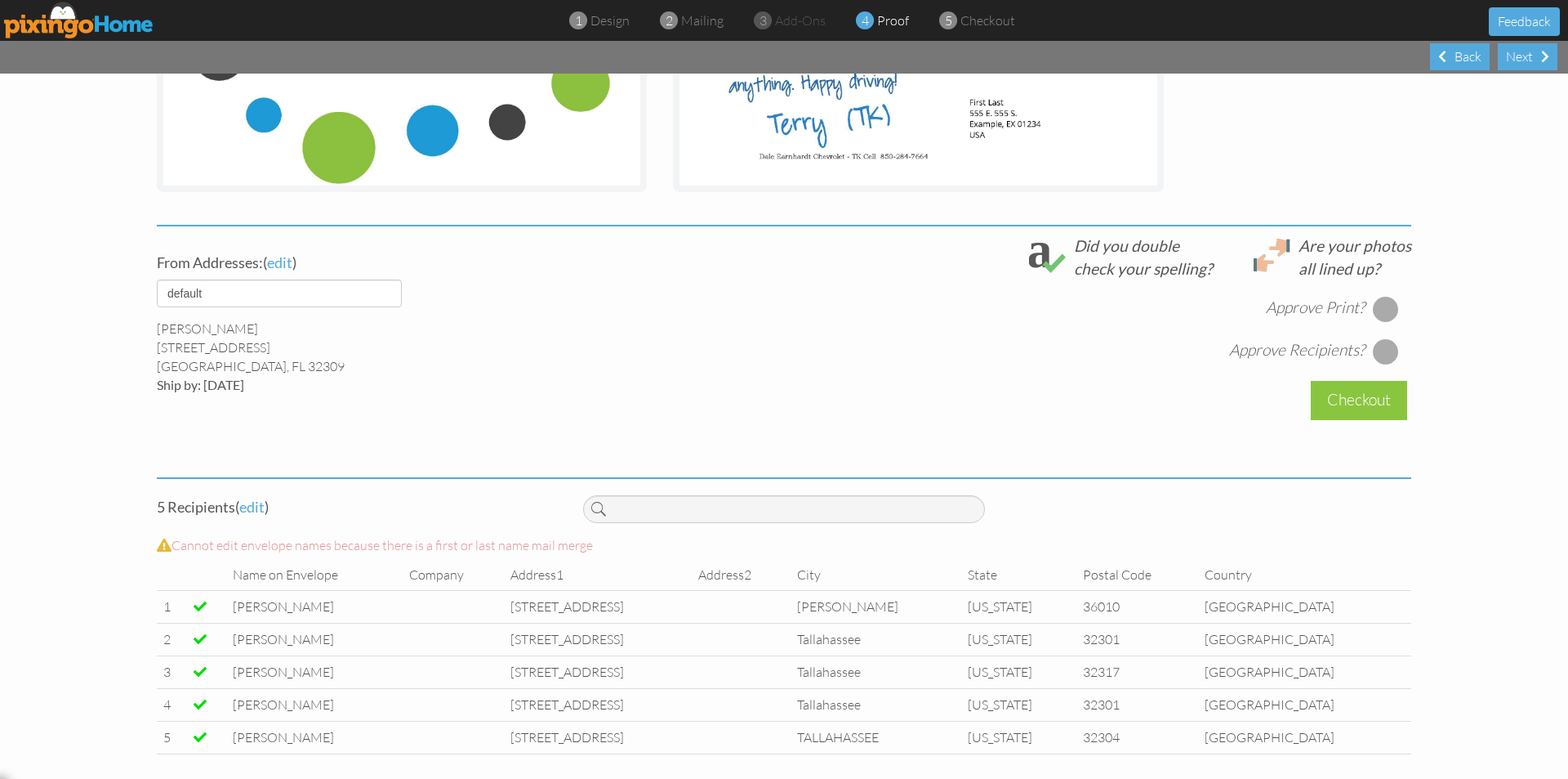
click at [1384, 307] on div at bounding box center [1385, 309] width 26 height 26
click at [1381, 350] on div at bounding box center [1385, 352] width 26 height 26
click at [1349, 406] on div "Checkout" at bounding box center [1358, 399] width 97 height 38
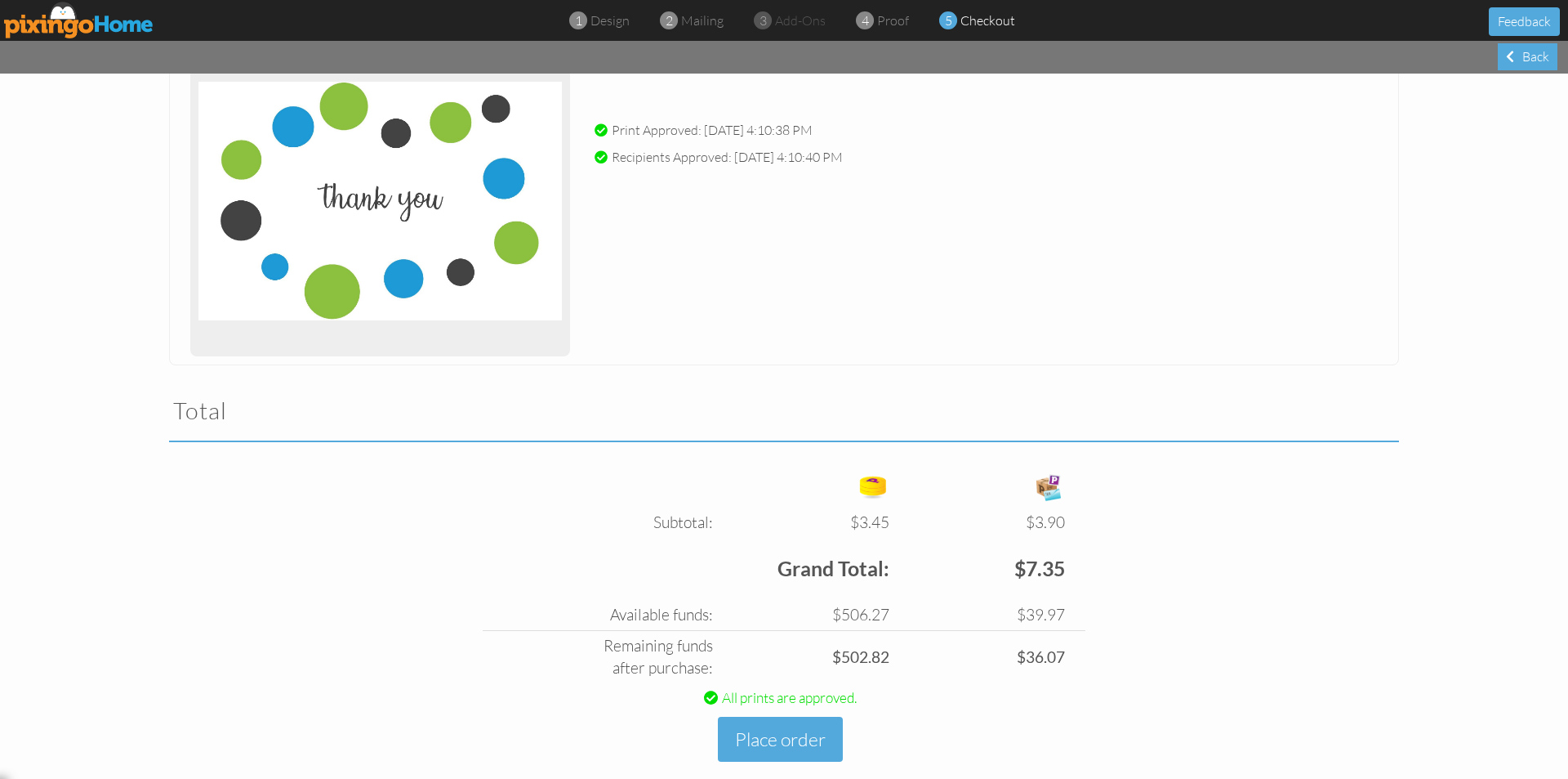
scroll to position [259, 0]
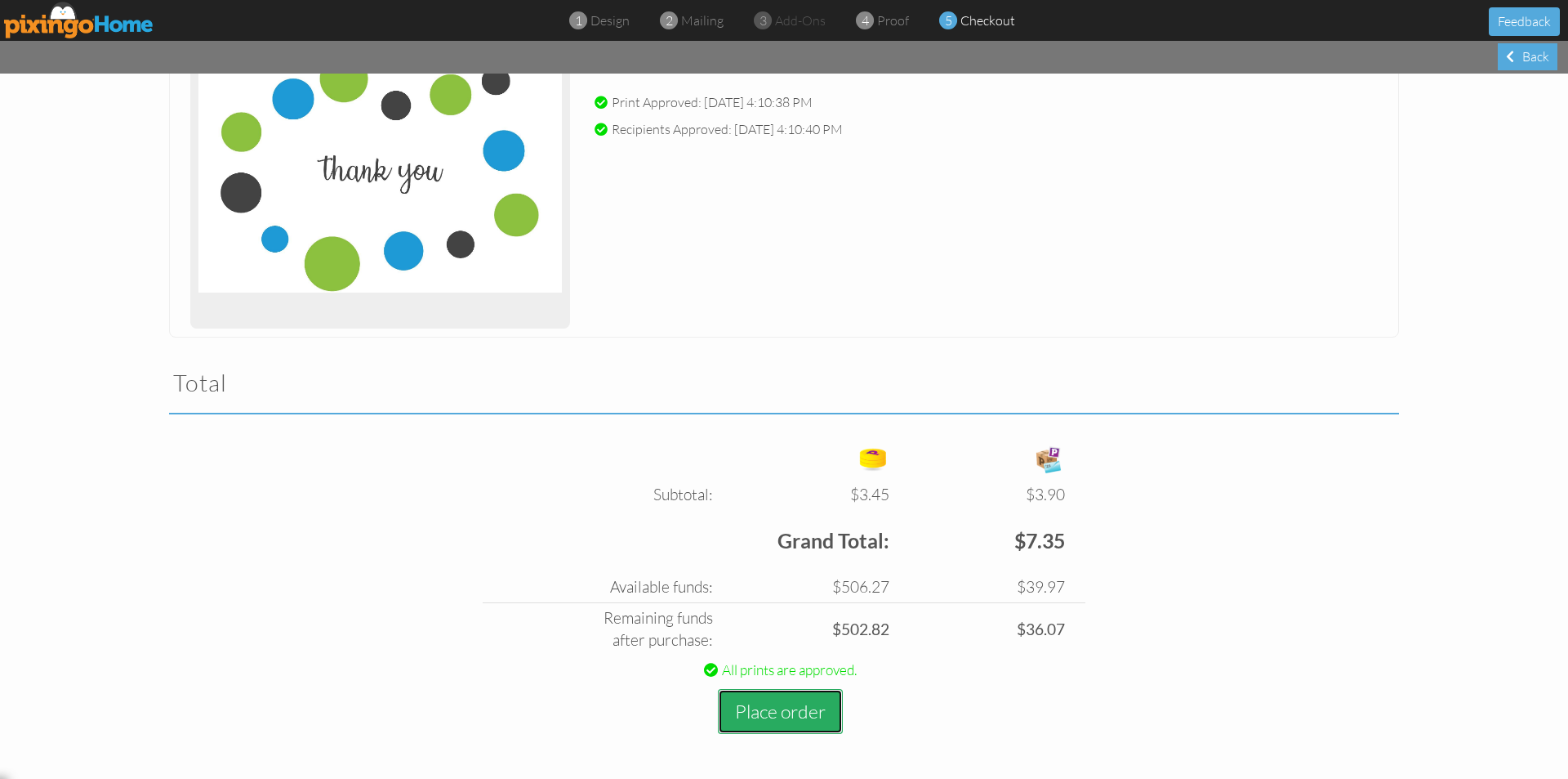
click at [781, 707] on button "Place order" at bounding box center [780, 711] width 125 height 45
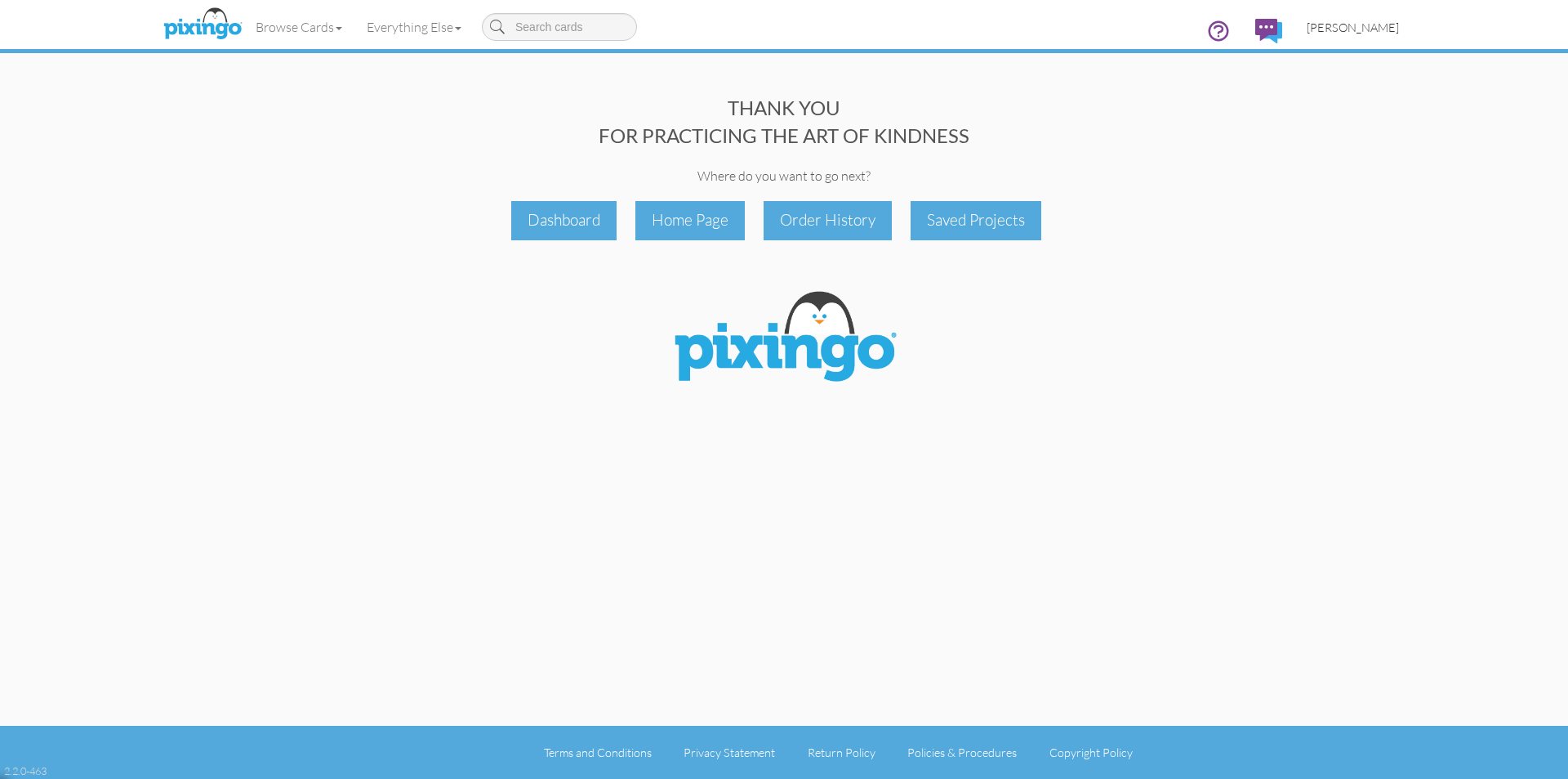
click at [1363, 32] on span "[PERSON_NAME]" at bounding box center [1352, 27] width 92 height 14
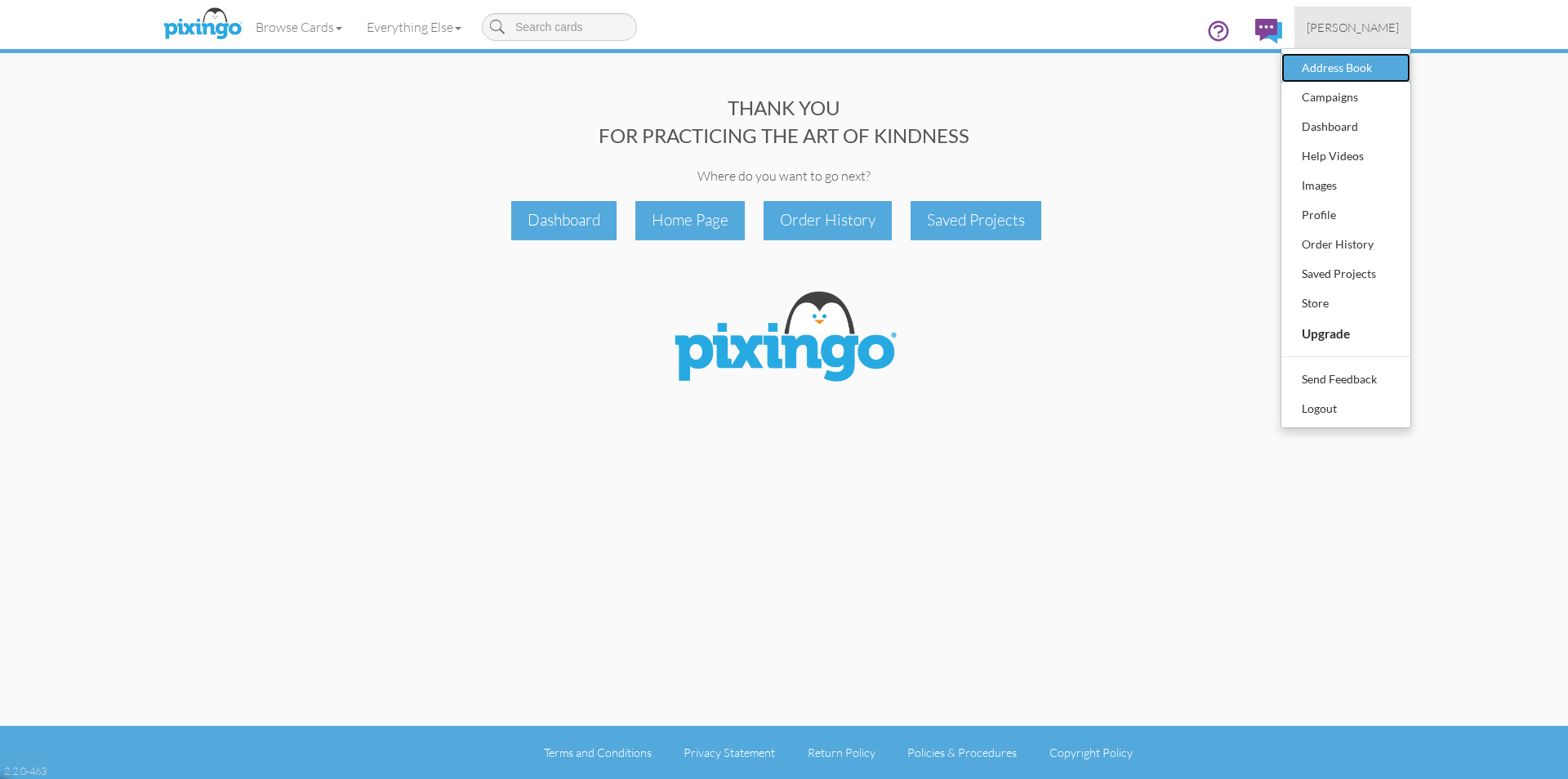
click at [1342, 72] on div "Address Book" at bounding box center [1345, 68] width 97 height 25
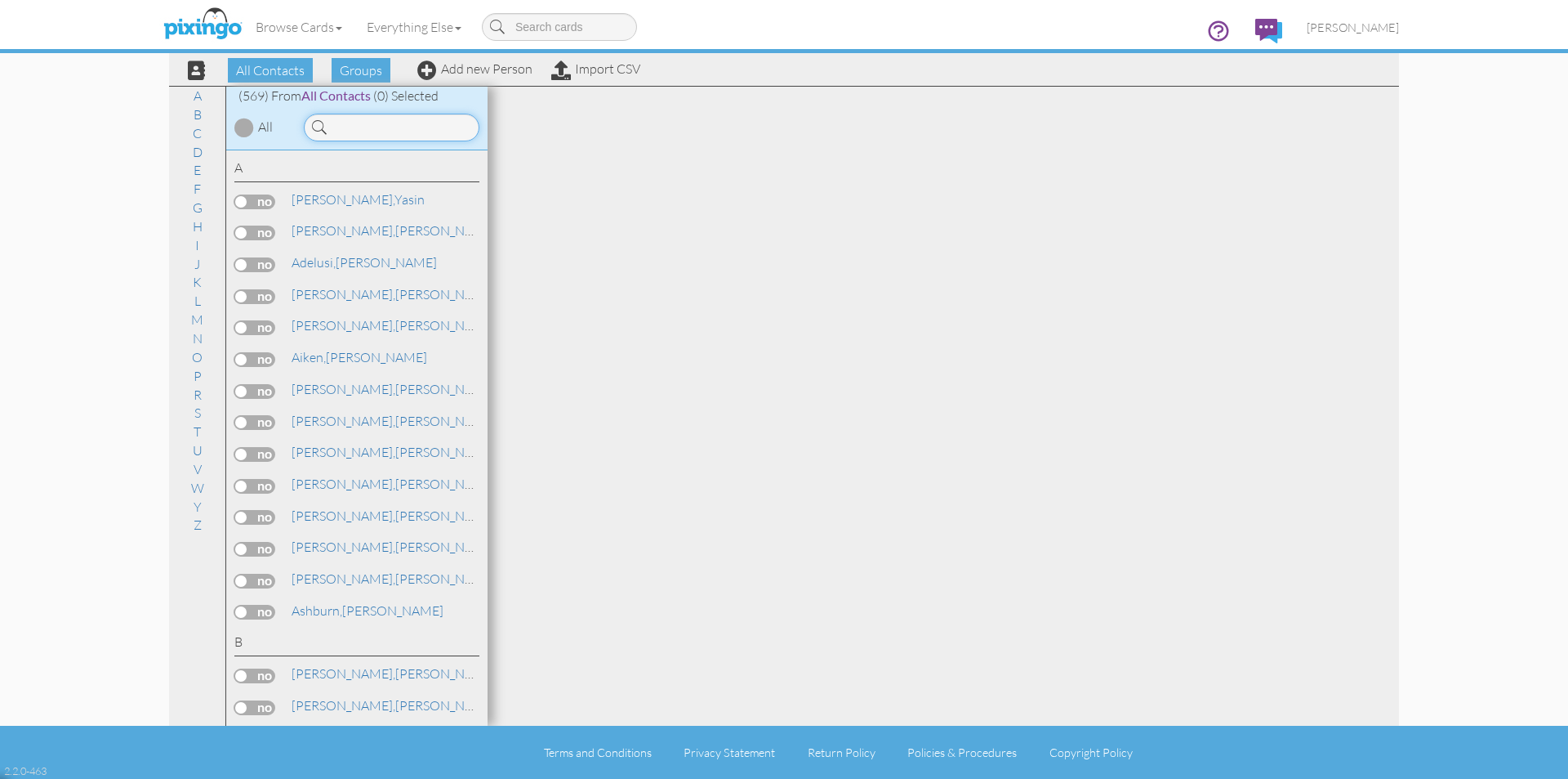
click at [366, 132] on input at bounding box center [391, 128] width 176 height 28
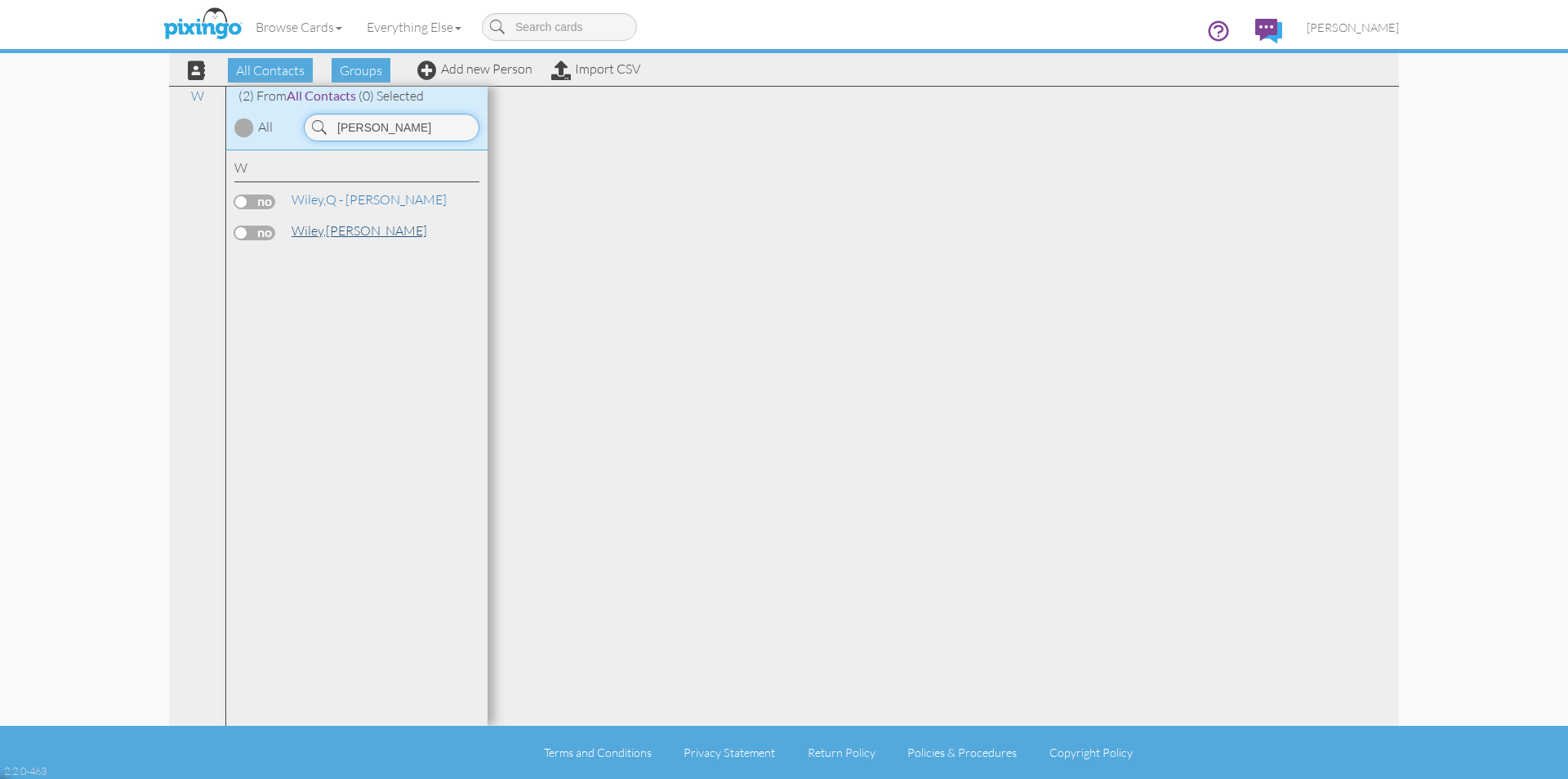
type input "ronnie"
click at [337, 231] on link "[PERSON_NAME]" at bounding box center [358, 231] width 139 height 20
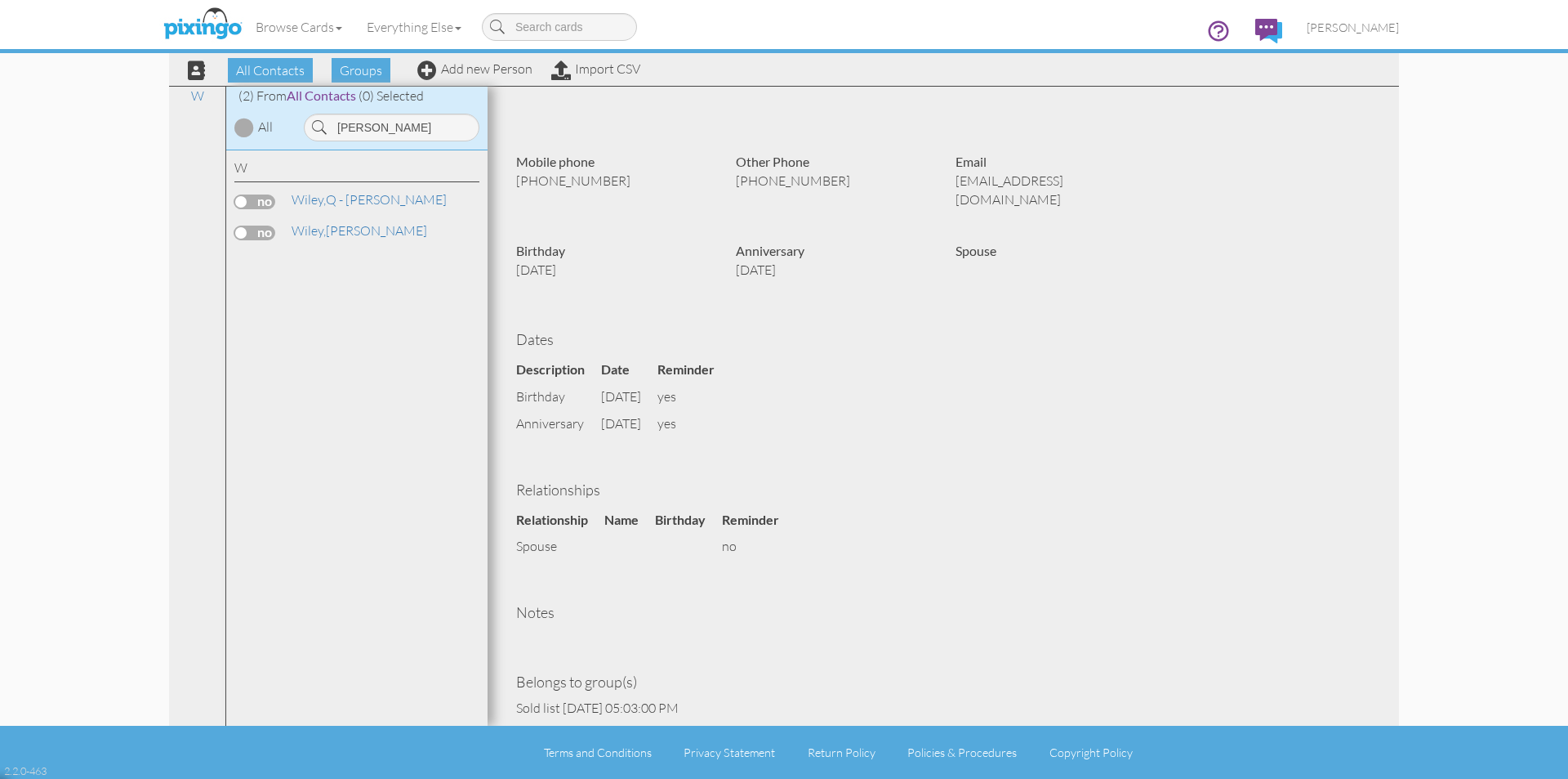
scroll to position [308, 0]
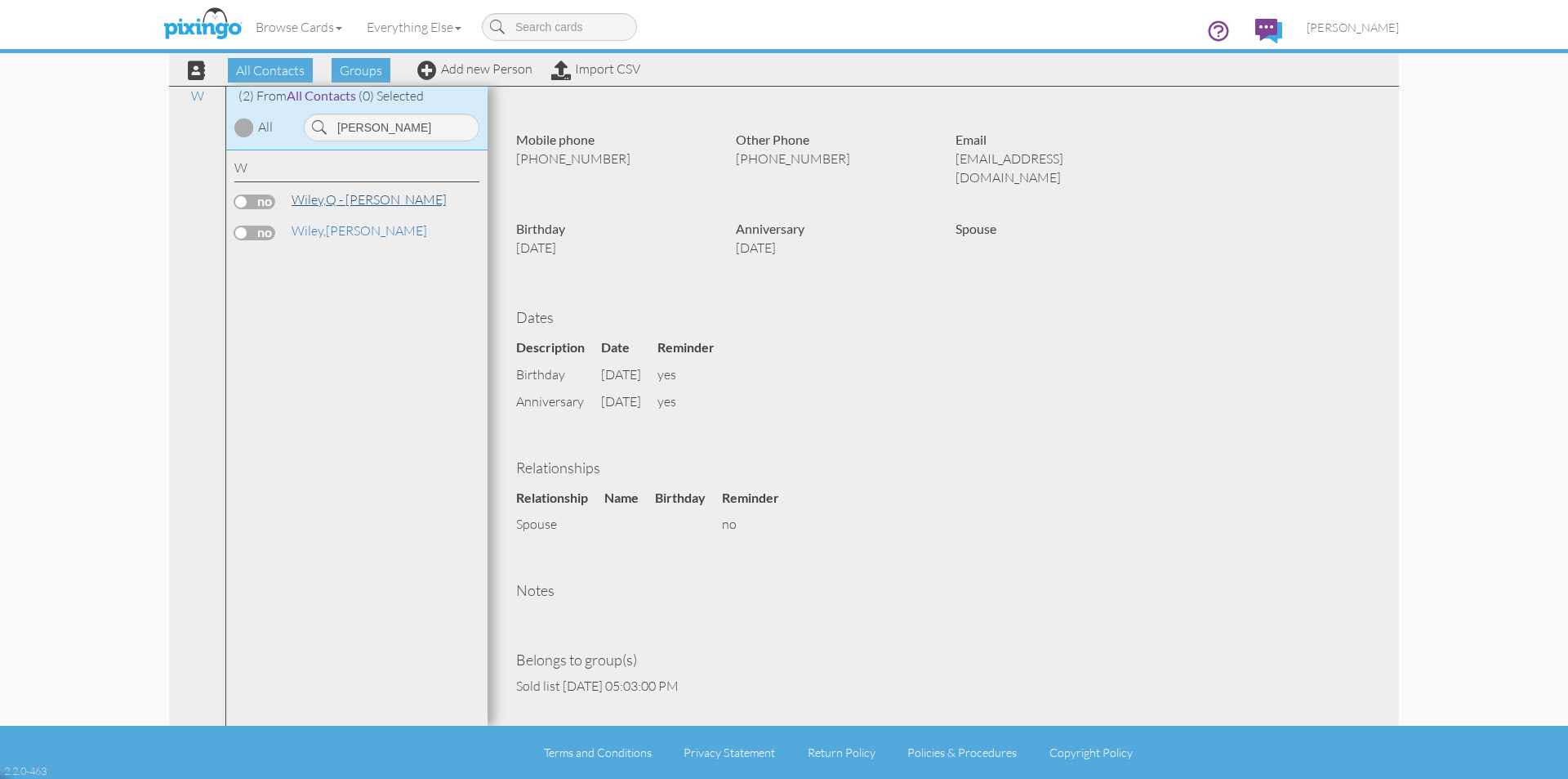
click at [359, 204] on link "Wiley, Q - Ronnie" at bounding box center [368, 200] width 159 height 20
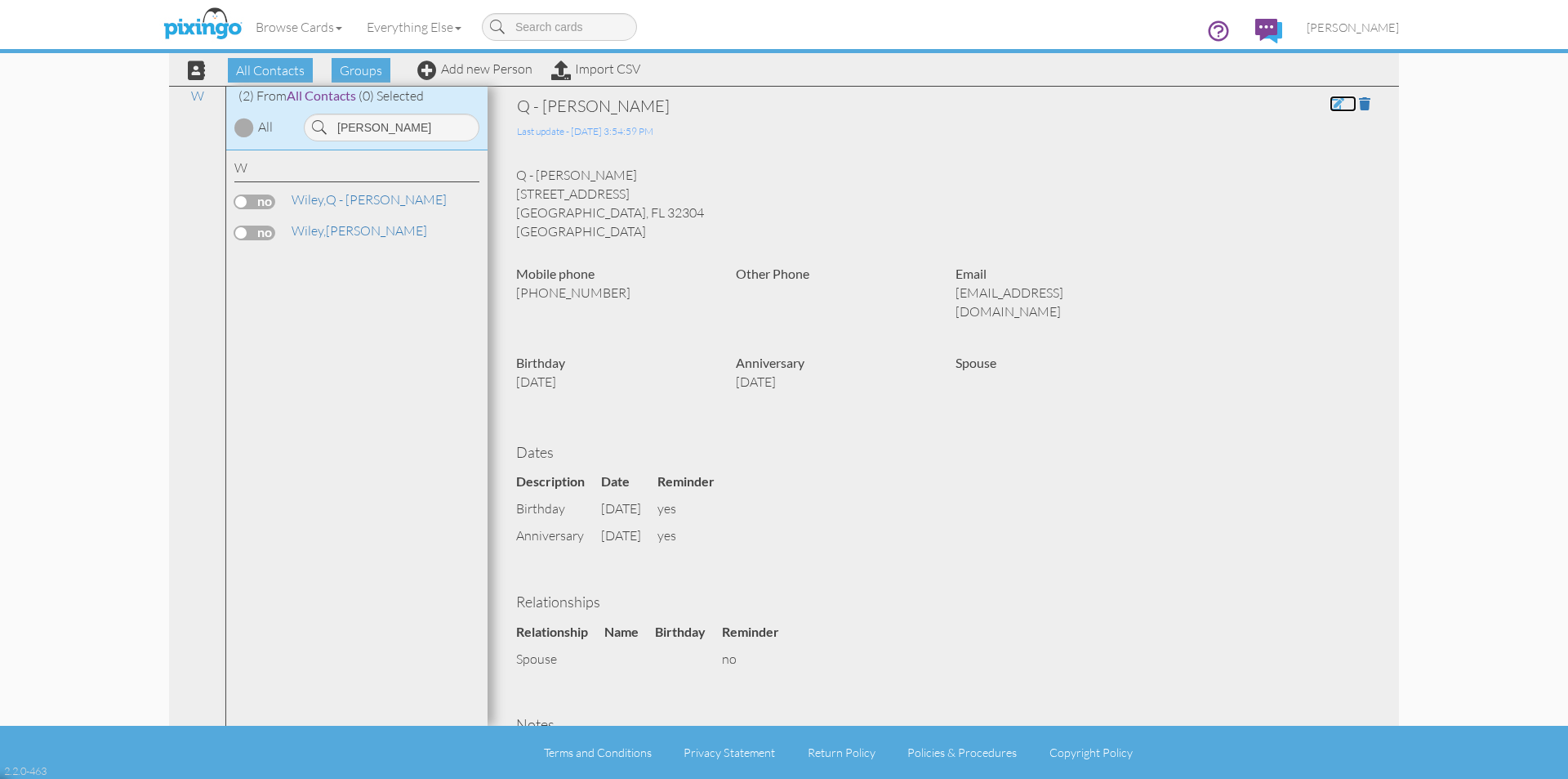
click at [1329, 103] on span at bounding box center [1336, 103] width 15 height 13
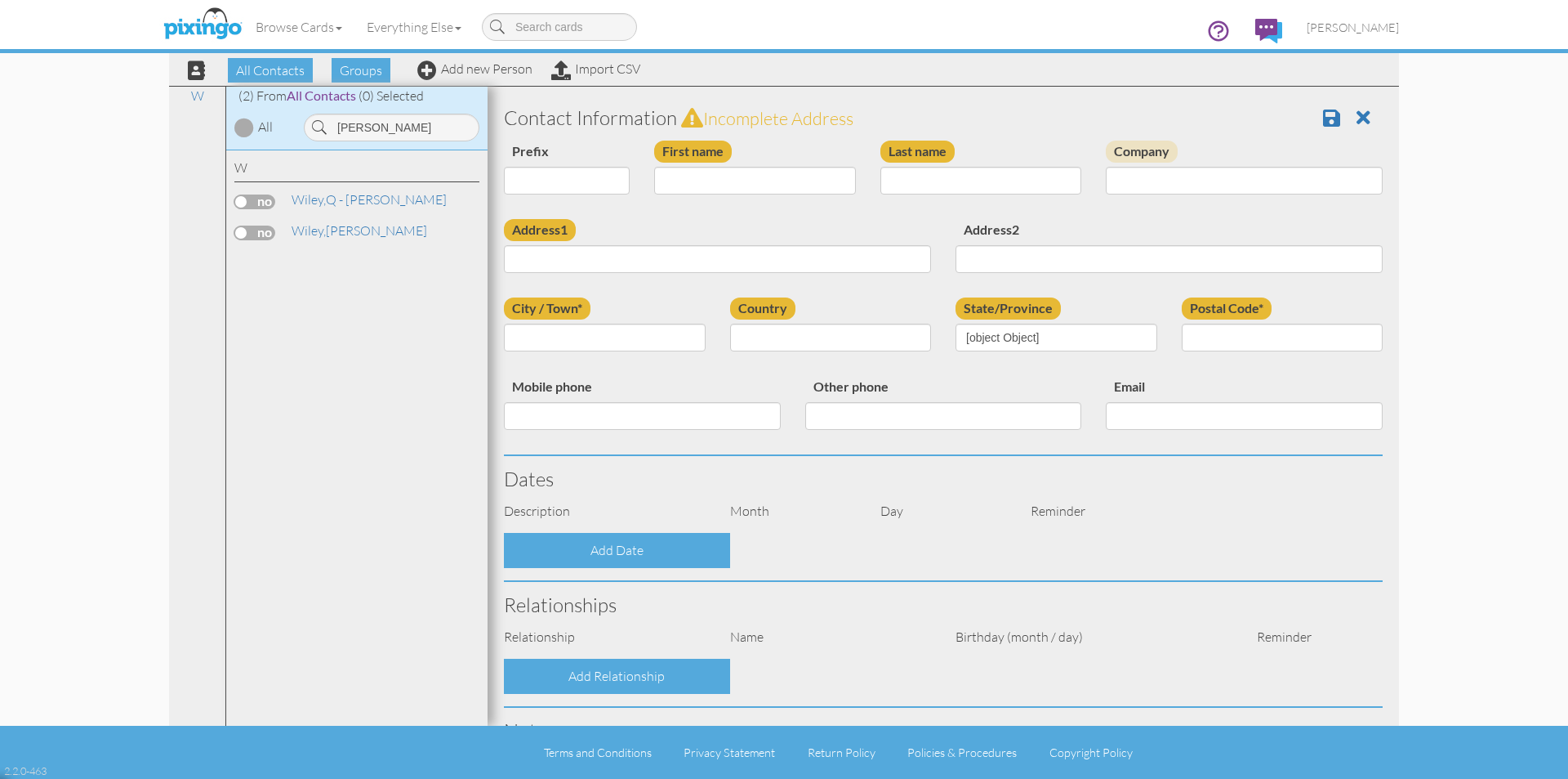
type input "Q - Ronnie"
type input "Wiley"
type input "6168 Greenon Ln"
type input "Tallahassee"
type input "32304"
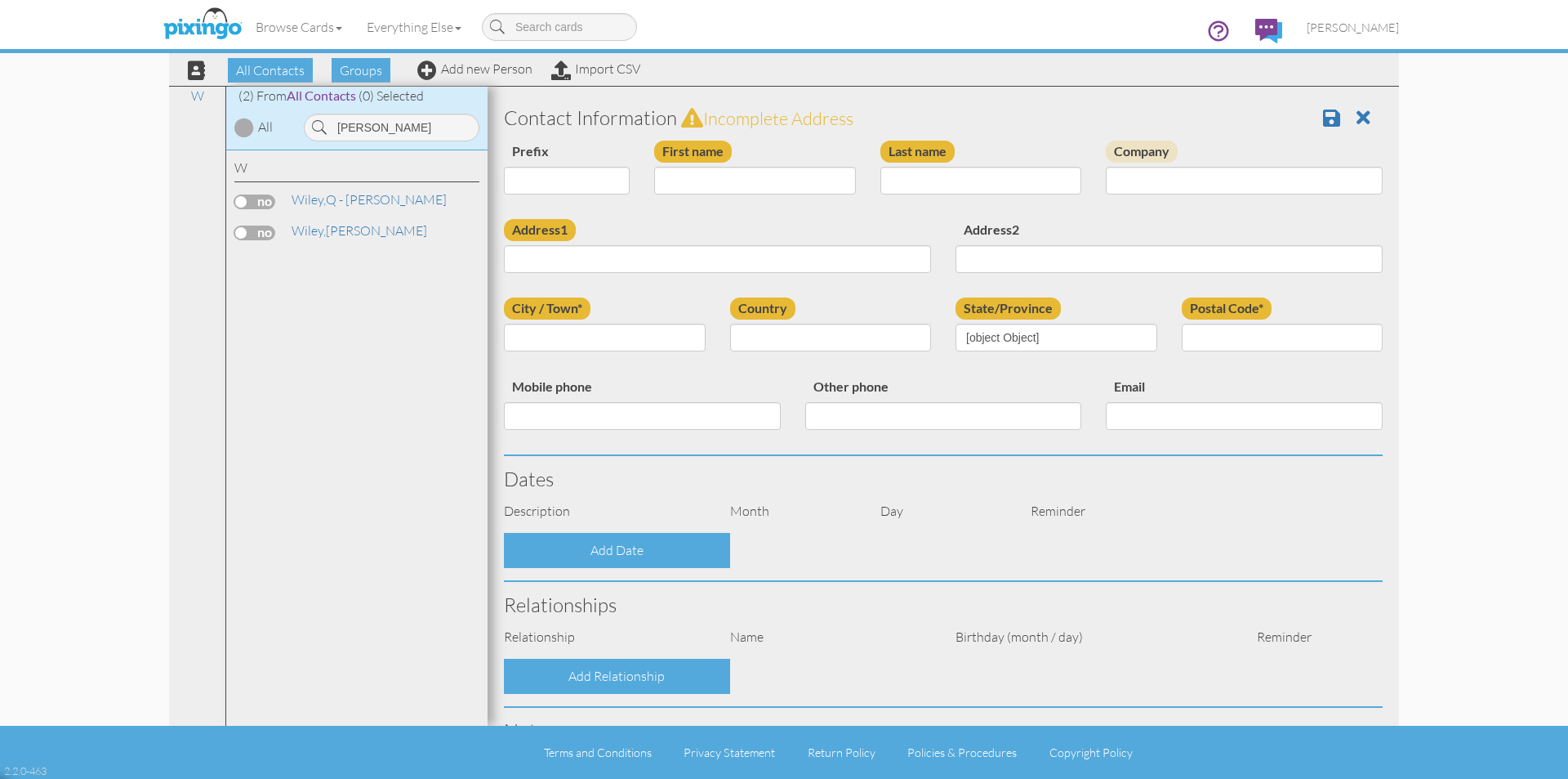
type input "8505596662"
type input "COOLEYBOY772@GMAIL.COM"
select select "object:5962"
select select "object:6207"
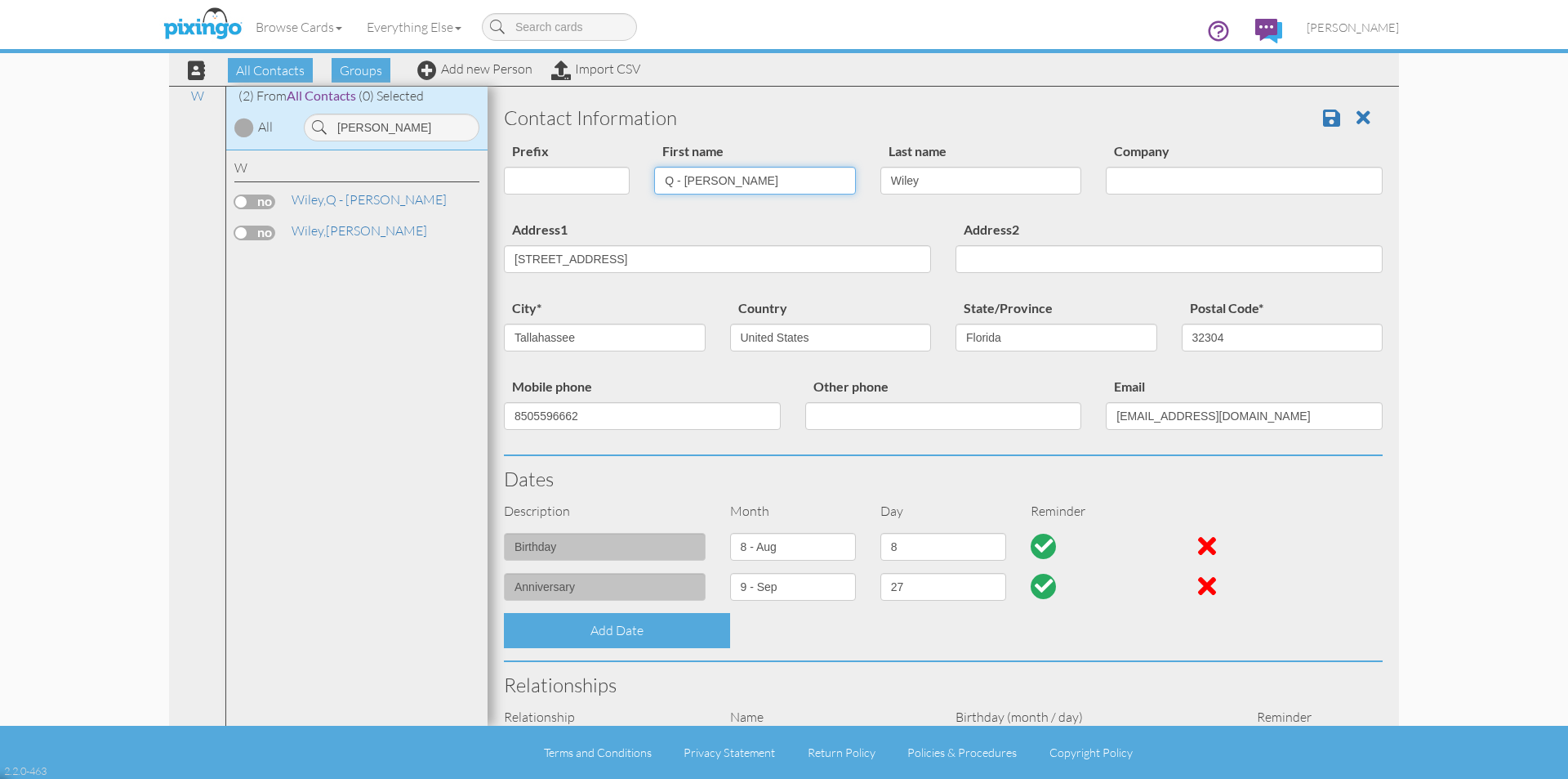
click at [683, 178] on input "Q - Ronnie" at bounding box center [755, 181] width 202 height 28
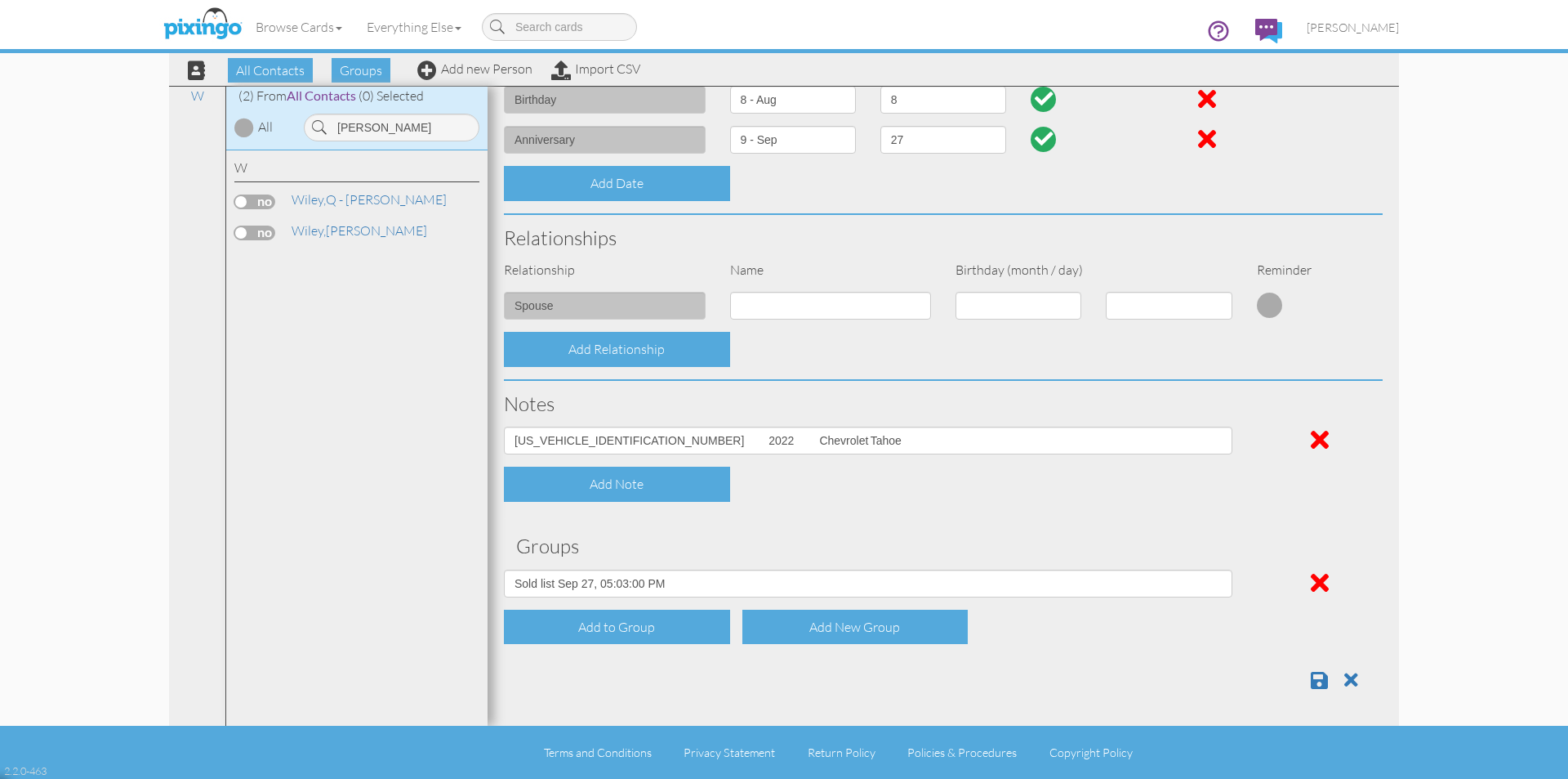
scroll to position [449, 0]
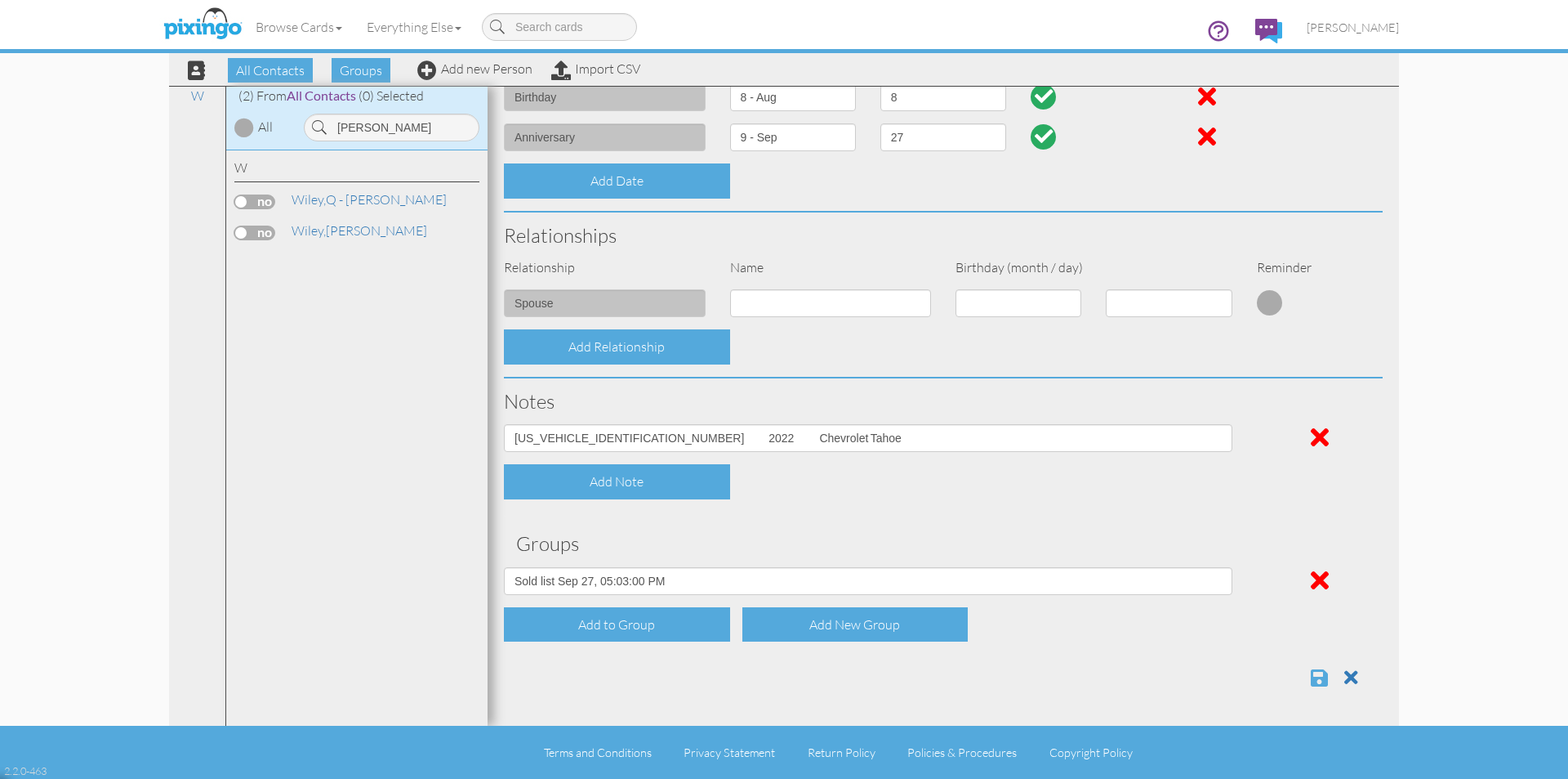
type input "[PERSON_NAME]"
click at [1312, 674] on span at bounding box center [1318, 677] width 17 height 20
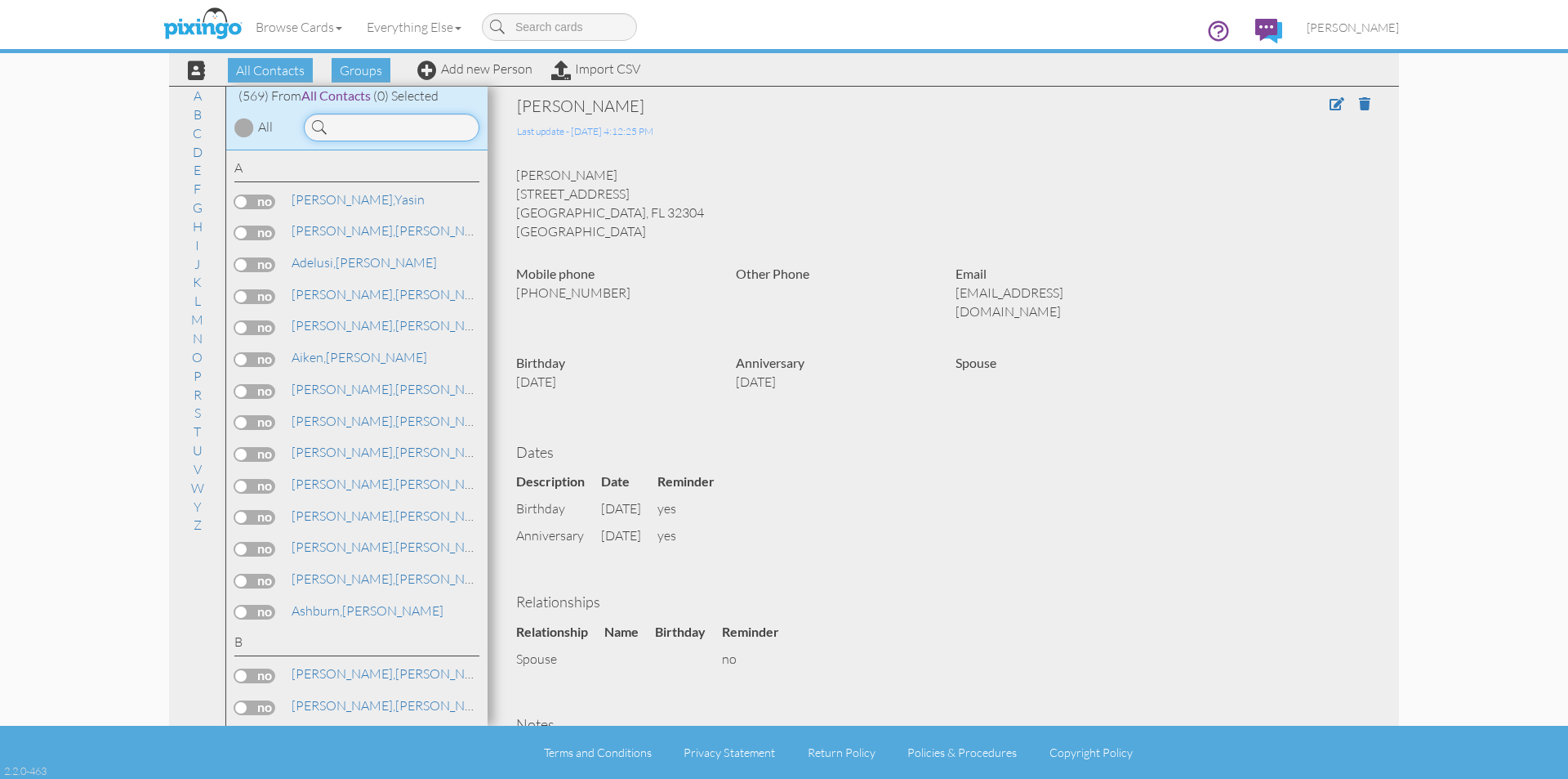
click at [408, 126] on input at bounding box center [391, 128] width 176 height 28
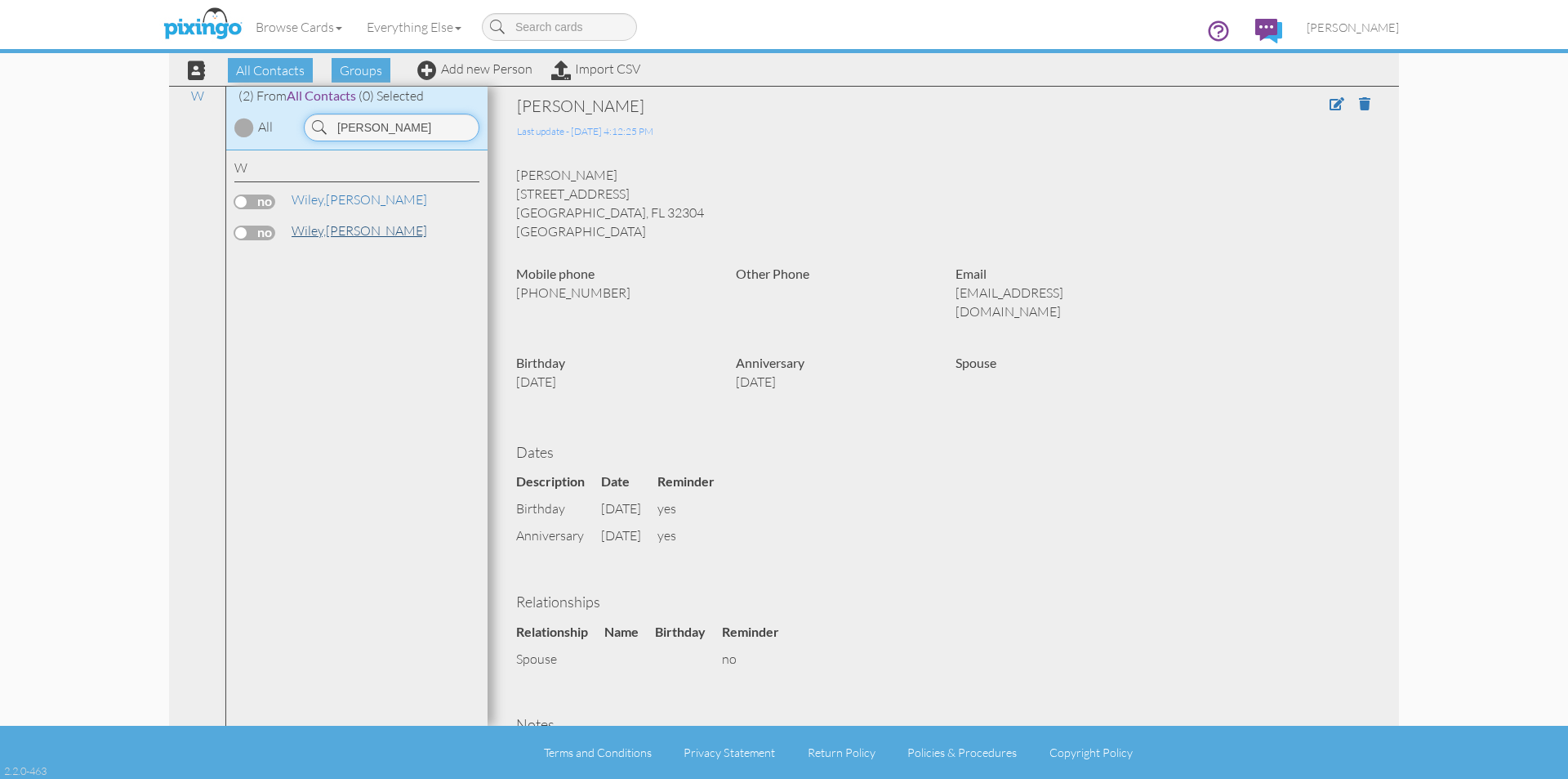
type input "[PERSON_NAME]"
click at [339, 232] on link "[PERSON_NAME]" at bounding box center [358, 231] width 139 height 20
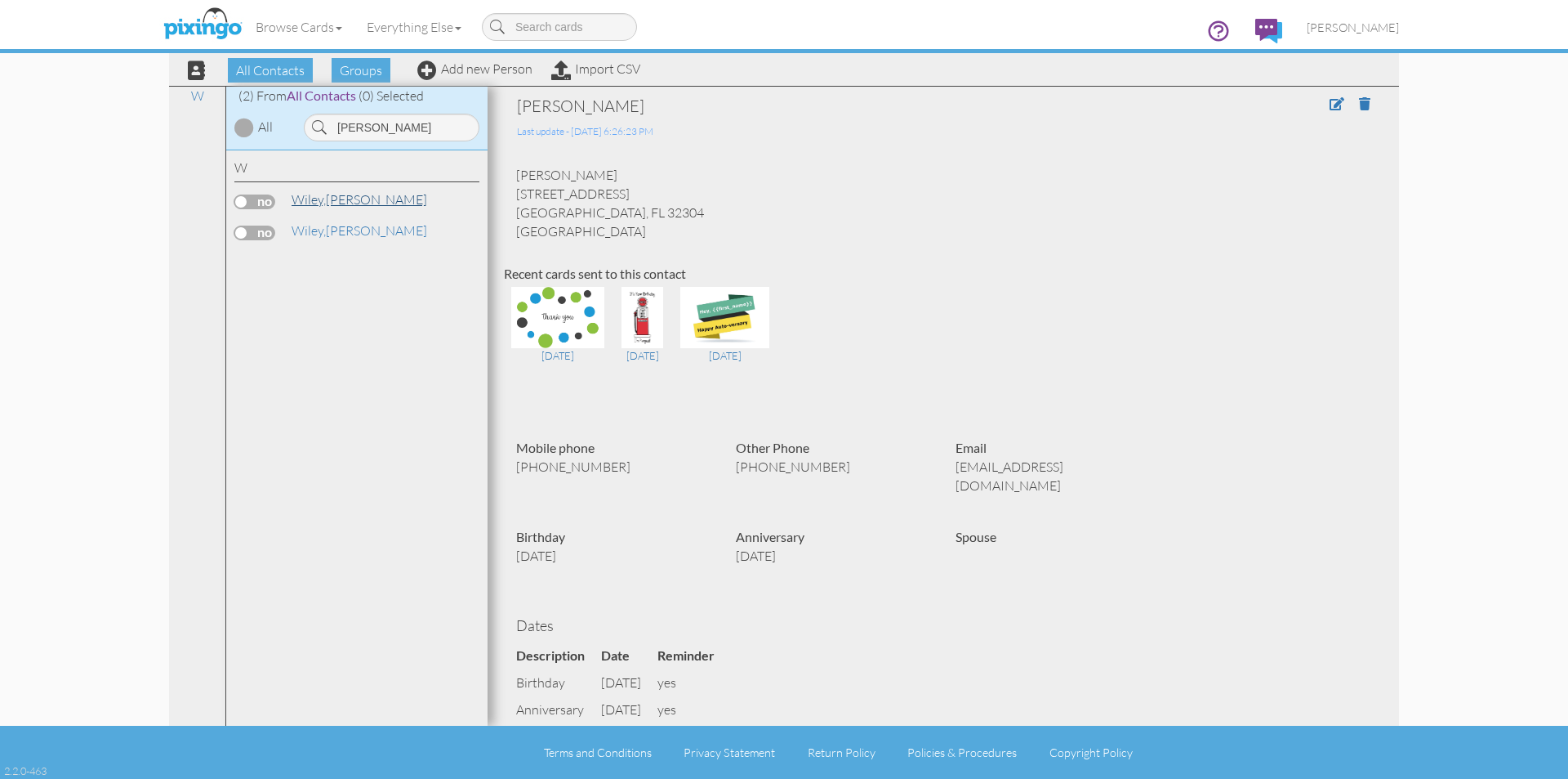
click at [348, 198] on link "[PERSON_NAME]" at bounding box center [358, 200] width 139 height 20
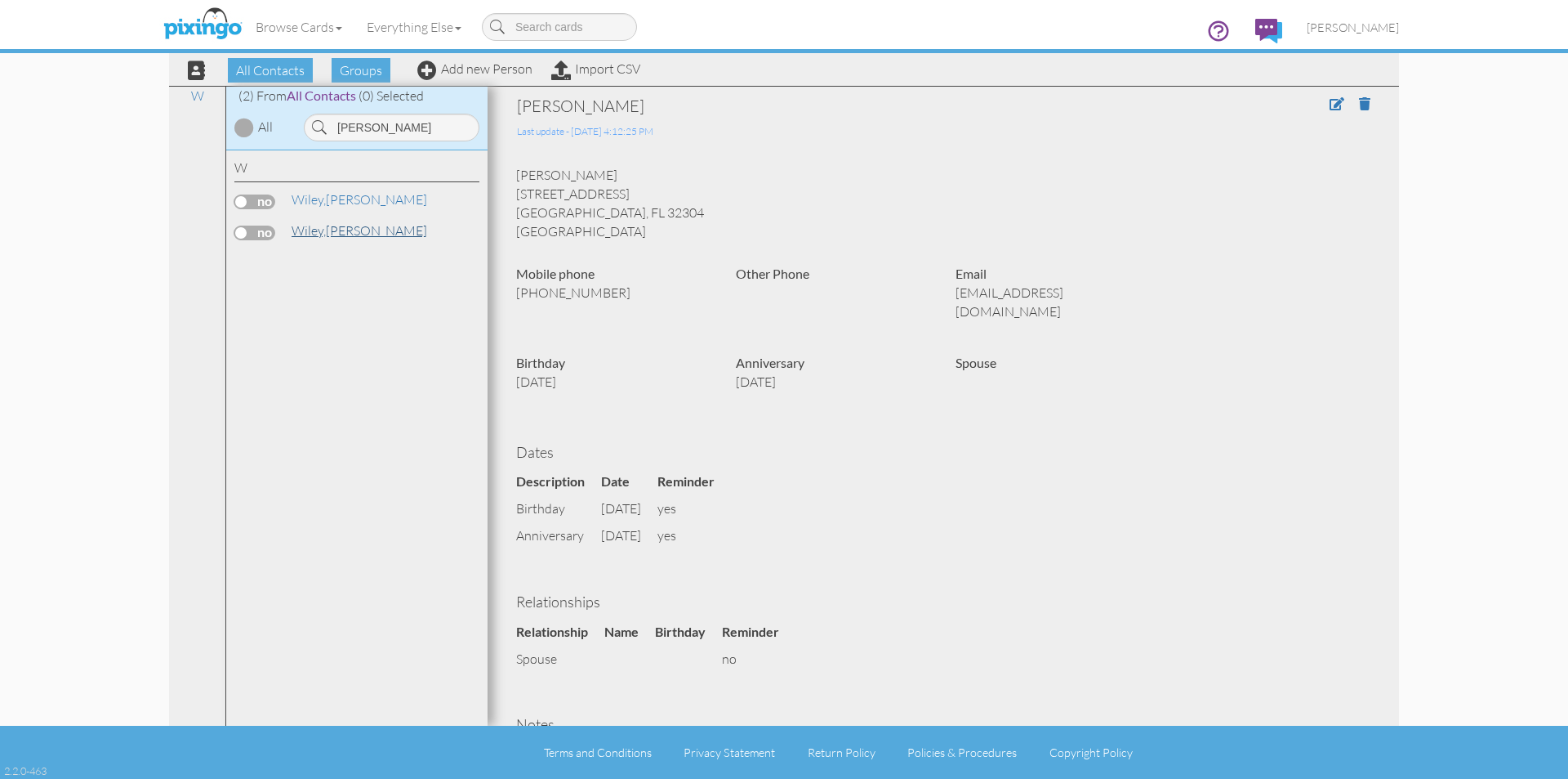
click at [346, 225] on link "[PERSON_NAME]" at bounding box center [358, 231] width 139 height 20
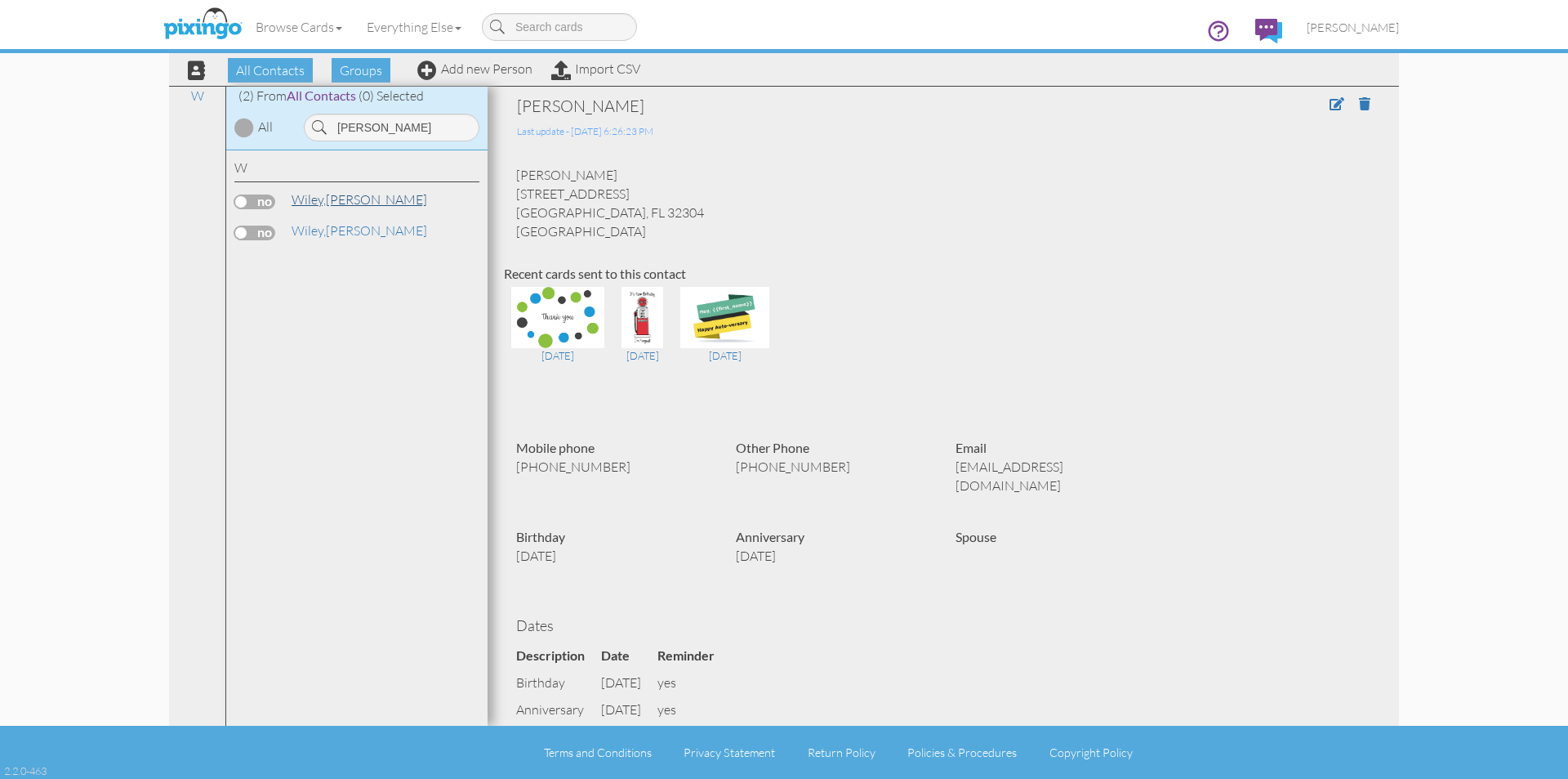
click at [348, 202] on link "[PERSON_NAME]" at bounding box center [358, 200] width 139 height 20
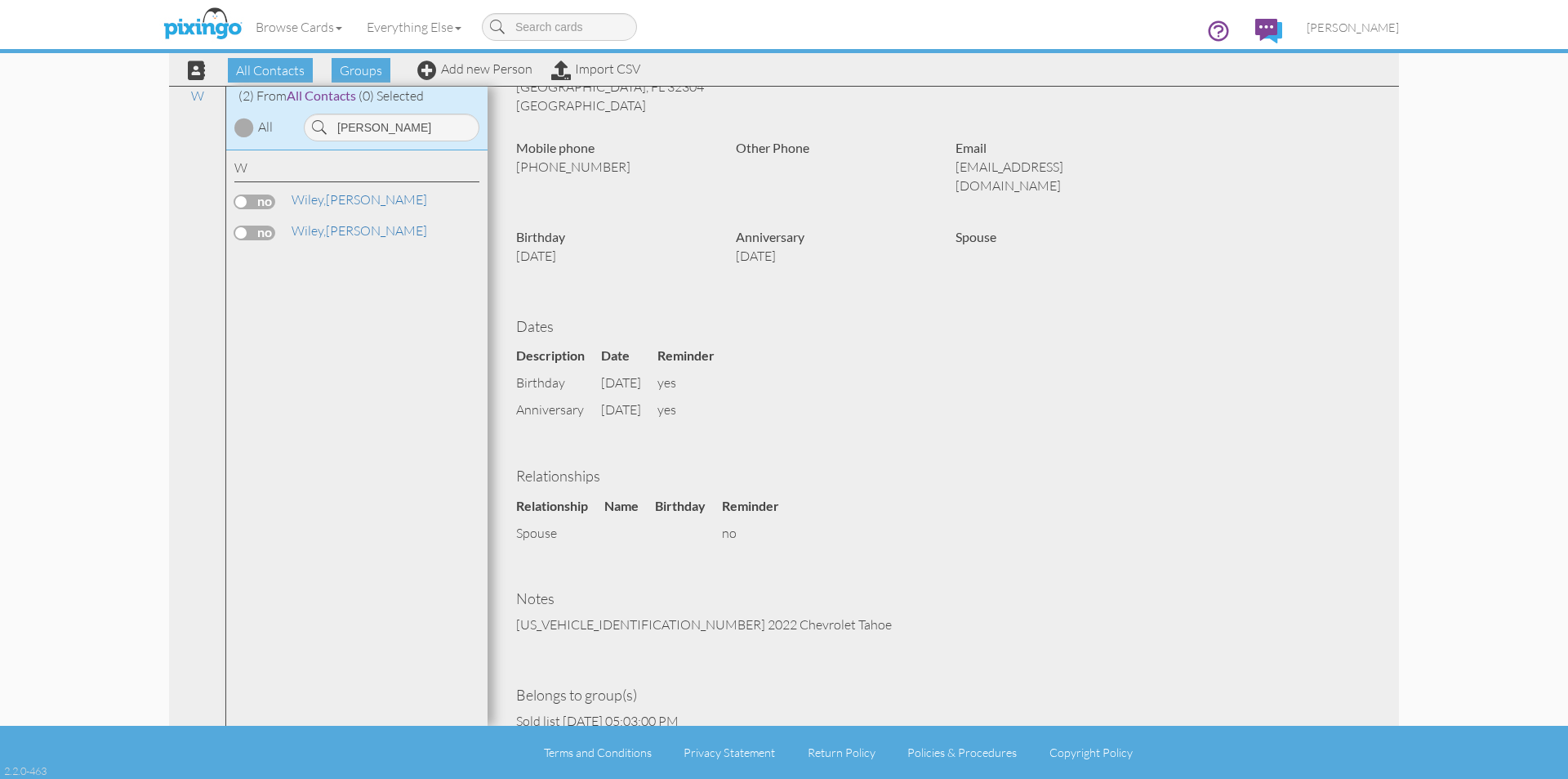
scroll to position [161, 0]
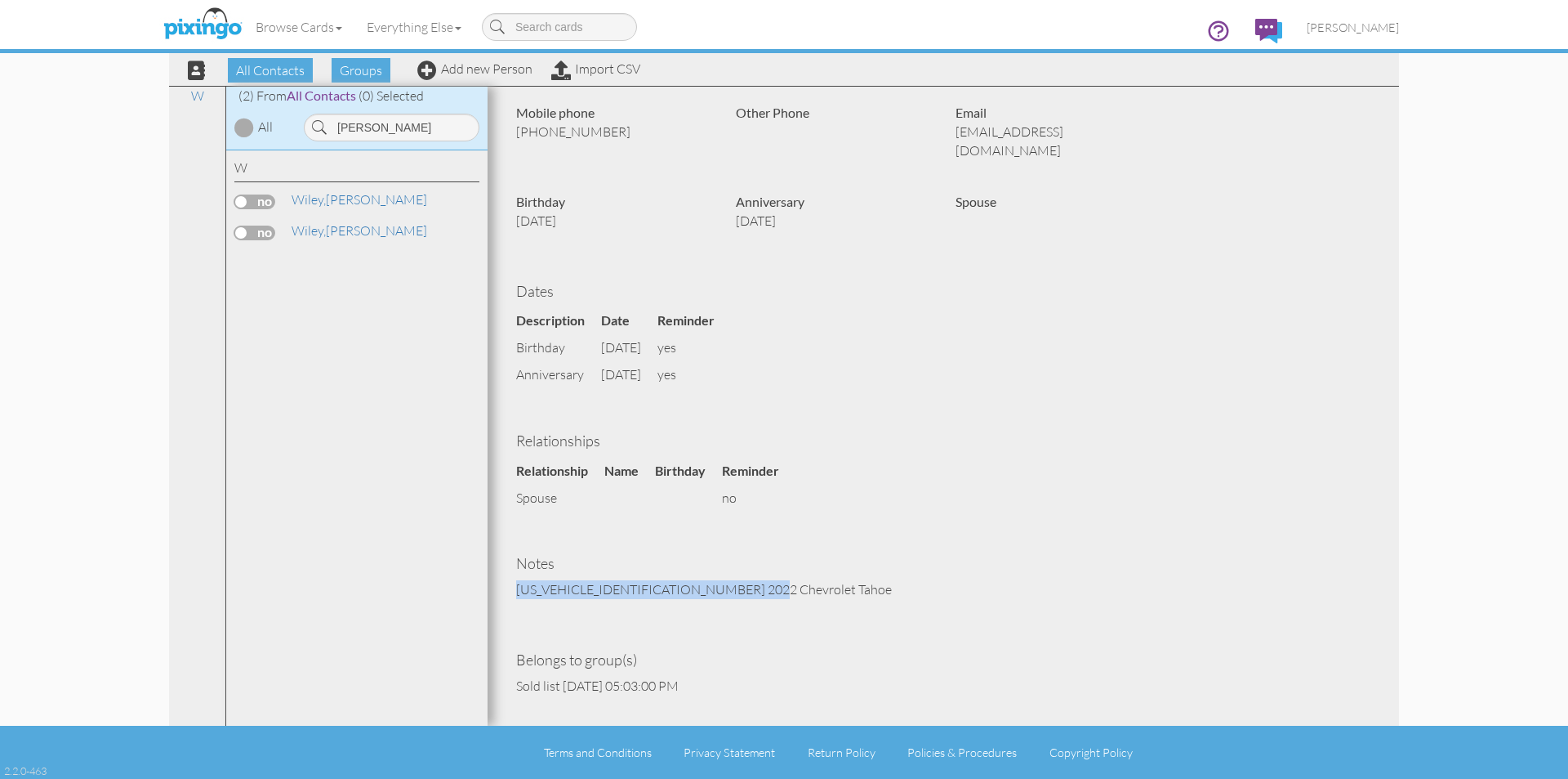
drag, startPoint x: 519, startPoint y: 568, endPoint x: 806, endPoint y: 574, distance: 287.1
click at [806, 580] on p "[US_VEHICLE_IDENTIFICATION_NUMBER] 2022 Chevrolet Tahoe" at bounding box center [943, 589] width 854 height 19
copy p "[US_VEHICLE_IDENTIFICATION_NUMBER] 2022 Chevrolet Tahoe"
click at [357, 227] on link "[PERSON_NAME]" at bounding box center [358, 231] width 139 height 20
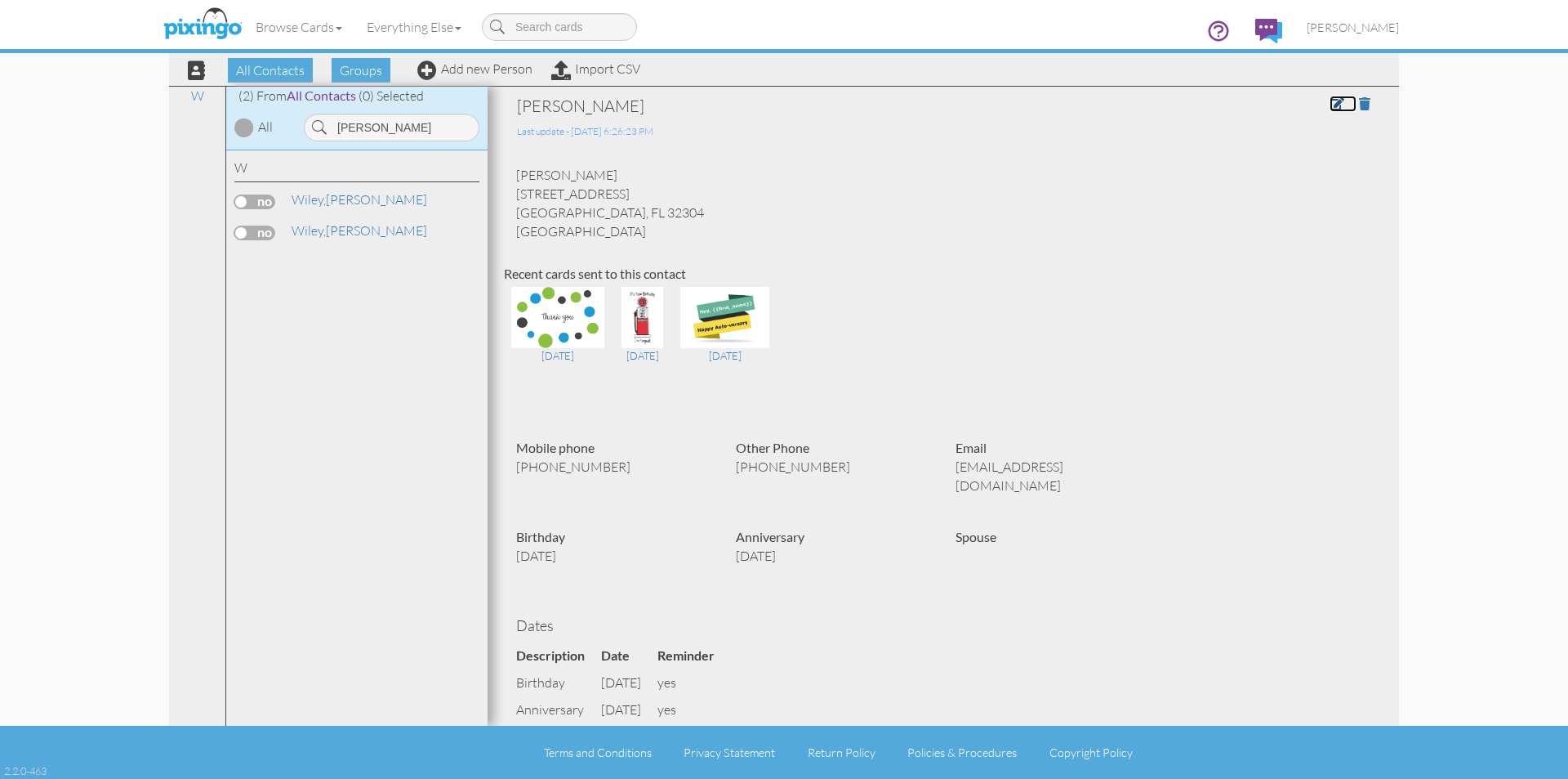
click at [1329, 96] on link at bounding box center [1342, 104] width 27 height 16
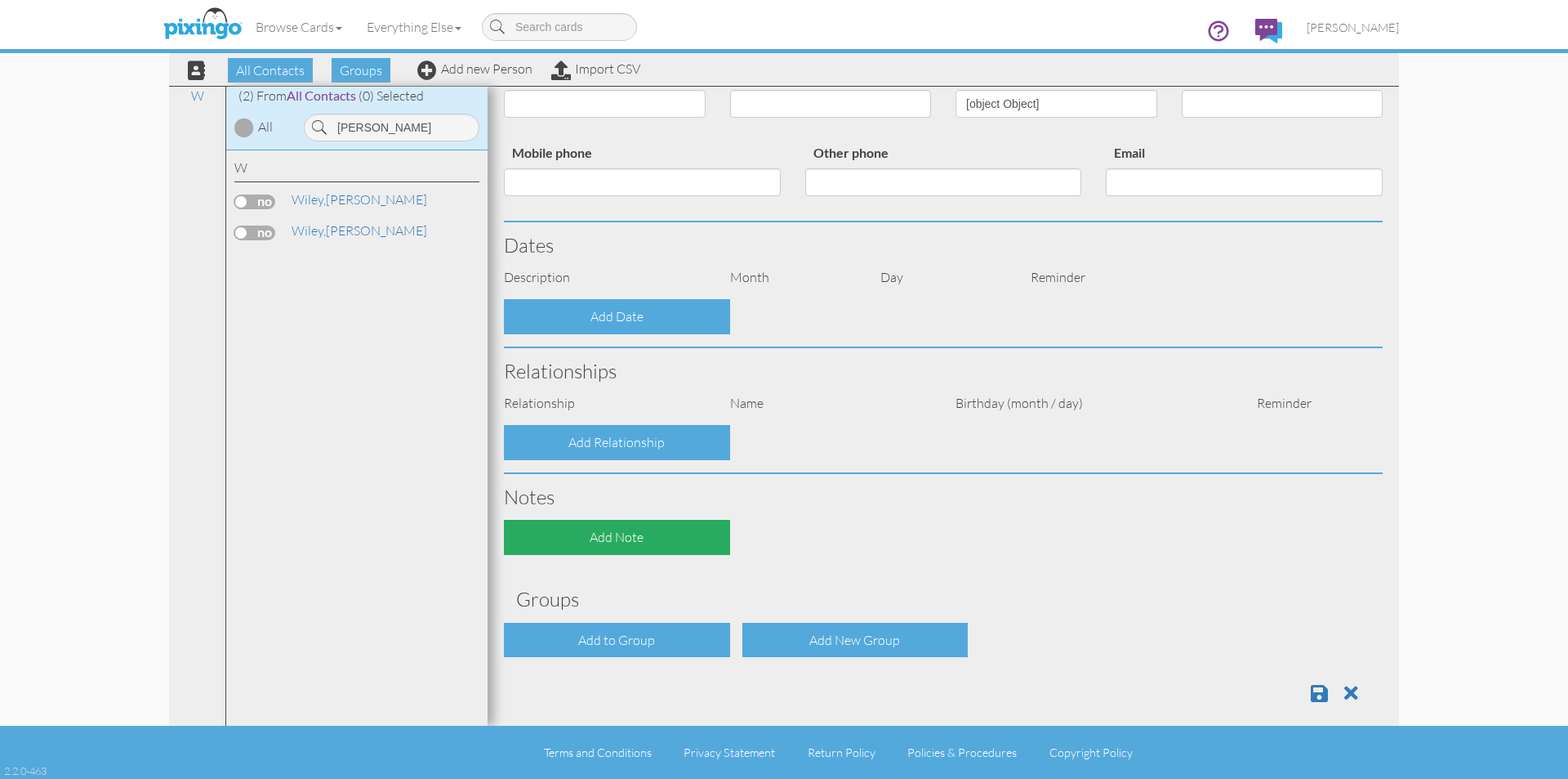
scroll to position [250, 0]
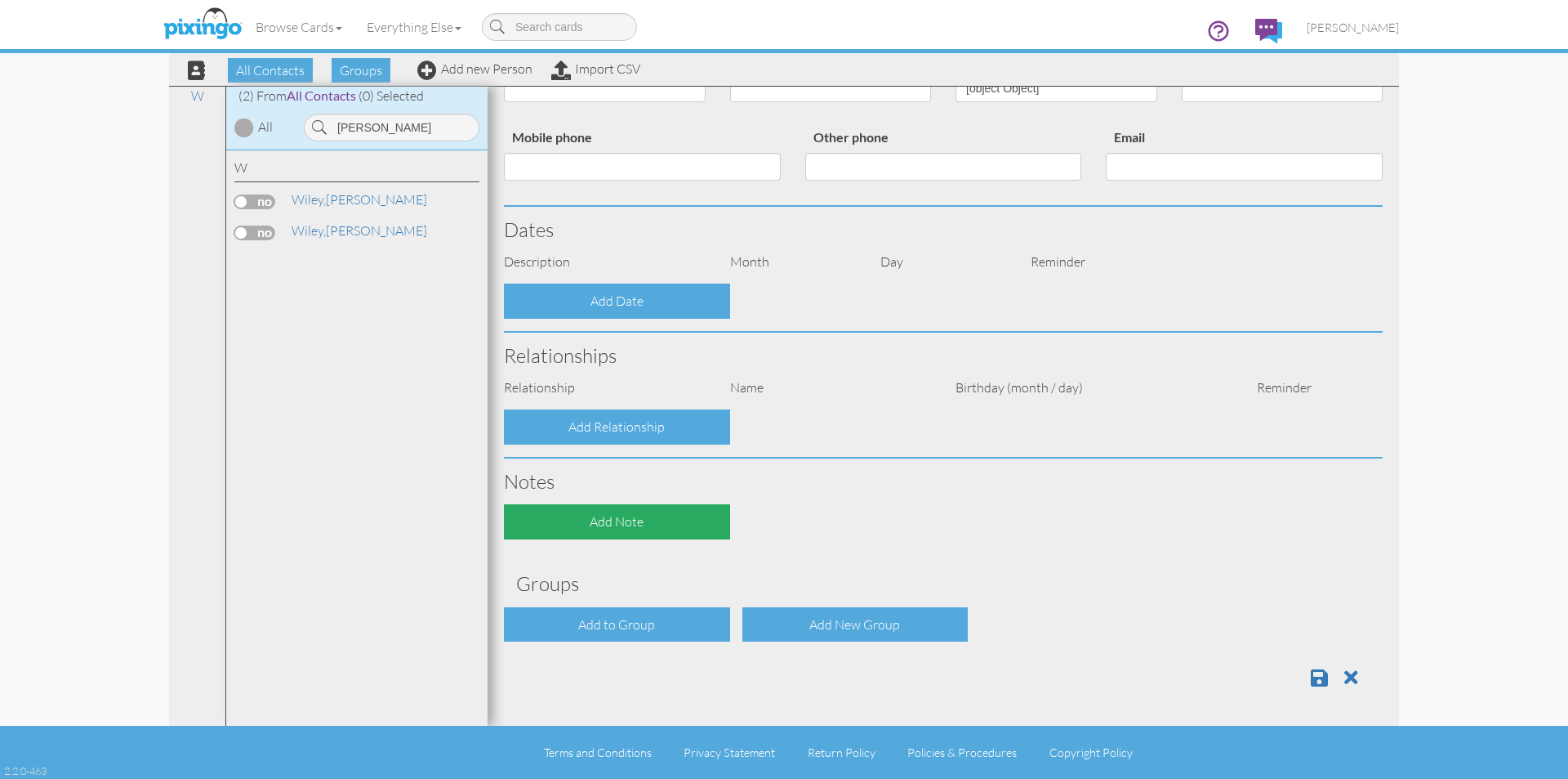
type input "[PERSON_NAME]"
type input "Wiley"
type input "[STREET_ADDRESS]"
type input "TALLAHASSEE"
type input "32304"
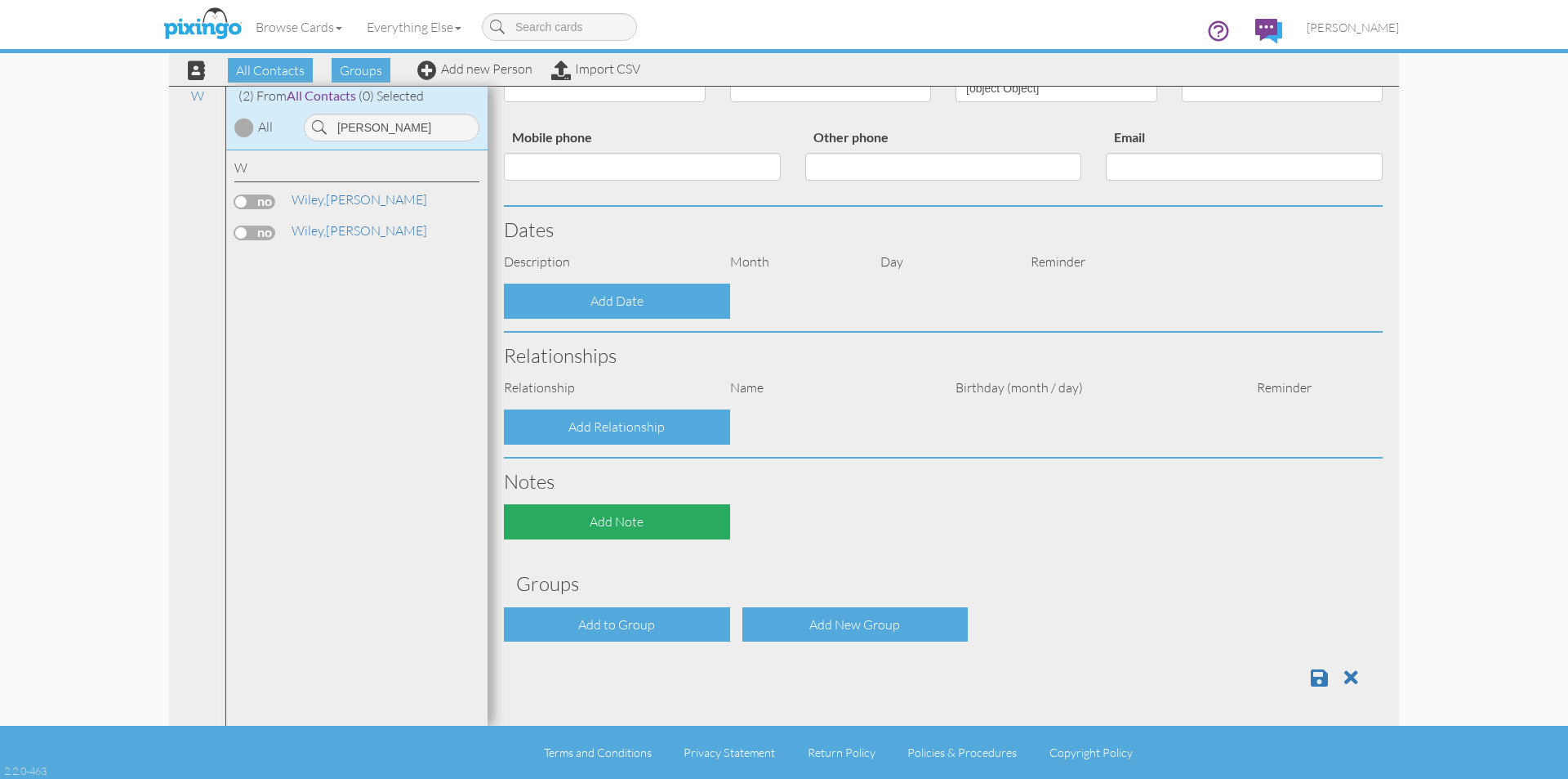
type input "[PHONE_NUMBER]"
type input "[EMAIL_ADDRESS][DOMAIN_NAME]"
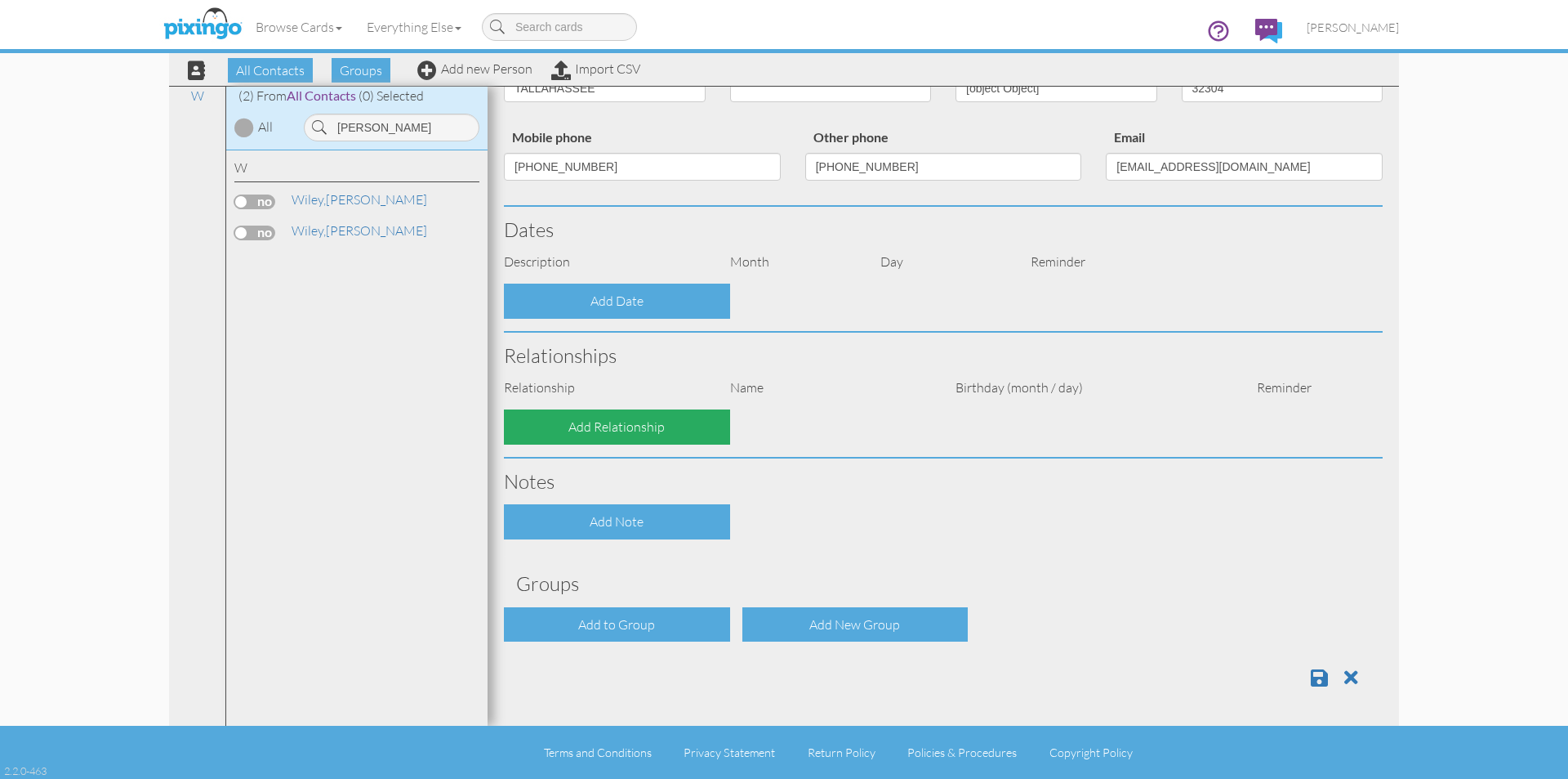
select select "object:2125"
select select "object:2370"
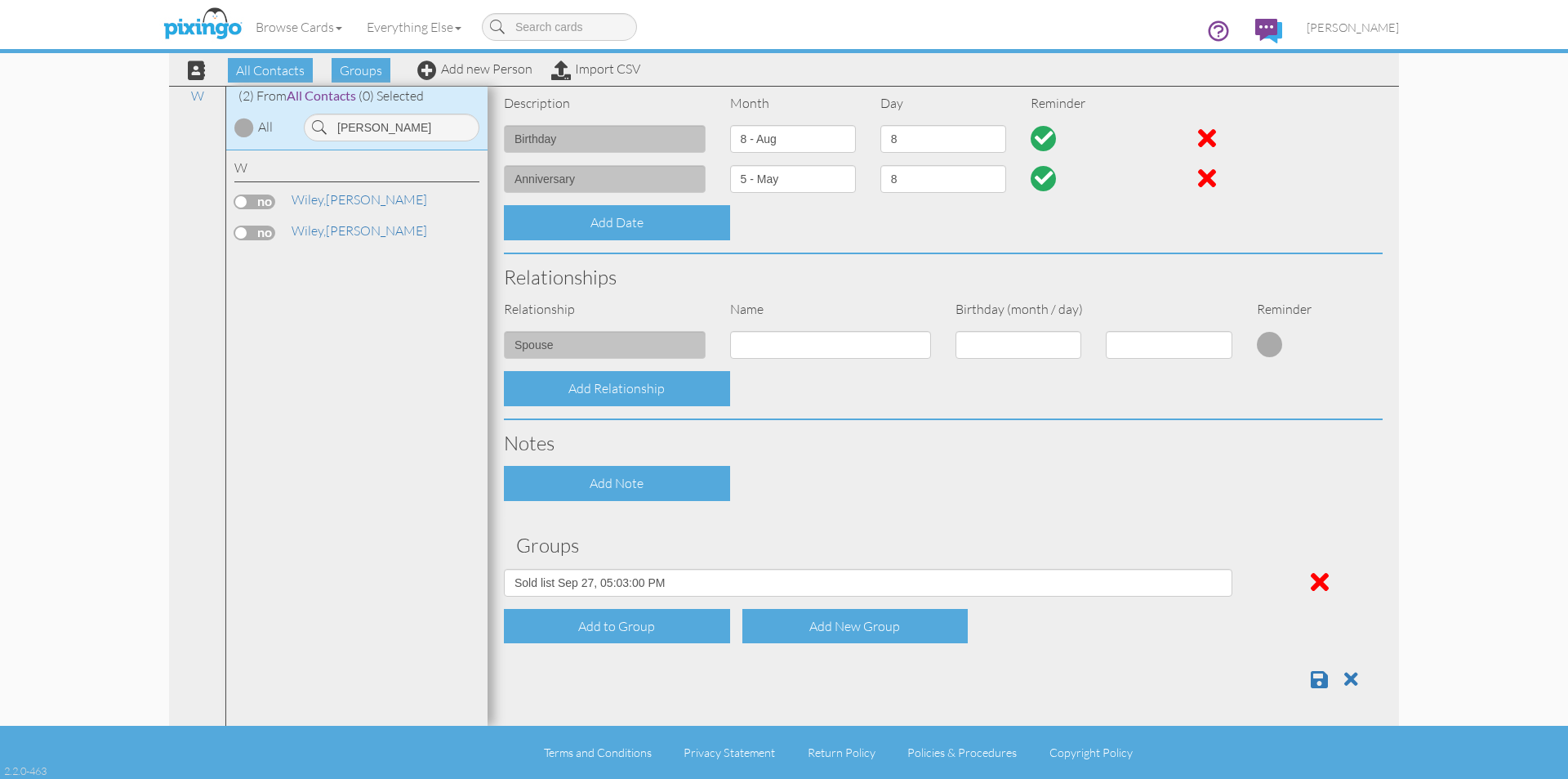
scroll to position [409, 0]
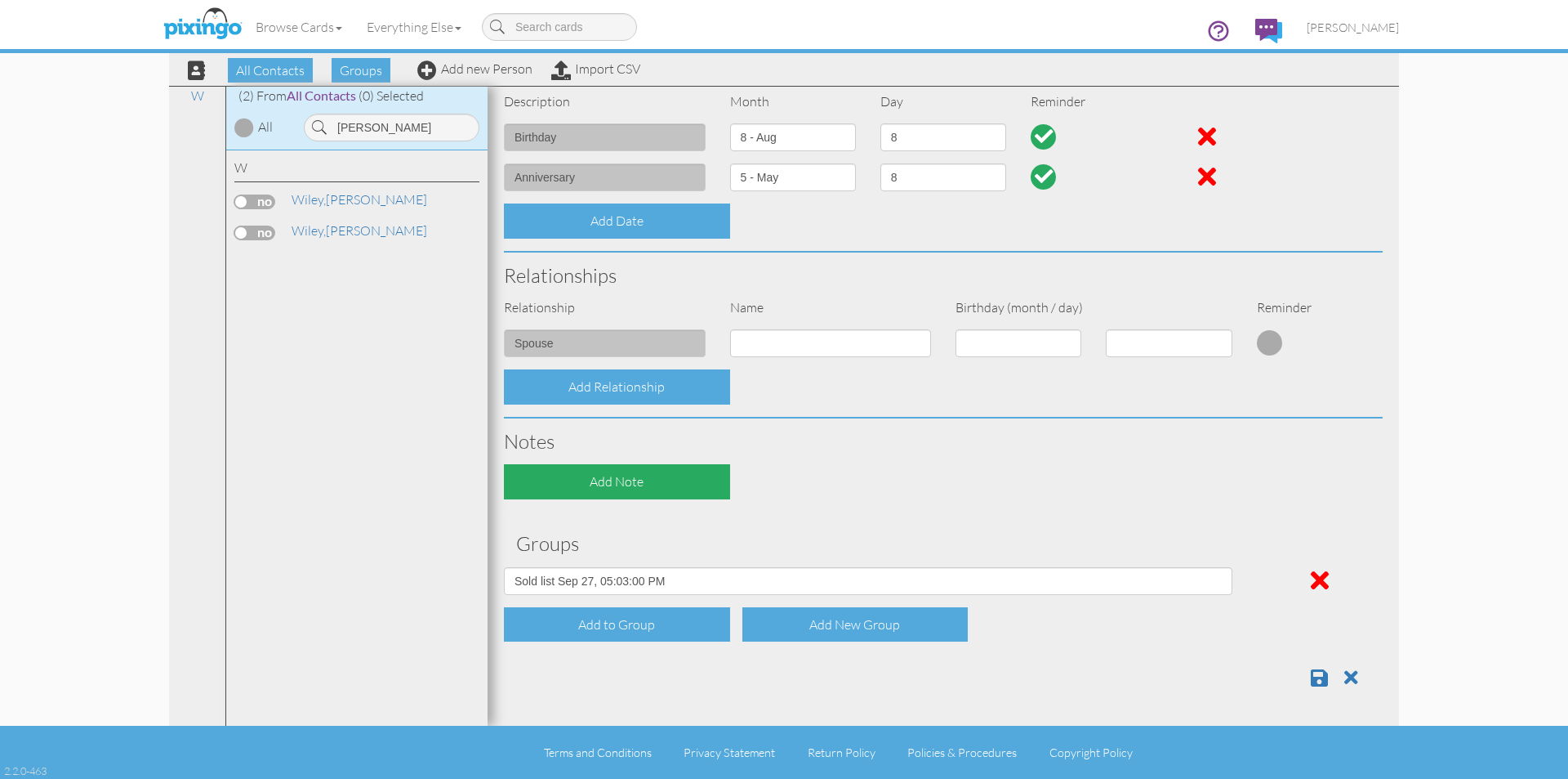
click at [661, 477] on div "Add Note" at bounding box center [617, 481] width 227 height 35
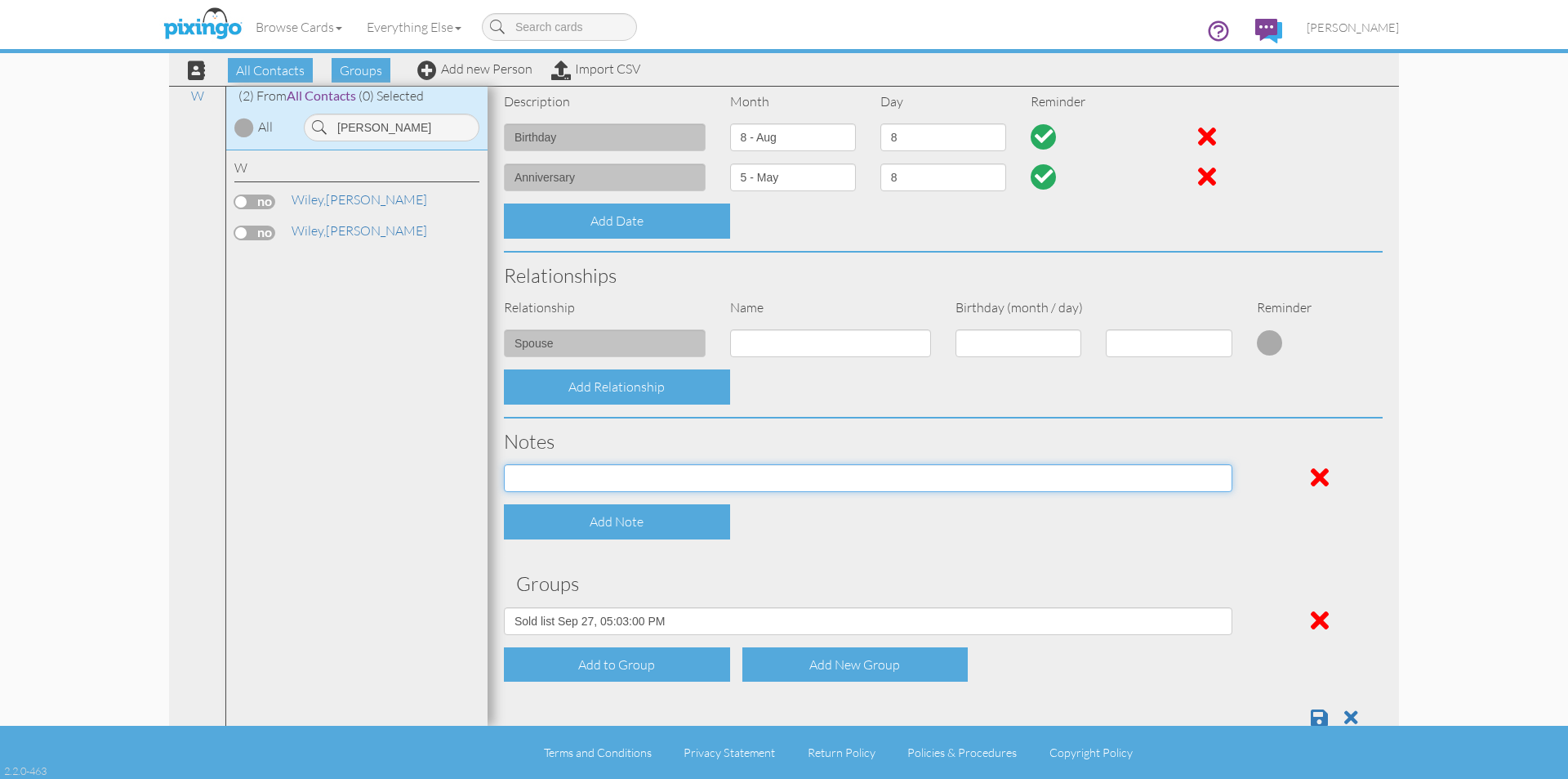
click at [663, 471] on input at bounding box center [868, 478] width 729 height 28
paste input "[US_VEHICLE_IDENTIFICATION_NUMBER] 2022 Chevrolet Tahoe"
click at [514, 475] on input "[US_VEHICLE_IDENTIFICATION_NUMBER] 2022 Chevrolet Tahoe" at bounding box center [868, 478] width 729 height 28
type input "This is 2nd car bought from me. [US_VEHICLE_IDENTIFICATION_NUMBER] 2022 Chevrol…"
click at [1310, 714] on span at bounding box center [1318, 717] width 17 height 20
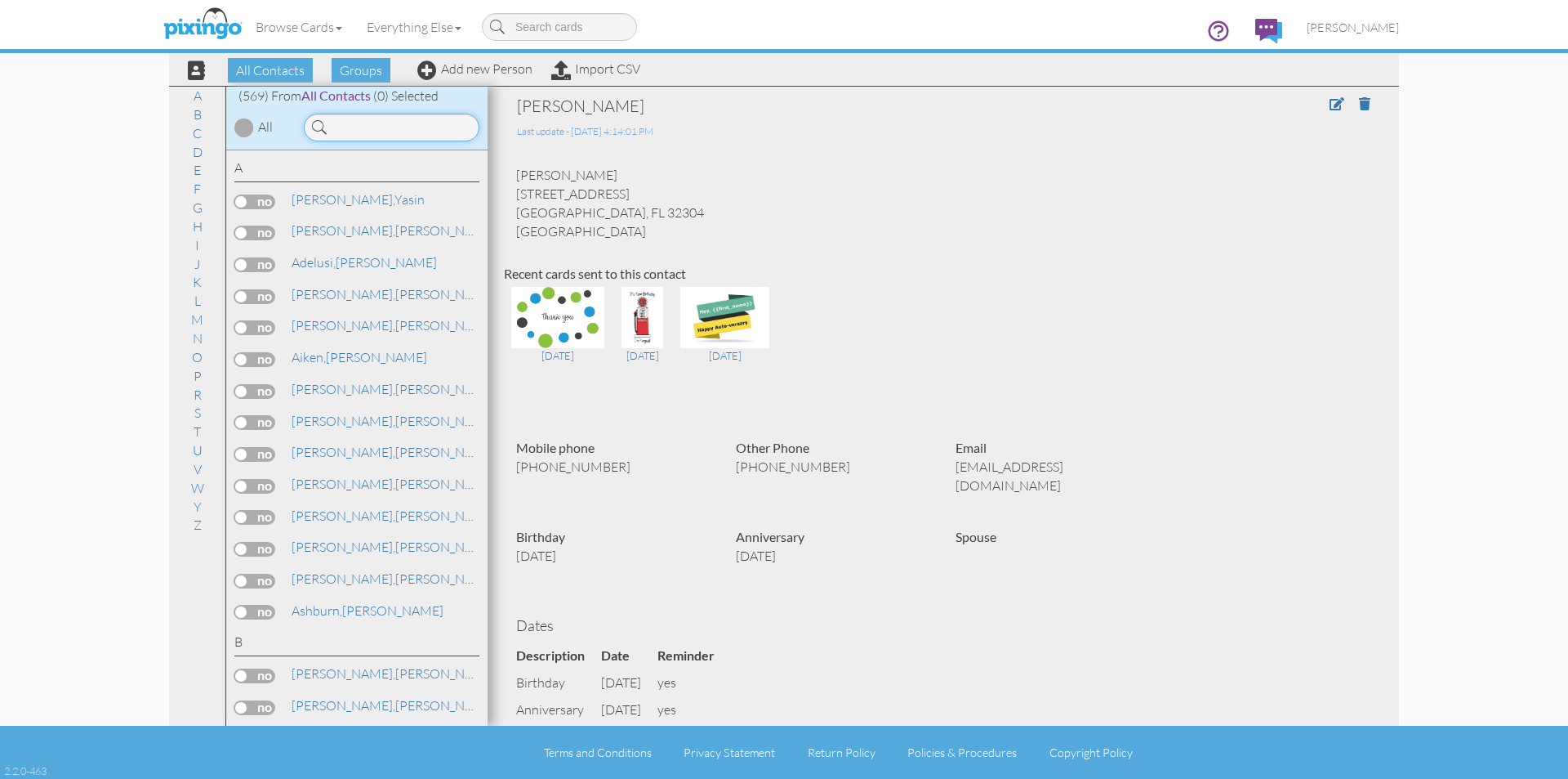
click at [405, 131] on input at bounding box center [391, 128] width 176 height 28
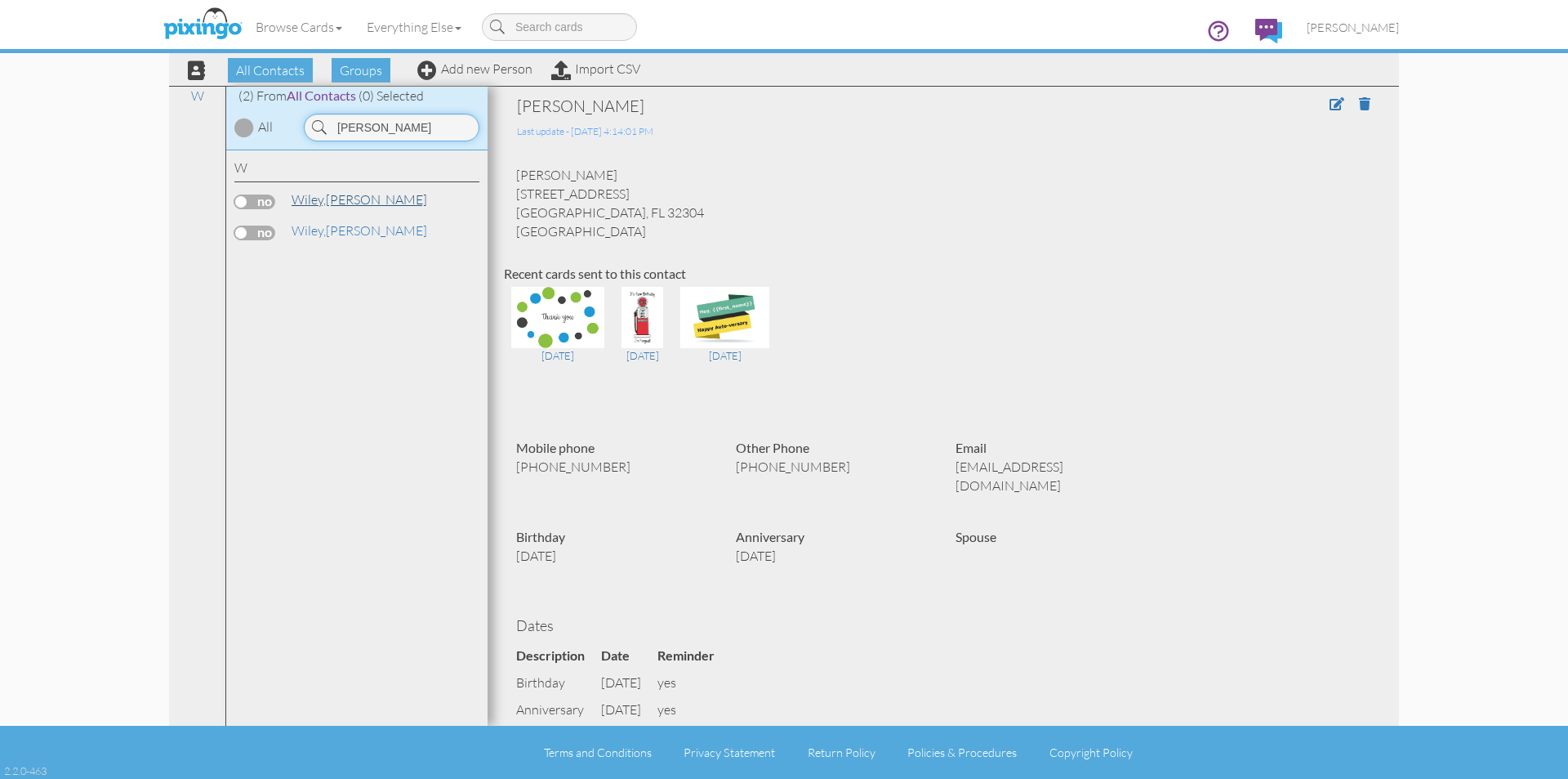
type input "[PERSON_NAME]"
click at [334, 202] on link "[PERSON_NAME]" at bounding box center [358, 200] width 139 height 20
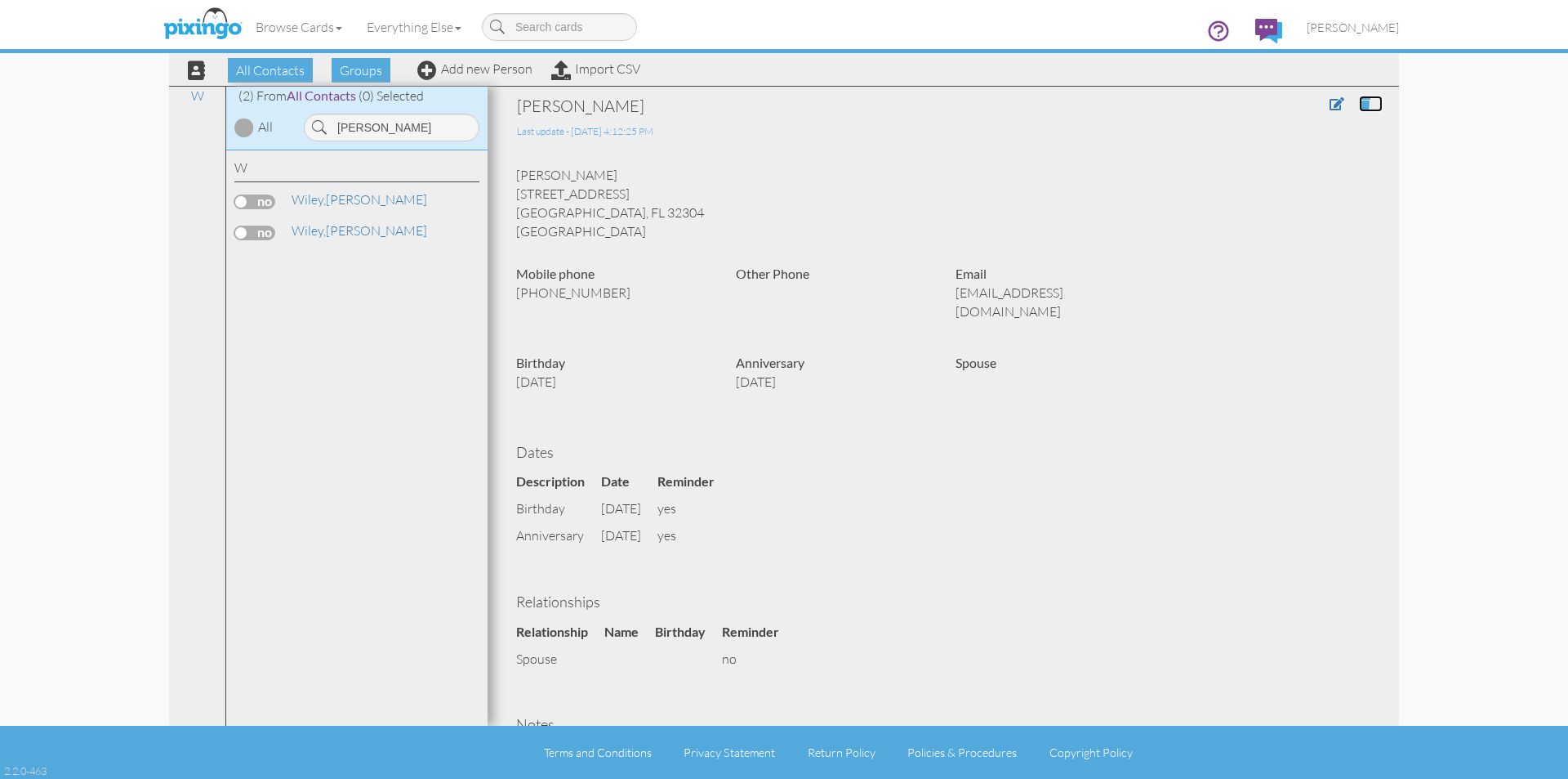
click at [1358, 103] on span at bounding box center [1363, 103] width 11 height 13
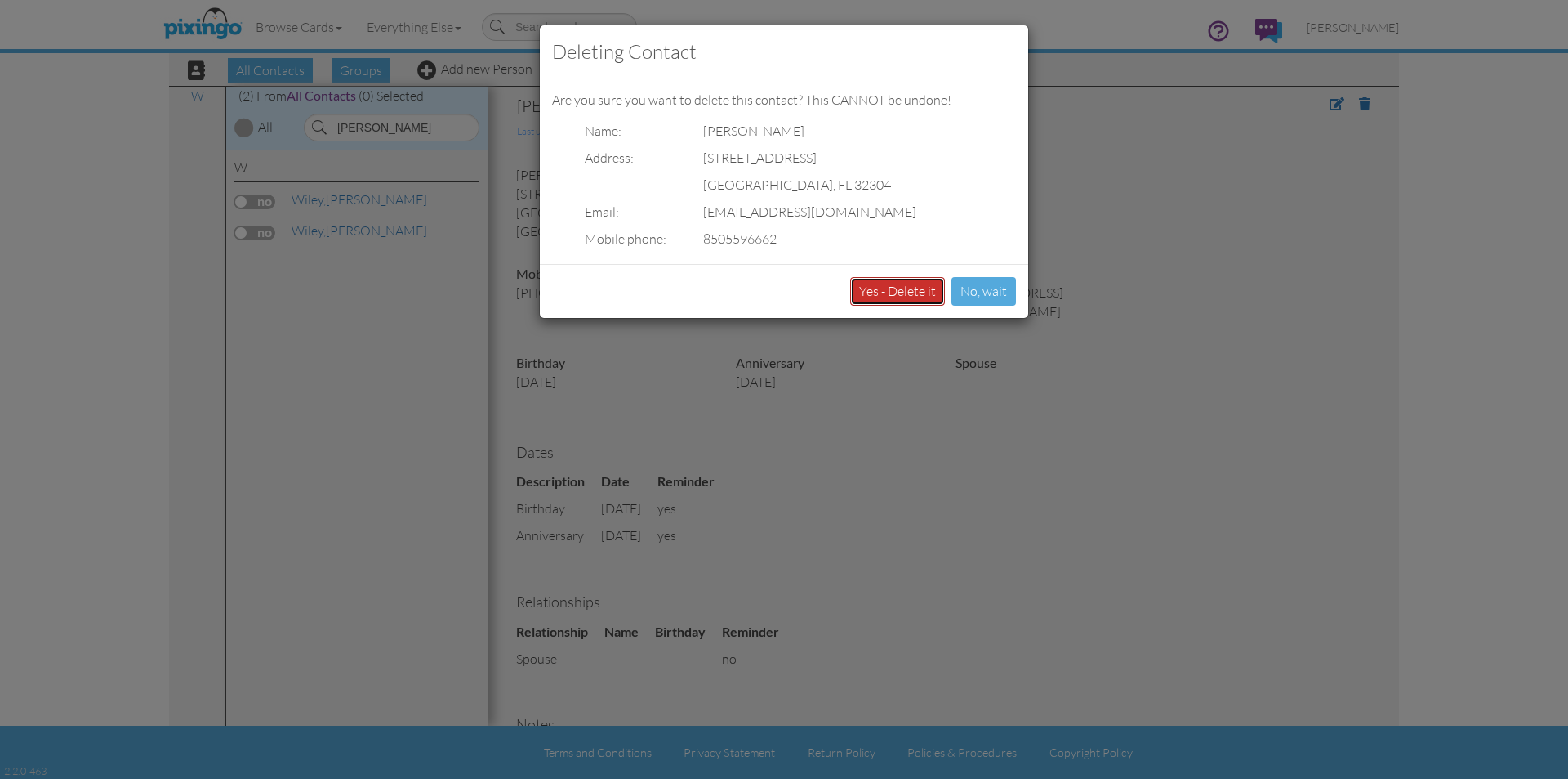
click at [932, 283] on button "Yes - Delete it" at bounding box center [897, 291] width 95 height 29
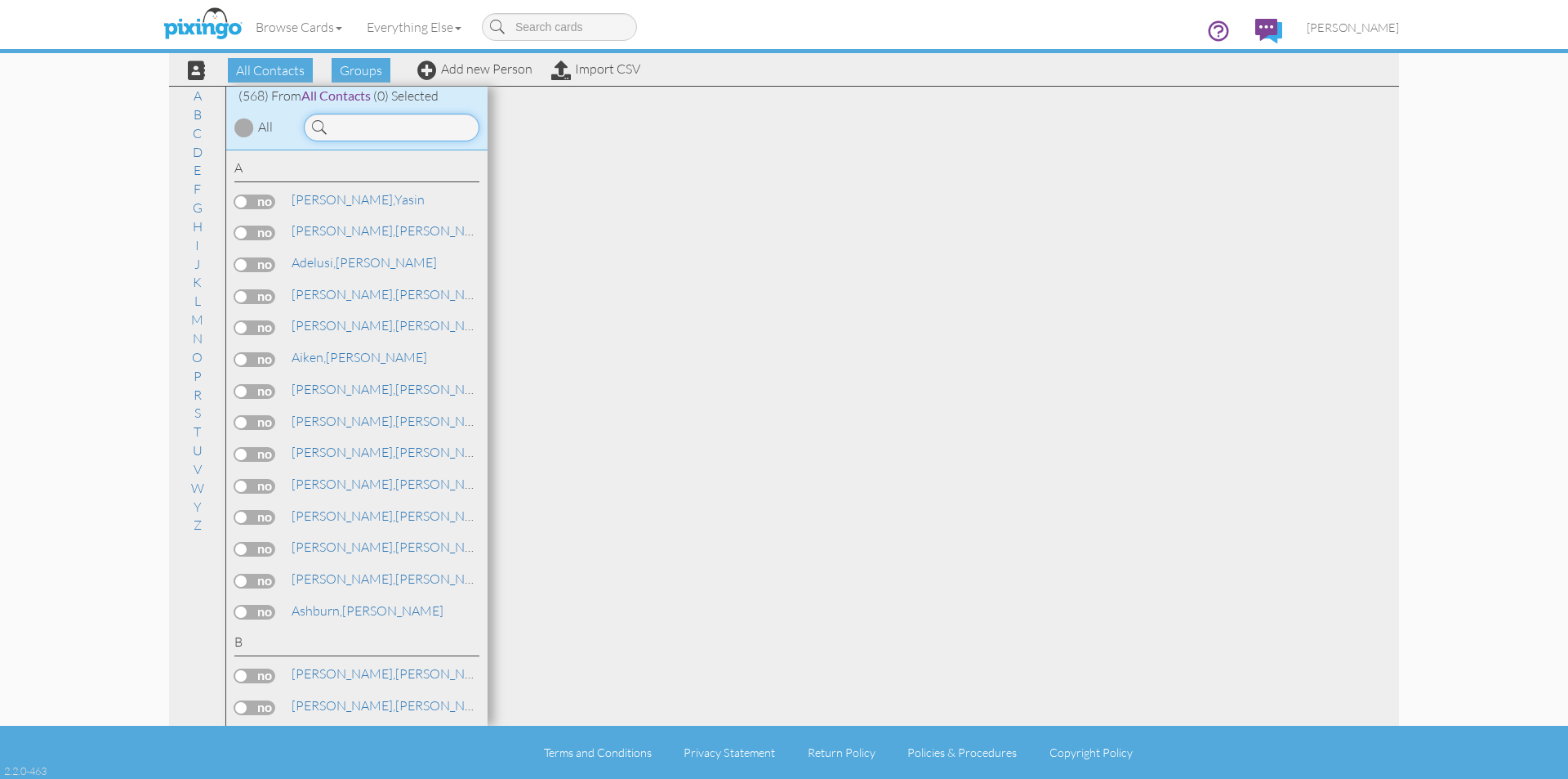
click at [367, 126] on input at bounding box center [391, 128] width 176 height 28
click at [194, 22] on img at bounding box center [203, 24] width 87 height 41
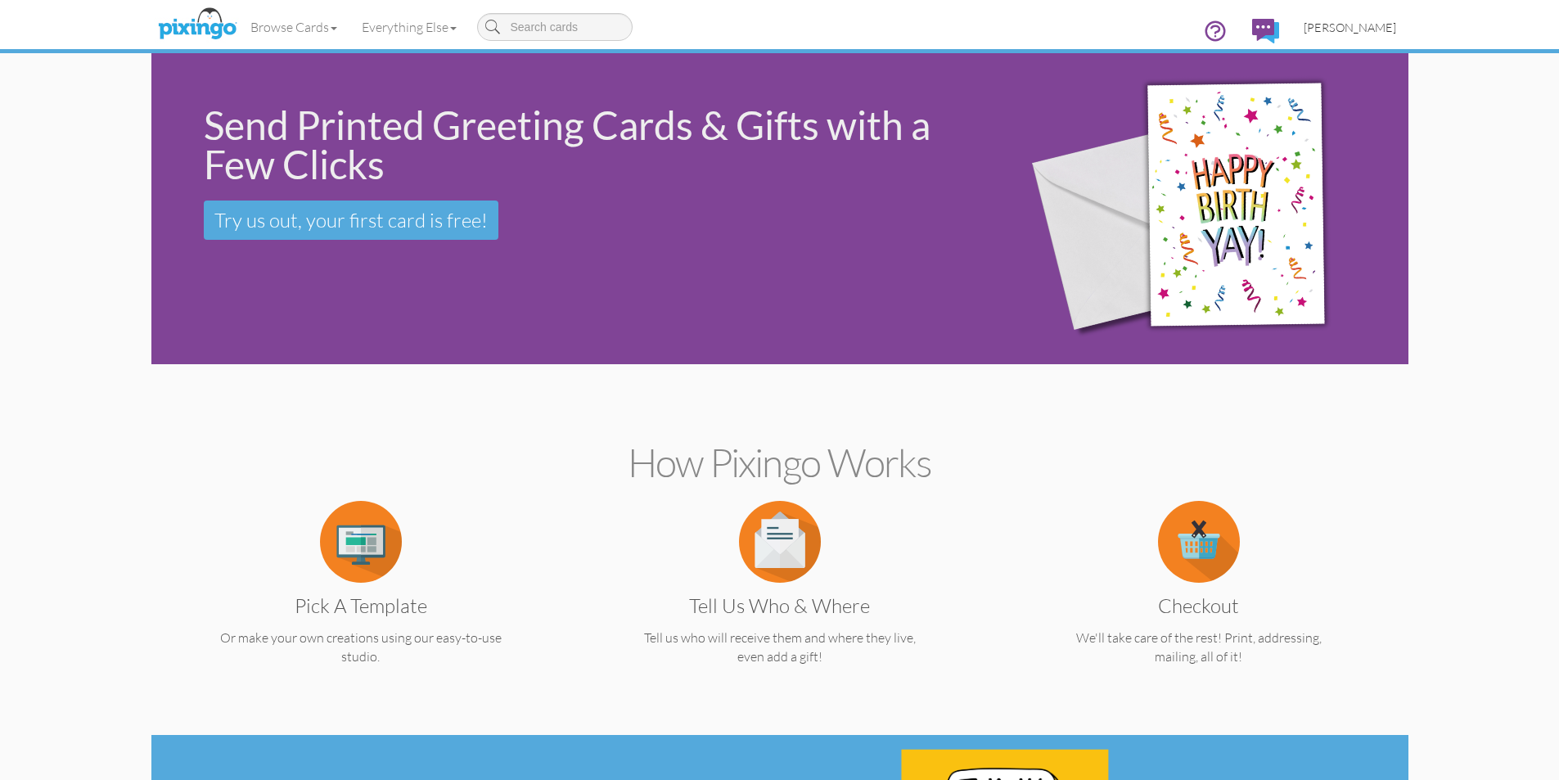
click at [1377, 17] on link "[PERSON_NAME]" at bounding box center [1349, 28] width 117 height 42
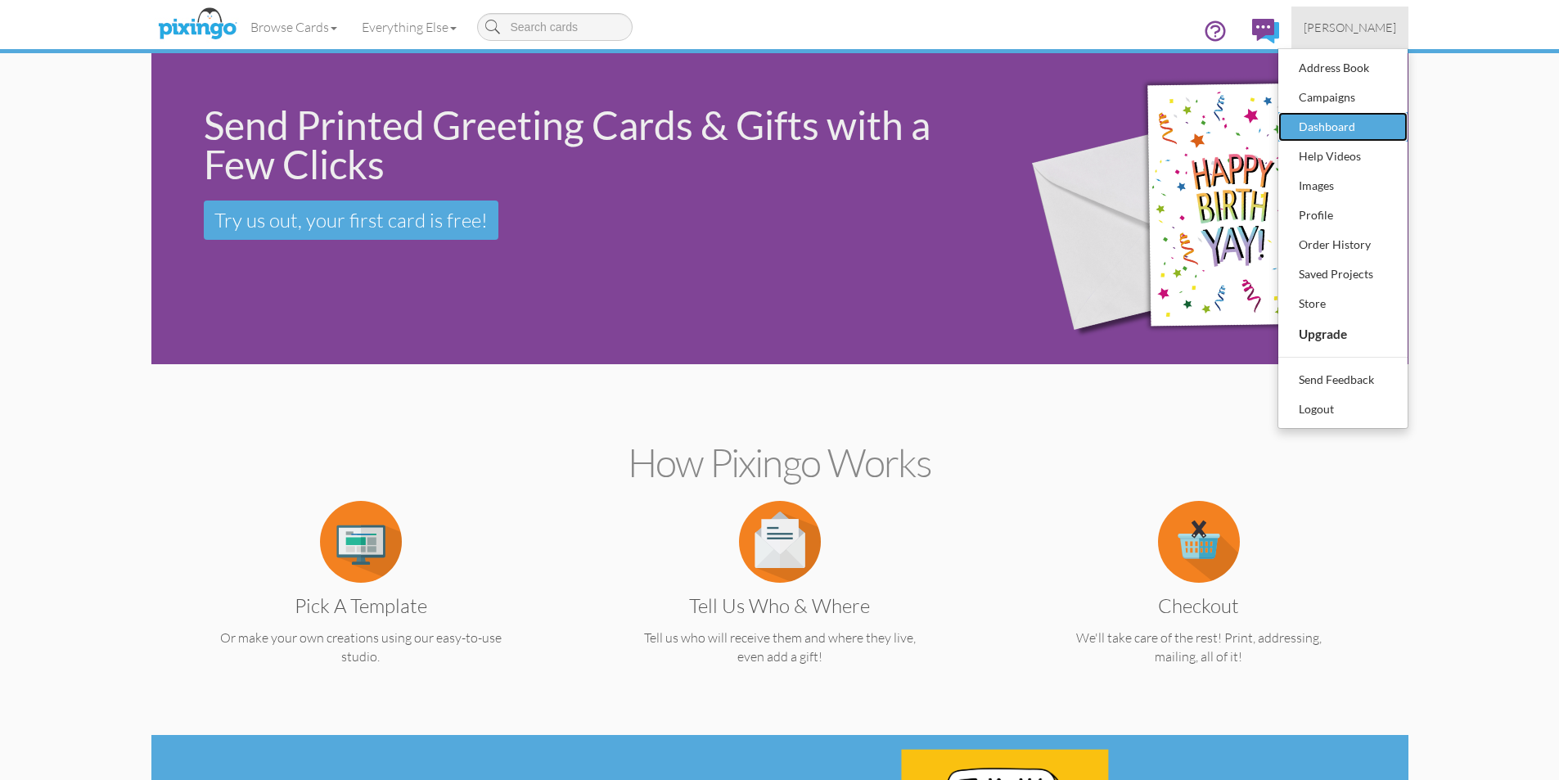
click at [1336, 133] on div "Dashboard" at bounding box center [1342, 127] width 97 height 25
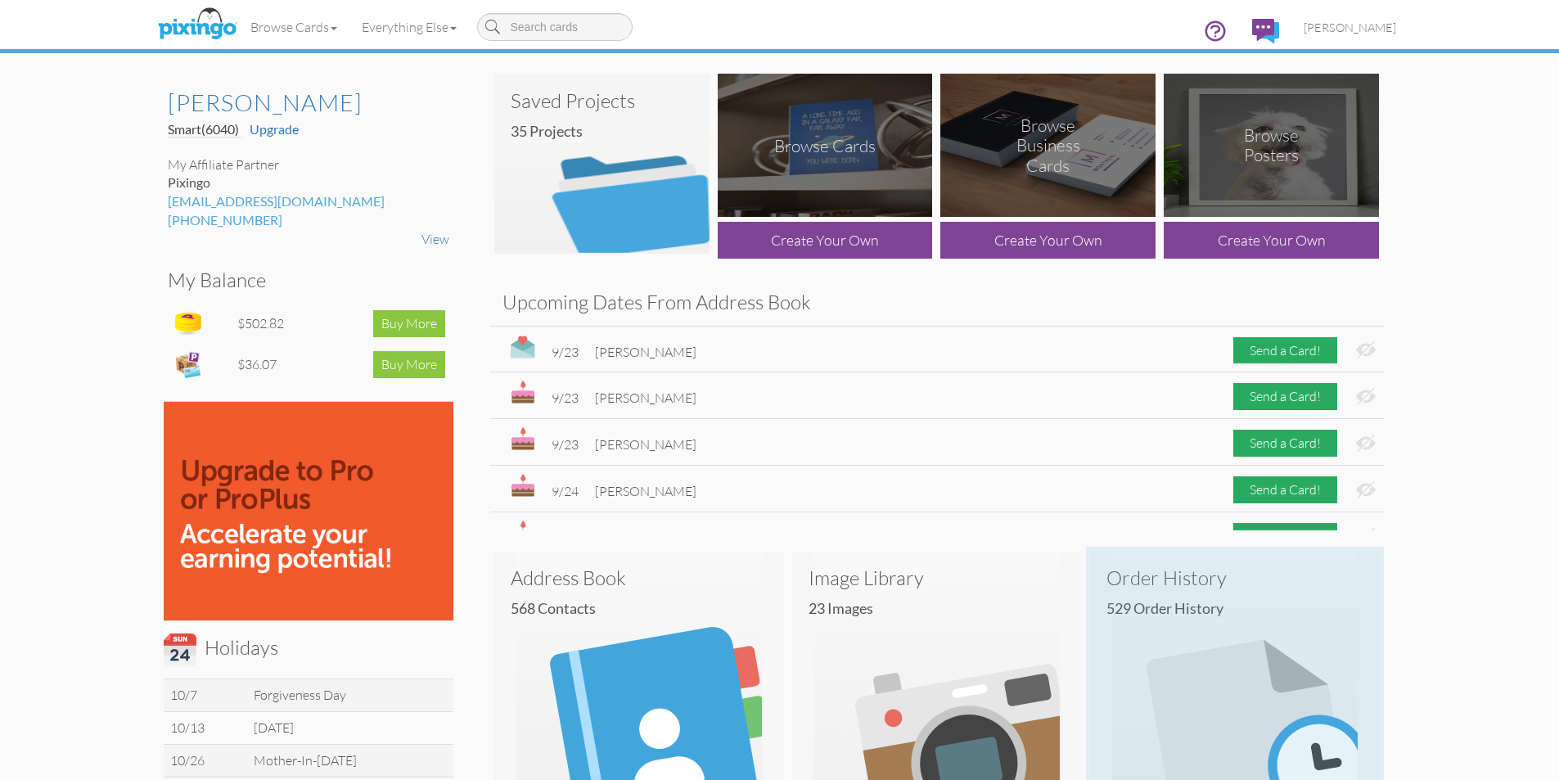
click at [1202, 628] on img at bounding box center [1235, 673] width 290 height 245
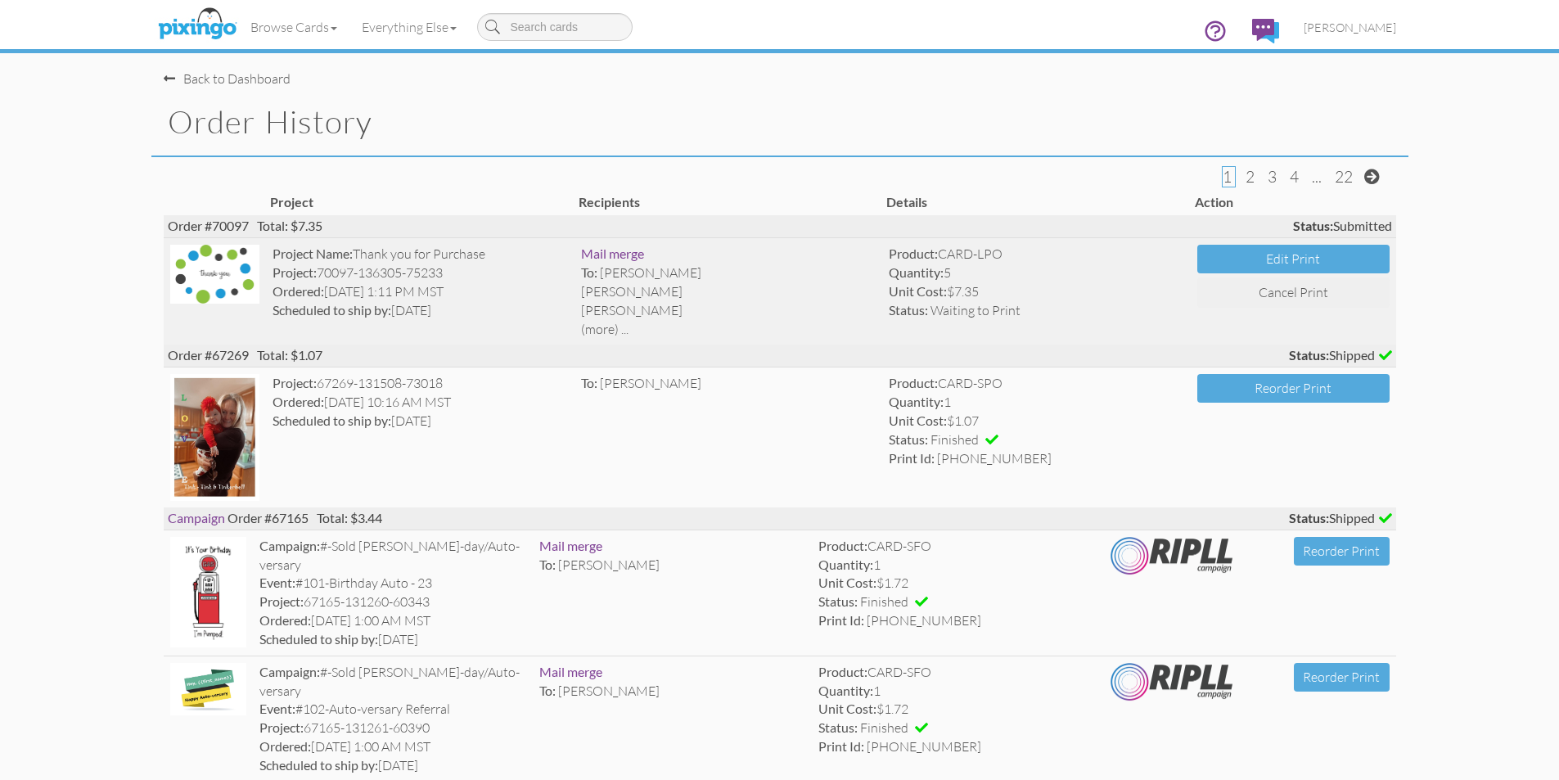
click at [609, 328] on div "(more) ..." at bounding box center [728, 329] width 295 height 19
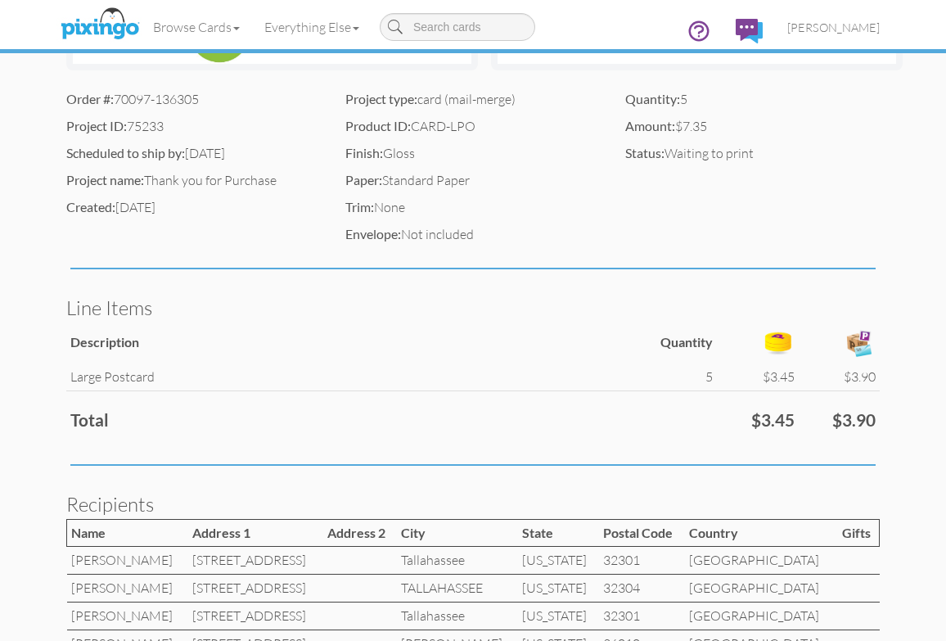
scroll to position [553, 0]
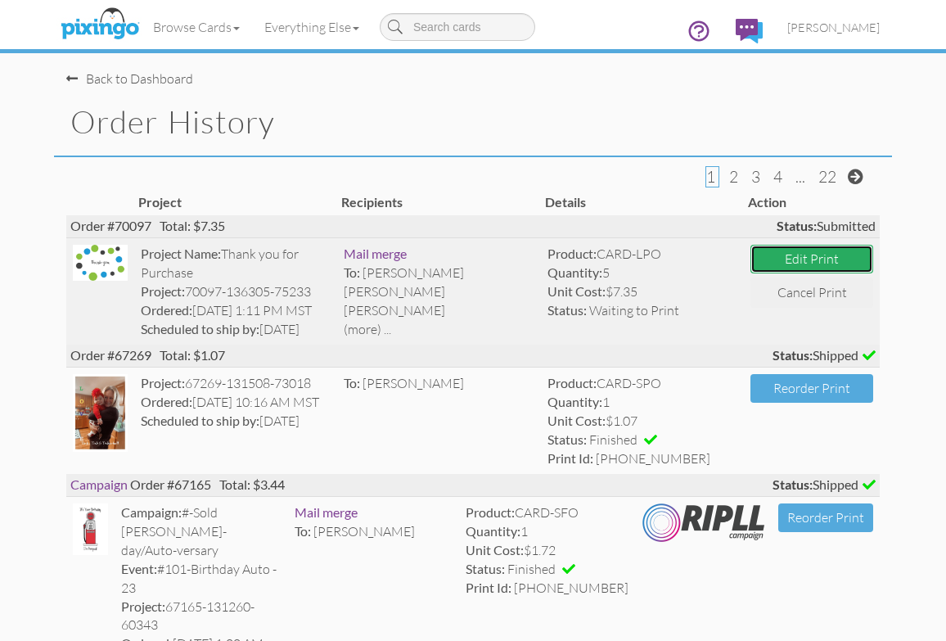
click at [802, 251] on button "Edit Print" at bounding box center [811, 259] width 123 height 29
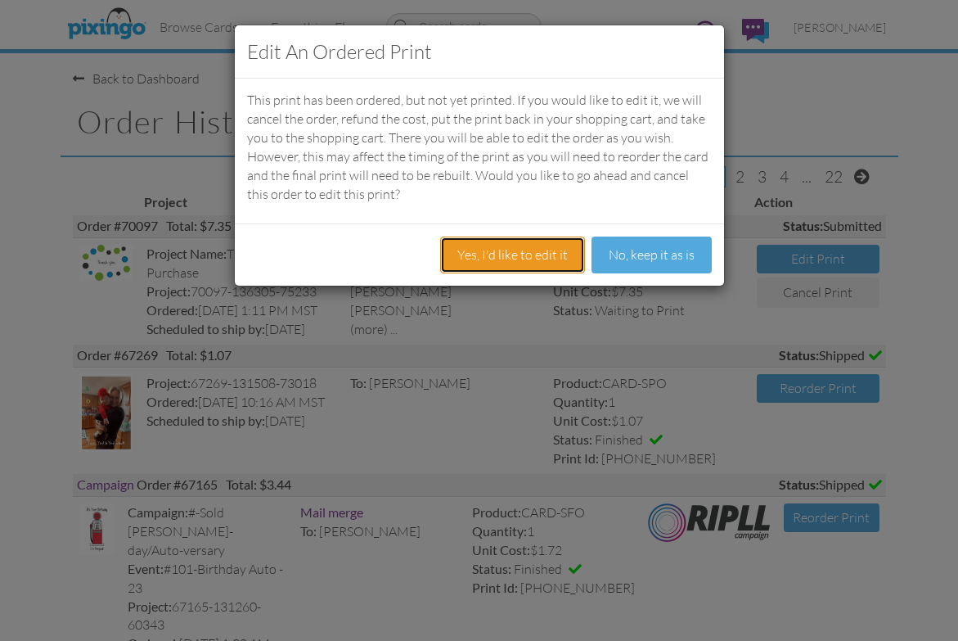
click at [514, 259] on button "Yes, I'd like to edit it" at bounding box center [512, 254] width 145 height 37
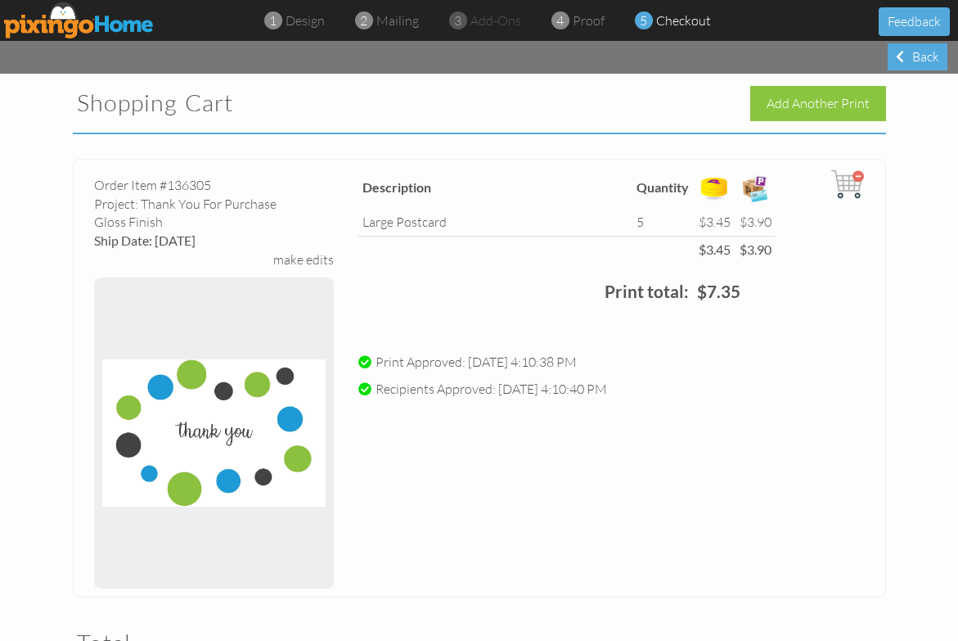
click at [852, 174] on img at bounding box center [847, 184] width 33 height 33
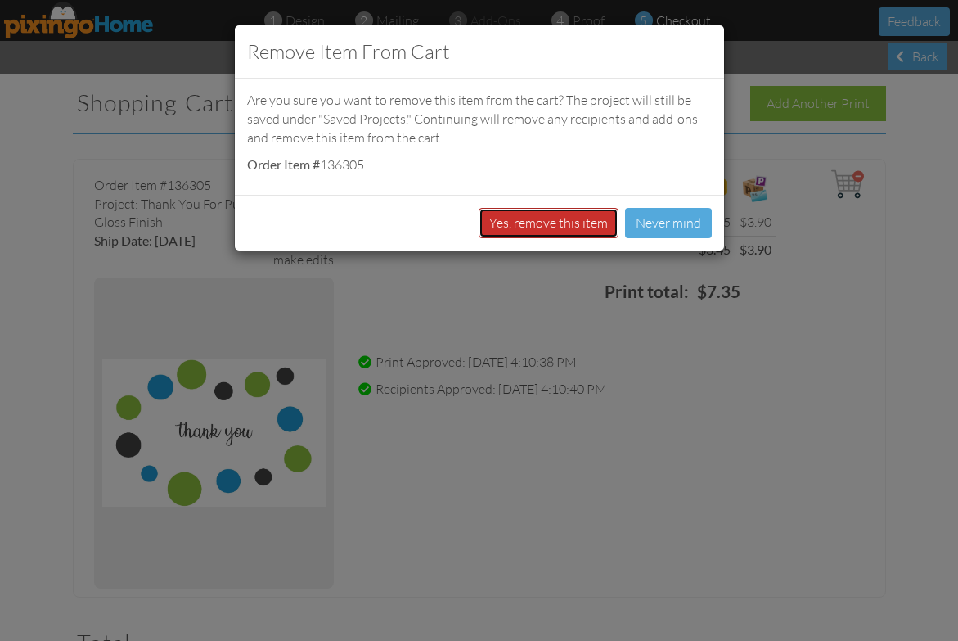
click at [547, 214] on button "Yes, remove this item" at bounding box center [549, 223] width 140 height 30
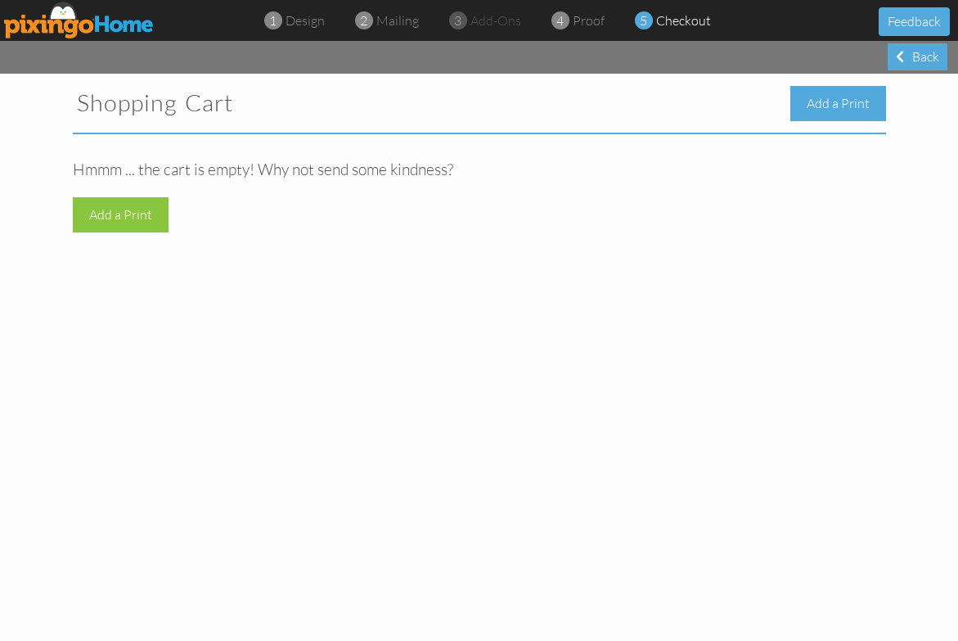
click at [819, 106] on div "Add a Print" at bounding box center [838, 103] width 96 height 35
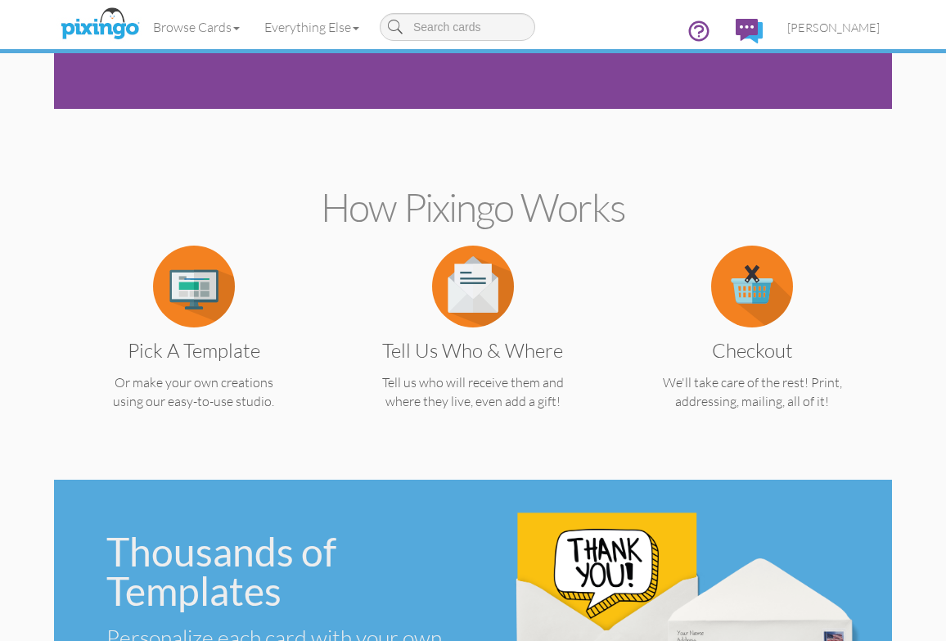
scroll to position [245, 0]
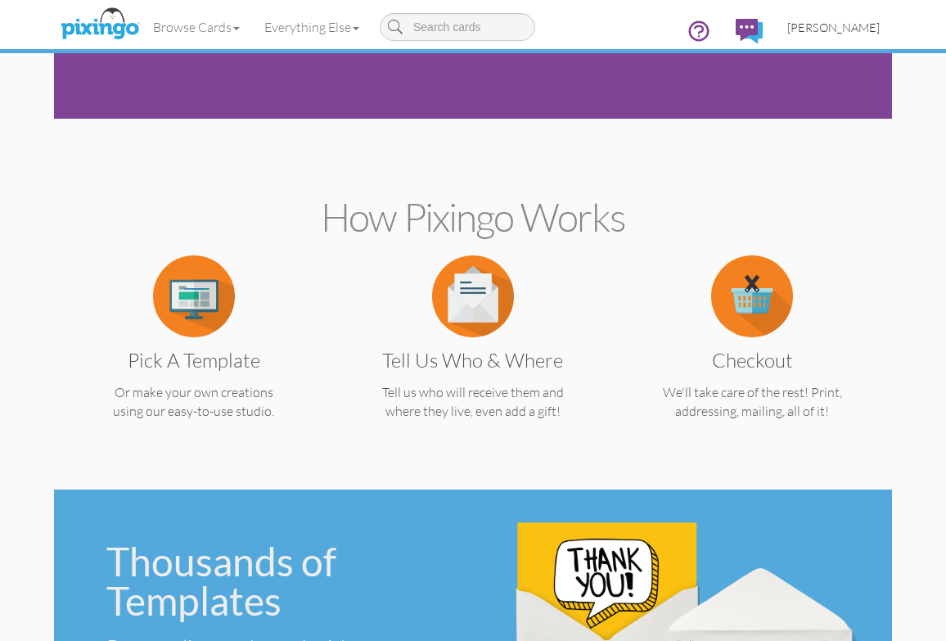
click at [853, 29] on span "[PERSON_NAME]" at bounding box center [833, 27] width 92 height 14
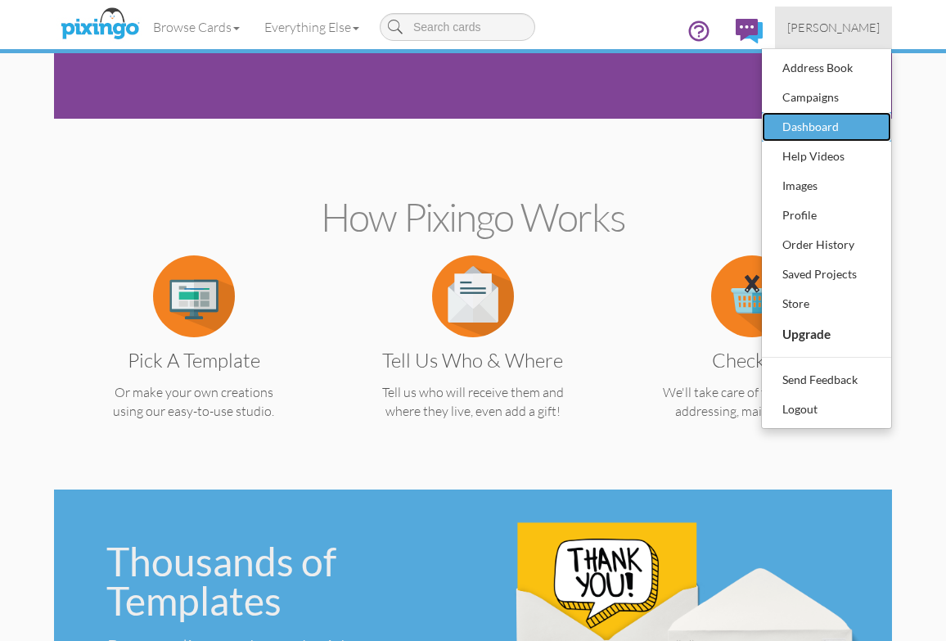
click at [835, 128] on div "Dashboard" at bounding box center [826, 127] width 97 height 25
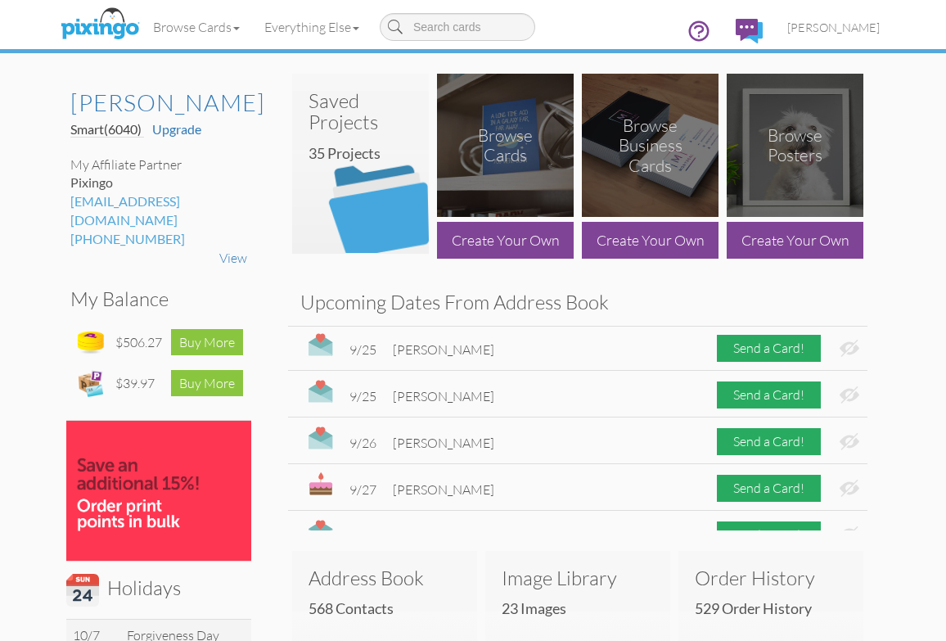
click at [363, 131] on h3 "Saved Projects" at bounding box center [360, 111] width 104 height 43
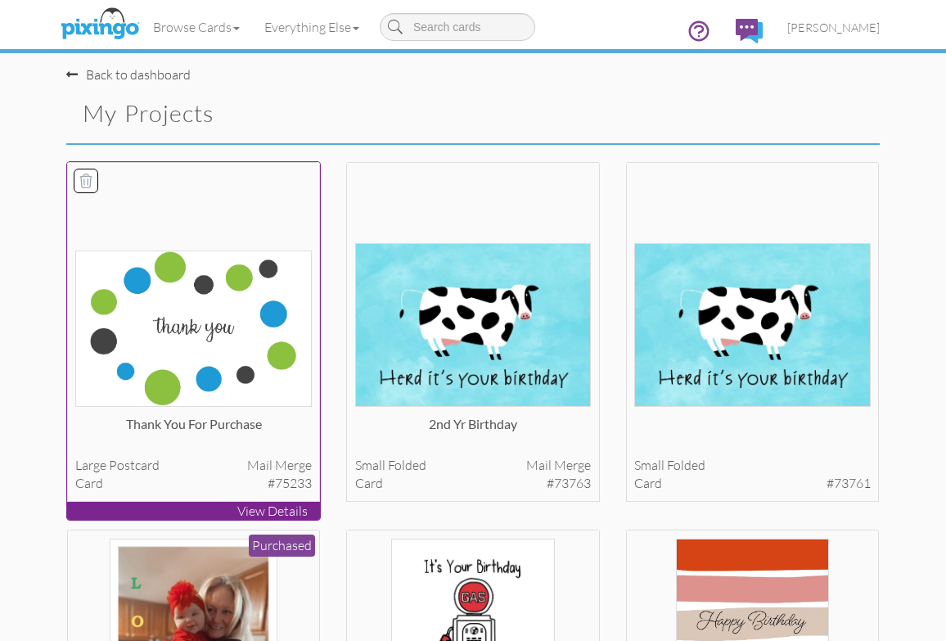
click at [246, 313] on img at bounding box center [193, 327] width 236 height 155
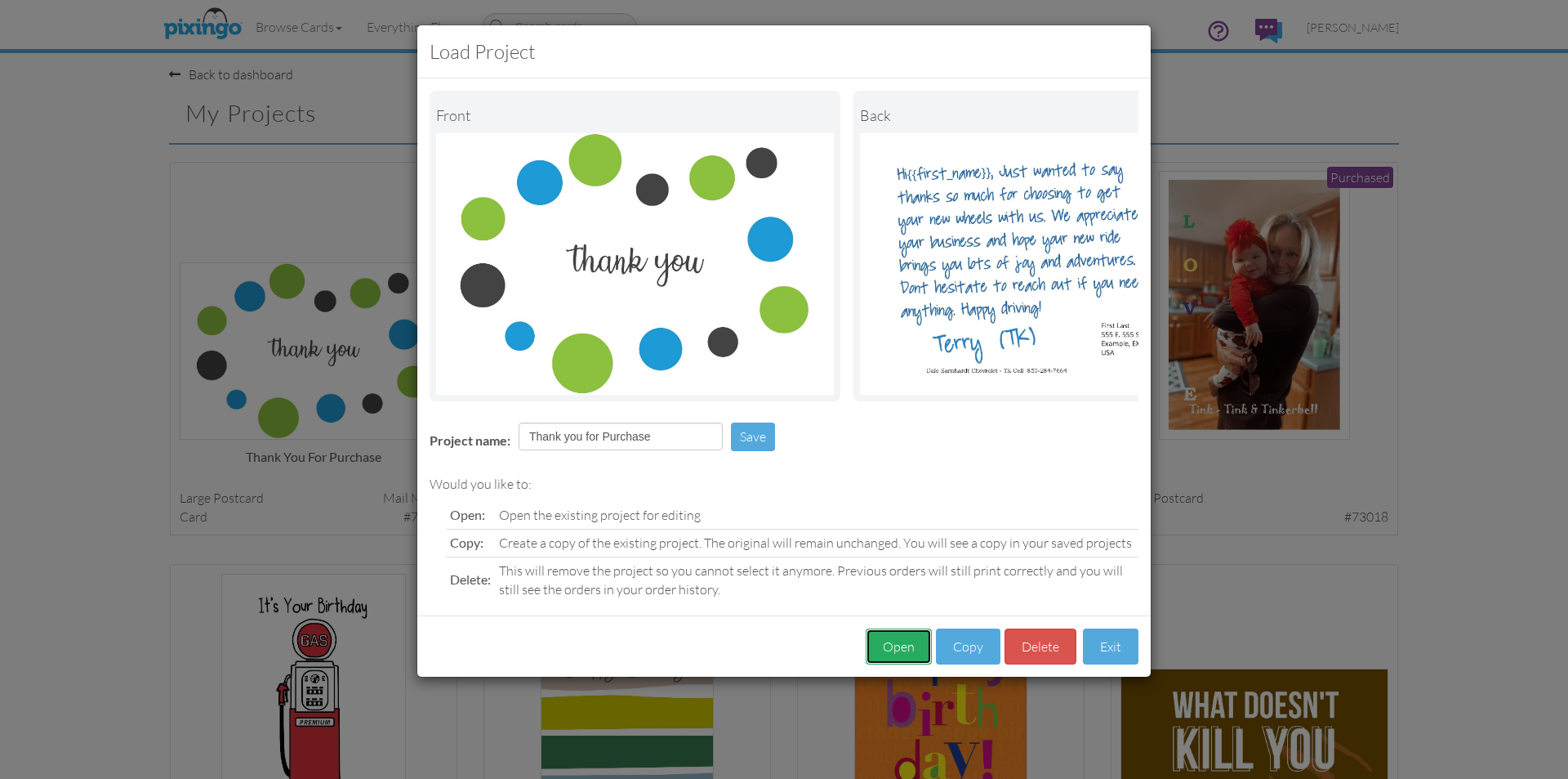
click at [894, 662] on button "Open" at bounding box center [898, 646] width 66 height 37
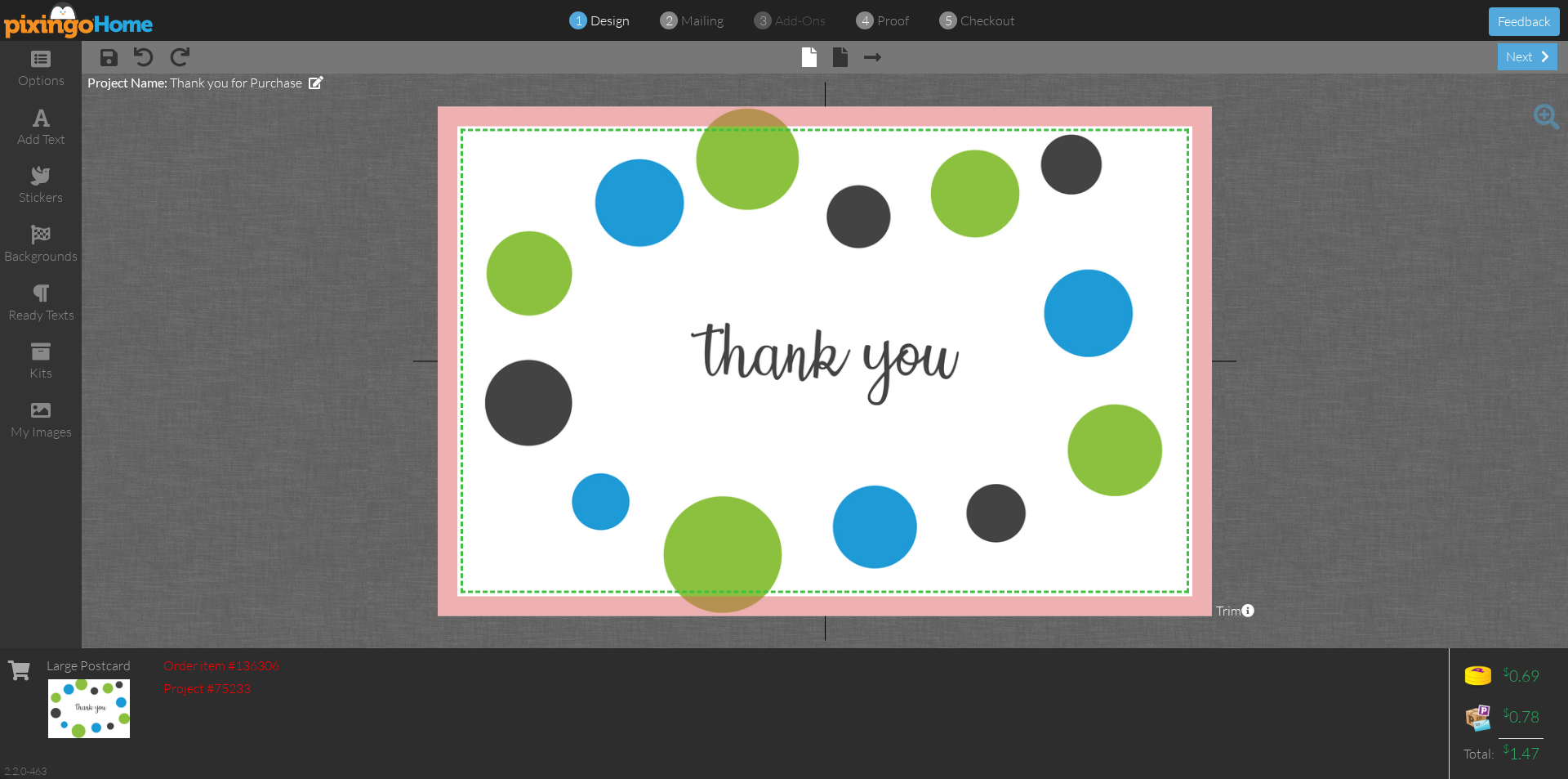
click at [766, 21] on span at bounding box center [763, 21] width 18 height 32
click at [710, 23] on span "mailing" at bounding box center [702, 20] width 43 height 16
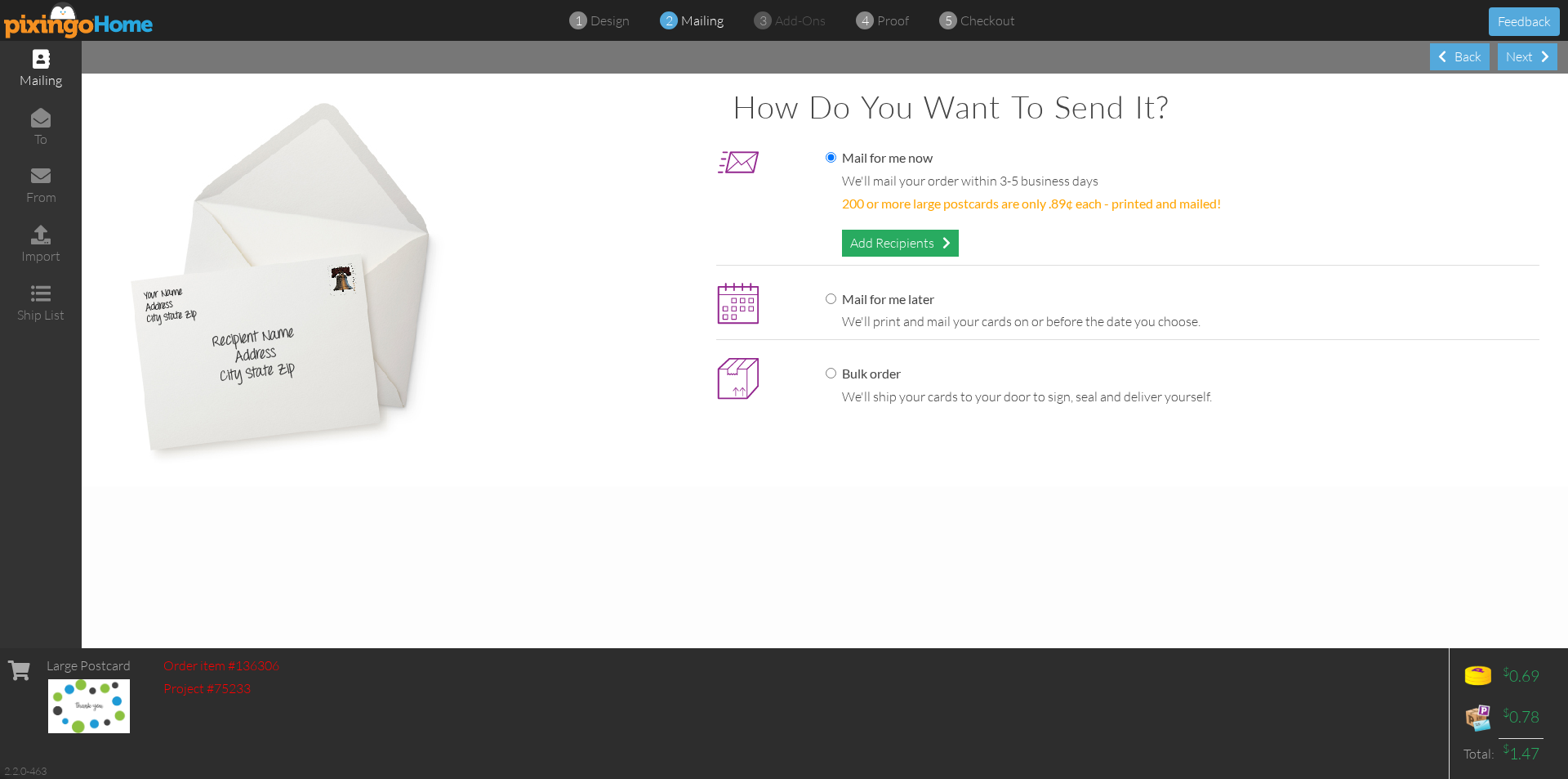
click at [896, 241] on div "Add Recipients" at bounding box center [899, 243] width 117 height 27
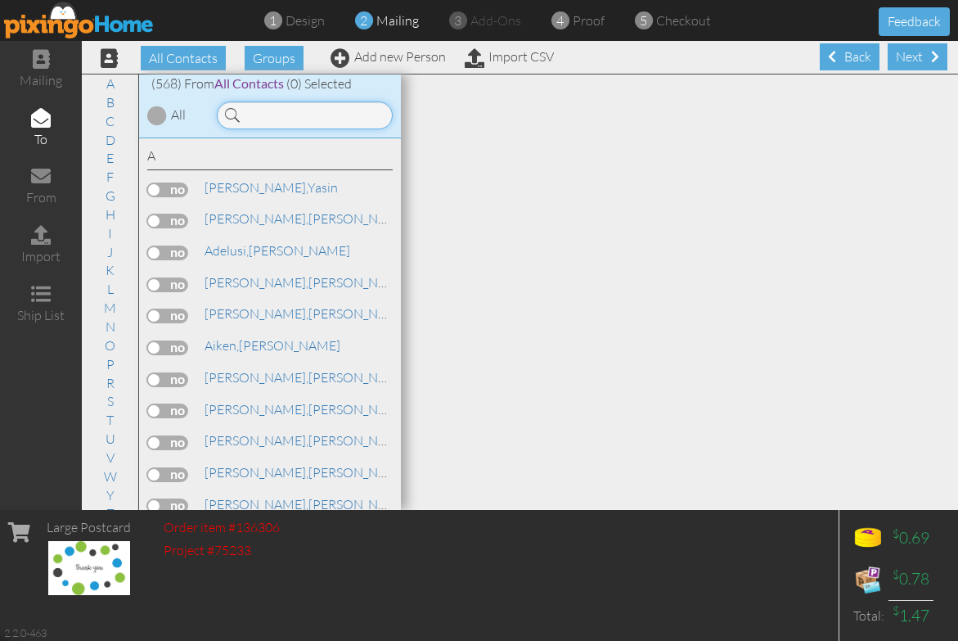
click at [268, 109] on input at bounding box center [305, 115] width 176 height 28
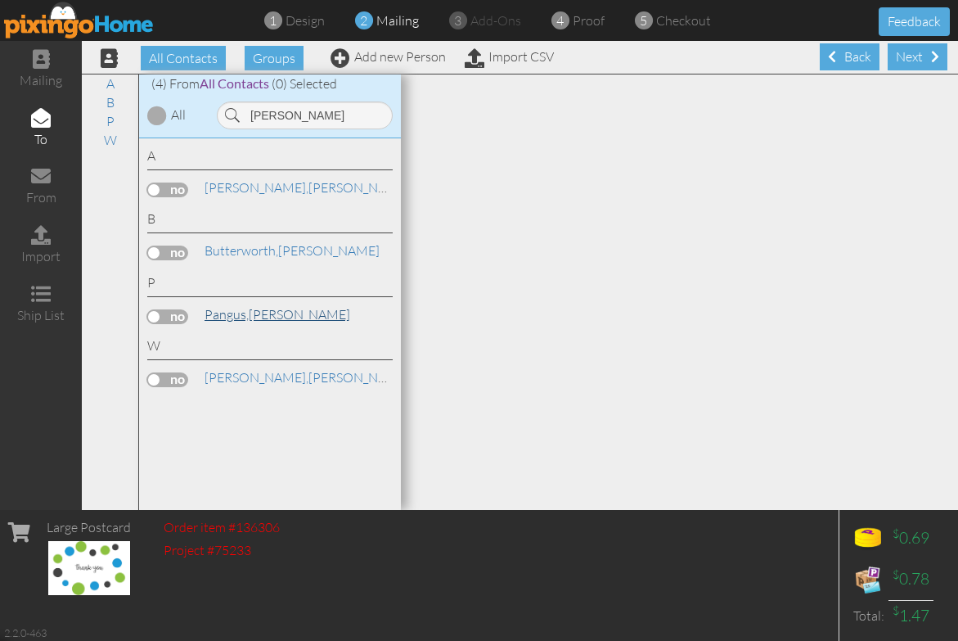
click at [253, 315] on link "[PERSON_NAME]" at bounding box center [277, 314] width 149 height 20
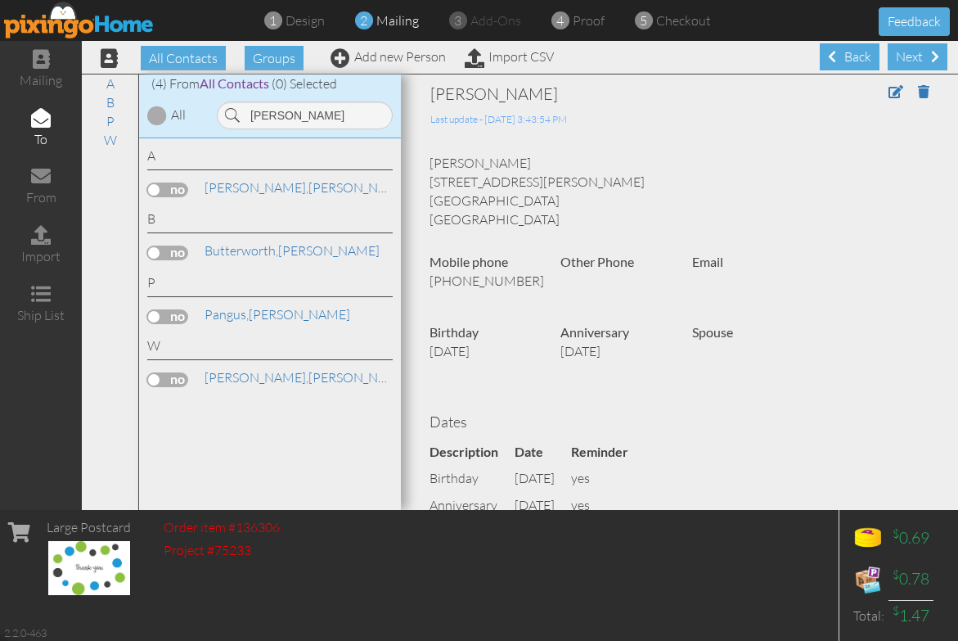
click at [159, 317] on label at bounding box center [167, 316] width 41 height 15
click at [0, 0] on input "checkbox" at bounding box center [0, 0] width 0 height 0
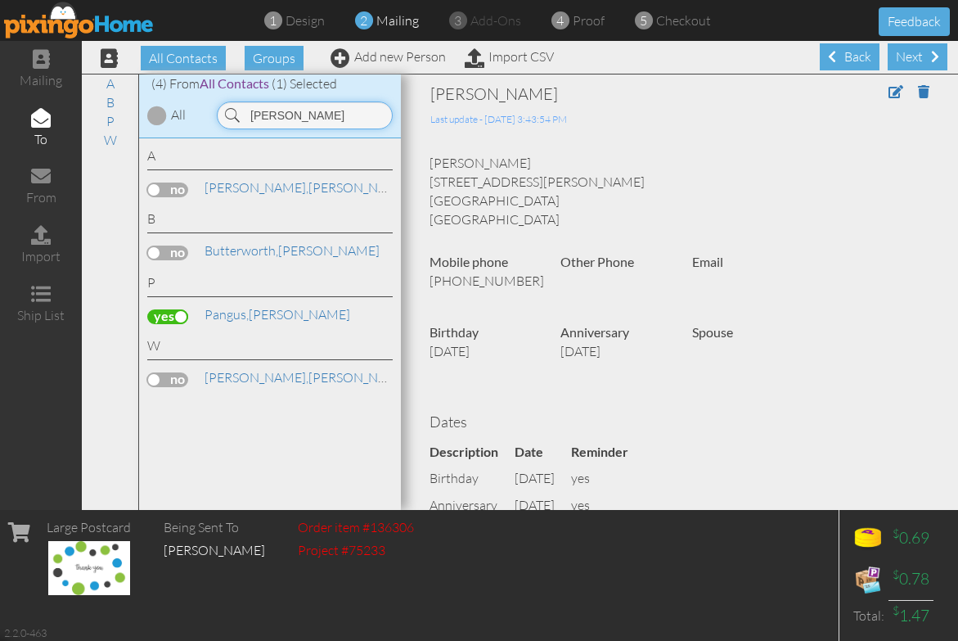
drag, startPoint x: 310, startPoint y: 112, endPoint x: 223, endPoint y: 115, distance: 87.6
click at [223, 115] on input "[PERSON_NAME]" at bounding box center [305, 115] width 176 height 28
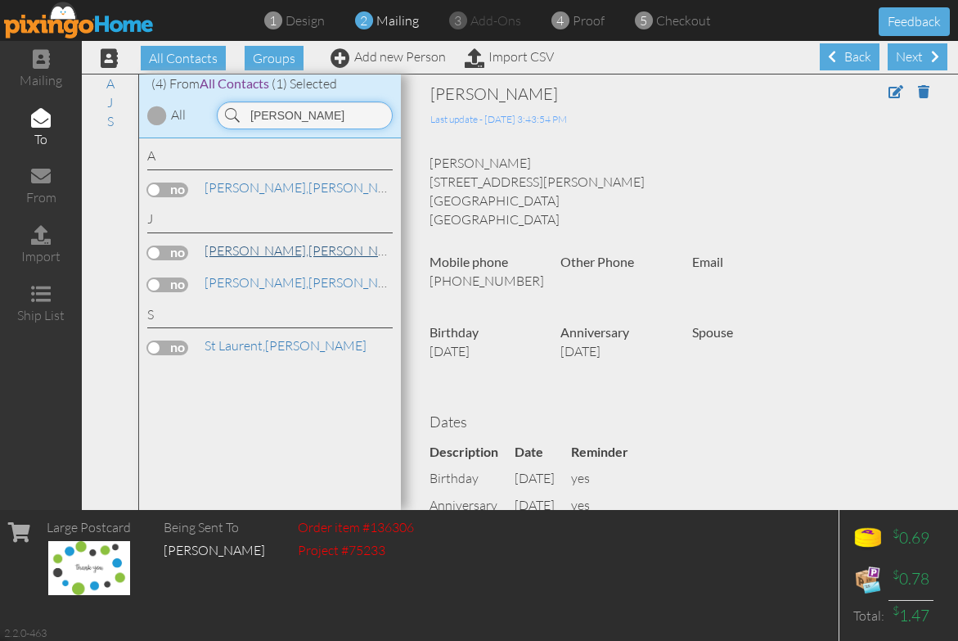
type input "[PERSON_NAME]"
click at [261, 256] on link "[PERSON_NAME]" at bounding box center [307, 251] width 209 height 20
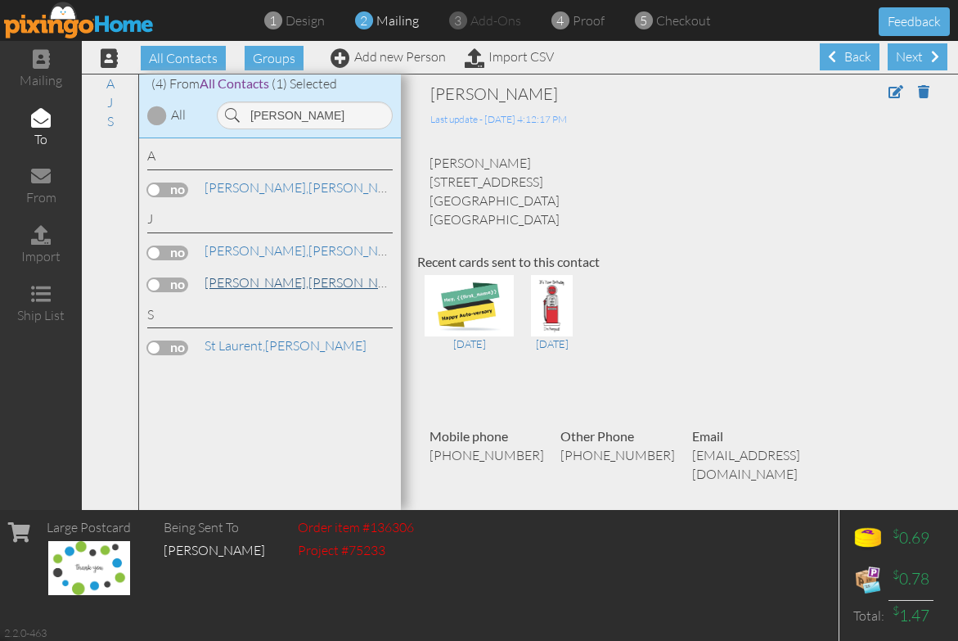
click at [258, 277] on link "[PERSON_NAME]" at bounding box center [307, 282] width 209 height 20
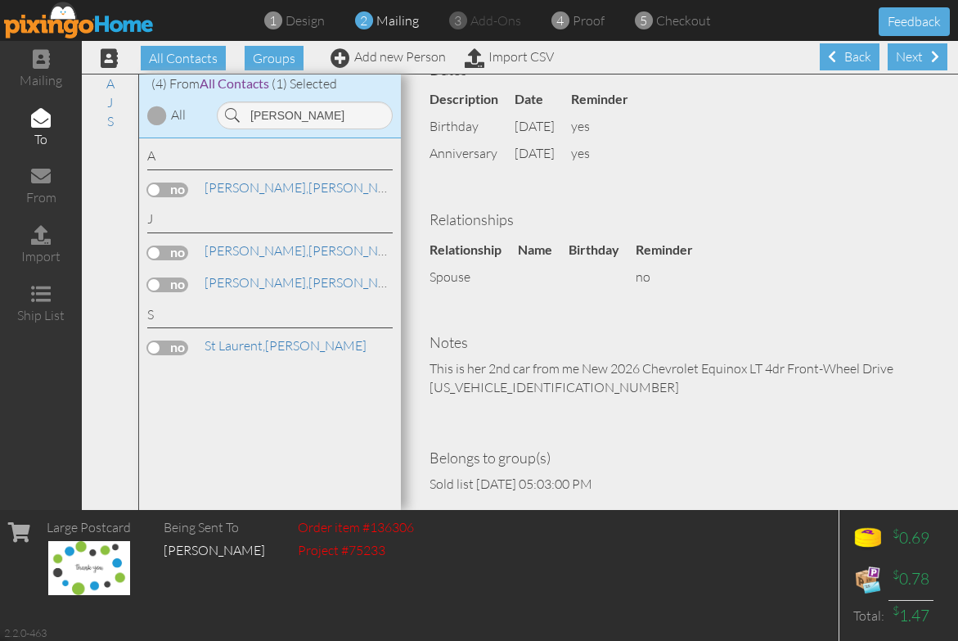
scroll to position [385, 0]
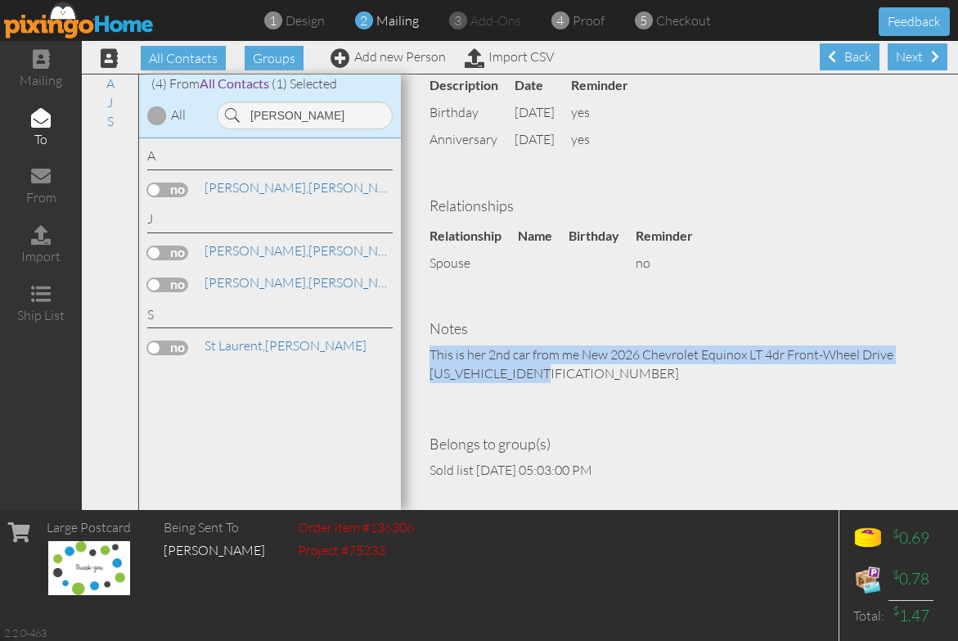
drag, startPoint x: 431, startPoint y: 333, endPoint x: 578, endPoint y: 353, distance: 148.7
click at [578, 353] on p "This is her 2nd car from me New 2026 Chevrolet Equinox LT 4dr Front-Wheel Drive…" at bounding box center [680, 364] width 500 height 38
copy p "This is her 2nd car from me New 2026 Chevrolet Equinox LT 4dr Front-Wheel Drive…"
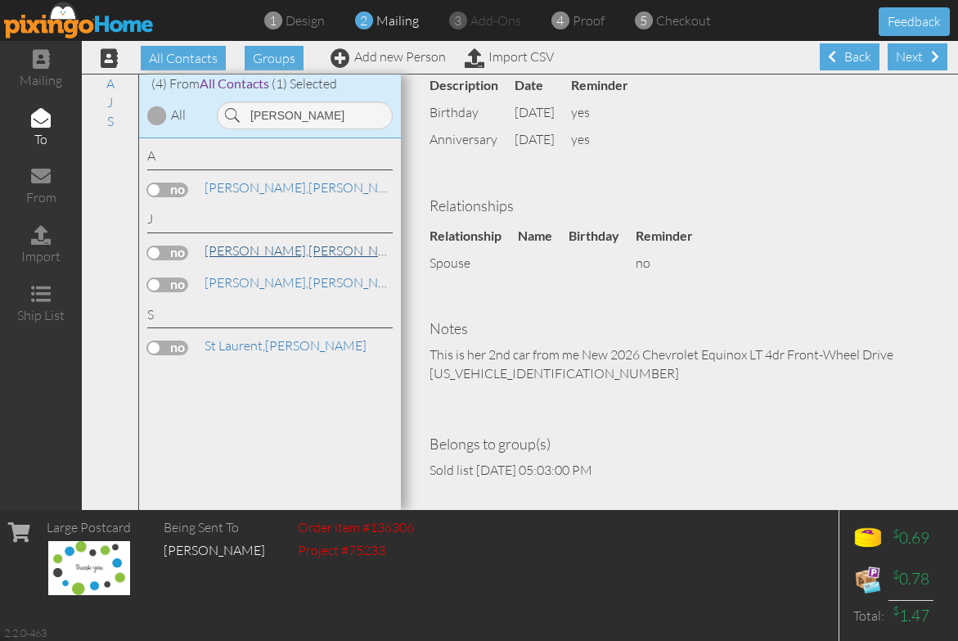
click at [263, 255] on link "[PERSON_NAME]" at bounding box center [307, 251] width 209 height 20
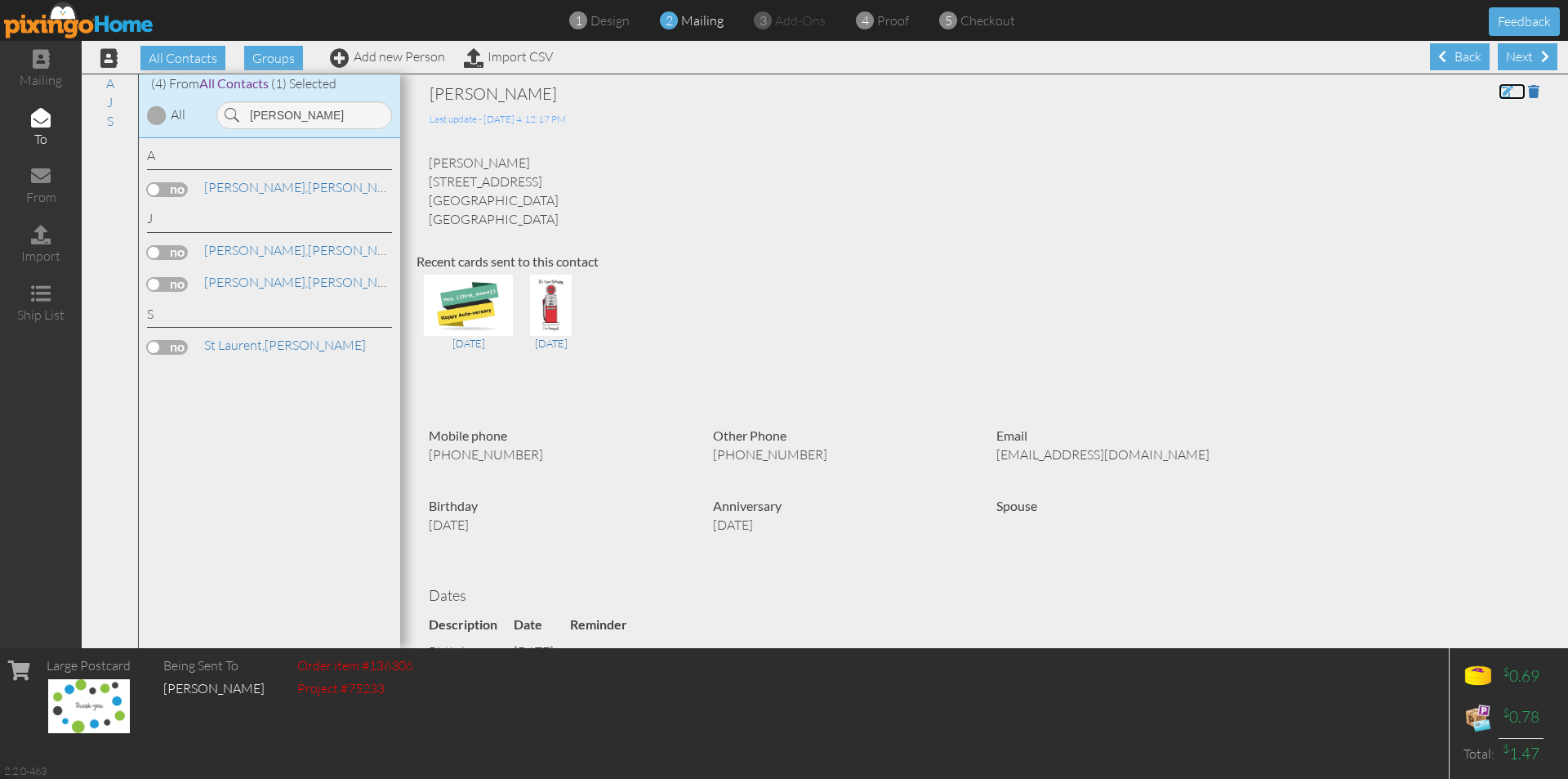
click at [1498, 88] on span at bounding box center [1505, 91] width 15 height 13
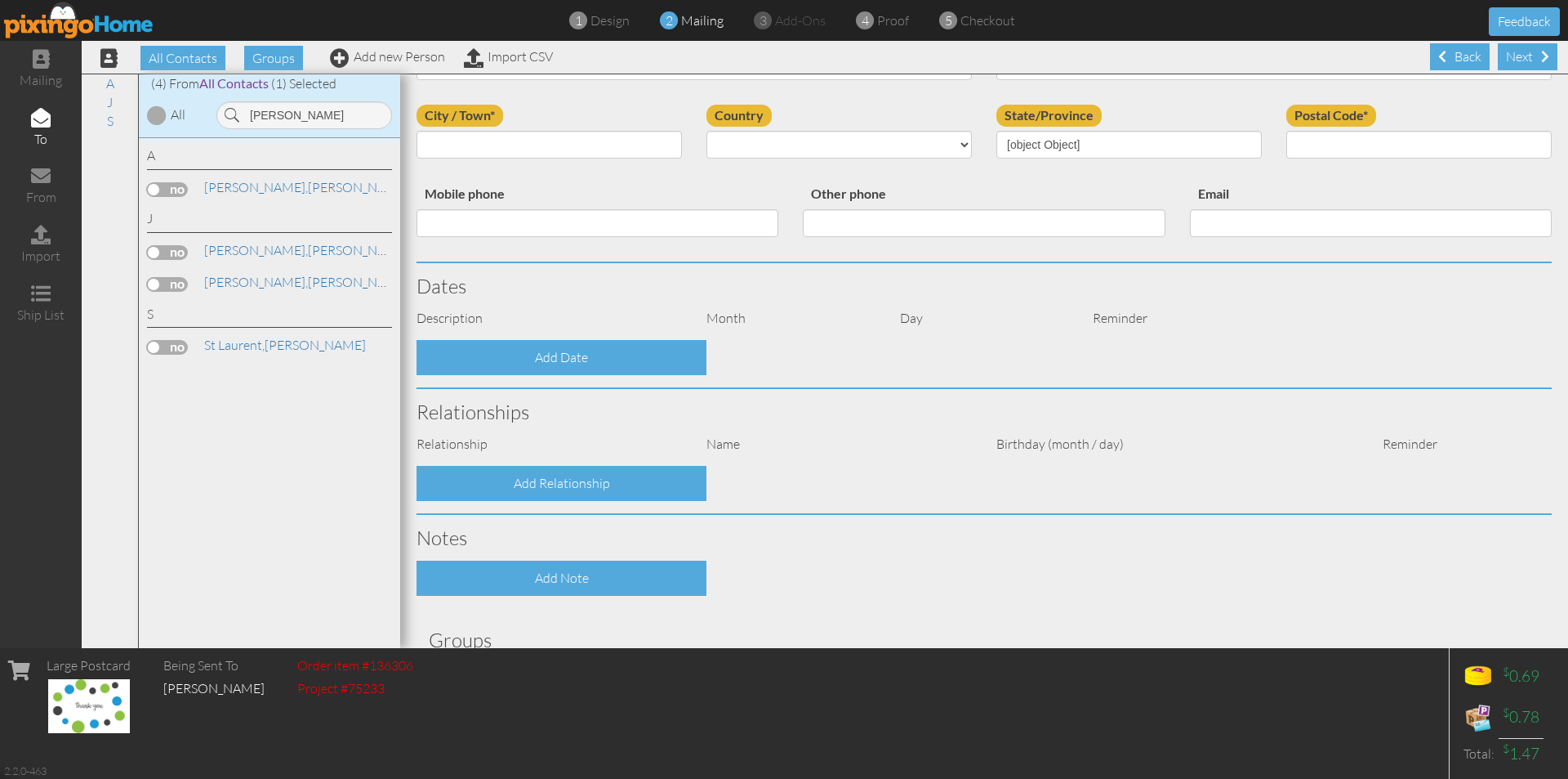
type input "[PERSON_NAME]"
type input "[STREET_ADDRESS]"
type input "ORLANDO"
type input "32817"
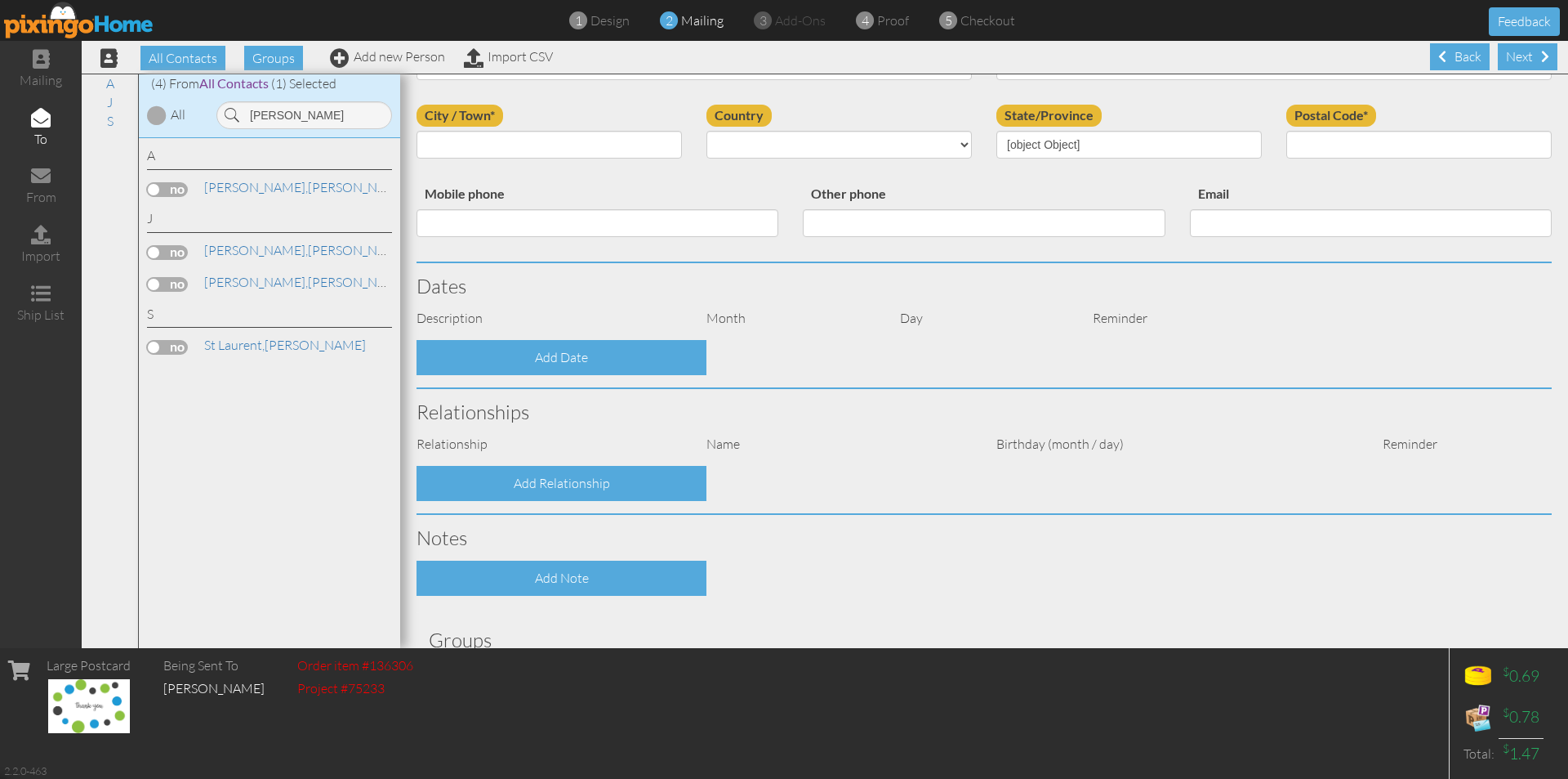
type input "[PHONE_NUMBER]"
type input "[EMAIL_ADDRESS][DOMAIN_NAME]"
select select "object:9359"
select select "object:9604"
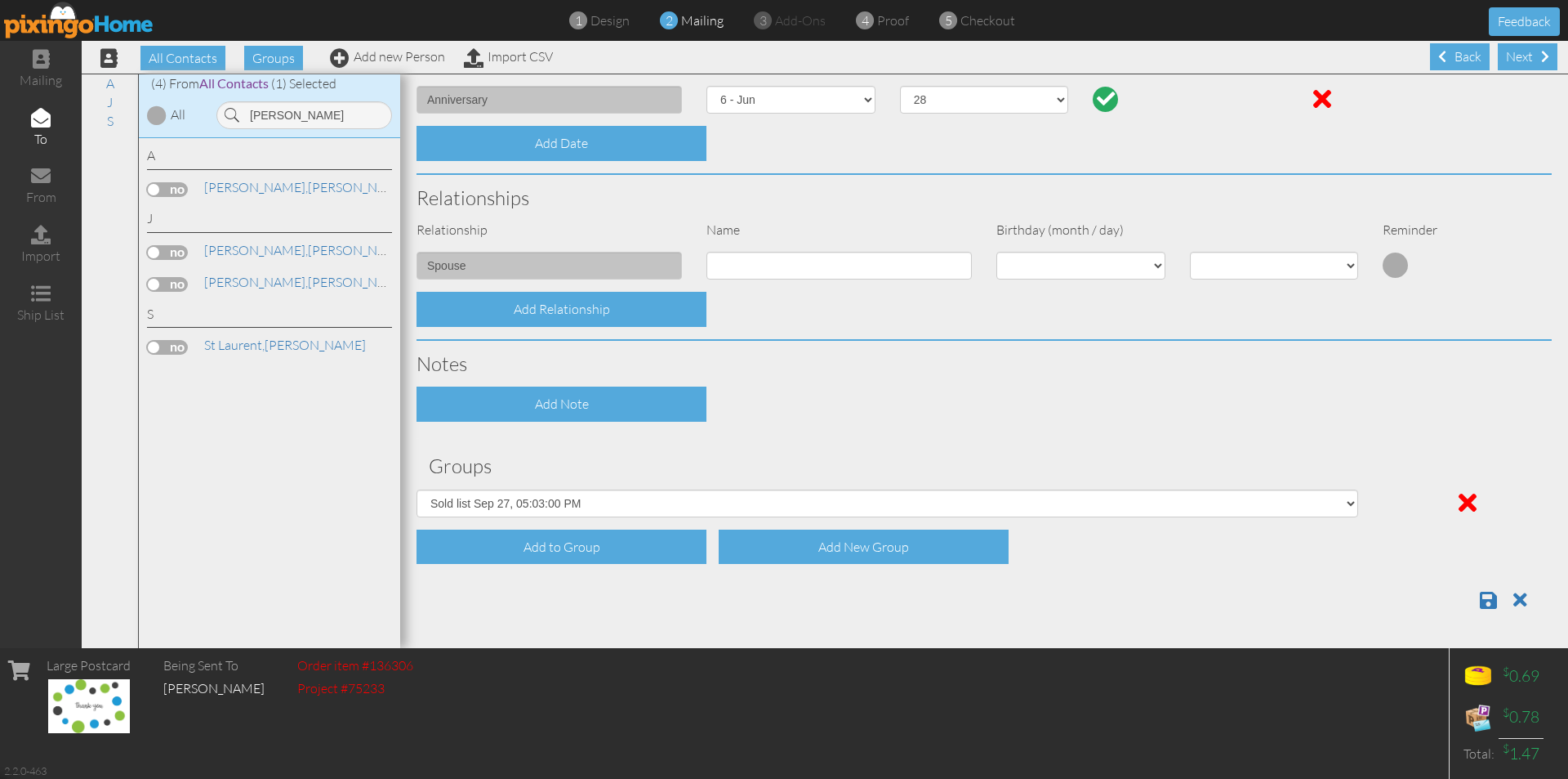
scroll to position [1, 0]
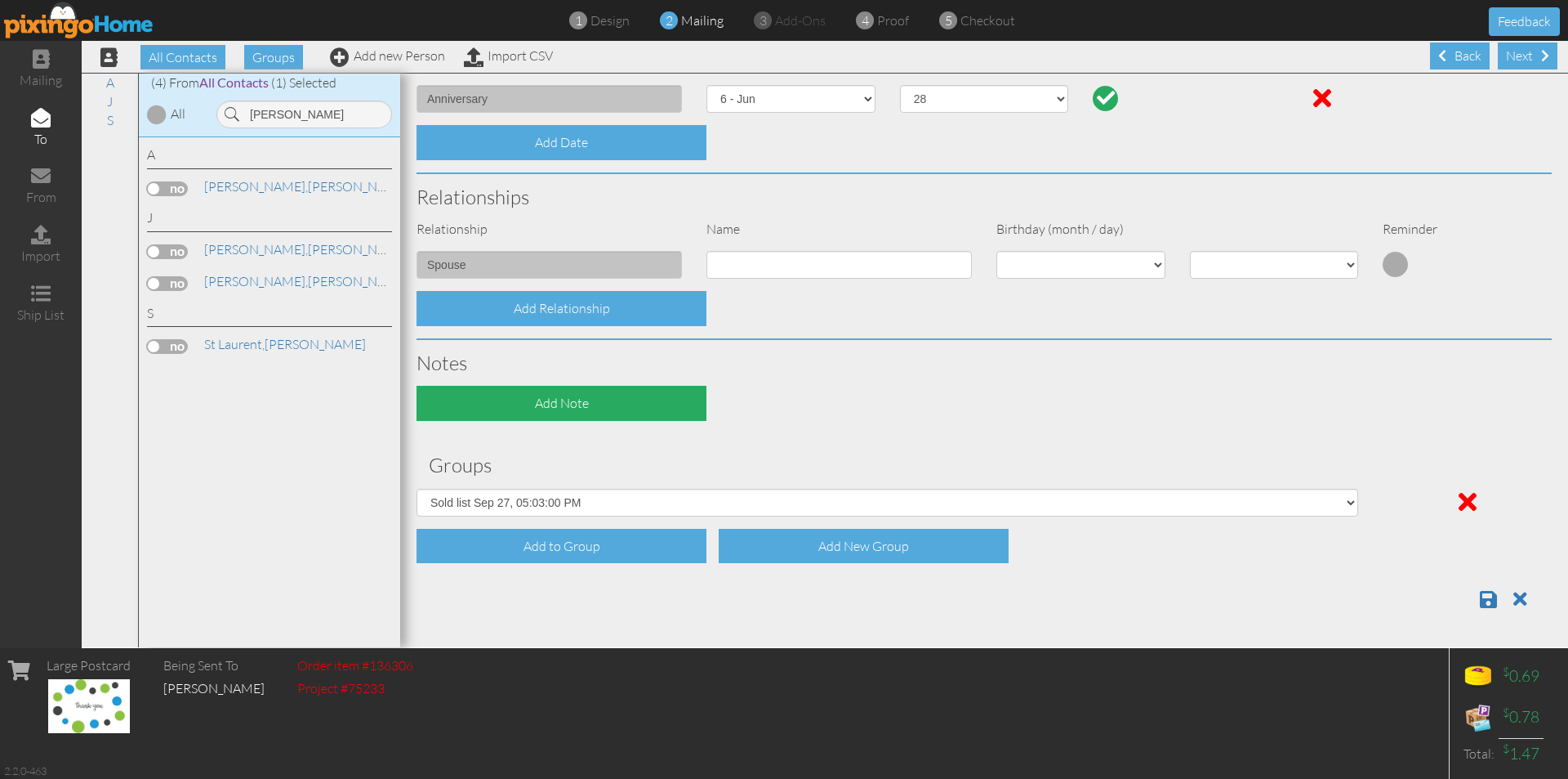
click at [549, 403] on div "Add Note" at bounding box center [561, 402] width 289 height 35
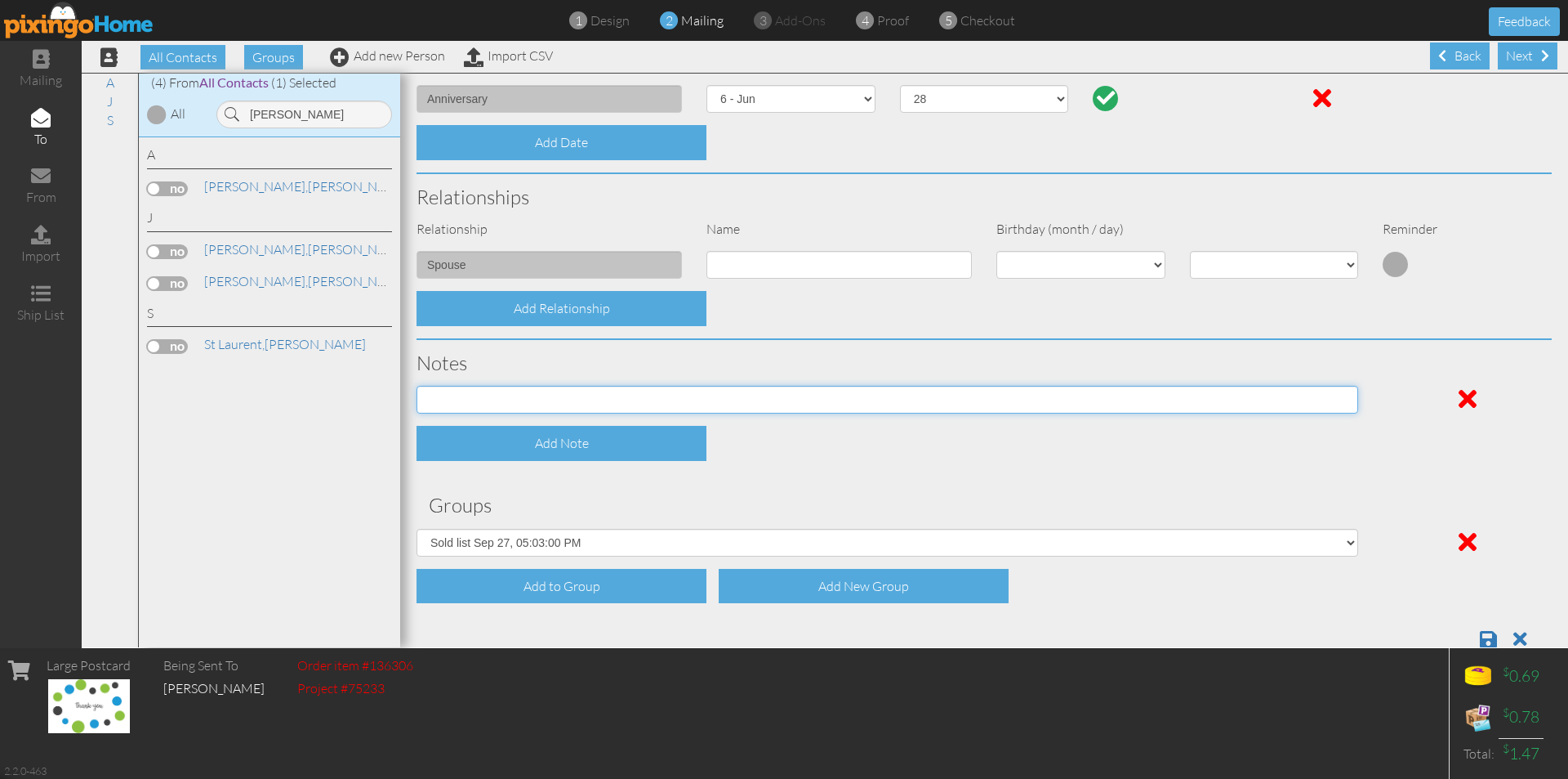
click at [498, 396] on input at bounding box center [886, 399] width 941 height 28
paste input "This is her 2nd car from me New 2026 Chevrolet Equinox LT 4dr Front-Wheel Drive…"
type input "This is her 2nd car from me New 2026 Chevrolet Equinox LT 4dr Front-Wheel Drive…"
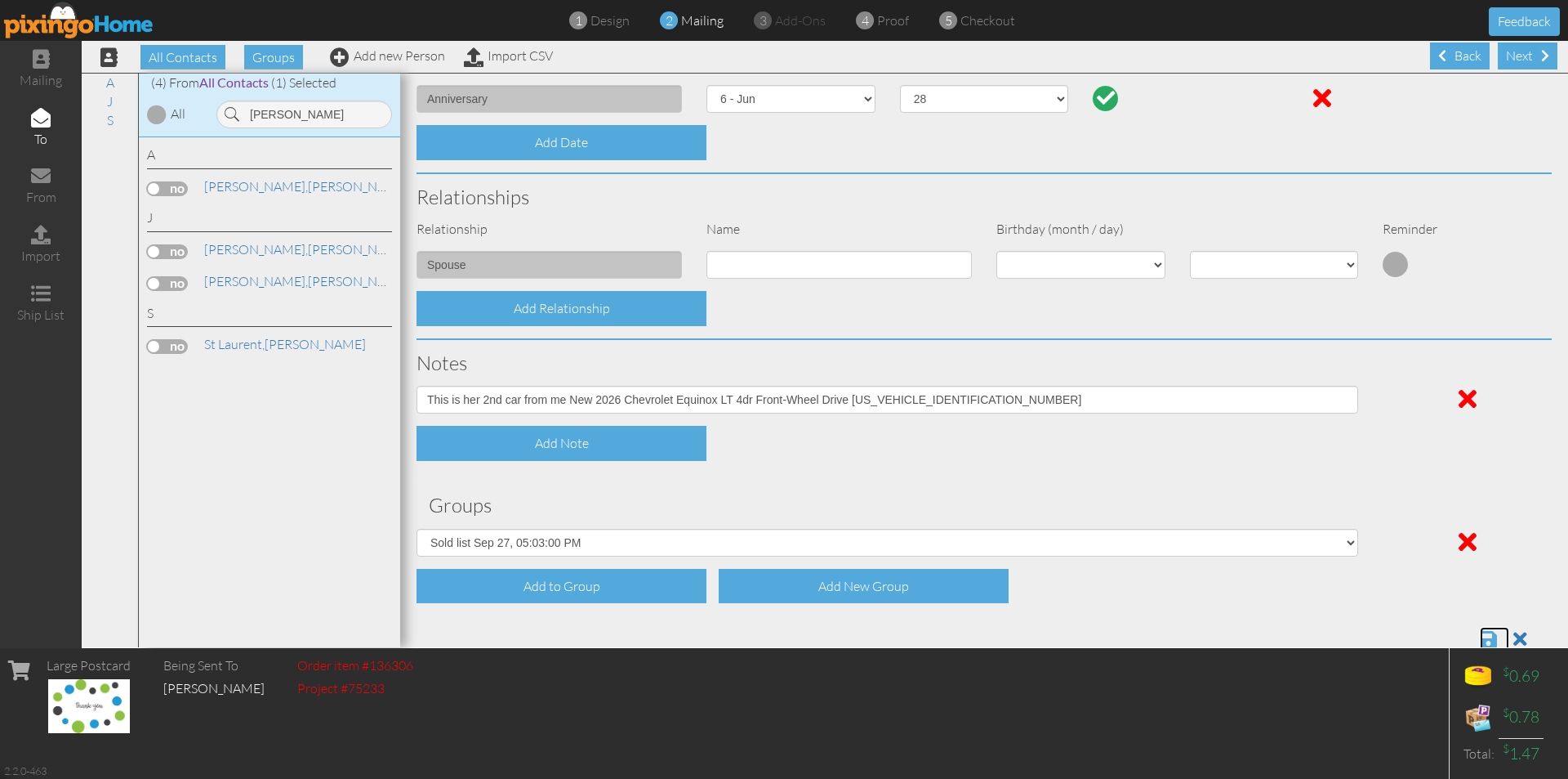
click at [1479, 637] on span at bounding box center [1487, 639] width 17 height 20
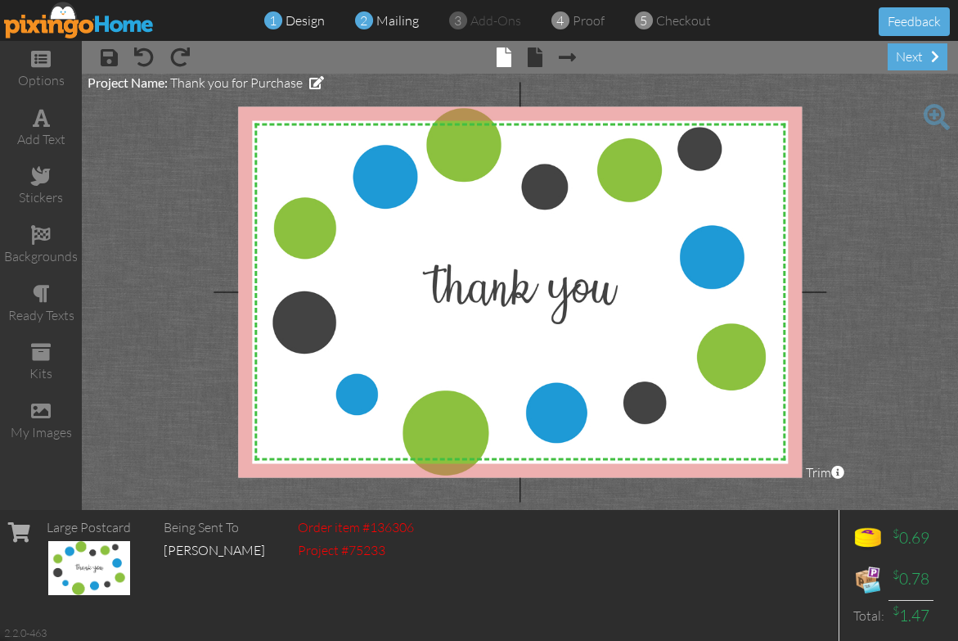
click at [383, 20] on span "mailing" at bounding box center [397, 20] width 43 height 16
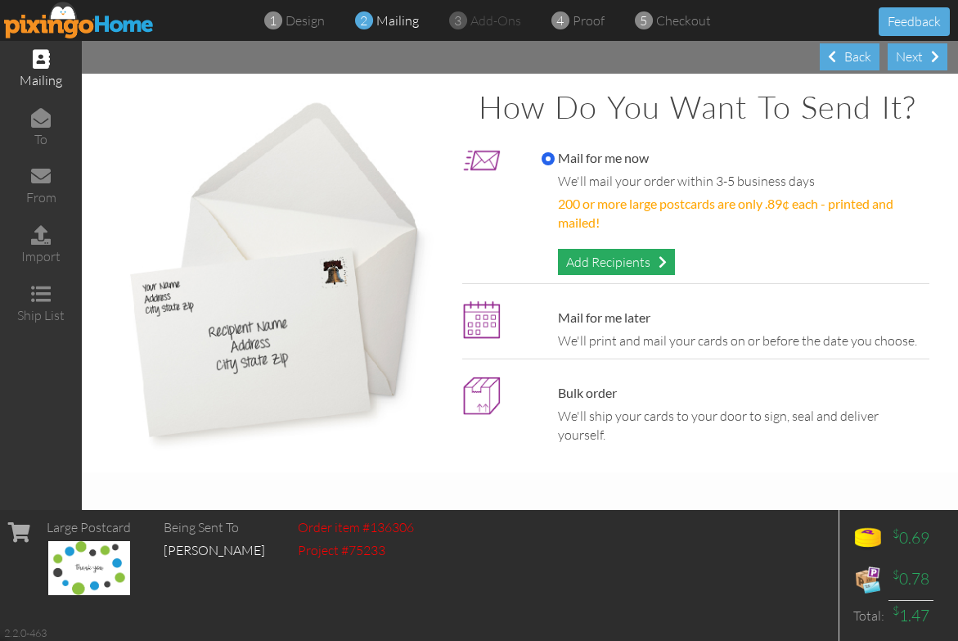
click at [587, 254] on div "Add Recipients" at bounding box center [616, 262] width 117 height 27
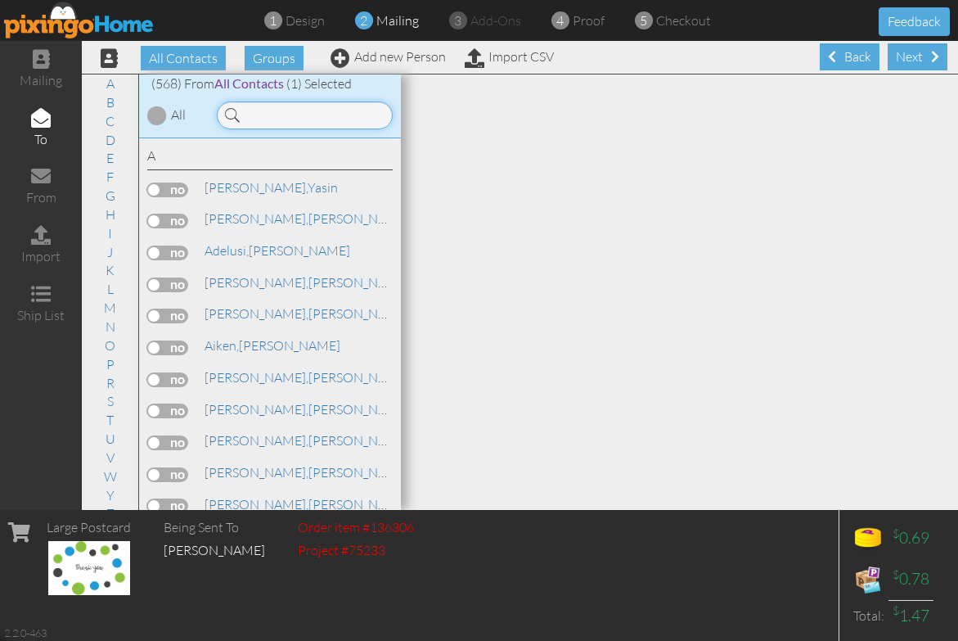
click at [296, 112] on input at bounding box center [305, 115] width 176 height 28
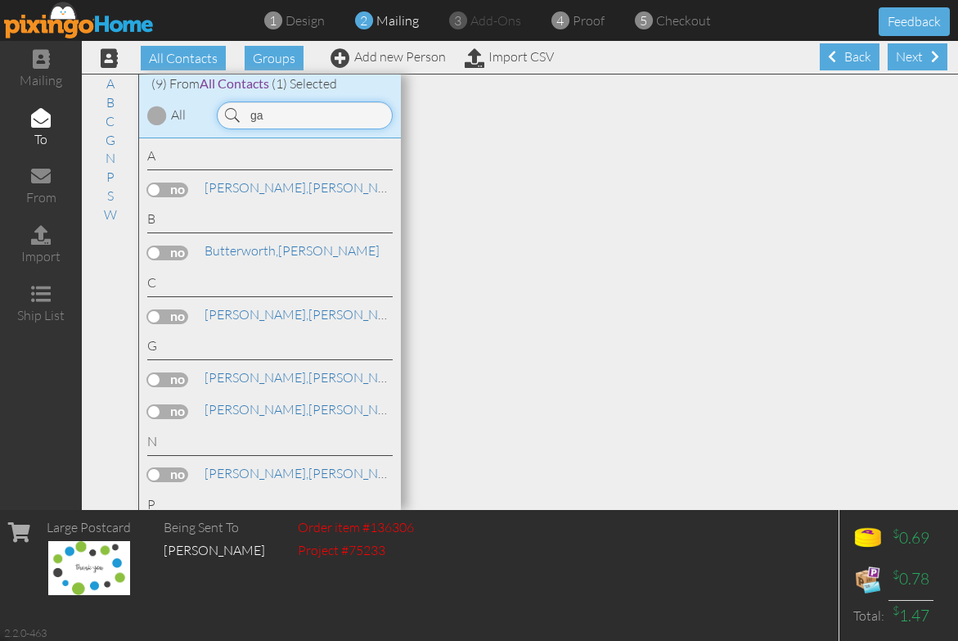
type input "g"
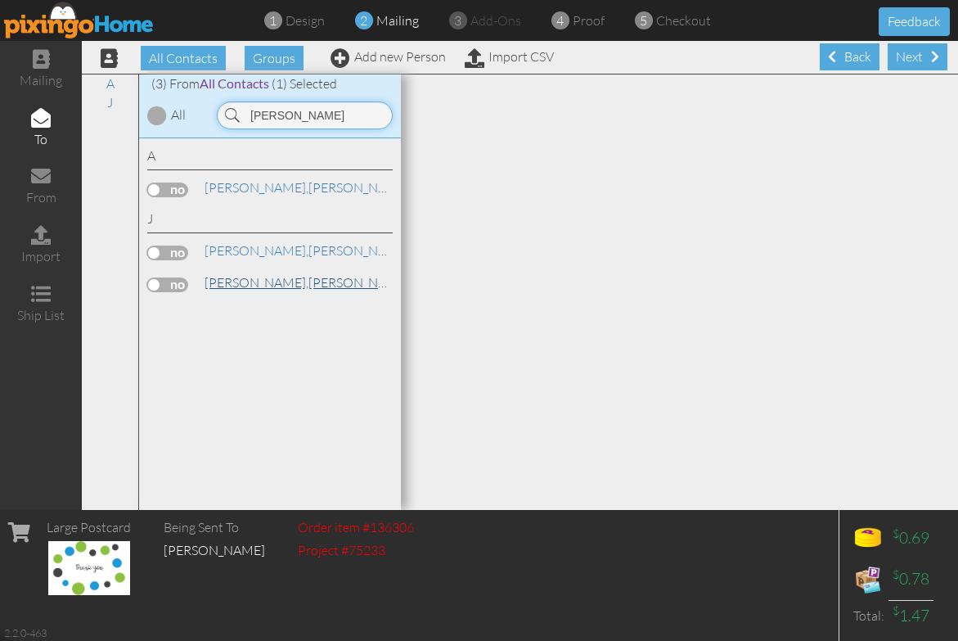
type input "[PERSON_NAME]"
click at [263, 285] on link "[PERSON_NAME]" at bounding box center [307, 282] width 209 height 20
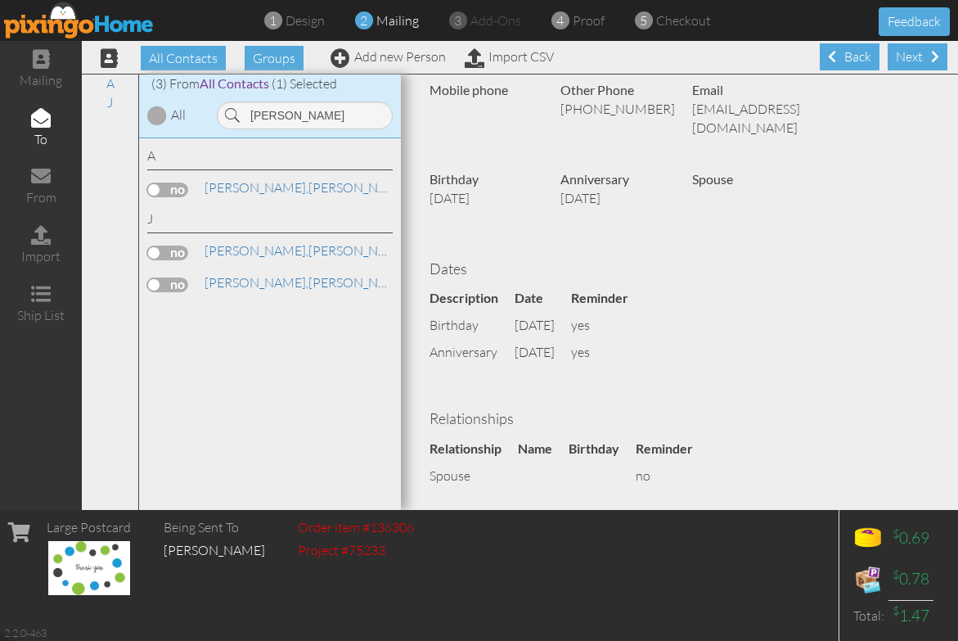
scroll to position [139, 0]
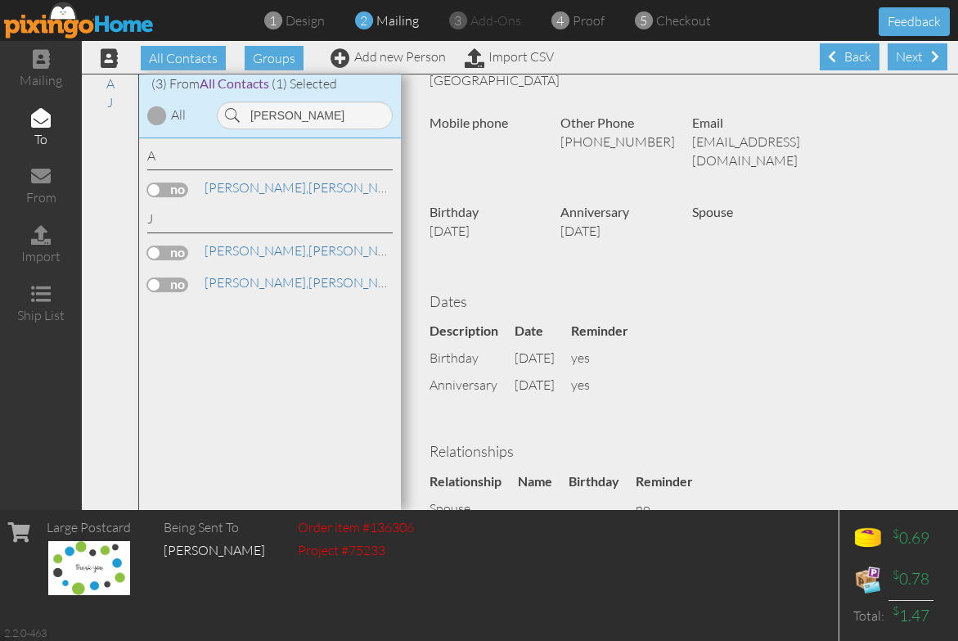
click at [181, 282] on label at bounding box center [167, 284] width 41 height 15
click at [0, 0] on input "checkbox" at bounding box center [0, 0] width 0 height 0
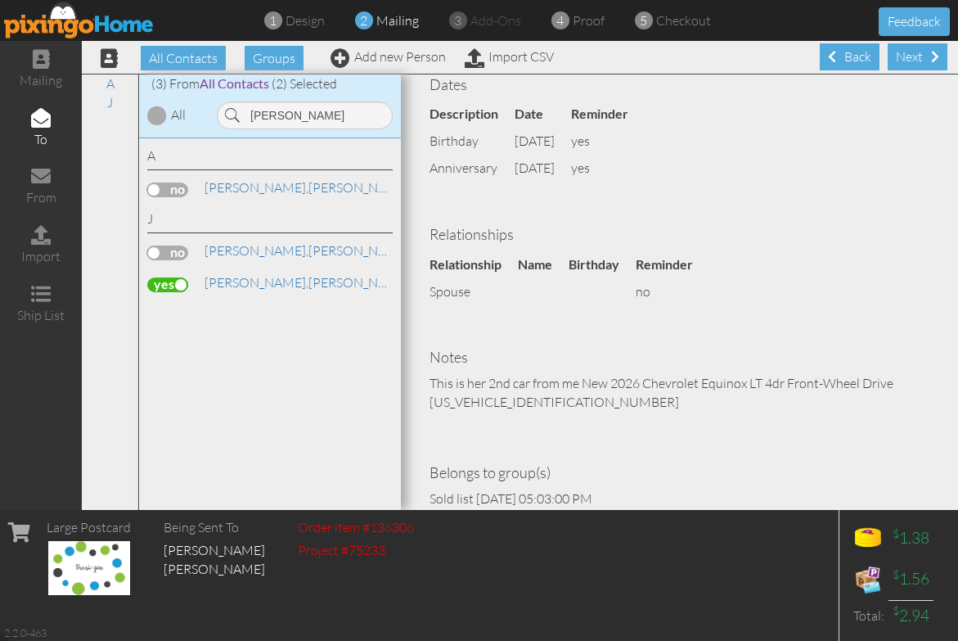
scroll to position [385, 0]
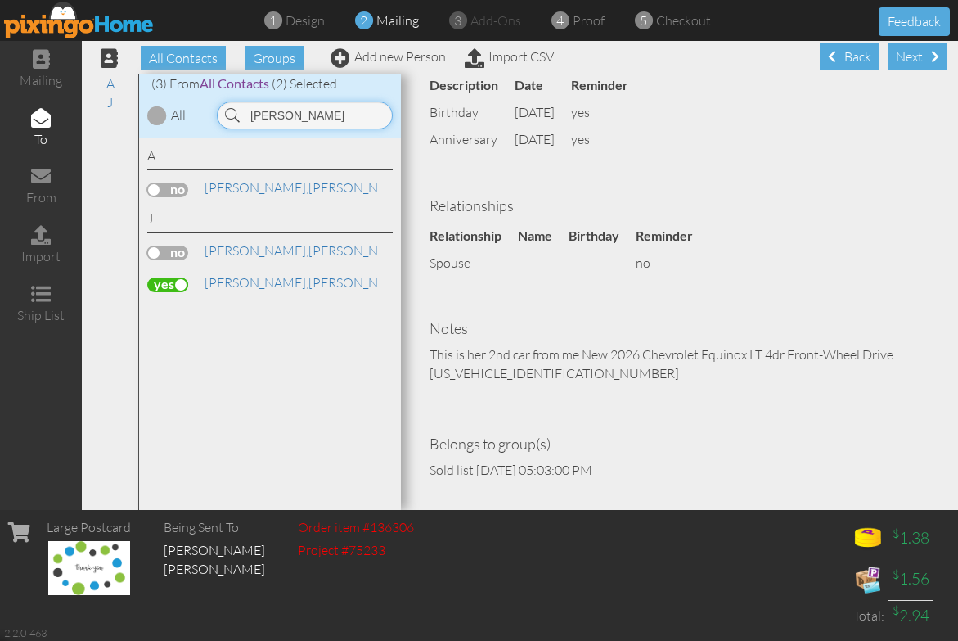
drag, startPoint x: 300, startPoint y: 119, endPoint x: 203, endPoint y: 112, distance: 97.6
click at [203, 112] on div "(3) From All Contacts (2) Selected All [PERSON_NAME]" at bounding box center [270, 106] width 262 height 64
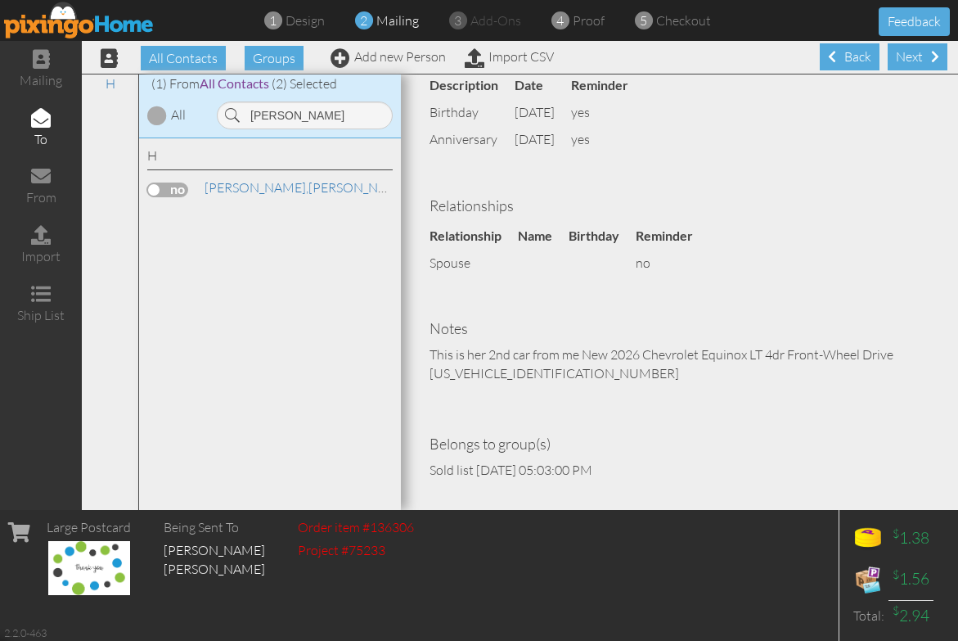
click at [183, 183] on label at bounding box center [167, 189] width 41 height 15
click at [0, 0] on input "checkbox" at bounding box center [0, 0] width 0 height 0
drag, startPoint x: 298, startPoint y: 118, endPoint x: 241, endPoint y: 120, distance: 57.3
click at [241, 120] on input "[PERSON_NAME]" at bounding box center [305, 115] width 176 height 28
click at [184, 187] on label at bounding box center [167, 189] width 41 height 15
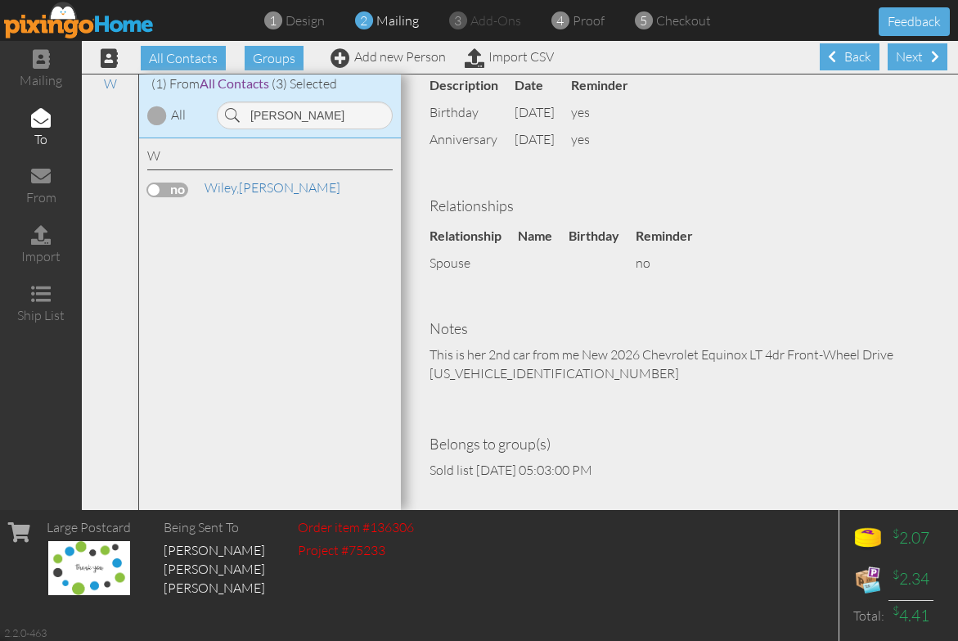
click at [0, 0] on input "checkbox" at bounding box center [0, 0] width 0 height 0
drag, startPoint x: 294, startPoint y: 118, endPoint x: 200, endPoint y: 115, distance: 93.3
click at [200, 115] on div "(1) From All Contacts (4) Selected All [PERSON_NAME]" at bounding box center [270, 106] width 262 height 64
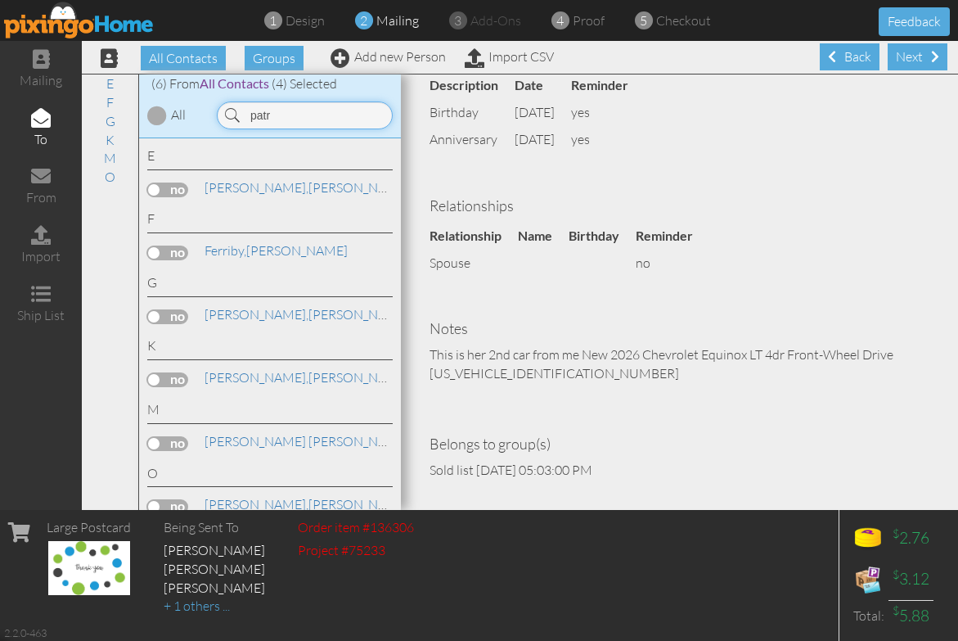
type input "patr"
click at [182, 312] on label at bounding box center [167, 316] width 41 height 15
click at [0, 0] on input "checkbox" at bounding box center [0, 0] width 0 height 0
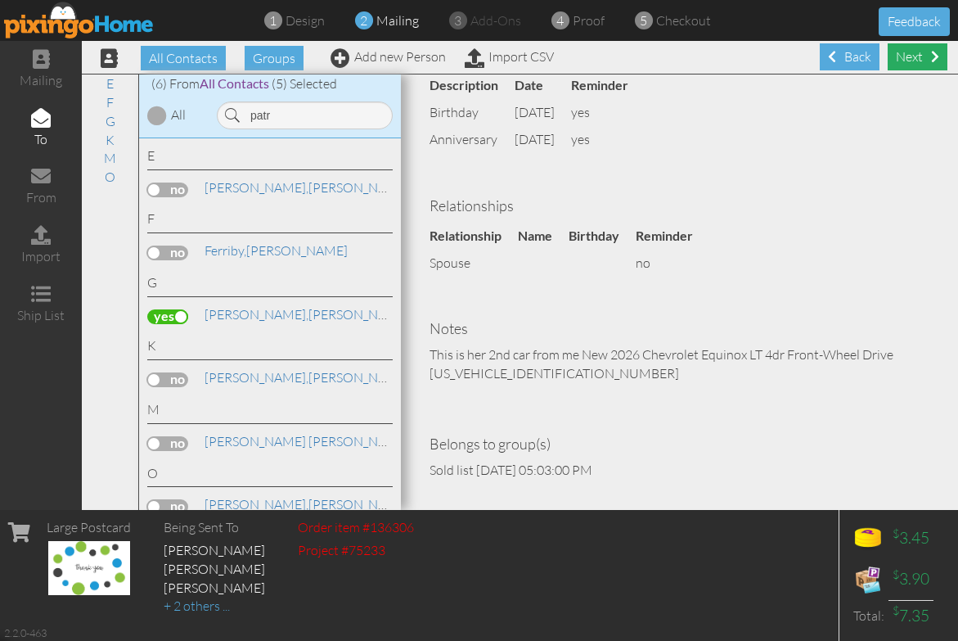
click at [892, 56] on div "Next" at bounding box center [918, 56] width 60 height 27
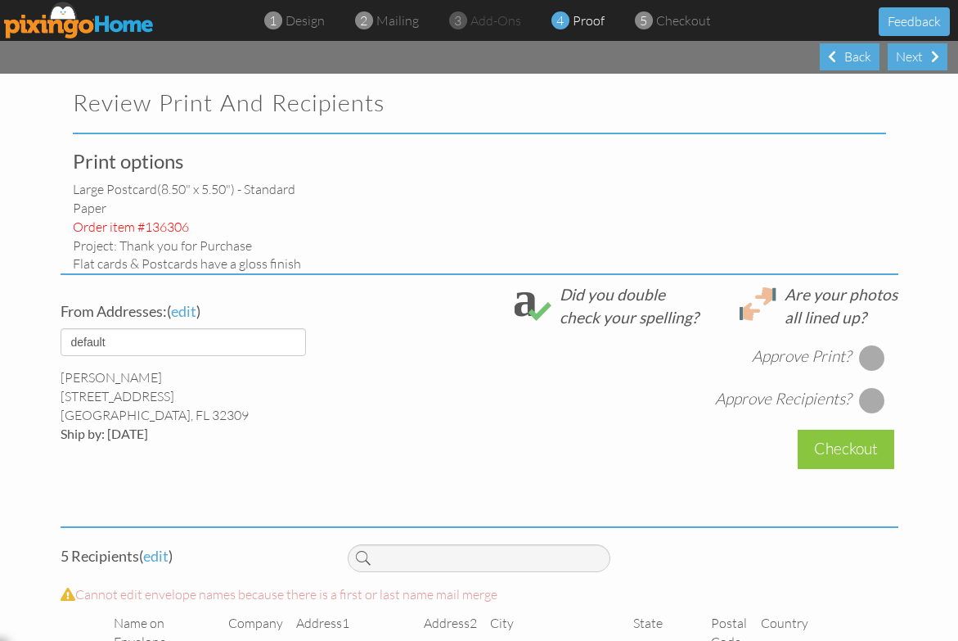
select select "object:5728"
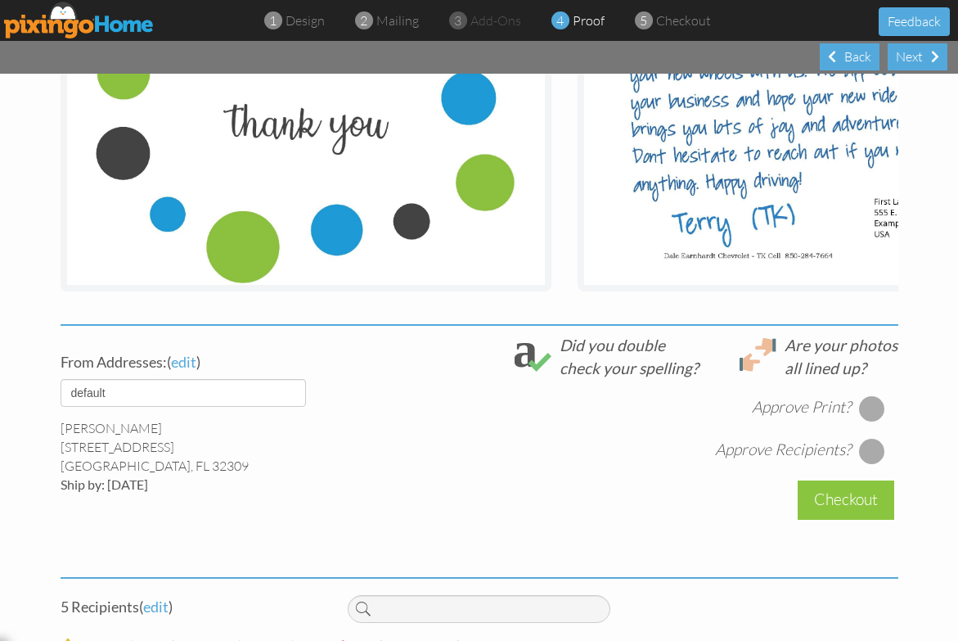
scroll to position [409, 0]
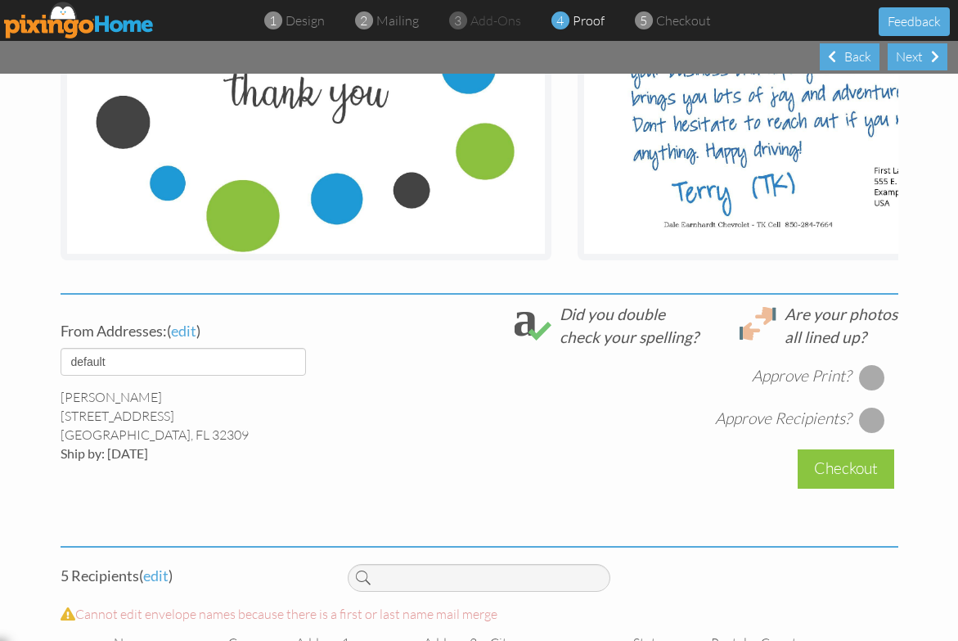
click at [864, 385] on div at bounding box center [872, 377] width 26 height 26
click at [870, 433] on div at bounding box center [872, 420] width 26 height 26
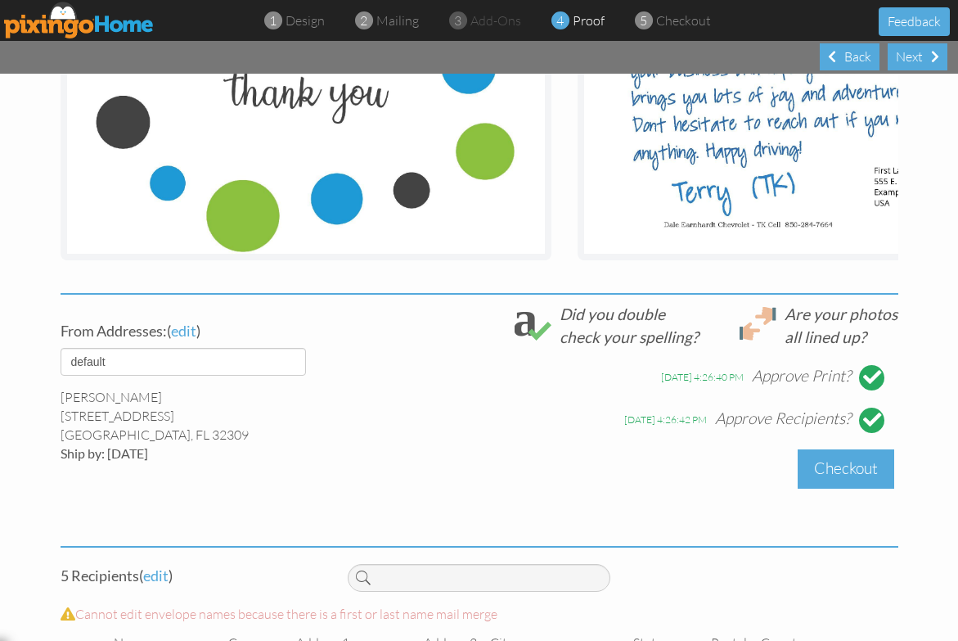
click at [861, 486] on div "Checkout" at bounding box center [846, 468] width 97 height 38
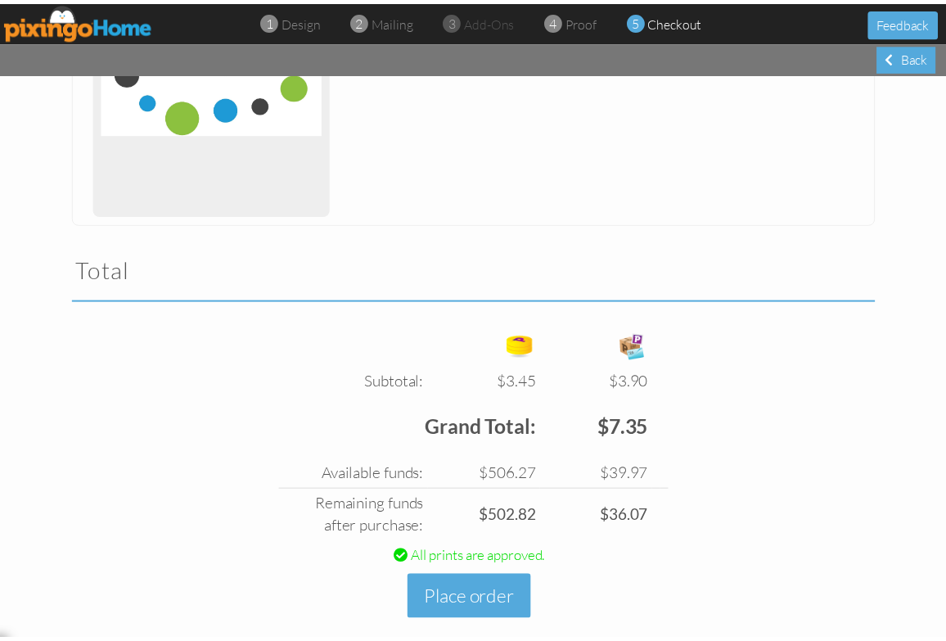
scroll to position [398, 0]
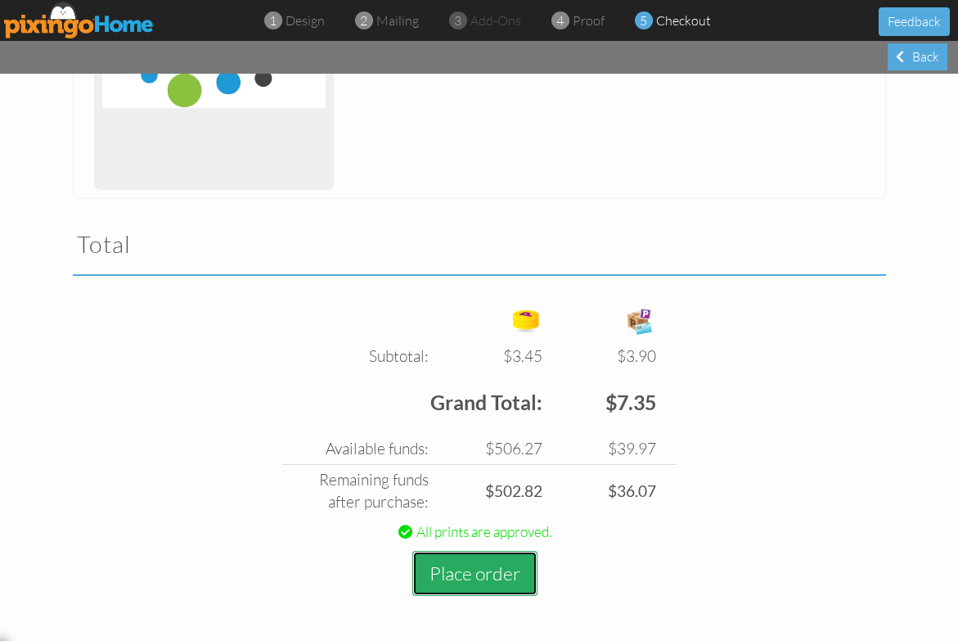
click at [485, 572] on button "Place order" at bounding box center [474, 573] width 125 height 45
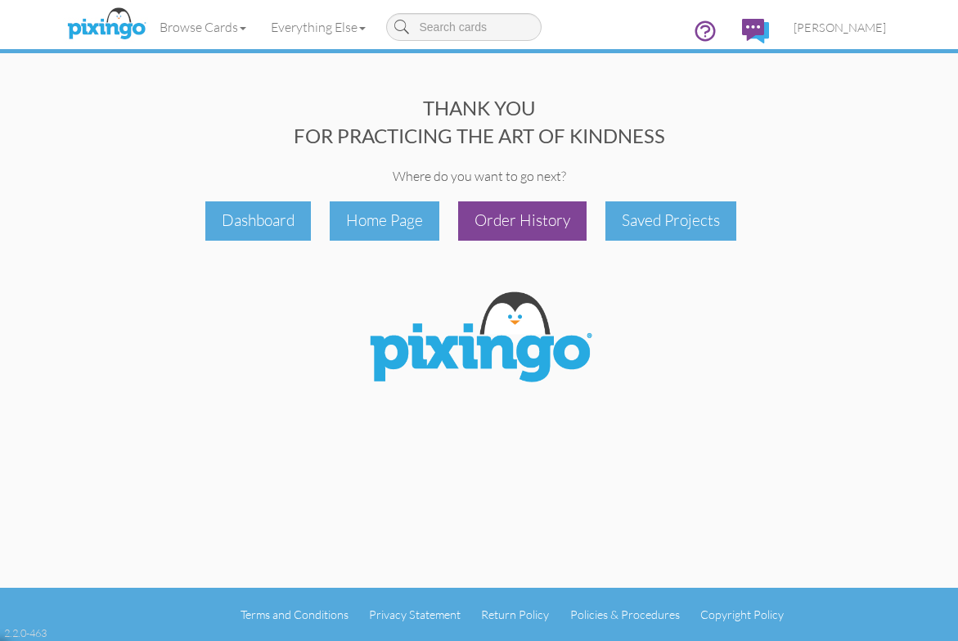
click at [522, 223] on div "Order History" at bounding box center [522, 220] width 128 height 38
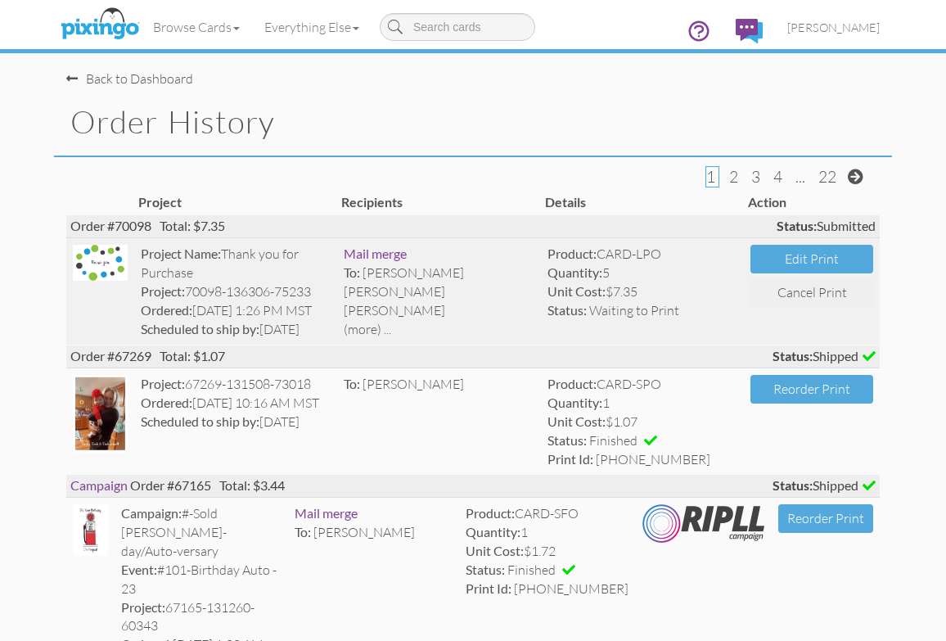
click at [372, 331] on div "(more) ..." at bounding box center [439, 329] width 191 height 19
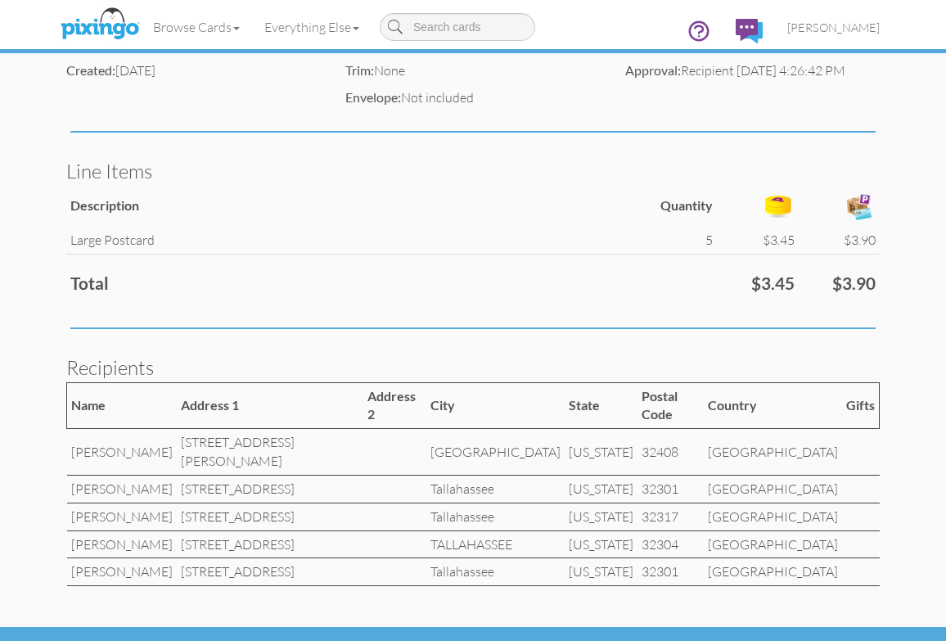
scroll to position [610, 0]
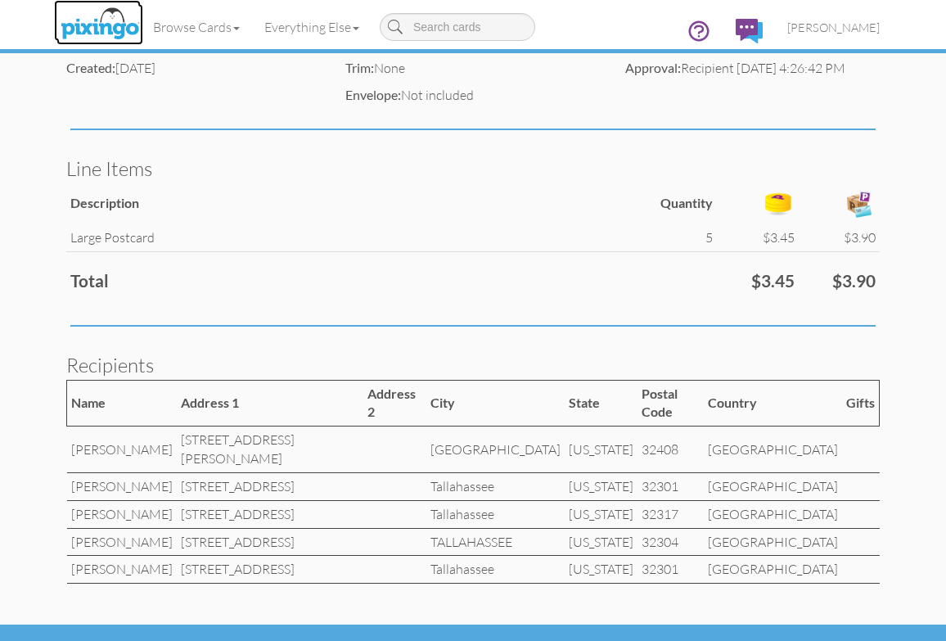
click at [90, 30] on img at bounding box center [99, 24] width 87 height 41
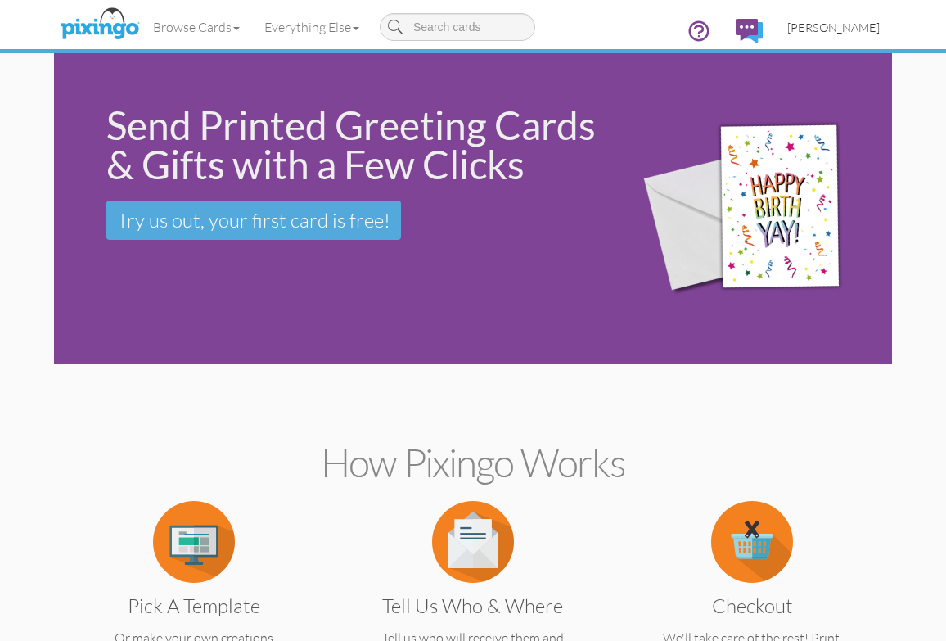
click at [833, 22] on span "[PERSON_NAME]" at bounding box center [833, 27] width 92 height 14
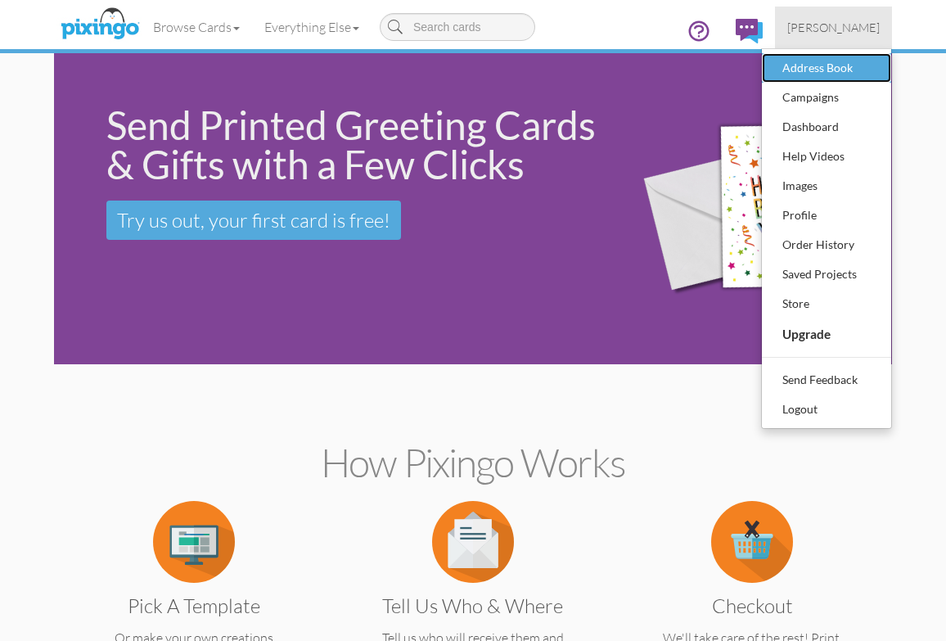
click at [806, 64] on div "Address Book" at bounding box center [826, 68] width 97 height 25
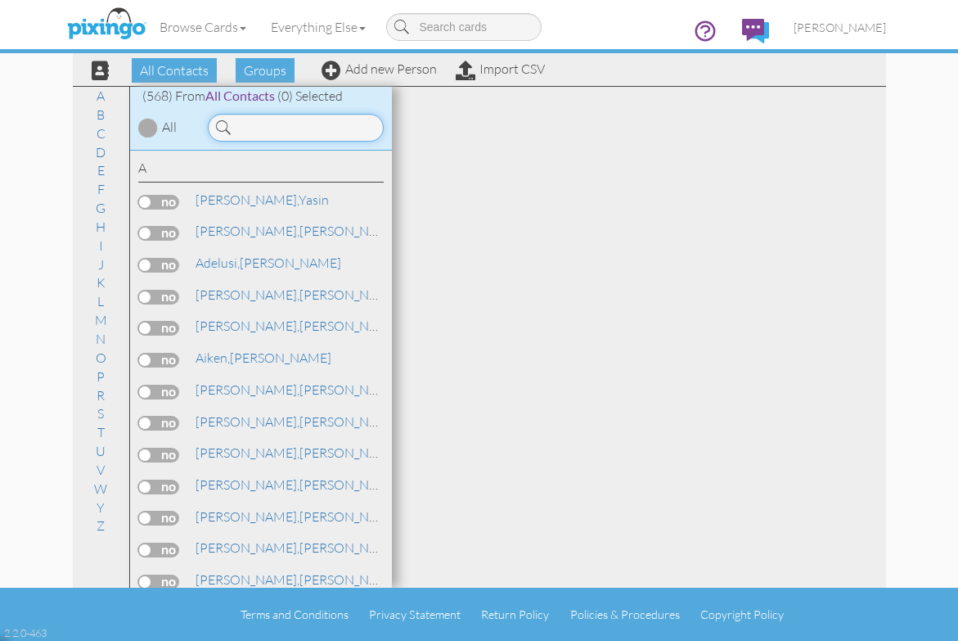
click at [318, 122] on input at bounding box center [296, 128] width 176 height 28
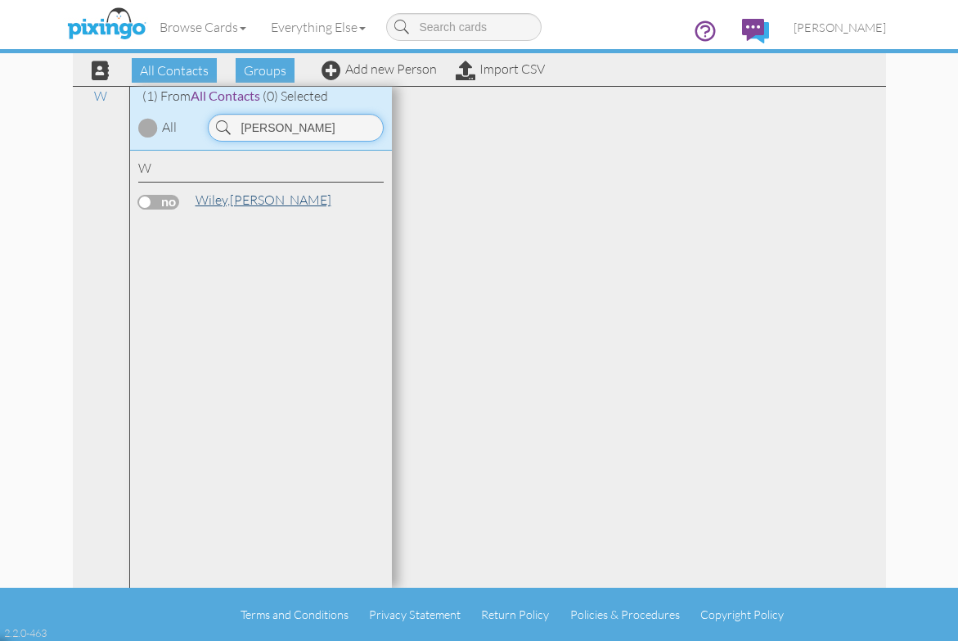
type input "[PERSON_NAME]"
click at [239, 204] on link "[PERSON_NAME]" at bounding box center [263, 200] width 139 height 20
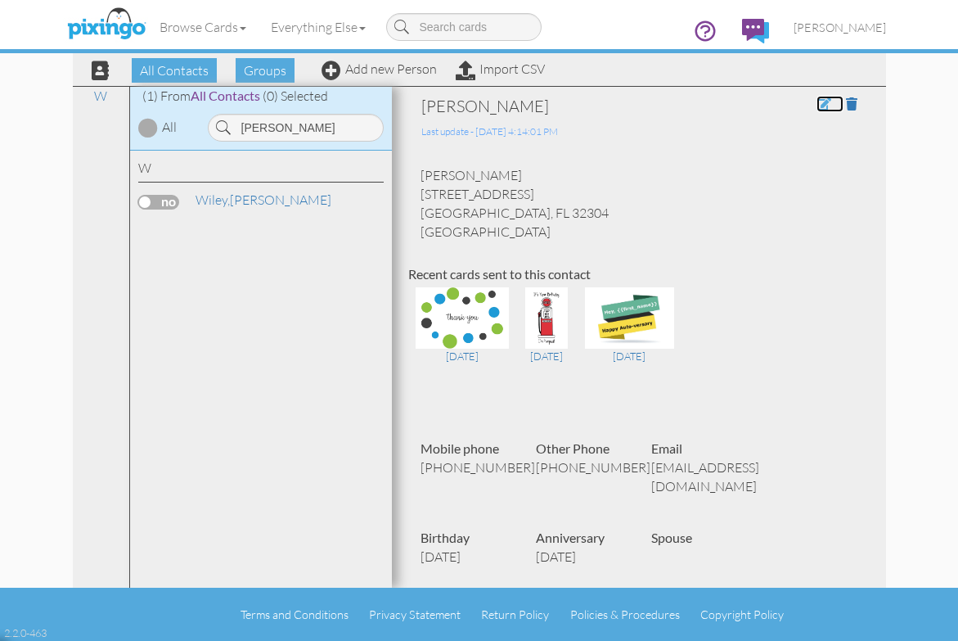
click at [816, 106] on span at bounding box center [823, 103] width 15 height 13
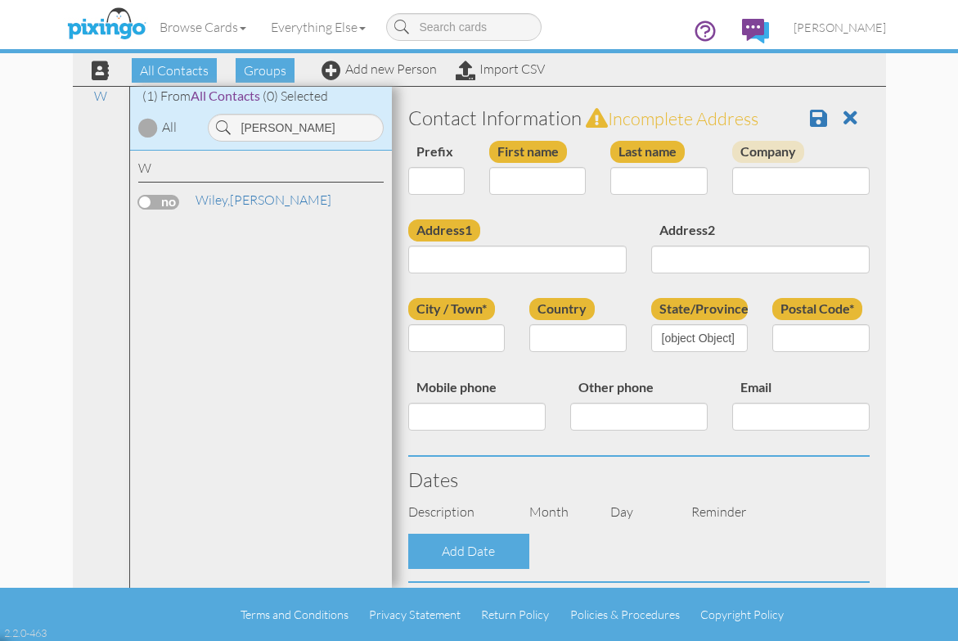
type input "[PERSON_NAME]"
type input "Wiley"
type input "[STREET_ADDRESS]"
type input "TALLAHASSEE"
type input "32304"
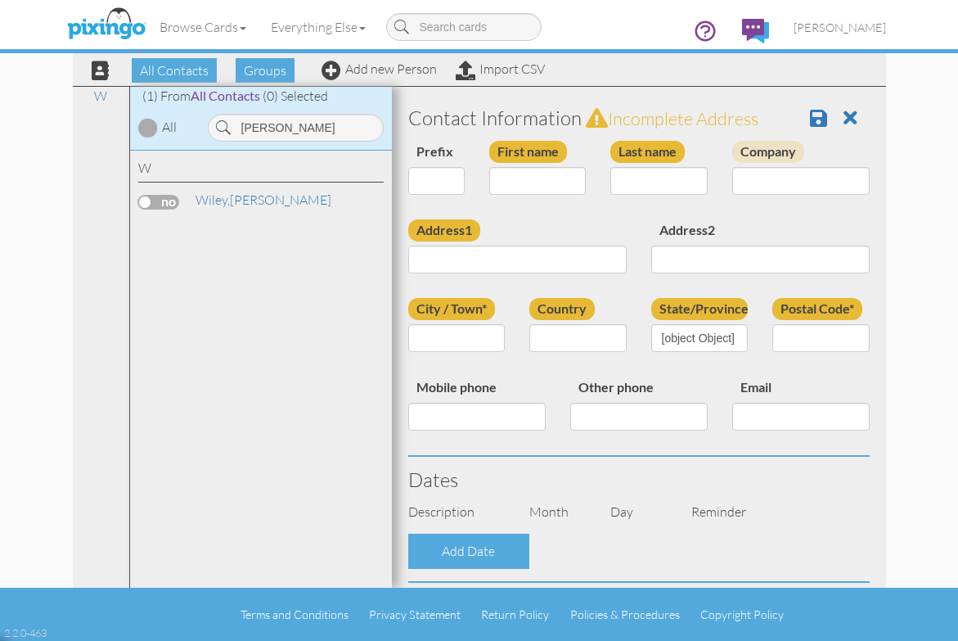
type input "[PHONE_NUMBER]"
type input "[EMAIL_ADDRESS][DOMAIN_NAME]"
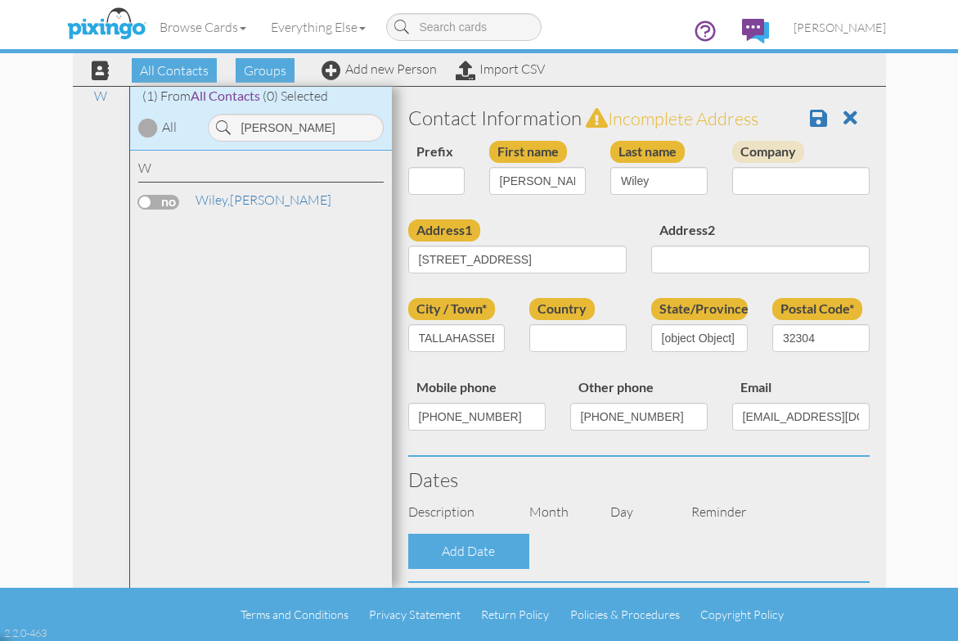
select select "object:8746"
select select "object:8991"
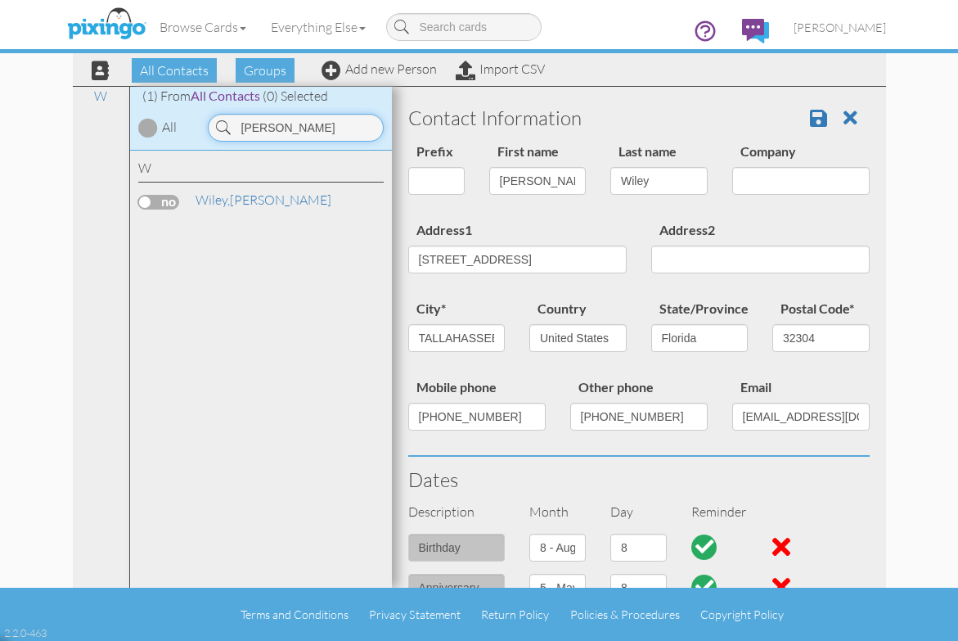
drag, startPoint x: 281, startPoint y: 126, endPoint x: 231, endPoint y: 128, distance: 50.8
click at [231, 128] on input "[PERSON_NAME]" at bounding box center [296, 128] width 176 height 28
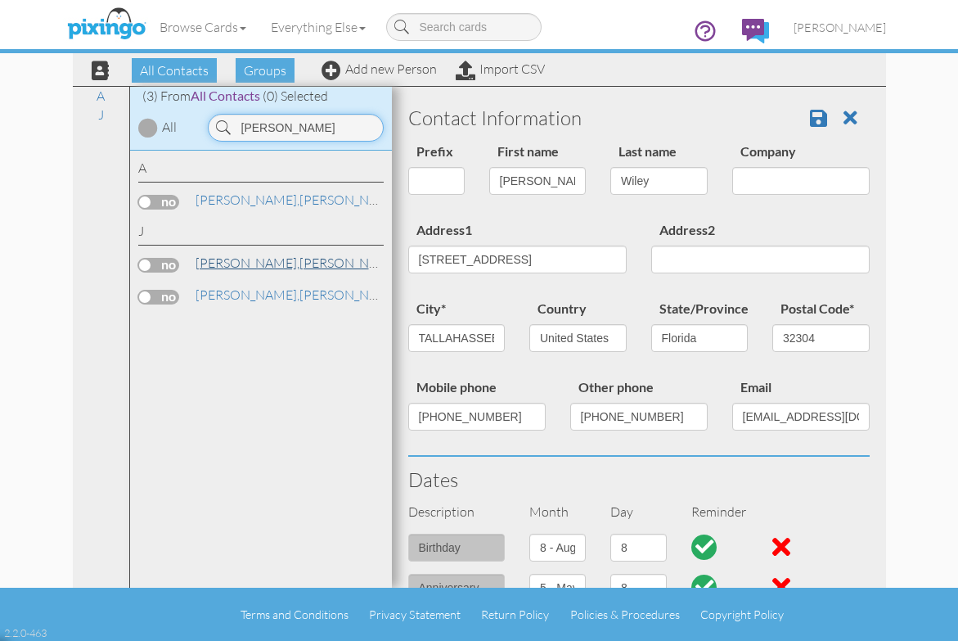
type input "[PERSON_NAME]"
click at [239, 263] on link "[PERSON_NAME]" at bounding box center [298, 263] width 209 height 20
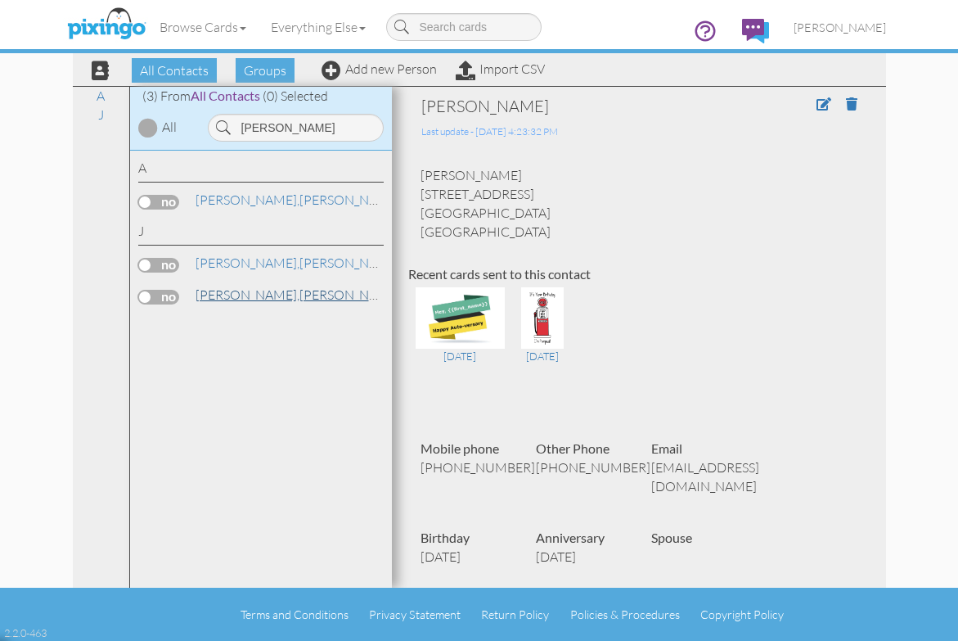
click at [241, 295] on link "[PERSON_NAME]" at bounding box center [298, 295] width 209 height 20
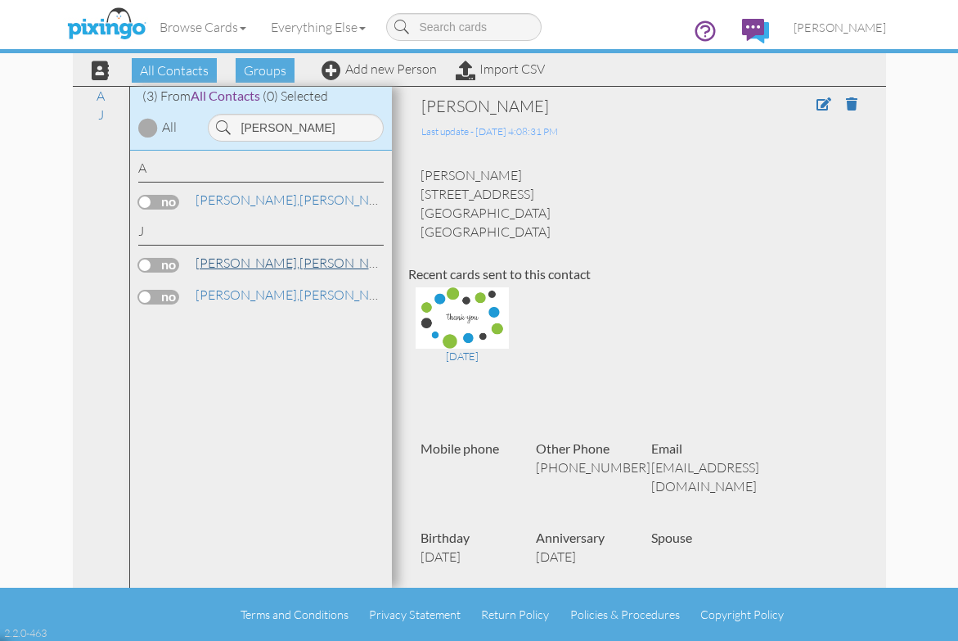
click at [252, 263] on link "[PERSON_NAME]" at bounding box center [298, 263] width 209 height 20
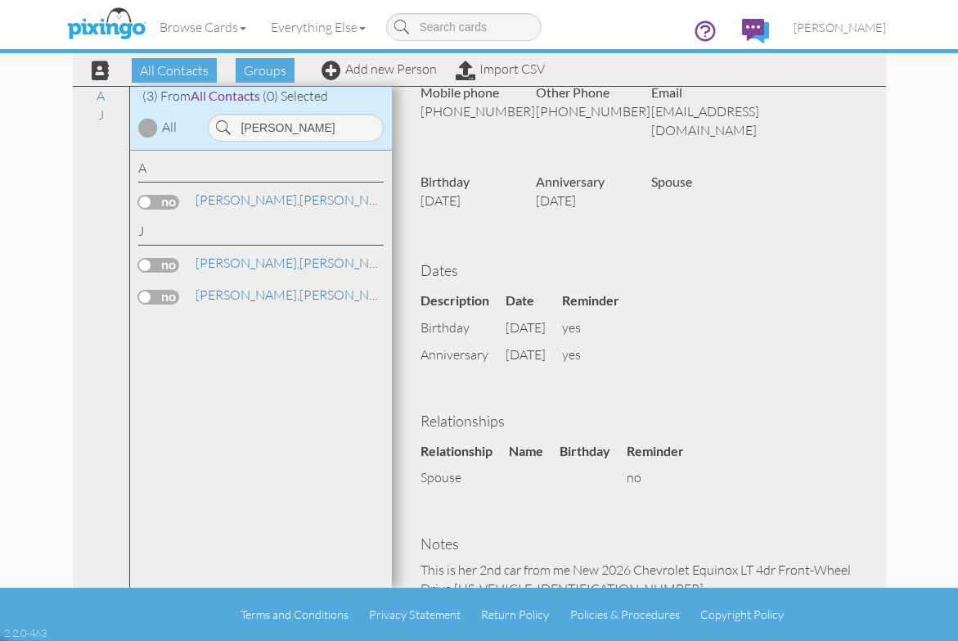
scroll to position [327, 0]
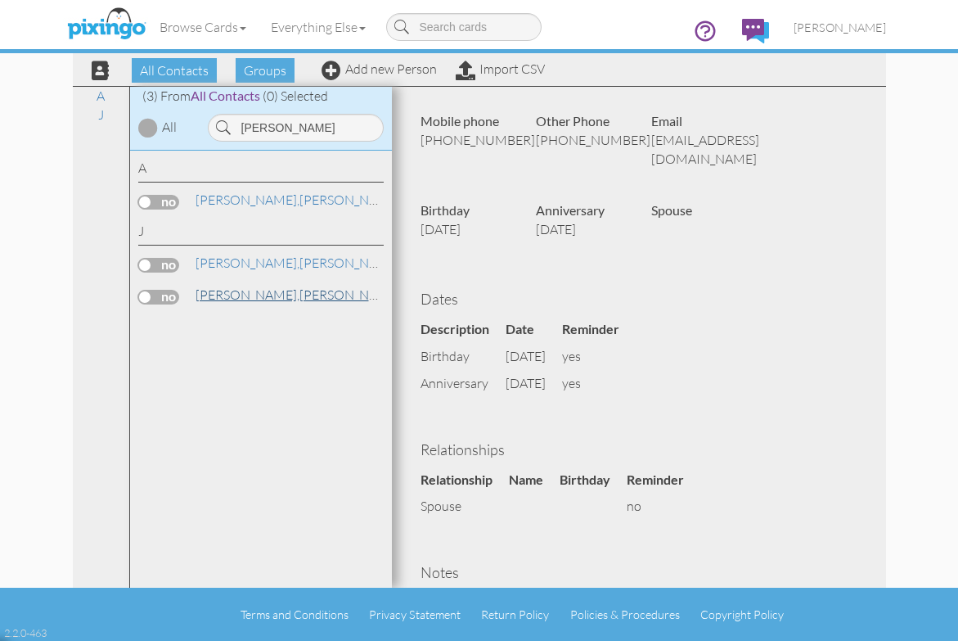
click at [209, 295] on span "[PERSON_NAME]," at bounding box center [248, 294] width 104 height 16
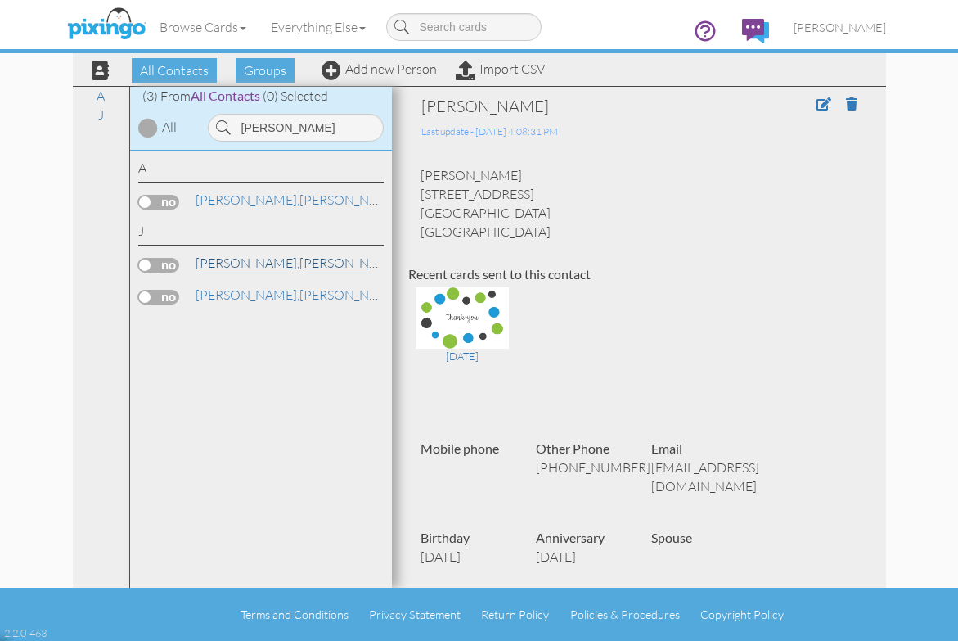
click at [216, 266] on span "[PERSON_NAME]," at bounding box center [248, 262] width 104 height 16
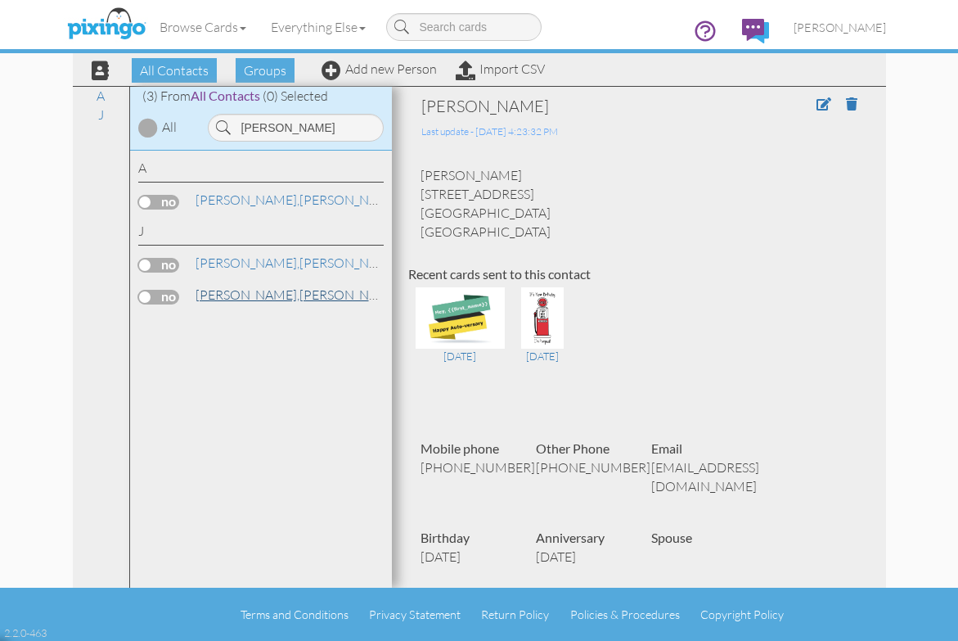
click at [214, 290] on span "[PERSON_NAME]," at bounding box center [248, 294] width 104 height 16
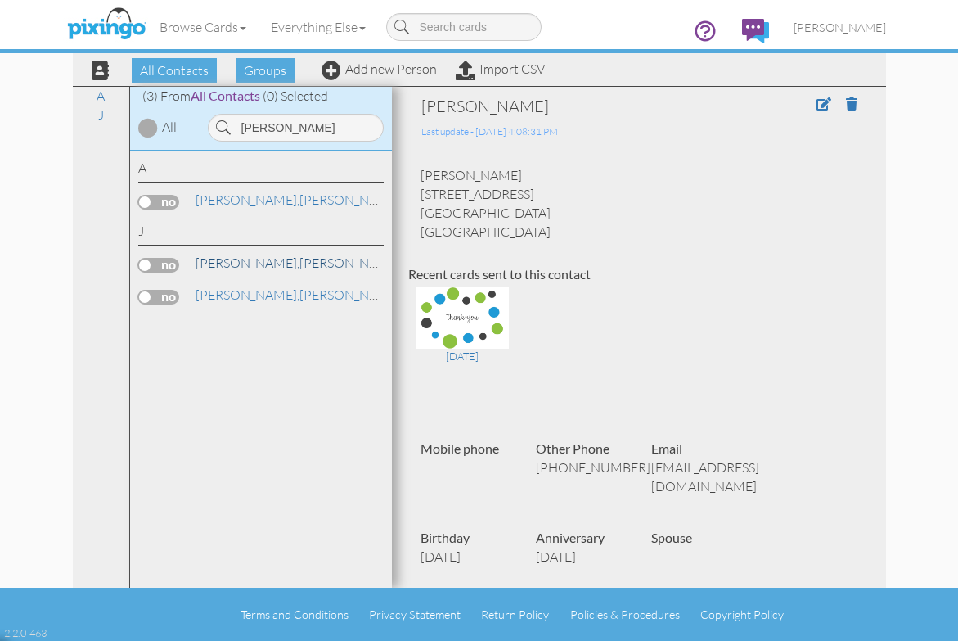
click at [250, 269] on link "[PERSON_NAME]" at bounding box center [298, 263] width 209 height 20
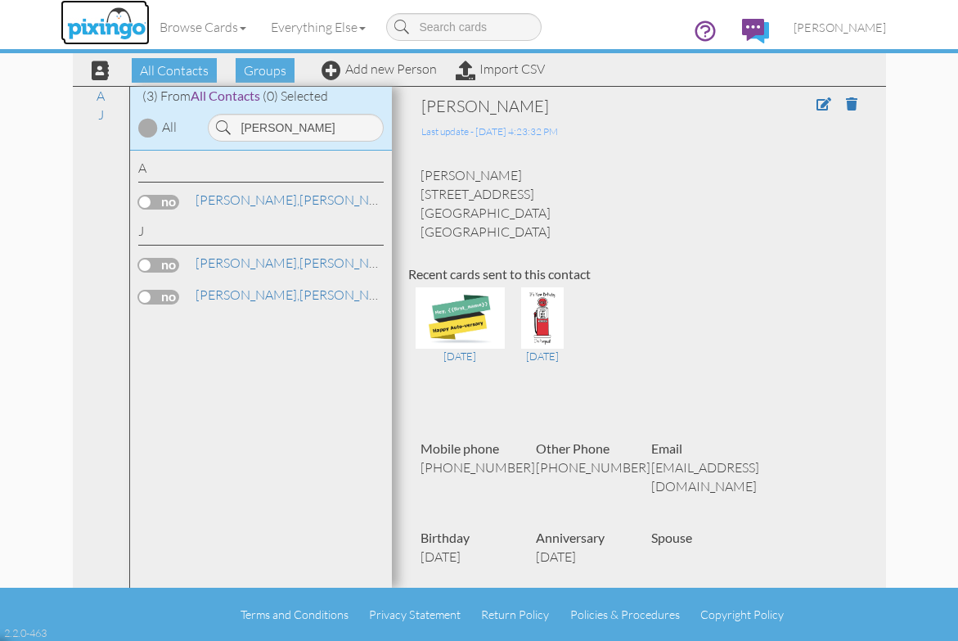
click at [94, 30] on img at bounding box center [106, 24] width 87 height 41
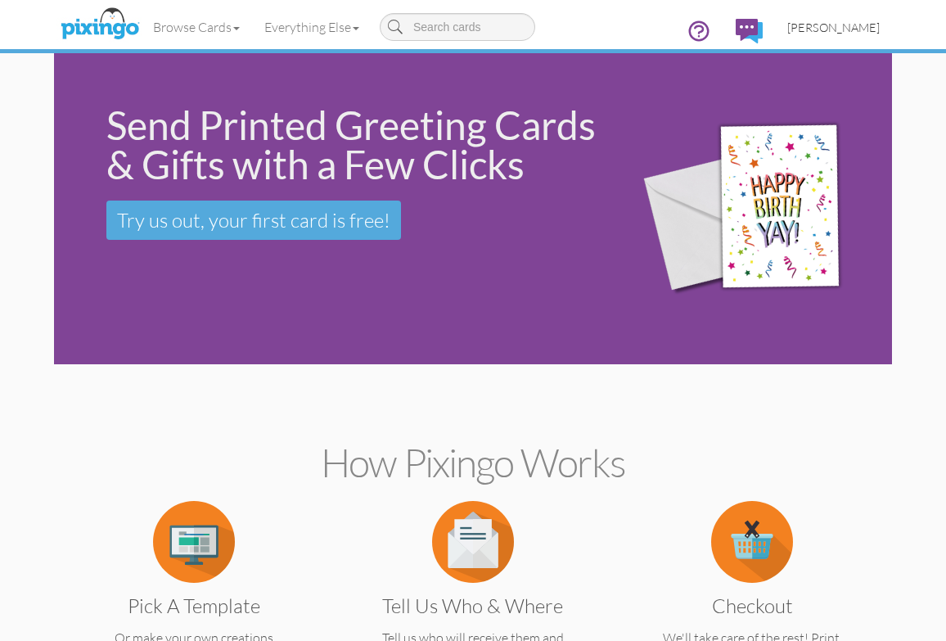
click at [871, 18] on link "[PERSON_NAME]" at bounding box center [833, 28] width 117 height 42
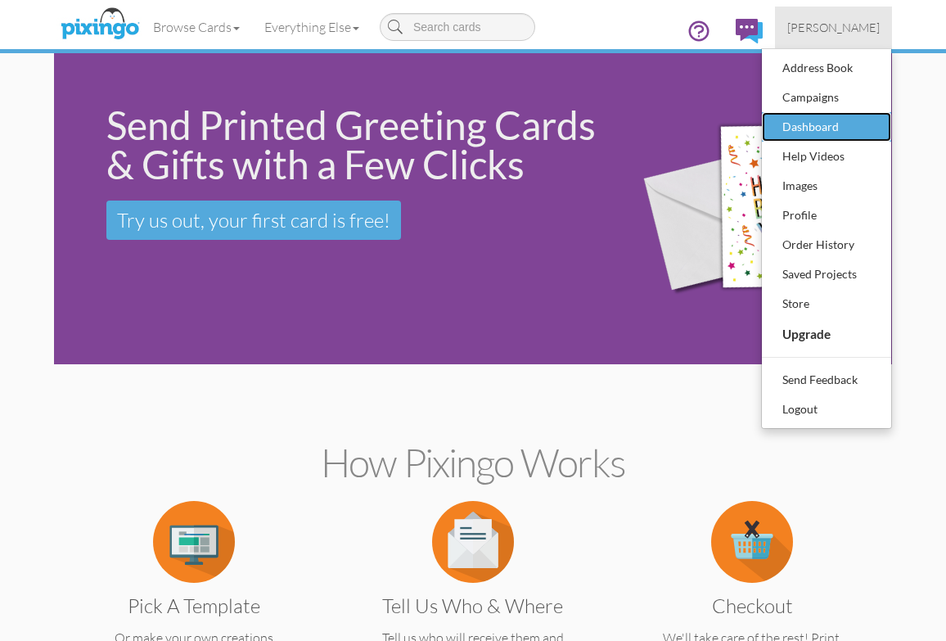
click at [835, 115] on div "Dashboard" at bounding box center [826, 127] width 97 height 25
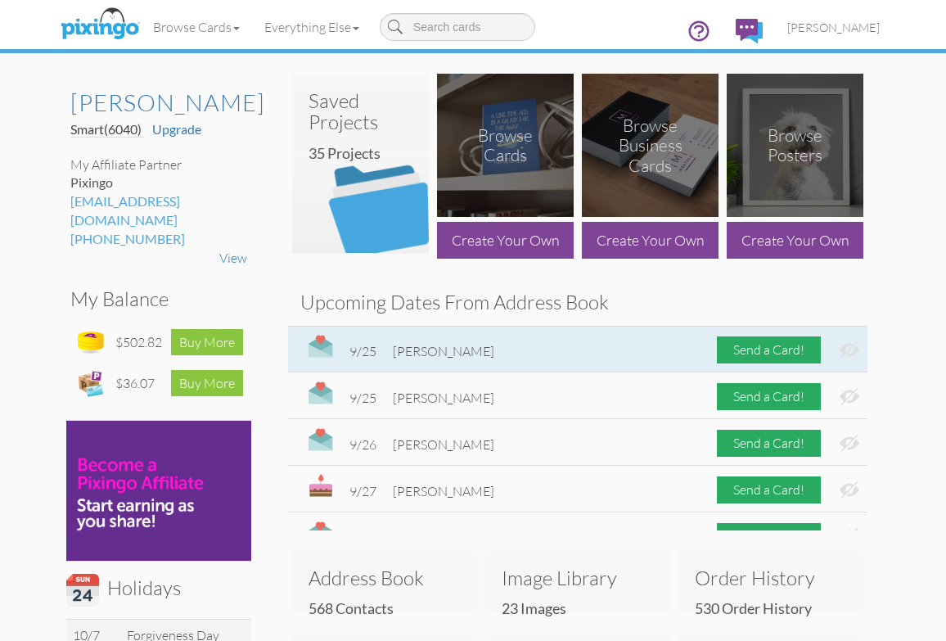
scroll to position [327, 0]
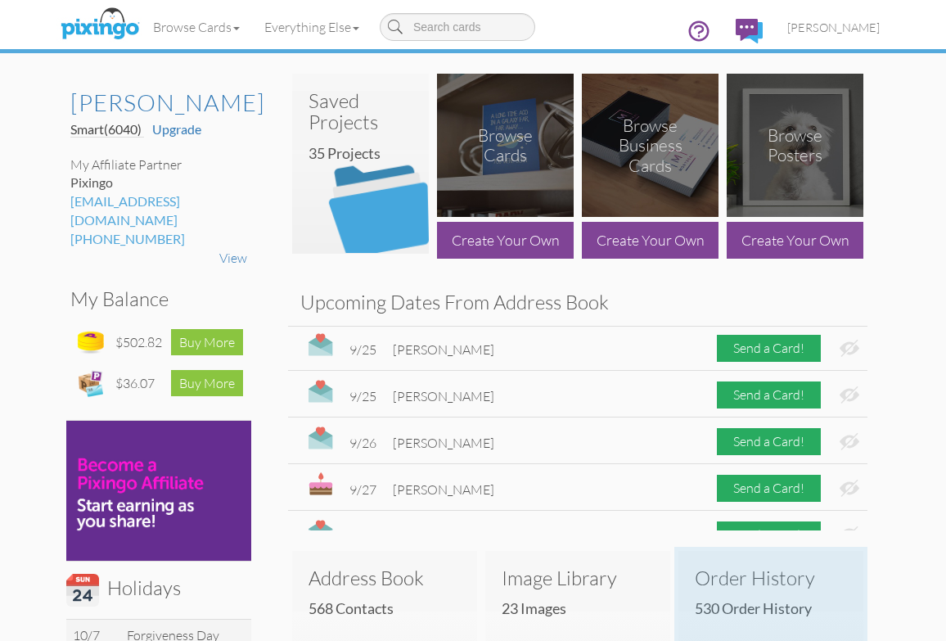
click at [768, 586] on h3 "Order History" at bounding box center [771, 577] width 152 height 21
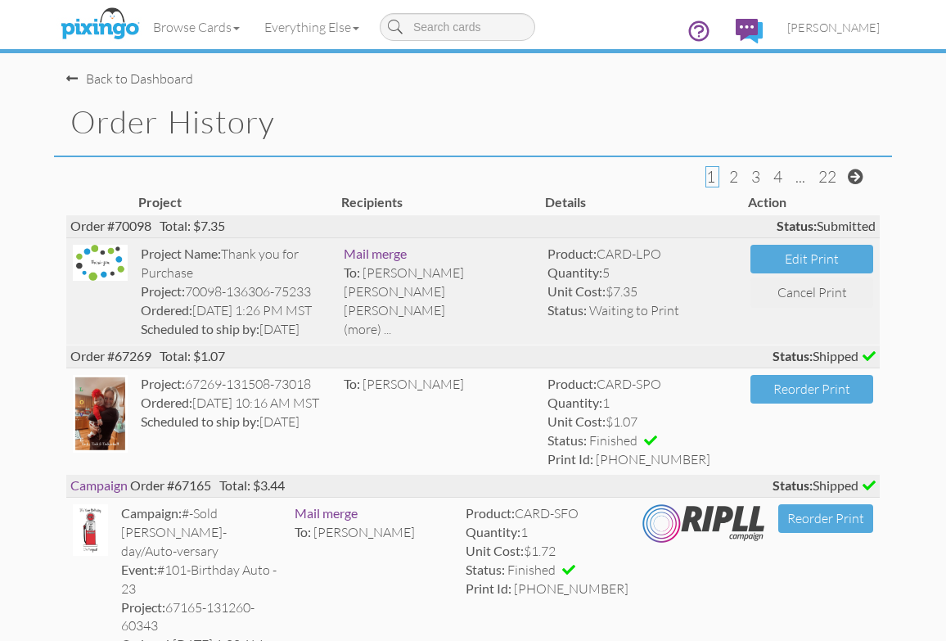
click at [367, 327] on div "(more) ..." at bounding box center [439, 329] width 191 height 19
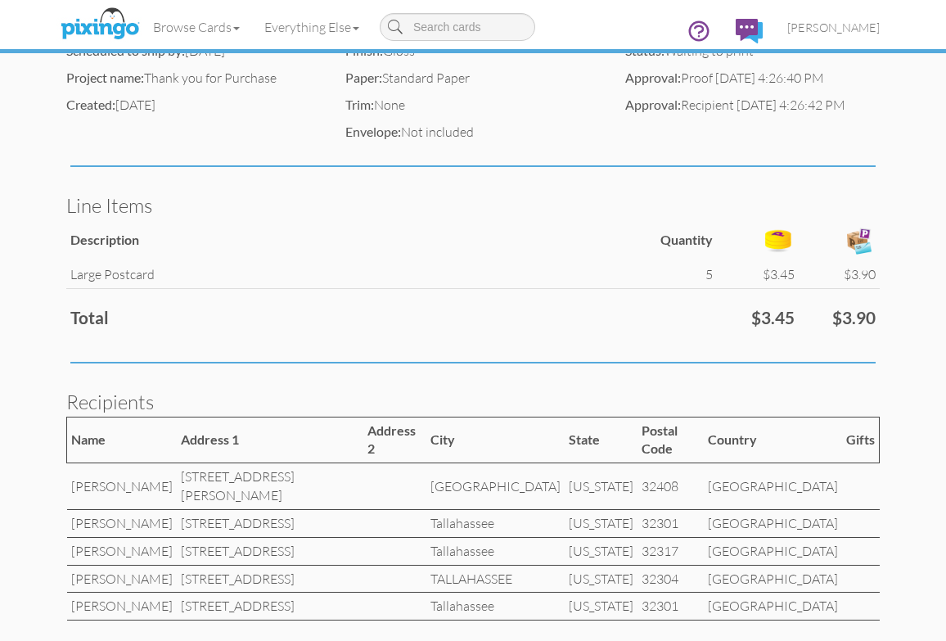
scroll to position [610, 0]
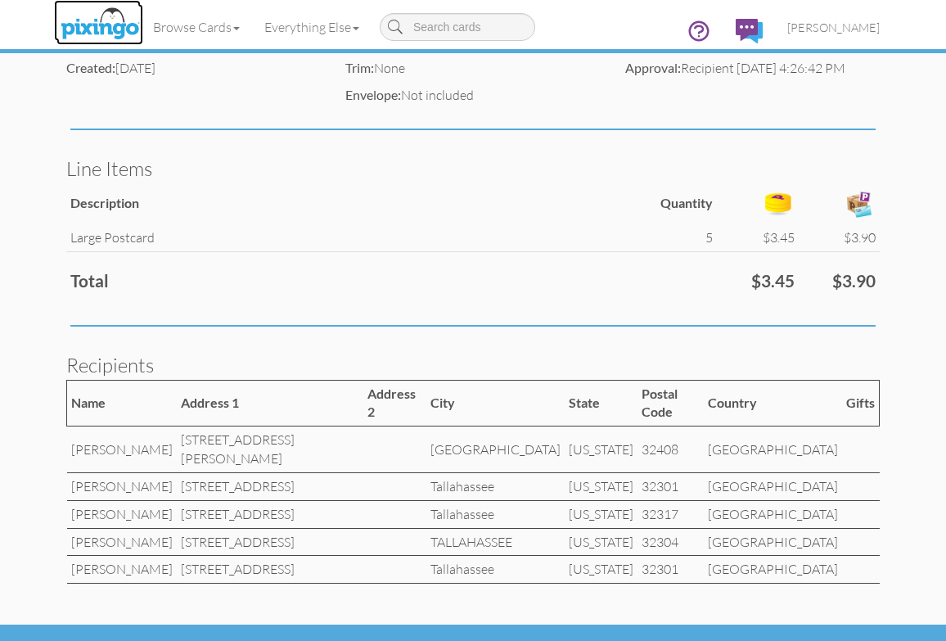
click at [109, 16] on img at bounding box center [99, 24] width 87 height 41
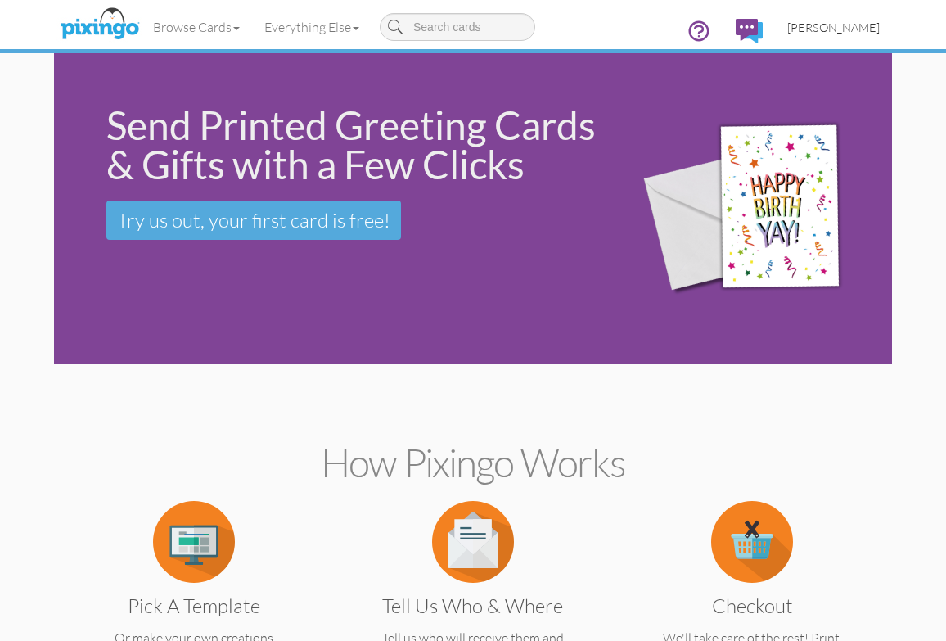
click at [866, 27] on span "[PERSON_NAME]" at bounding box center [833, 27] width 92 height 14
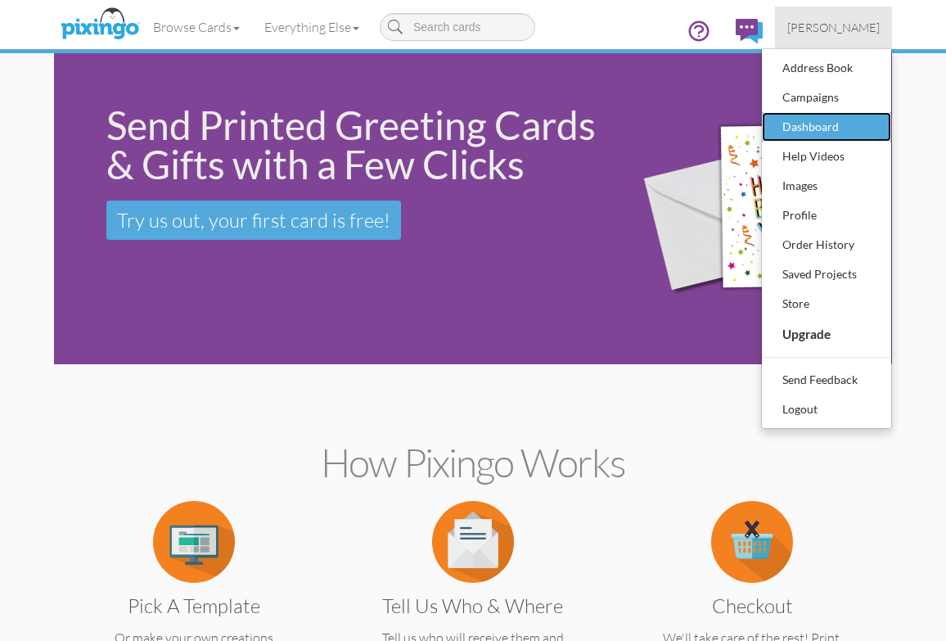
click at [844, 115] on div "Dashboard" at bounding box center [826, 127] width 97 height 25
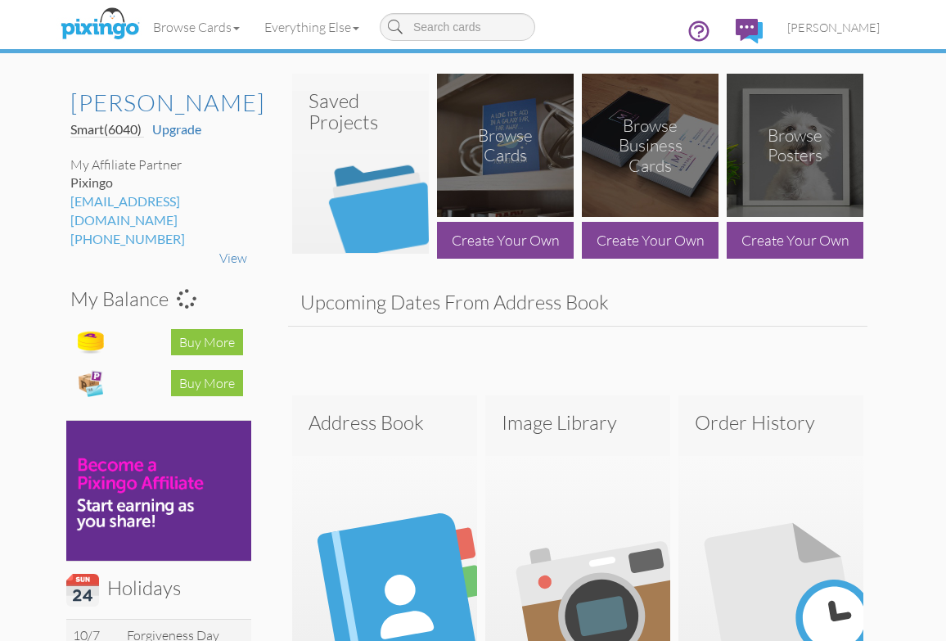
click at [386, 133] on h3 "Saved Projects" at bounding box center [360, 111] width 104 height 43
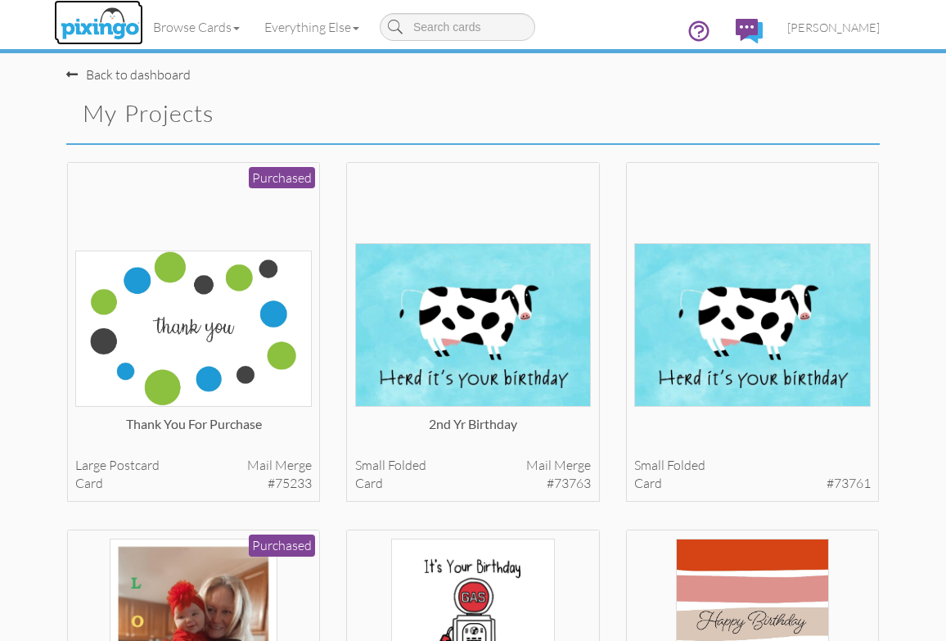
click at [85, 22] on img at bounding box center [99, 24] width 87 height 41
